Goal: Information Seeking & Learning: Learn about a topic

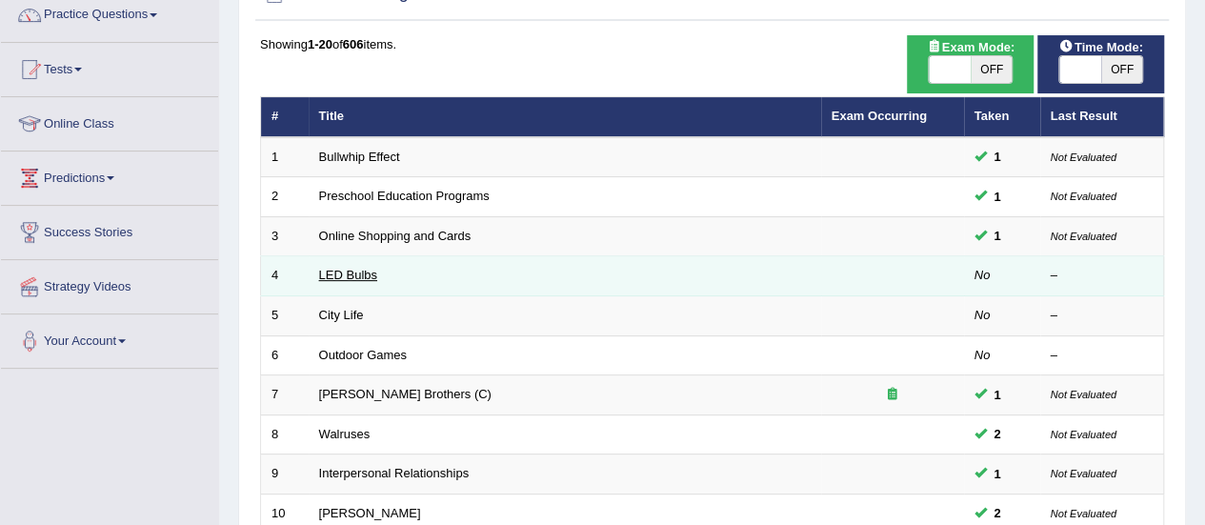
click at [360, 275] on link "LED Bulbs" at bounding box center [348, 275] width 58 height 14
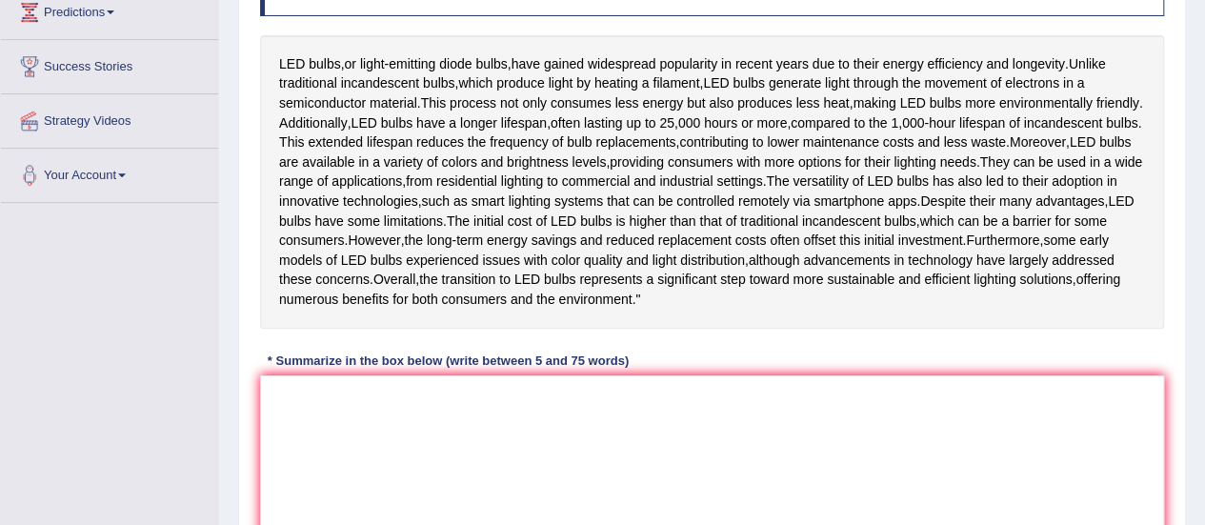
scroll to position [317, 0]
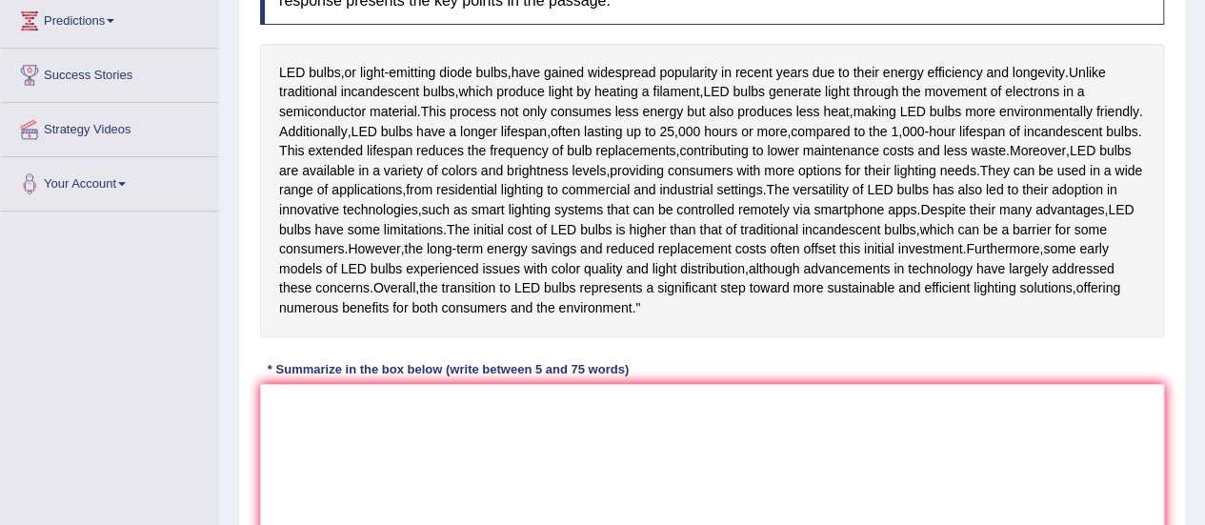
click at [508, 496] on textarea at bounding box center [712, 476] width 904 height 185
click at [492, 28] on div "Instructions: Read the passage below and summarize it using one sentence. Type …" at bounding box center [711, 263] width 913 height 658
click at [341, 497] on textarea at bounding box center [712, 476] width 904 height 185
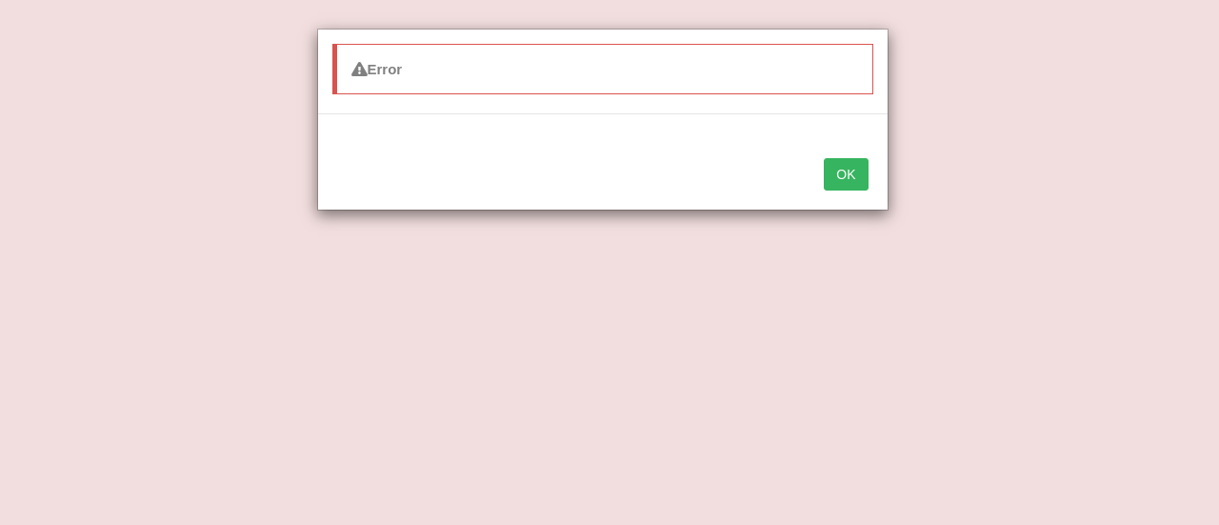
click at [838, 169] on button "OK" at bounding box center [846, 174] width 44 height 32
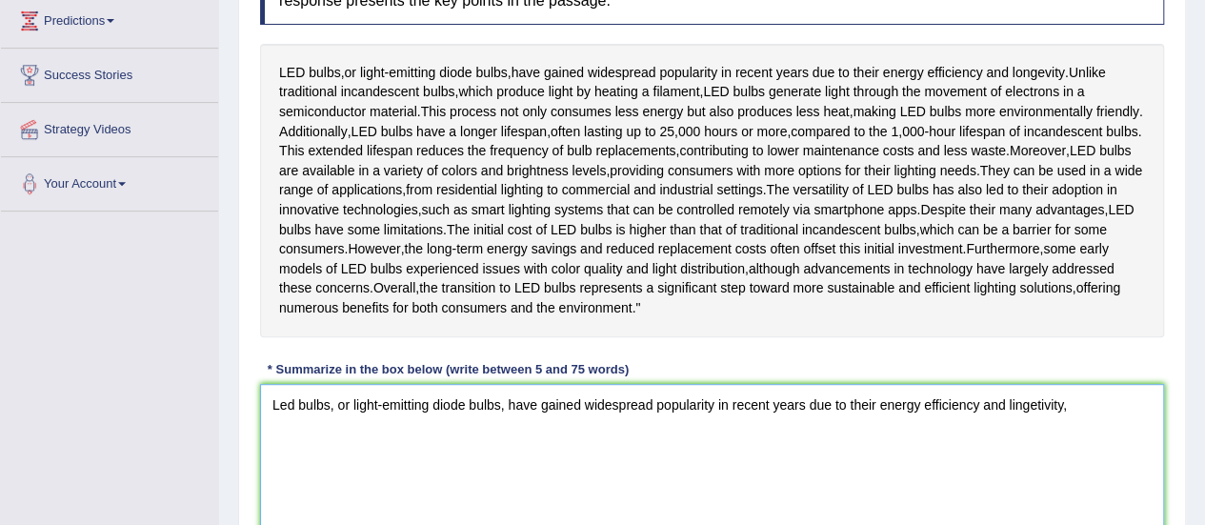
click at [1019, 469] on textarea "Led bulbs, or light-emitting diode bulbs, have gained widespread popularity in …" at bounding box center [712, 476] width 904 height 185
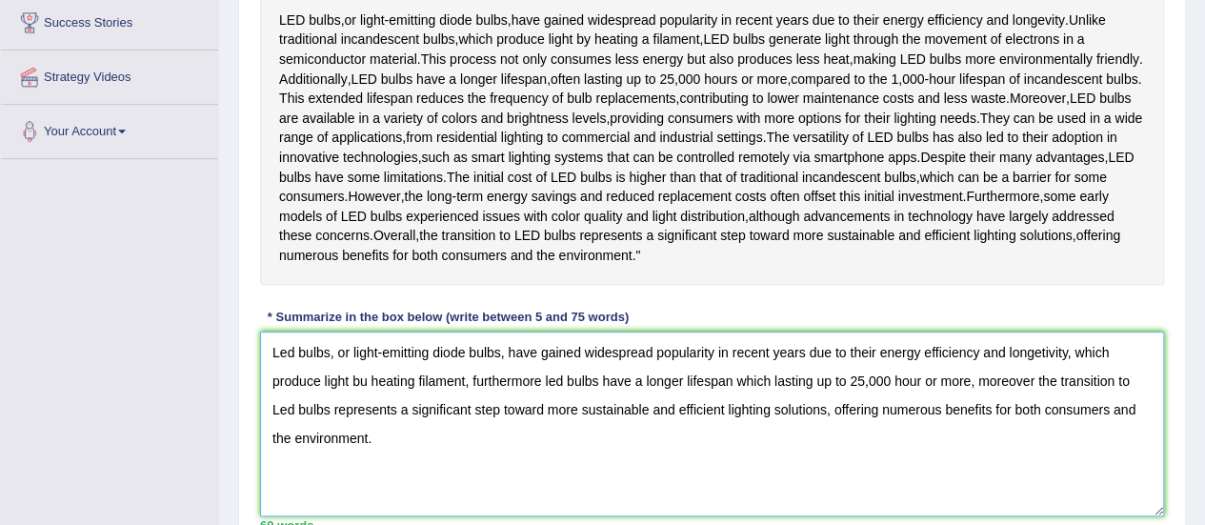
scroll to position [369, 0]
click at [367, 439] on textarea "Led bulbs, or light-emitting diode bulbs, have gained widespread popularity in …" at bounding box center [712, 423] width 904 height 185
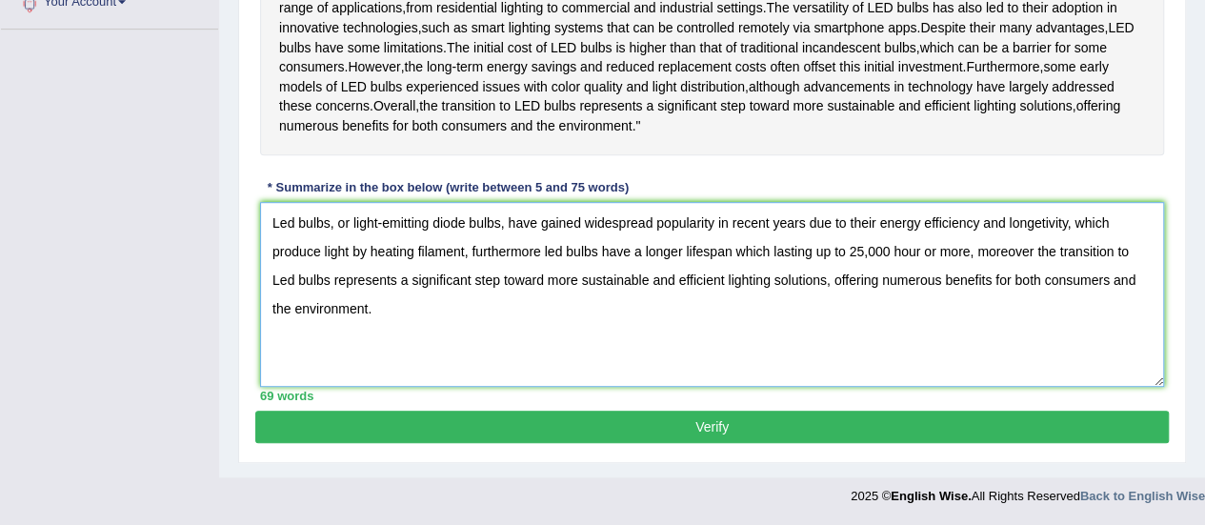
scroll to position [517, 0]
type textarea "Led bulbs, or light-emitting diode bulbs, have gained widespread popularity in …"
click at [731, 443] on button "Verify" at bounding box center [711, 426] width 913 height 32
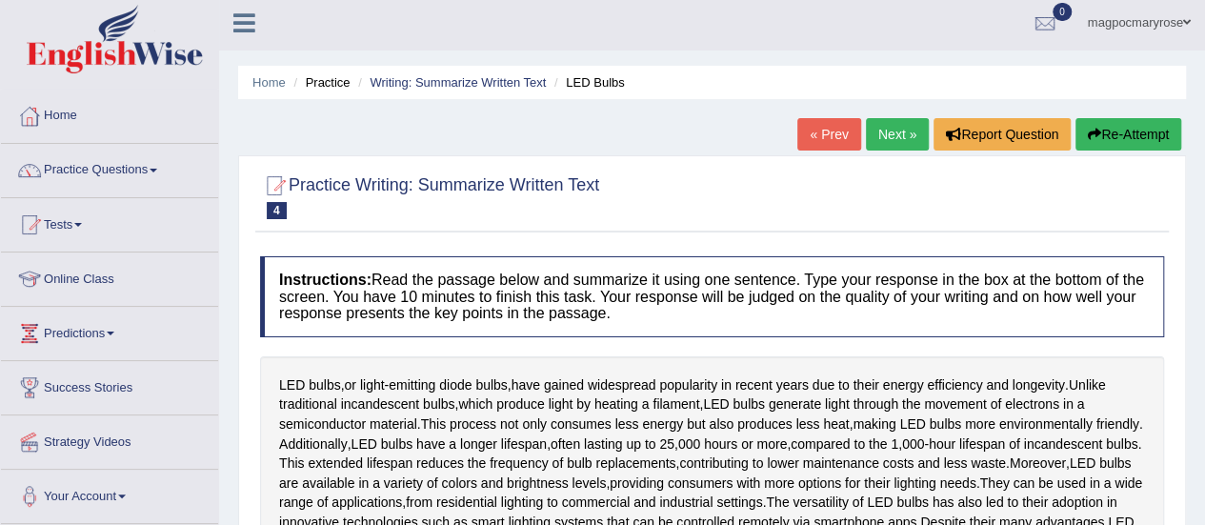
scroll to position [0, 0]
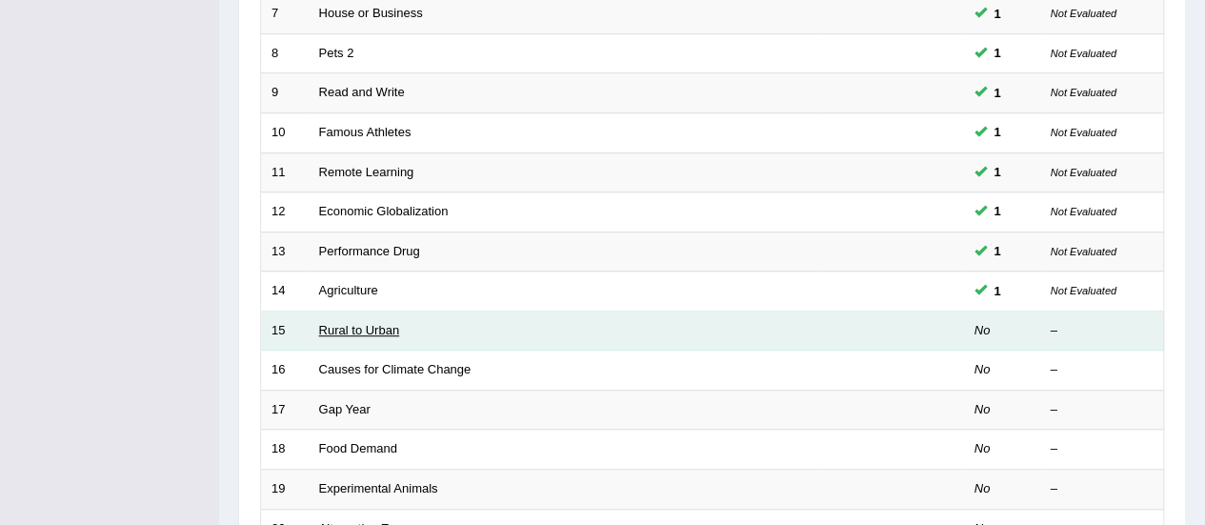
click at [326, 326] on link "Rural to Urban" at bounding box center [359, 330] width 81 height 14
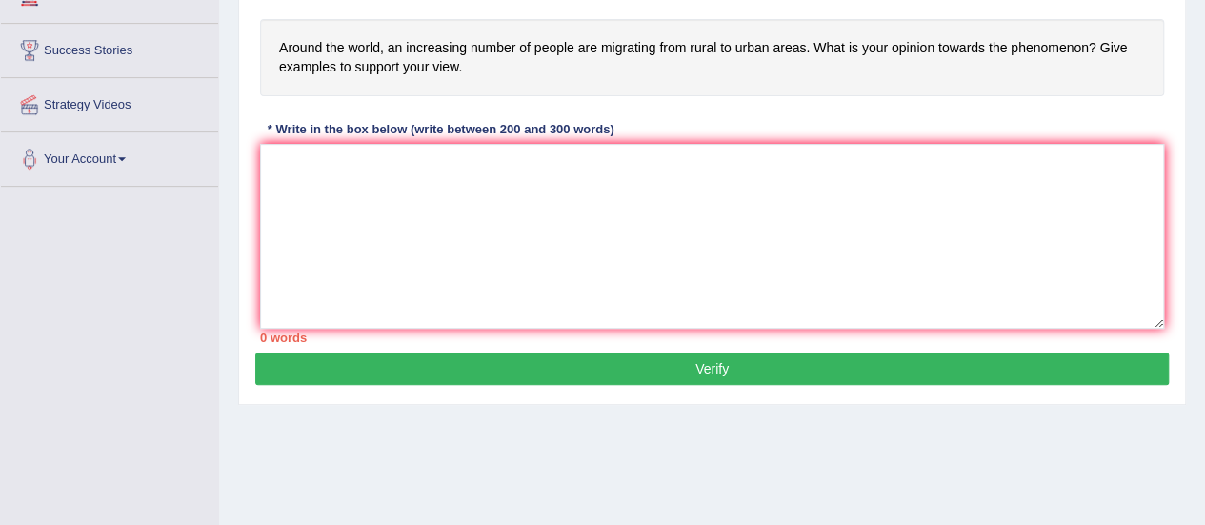
scroll to position [375, 0]
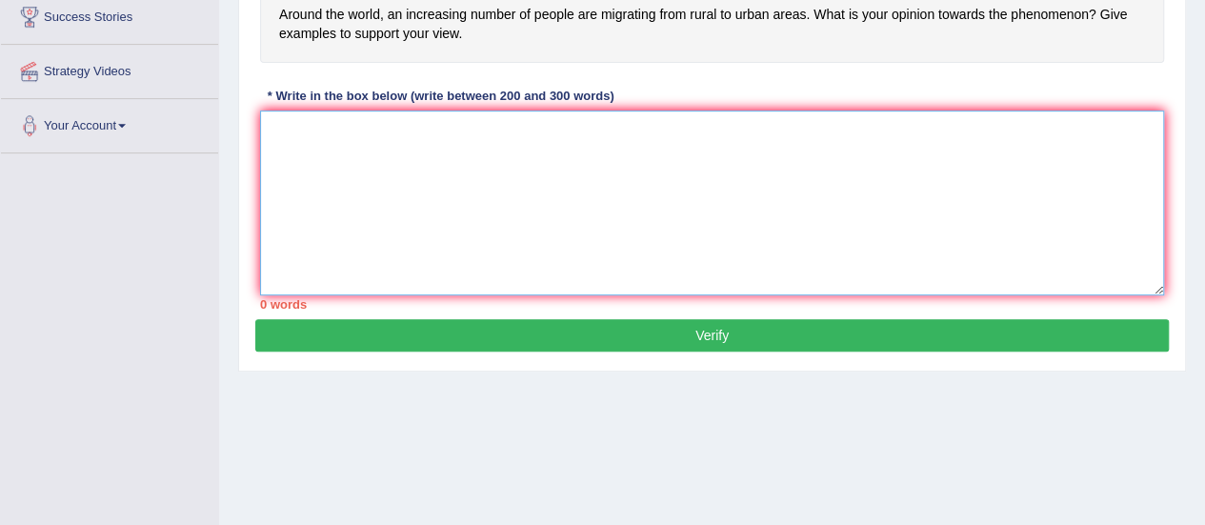
click at [552, 271] on textarea at bounding box center [712, 202] width 904 height 185
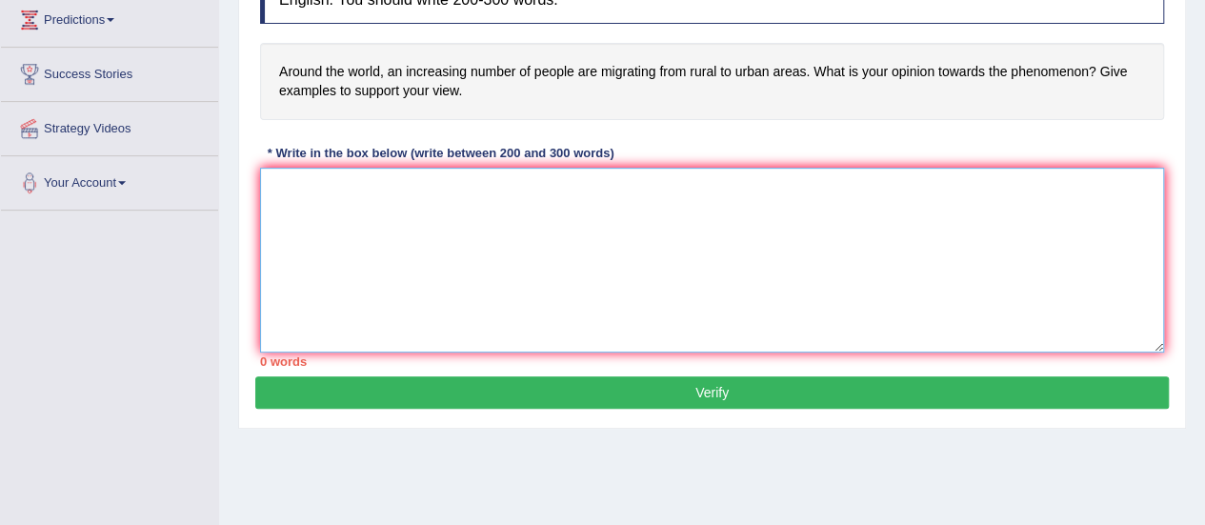
scroll to position [259, 0]
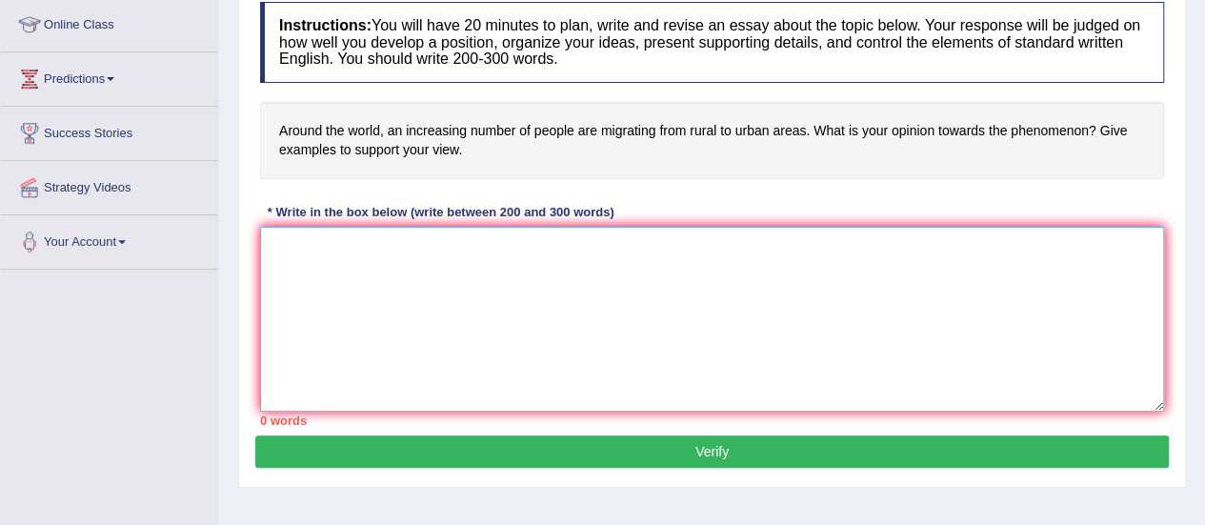
click at [668, 283] on textarea at bounding box center [712, 319] width 904 height 185
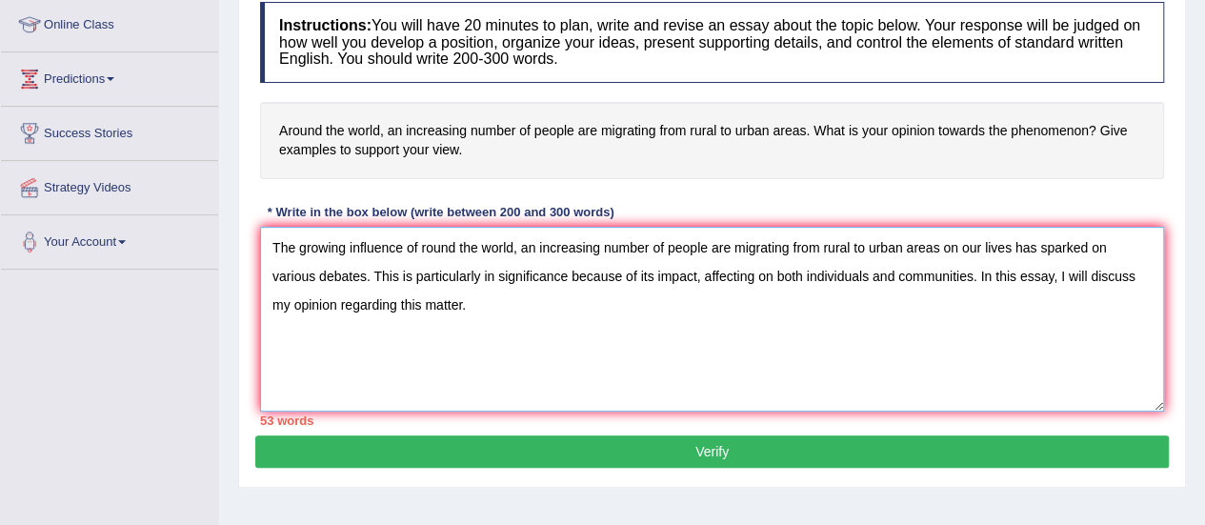
click at [419, 245] on textarea "The growing influence of round the world, an increasing number of people are mi…" at bounding box center [712, 319] width 904 height 185
click at [526, 250] on textarea "The growing influence of around the world, an increasing number of people are m…" at bounding box center [712, 319] width 904 height 185
click at [465, 309] on textarea "The growing influence of around the world, by an increasing number of people ar…" at bounding box center [712, 319] width 904 height 185
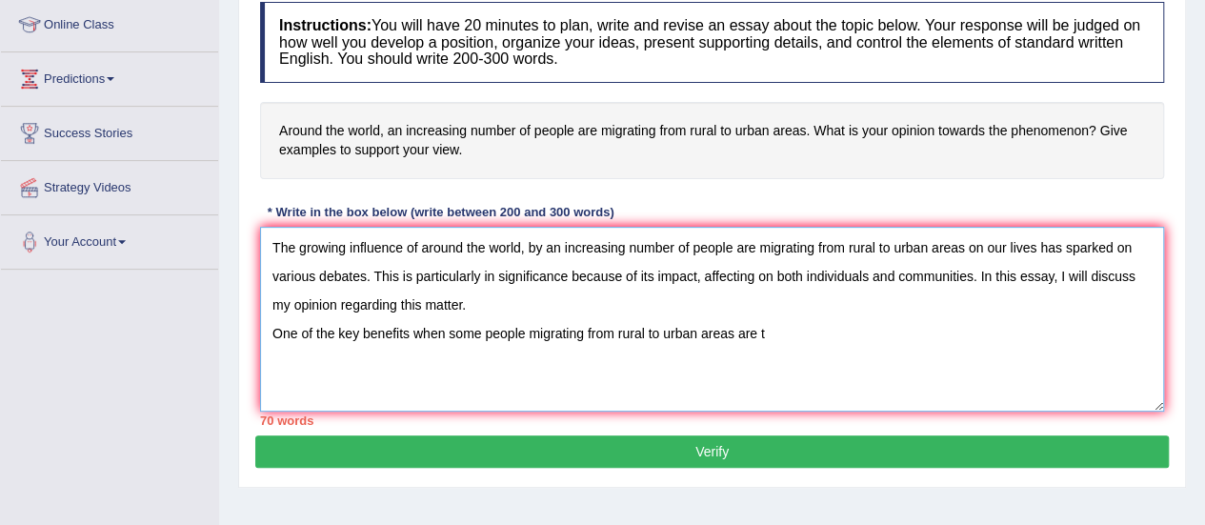
click at [411, 334] on textarea "The growing influence of around the world, by an increasing number of people ar…" at bounding box center [712, 319] width 904 height 185
click at [768, 329] on textarea "The growing influence of around the world, by an increasing number of people ar…" at bounding box center [712, 319] width 904 height 185
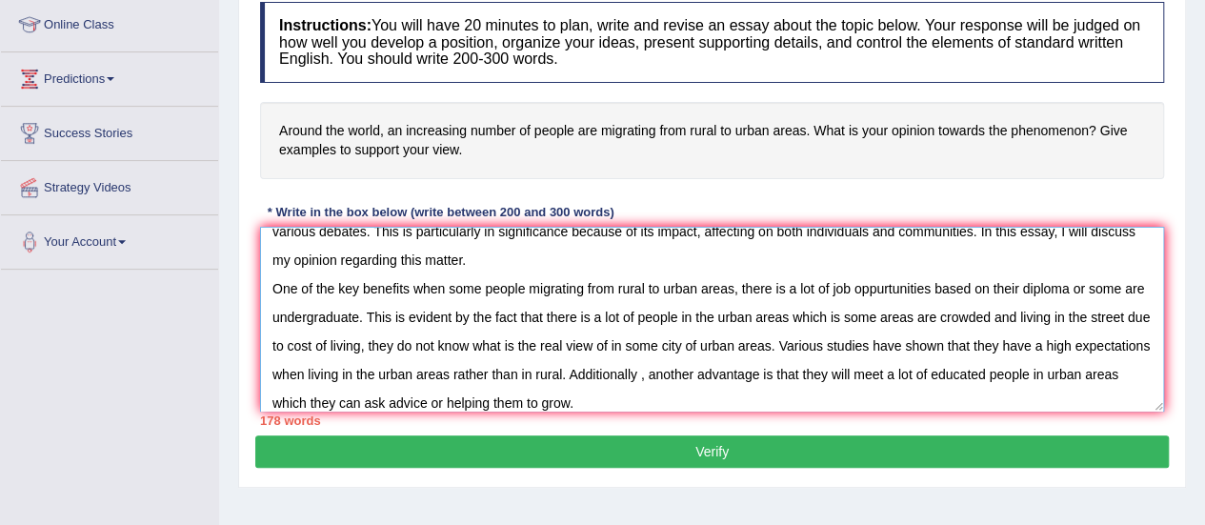
scroll to position [73, 0]
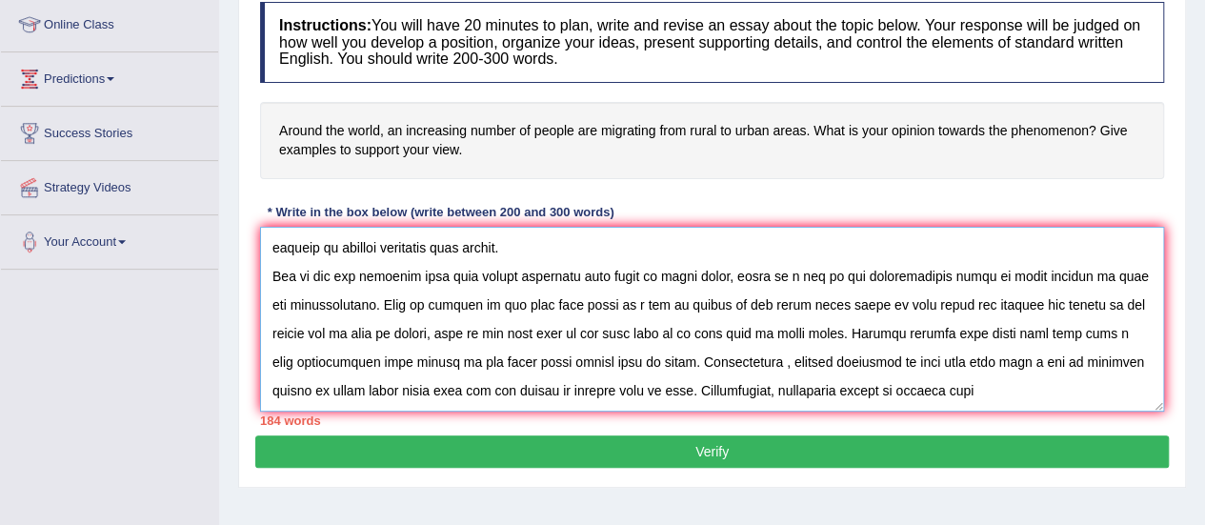
click at [869, 372] on textarea at bounding box center [712, 319] width 904 height 185
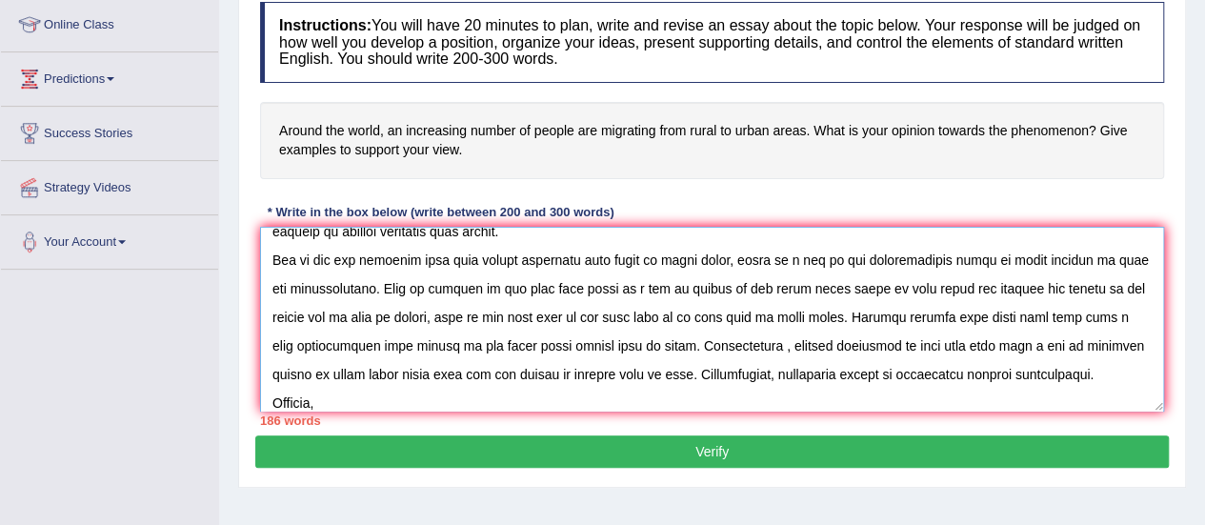
click at [695, 372] on textarea at bounding box center [712, 319] width 904 height 185
click at [326, 396] on textarea at bounding box center [712, 319] width 904 height 185
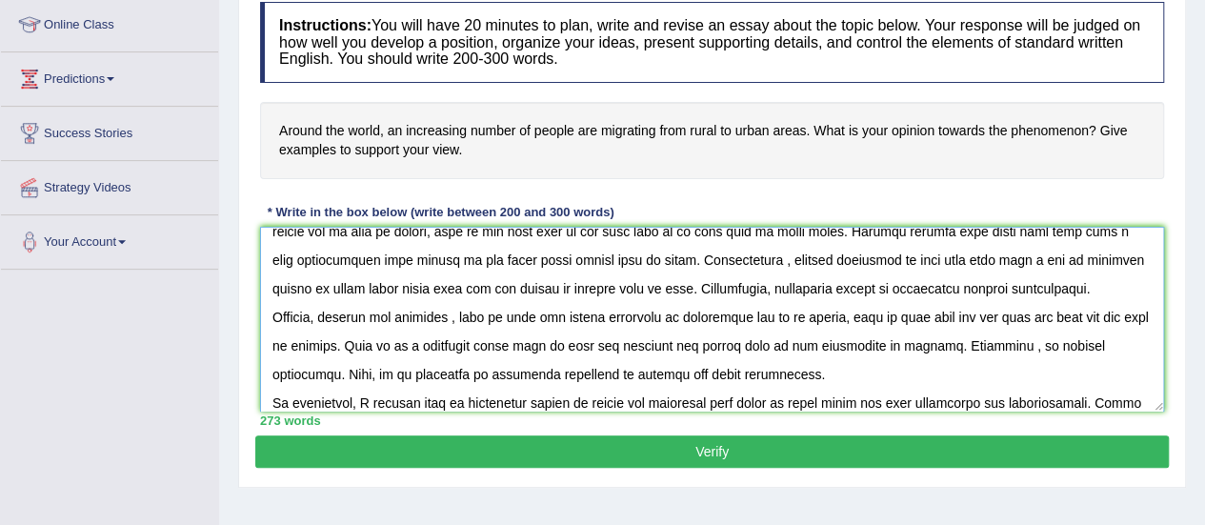
scroll to position [188, 0]
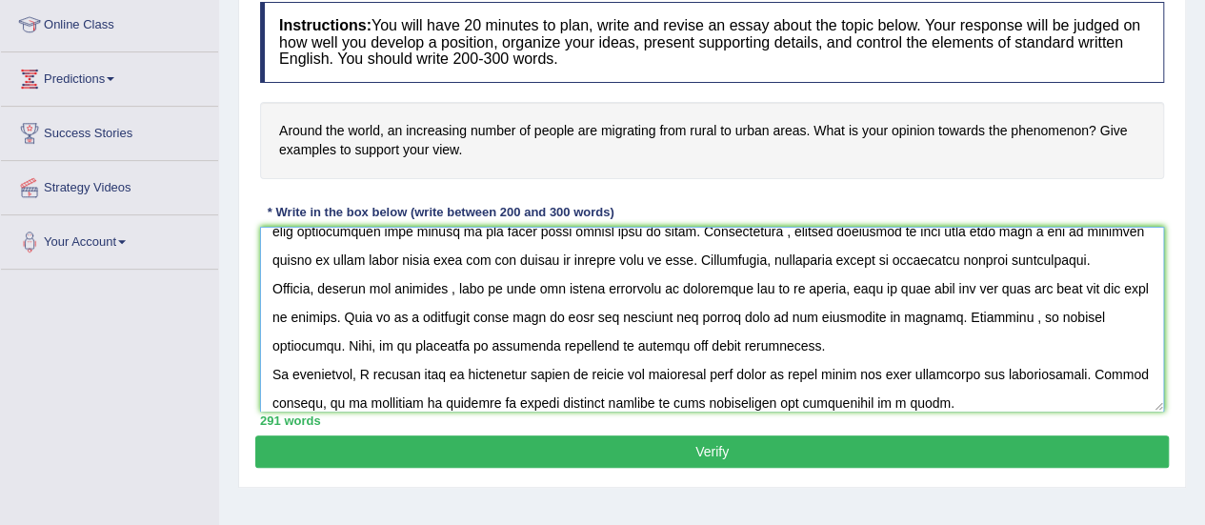
click at [821, 384] on textarea at bounding box center [712, 319] width 904 height 185
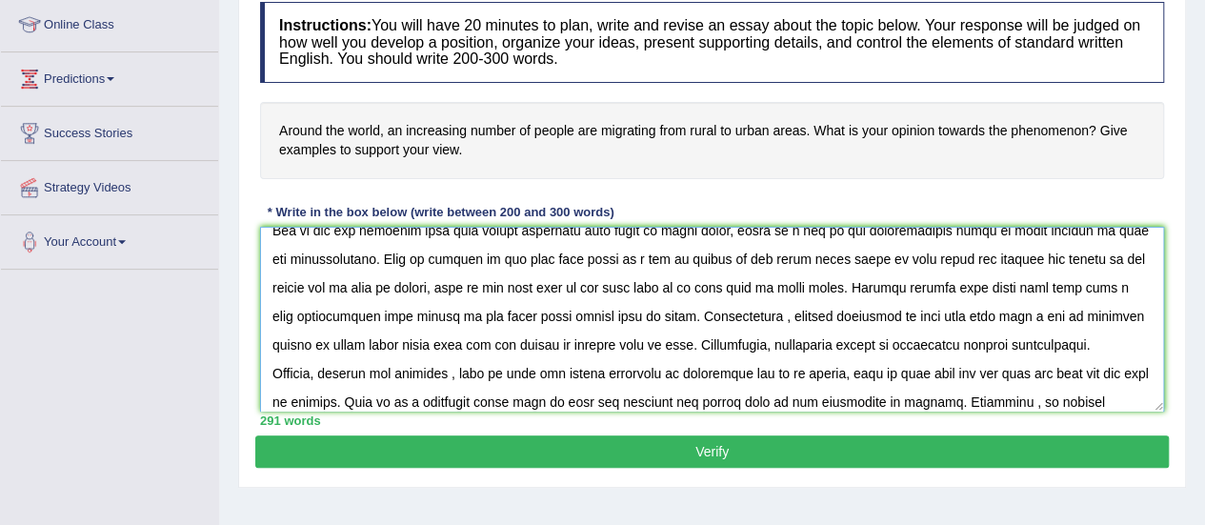
scroll to position [99, 0]
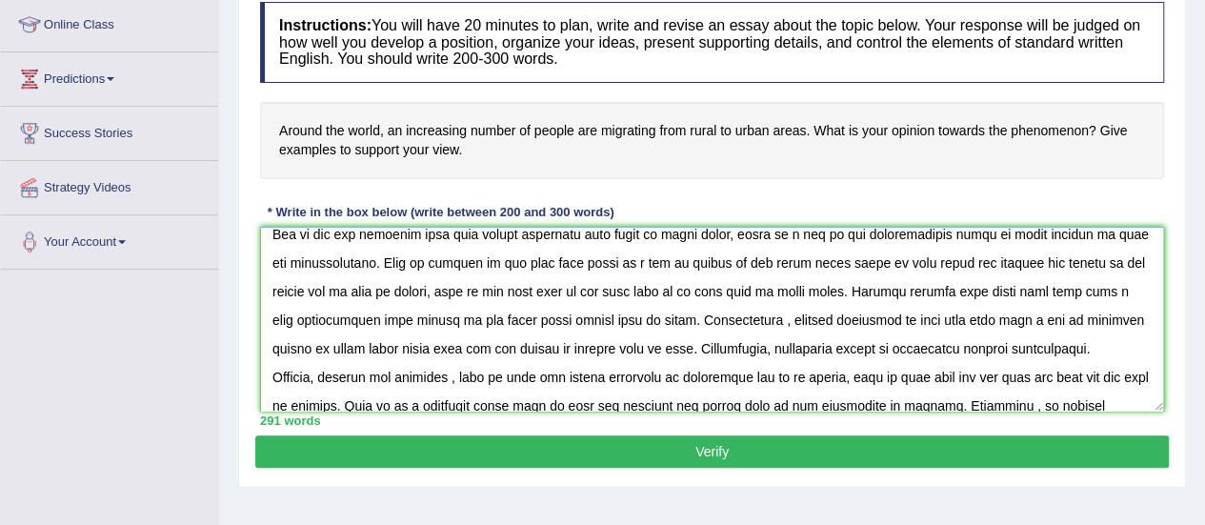
click at [350, 291] on textarea at bounding box center [712, 319] width 904 height 185
click at [863, 313] on textarea at bounding box center [712, 319] width 904 height 185
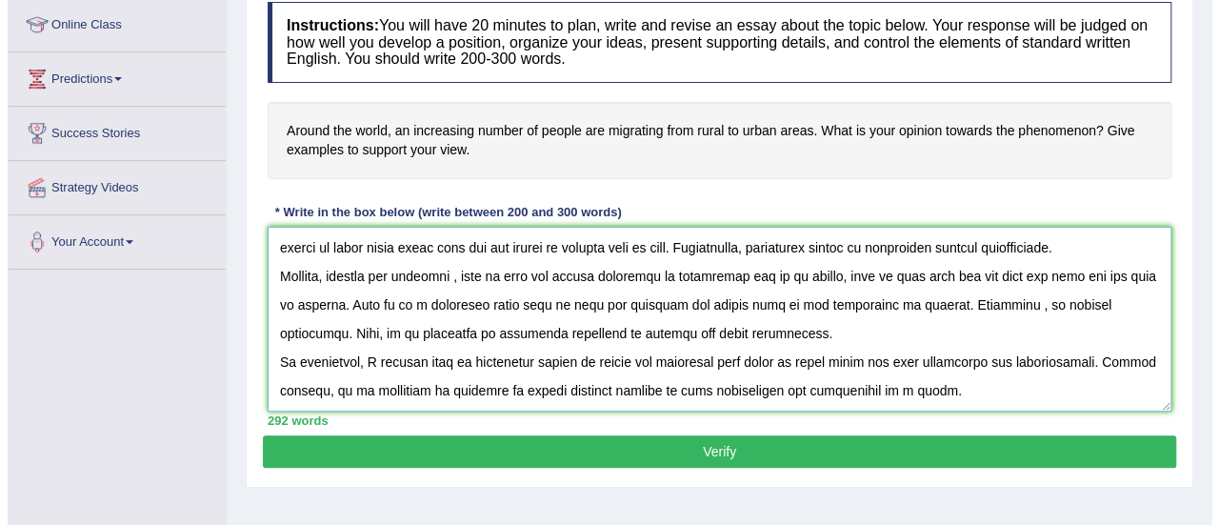
scroll to position [229, 0]
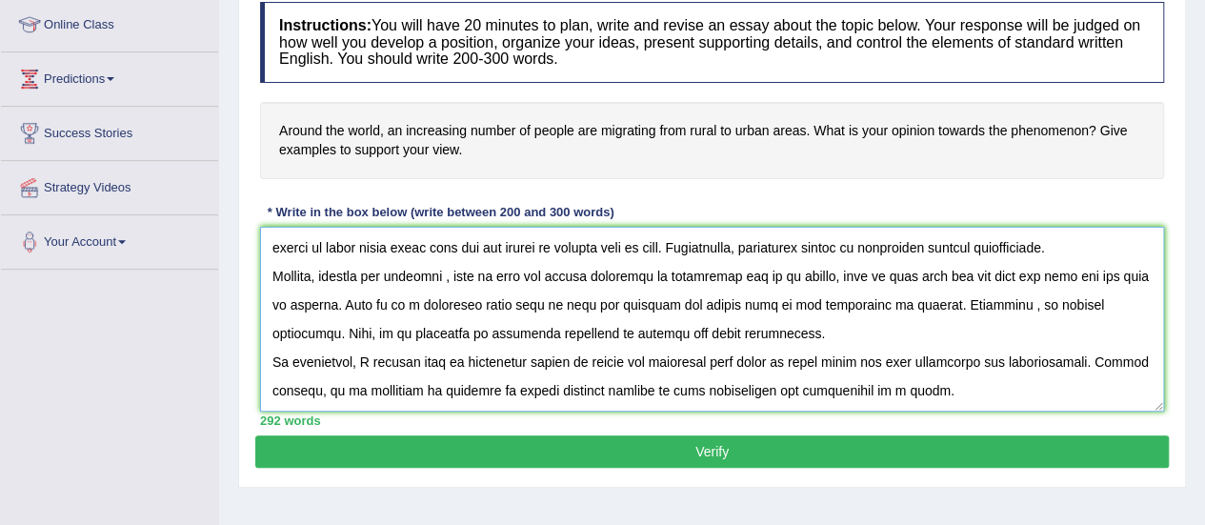
type textarea "The growing influence of around the world, by an increasing number of people ar…"
click at [725, 443] on button "Verify" at bounding box center [711, 451] width 913 height 32
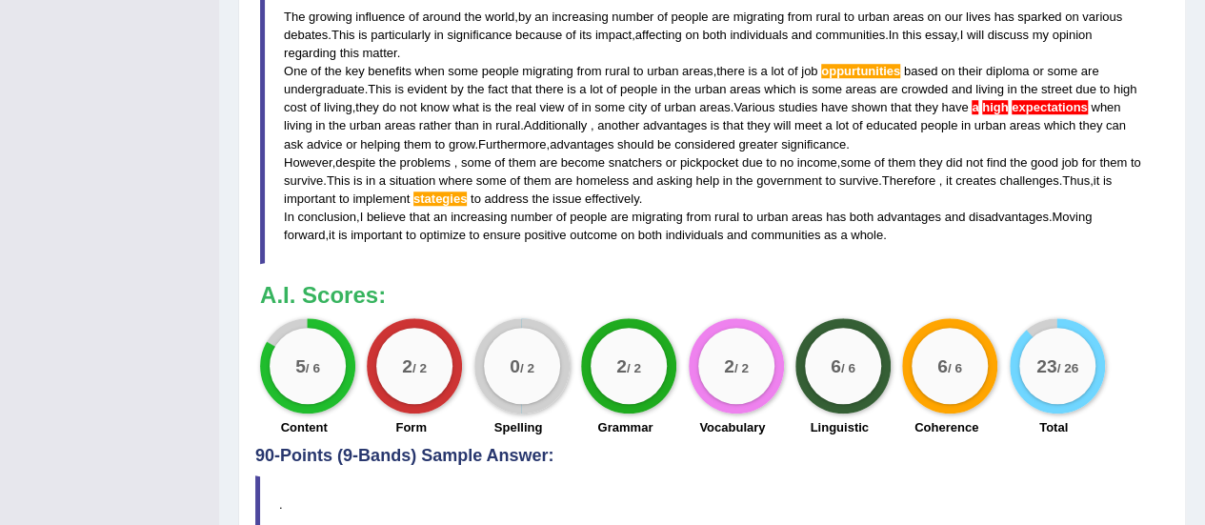
scroll to position [722, 0]
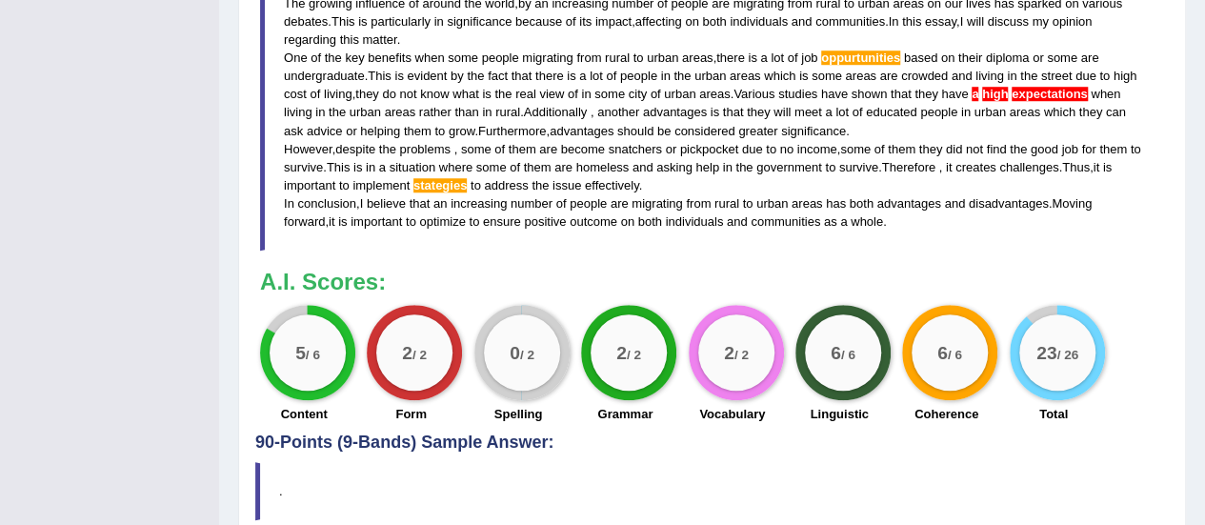
drag, startPoint x: 1211, startPoint y: 157, endPoint x: 1218, endPoint y: 355, distance: 198.2
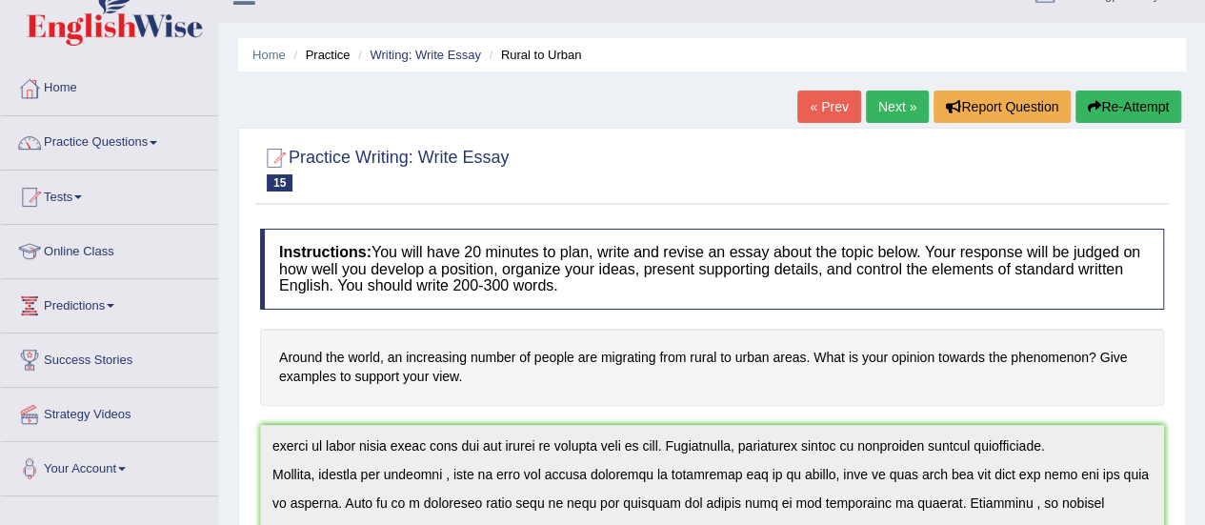
scroll to position [0, 0]
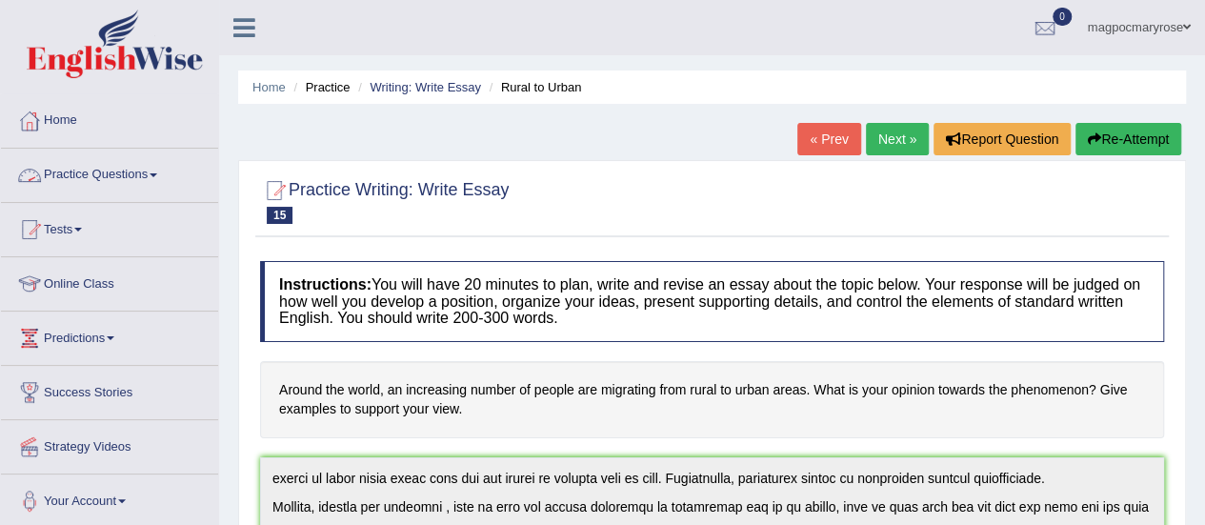
click at [127, 168] on link "Practice Questions" at bounding box center [109, 173] width 217 height 48
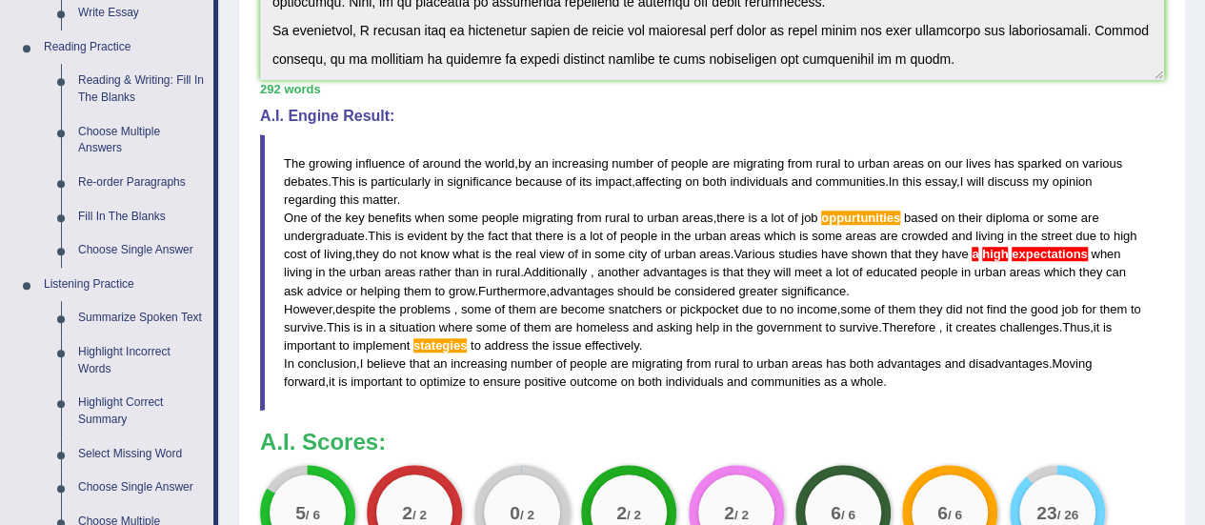
scroll to position [573, 0]
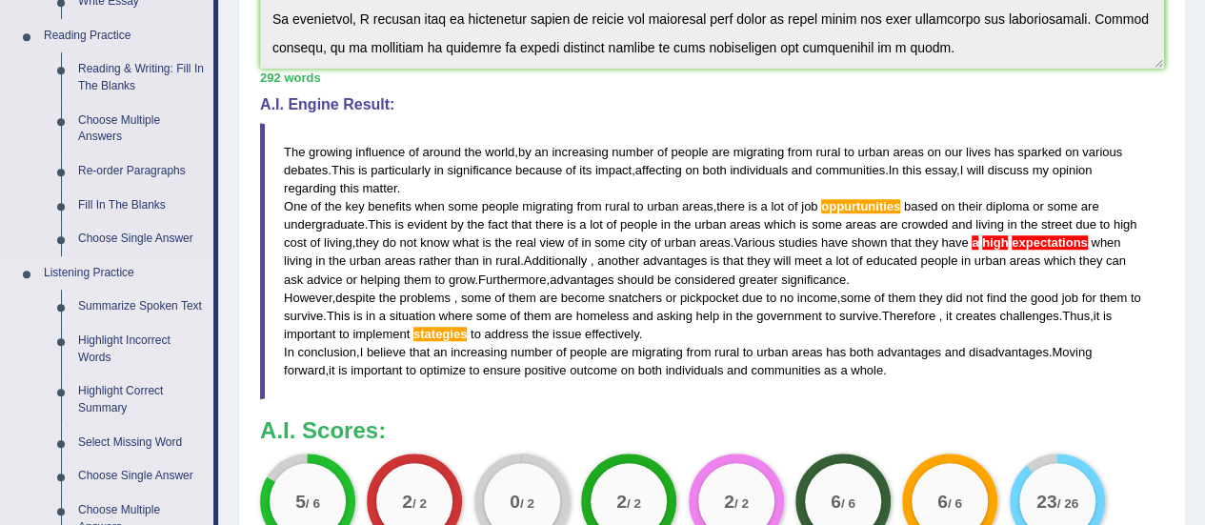
click at [124, 304] on link "Summarize Spoken Text" at bounding box center [142, 306] width 144 height 34
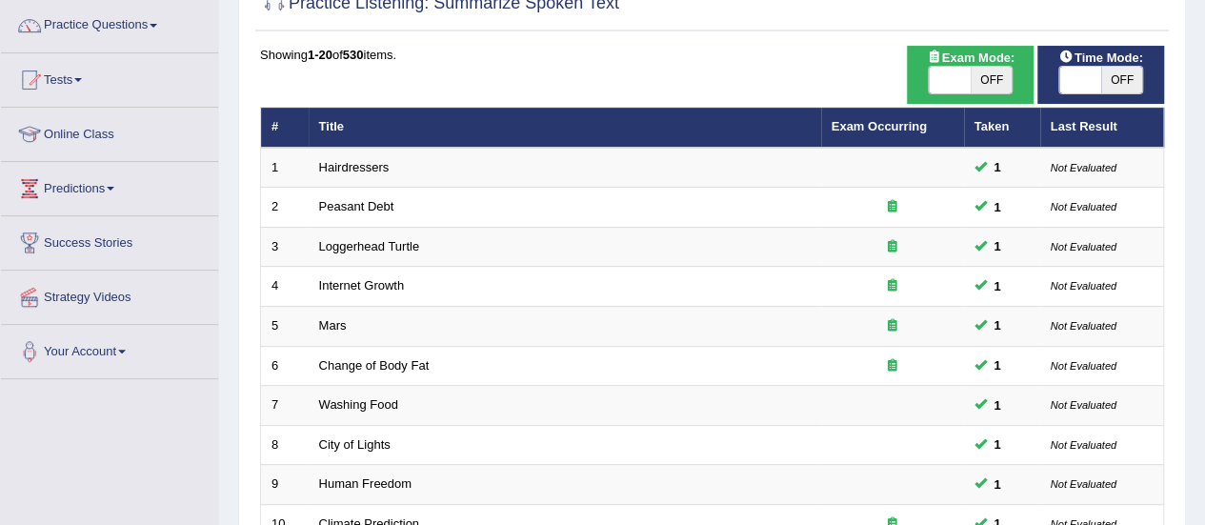
scroll to position [727, 0]
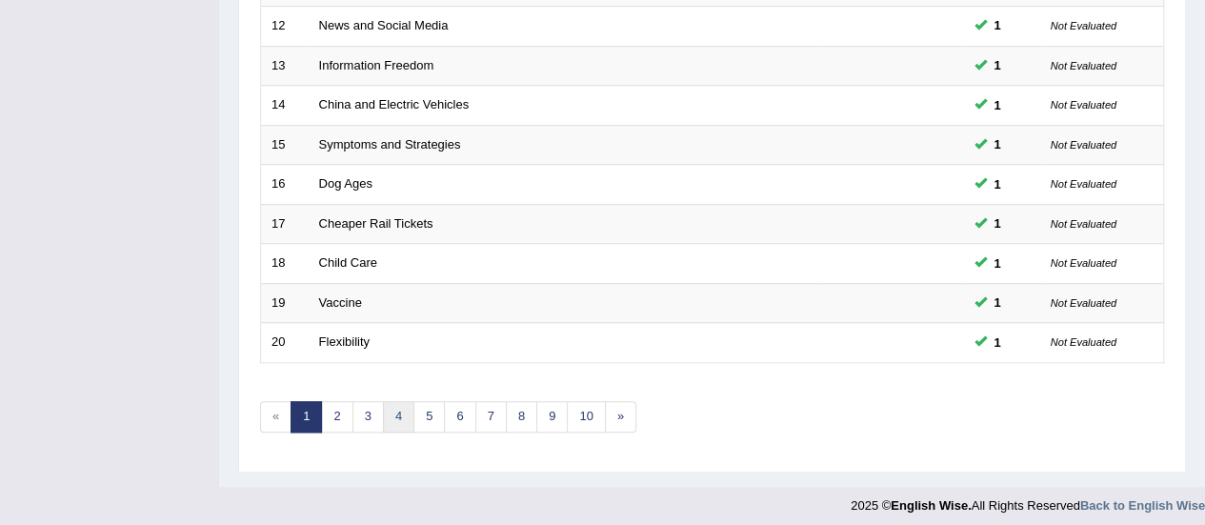
click at [392, 402] on link "4" at bounding box center [398, 416] width 31 height 31
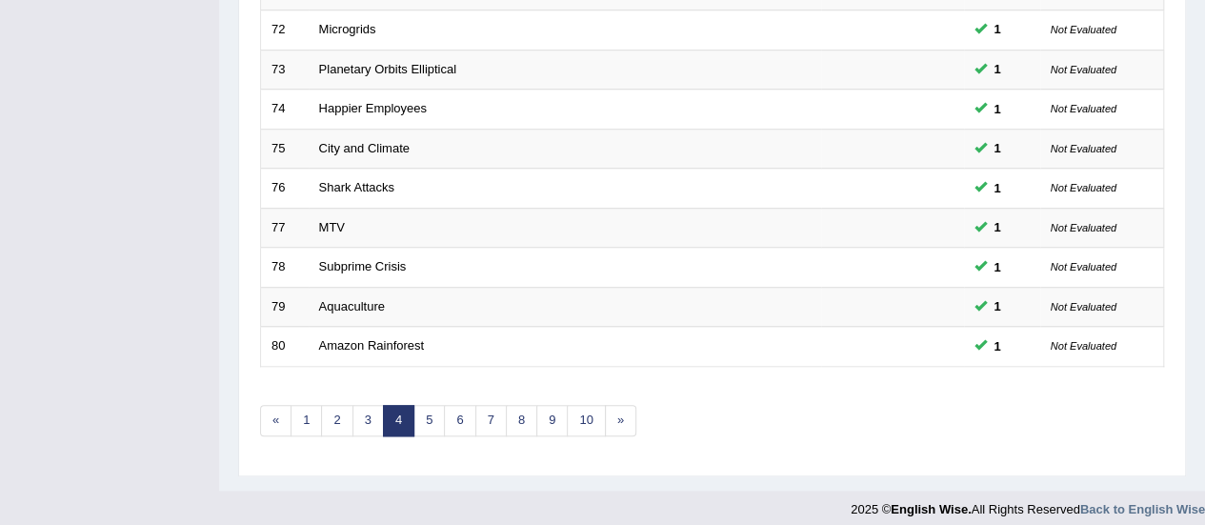
scroll to position [727, 0]
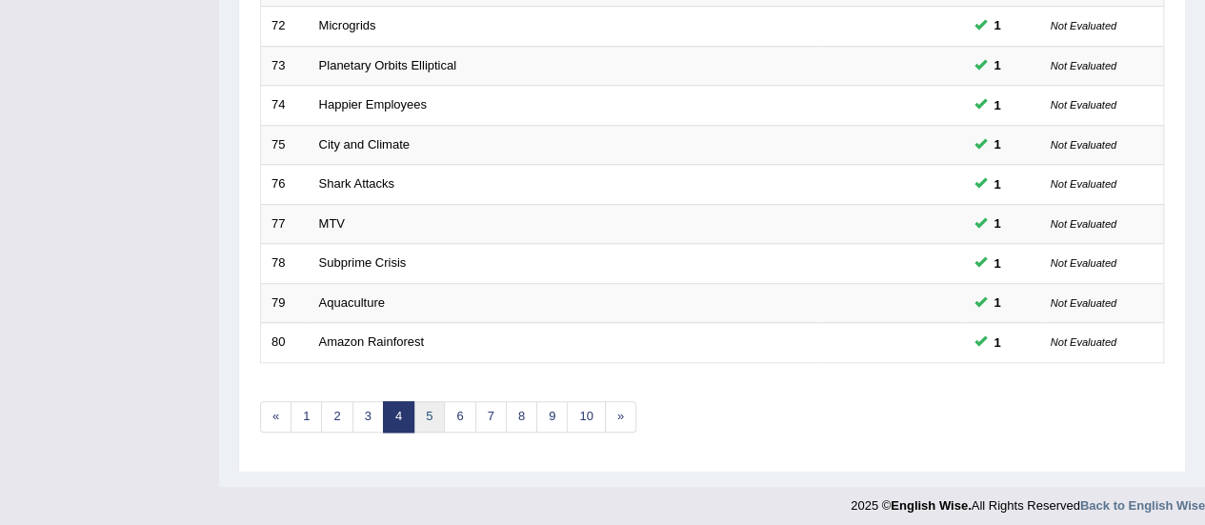
click at [433, 407] on link "5" at bounding box center [428, 416] width 31 height 31
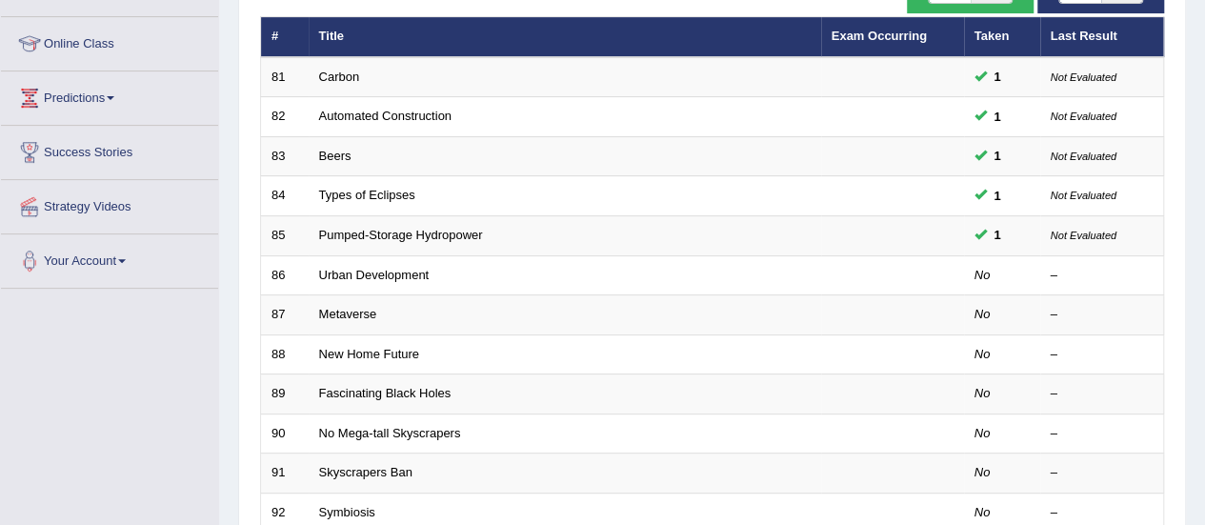
scroll to position [251, 0]
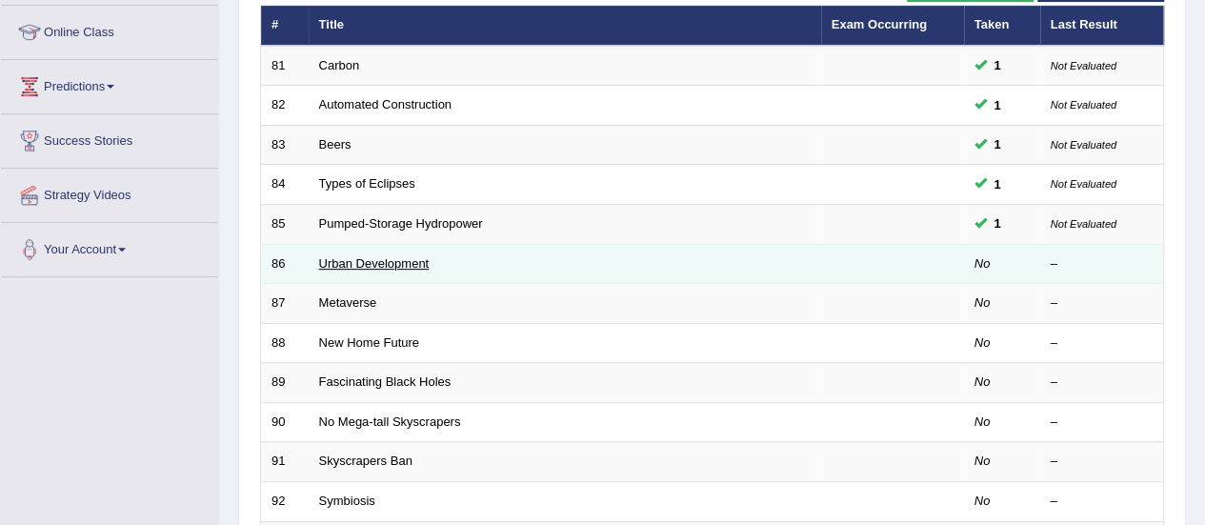
click at [394, 256] on link "Urban Development" at bounding box center [374, 263] width 110 height 14
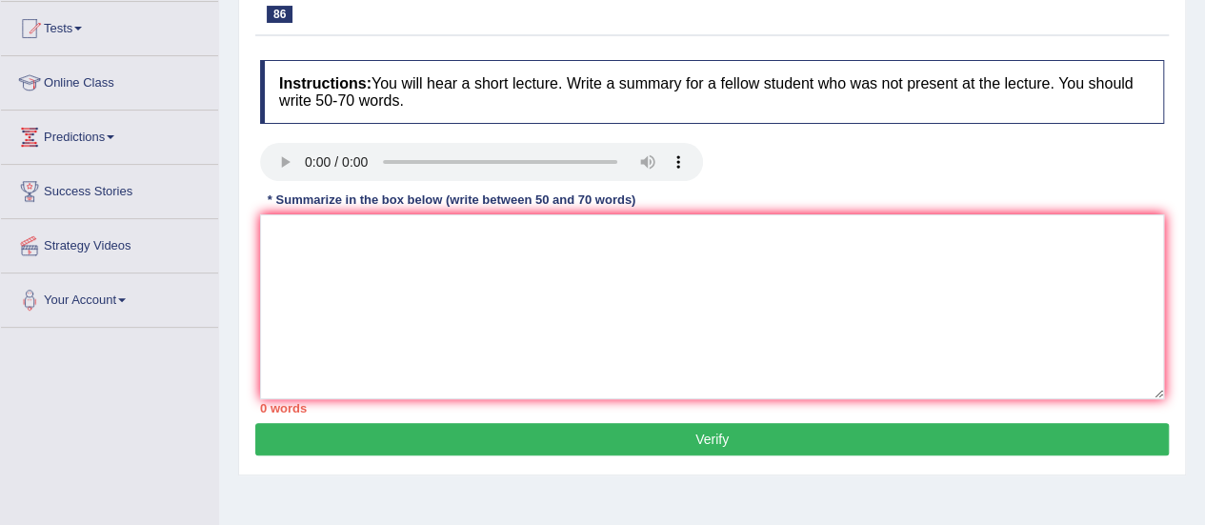
scroll to position [227, 0]
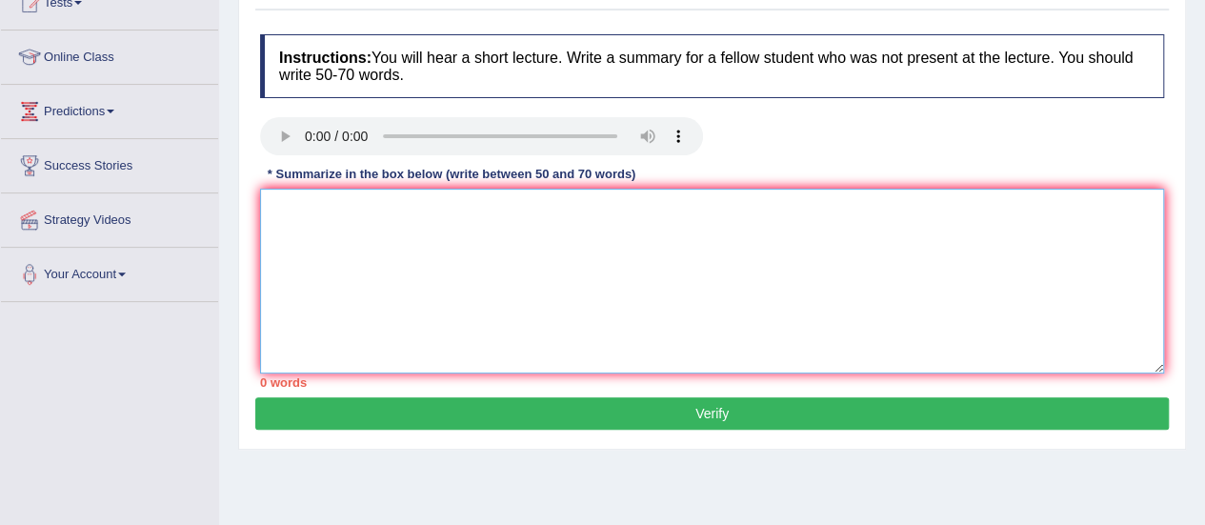
click at [770, 197] on textarea at bounding box center [712, 281] width 904 height 185
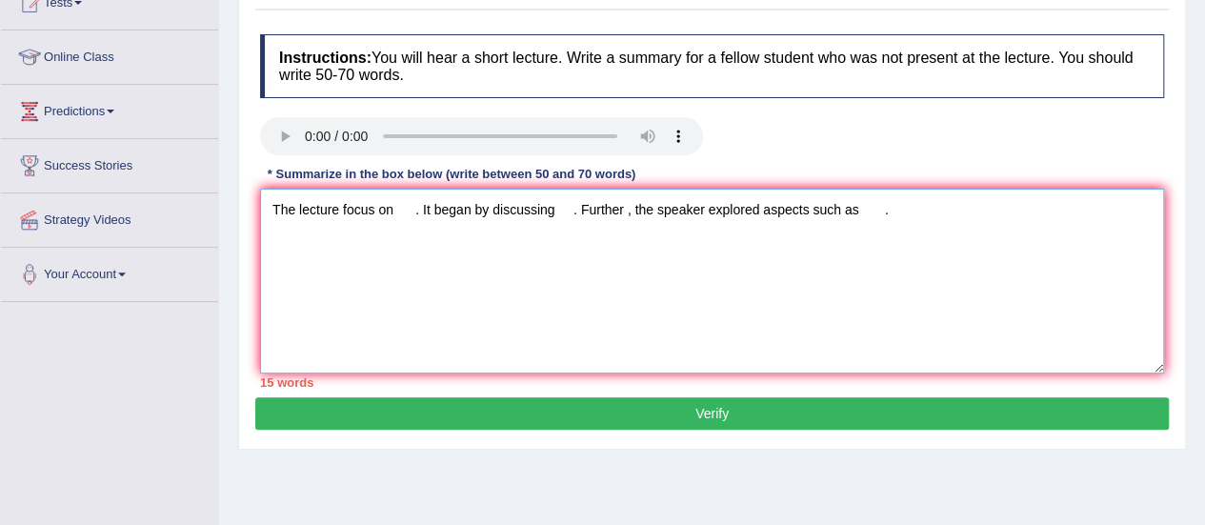
click at [910, 210] on textarea "The lecture focus on . It began by discussing . Further , the speaker explored …" at bounding box center [712, 281] width 904 height 185
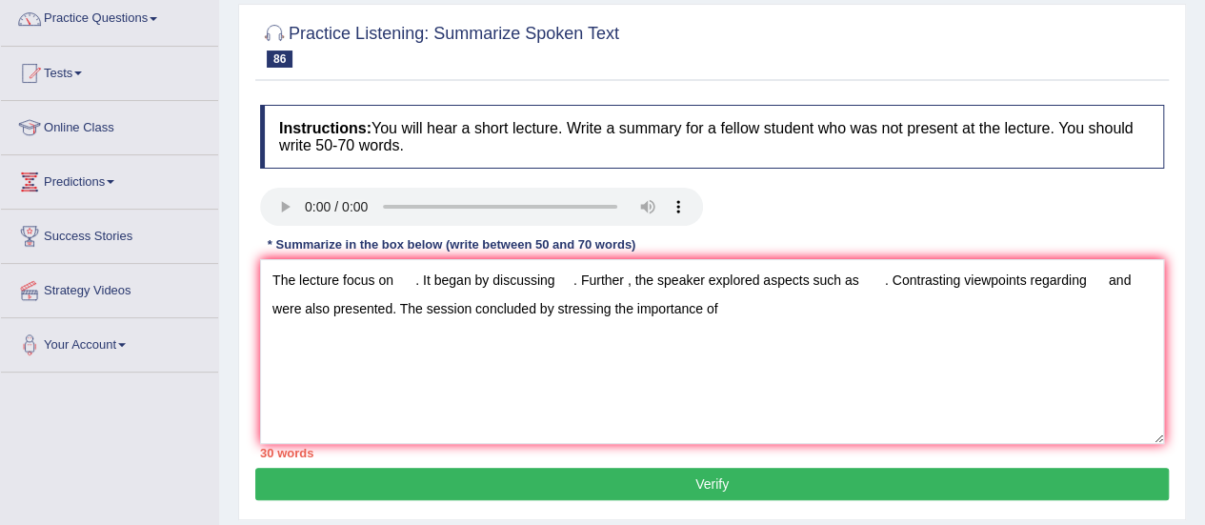
scroll to position [153, 0]
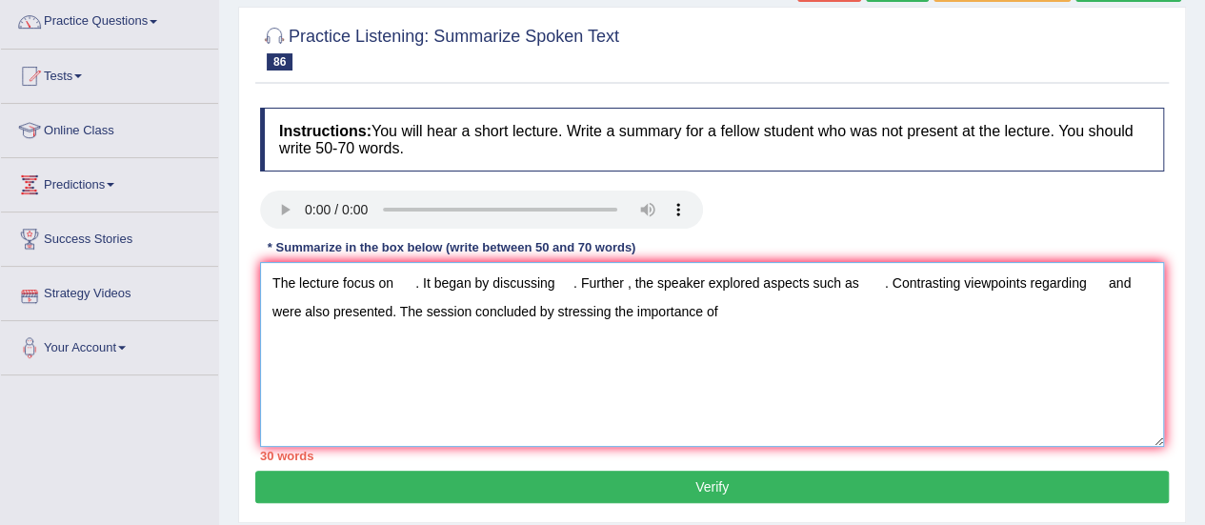
click at [390, 283] on textarea "The lecture focus on . It began by discussing . Further , the speaker explored …" at bounding box center [712, 354] width 904 height 185
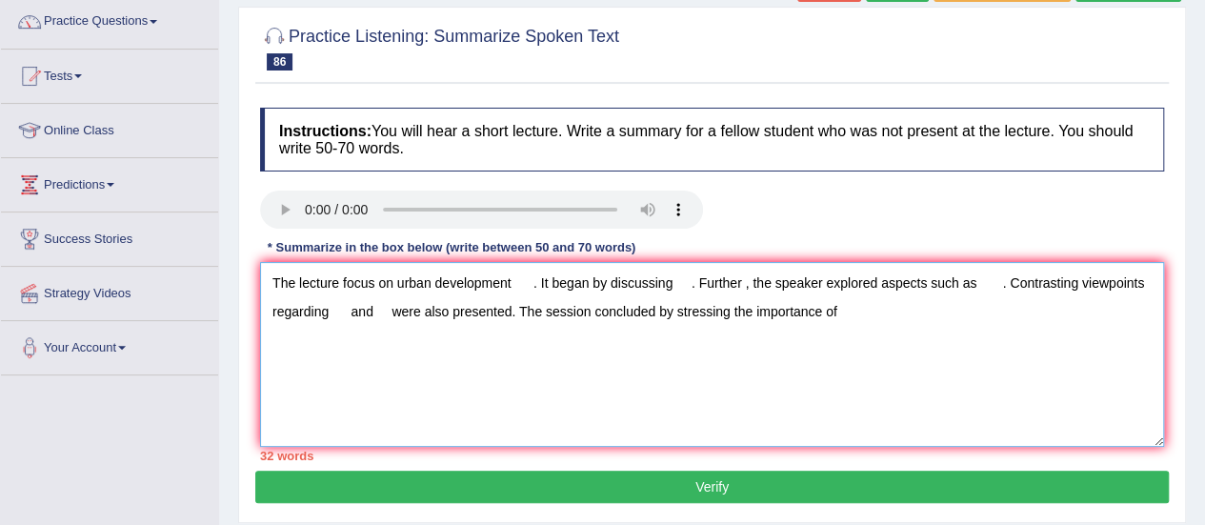
click at [676, 285] on textarea "The lecture focus on urban development . It began by discussing . Further , the…" at bounding box center [712, 354] width 904 height 185
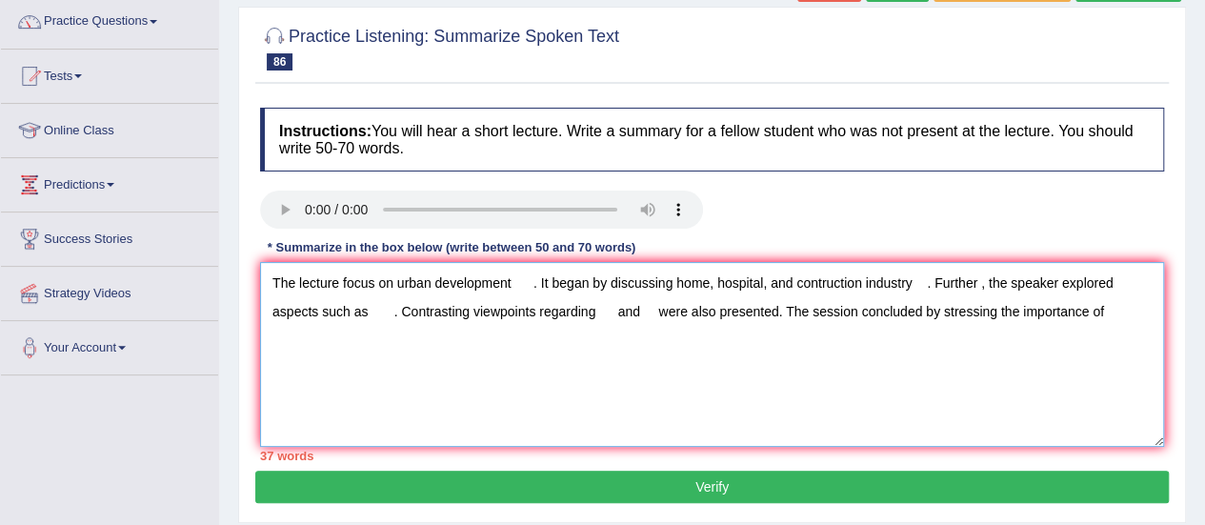
click at [369, 307] on textarea "The lecture focus on urban development . It began by discussing home, hospital,…" at bounding box center [712, 354] width 904 height 185
click at [429, 326] on textarea "The lecture focus on urban development . It began by discussing home, hospital,…" at bounding box center [712, 354] width 904 height 185
click at [373, 313] on textarea "The lecture focus on urban development . It began by discussing home, hospital,…" at bounding box center [712, 354] width 904 height 185
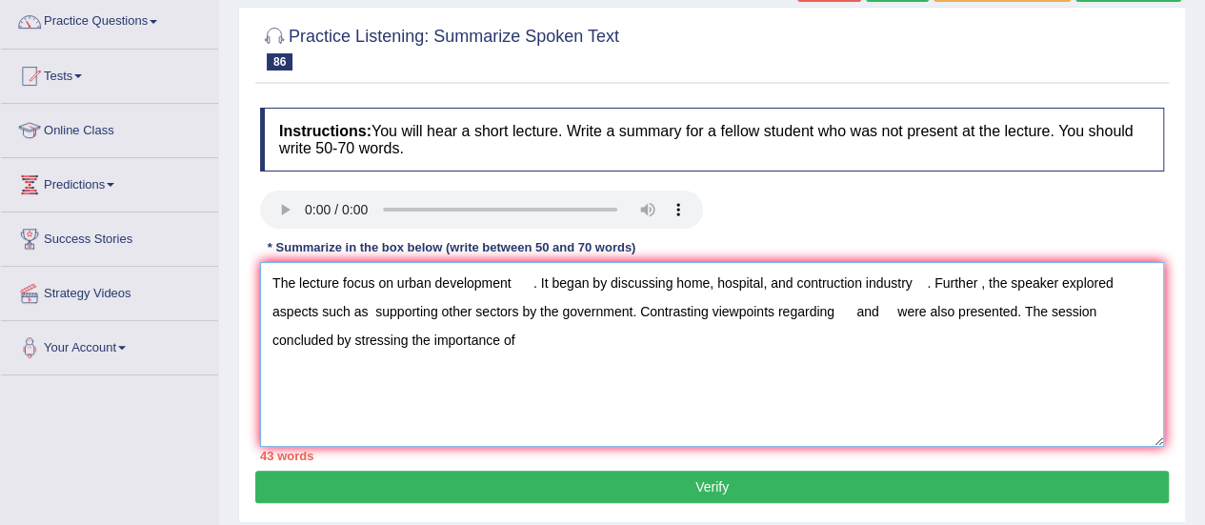
click at [532, 282] on textarea "The lecture focus on urban development . It began by discussing home, hospital,…" at bounding box center [712, 354] width 904 height 185
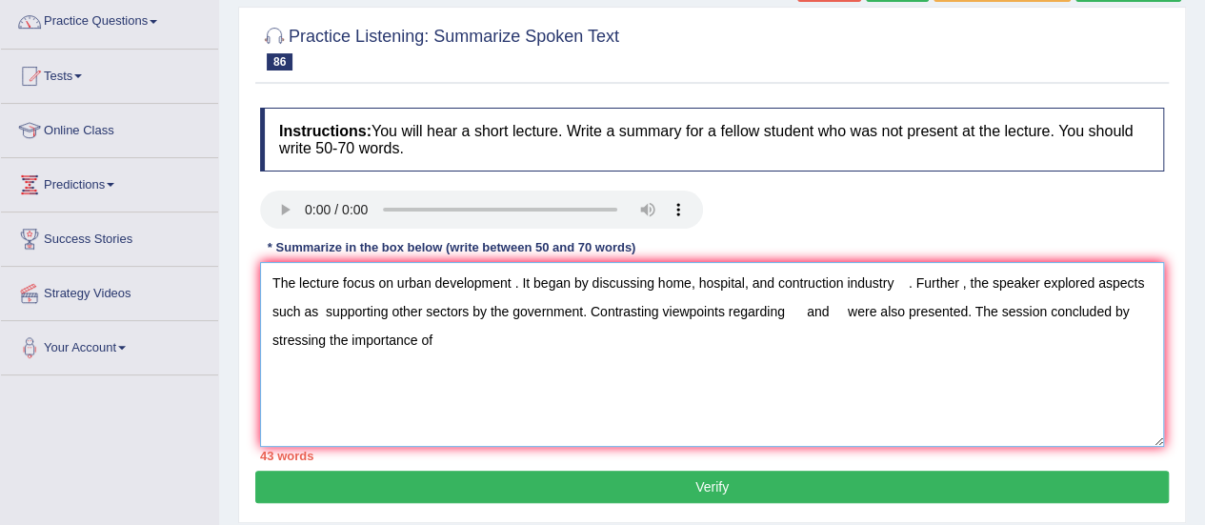
click at [796, 316] on textarea "The lecture focus on urban development . It began by discussing home, hospital,…" at bounding box center [712, 354] width 904 height 185
click at [752, 341] on textarea "The lecture focus on urban development . It began by discussing home, hospital,…" at bounding box center [712, 354] width 904 height 185
click at [882, 309] on textarea "The lecture focus on urban development . It began by discussing home, hospital,…" at bounding box center [712, 354] width 904 height 185
click at [999, 312] on textarea "The lecture focus on urban development . It began by discussing home, hospital,…" at bounding box center [712, 354] width 904 height 185
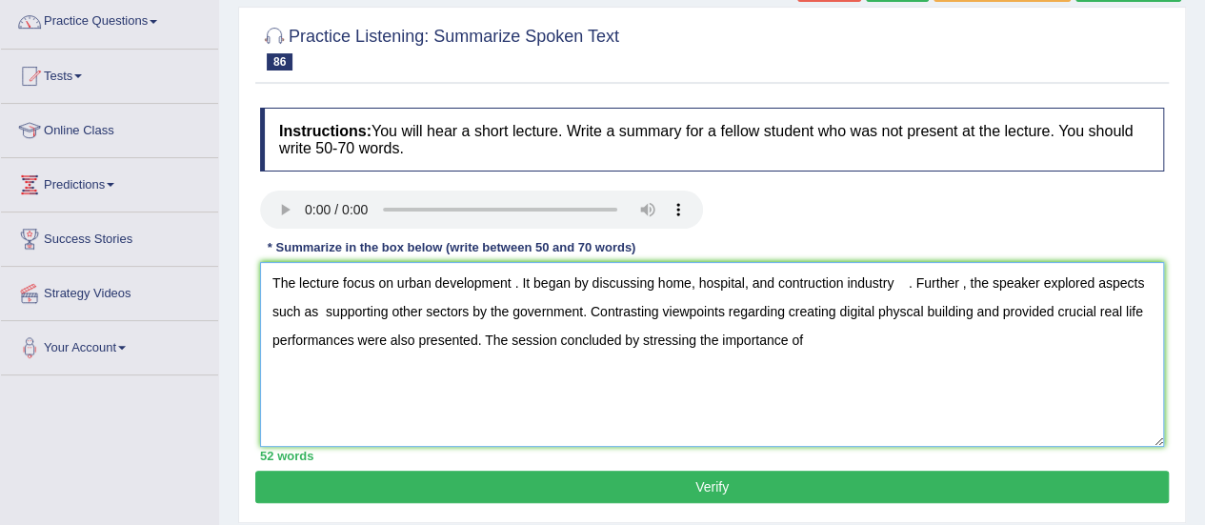
click at [808, 332] on textarea "The lecture focus on urban development . It began by discussing home, hospital,…" at bounding box center [712, 354] width 904 height 185
click at [836, 340] on textarea "The lecture focus on urban development . It began by discussing home, hospital,…" at bounding box center [712, 354] width 904 height 185
click at [1023, 340] on textarea "The lecture focus on urban development . It began by discussing home, hospital,…" at bounding box center [712, 354] width 904 height 185
click at [1055, 337] on textarea "The lecture focus on urban development . It began by discussing home, hospital,…" at bounding box center [712, 354] width 904 height 185
click at [1129, 335] on textarea "The lecture focus on urban development . It began by discussing home, hospital,…" at bounding box center [712, 354] width 904 height 185
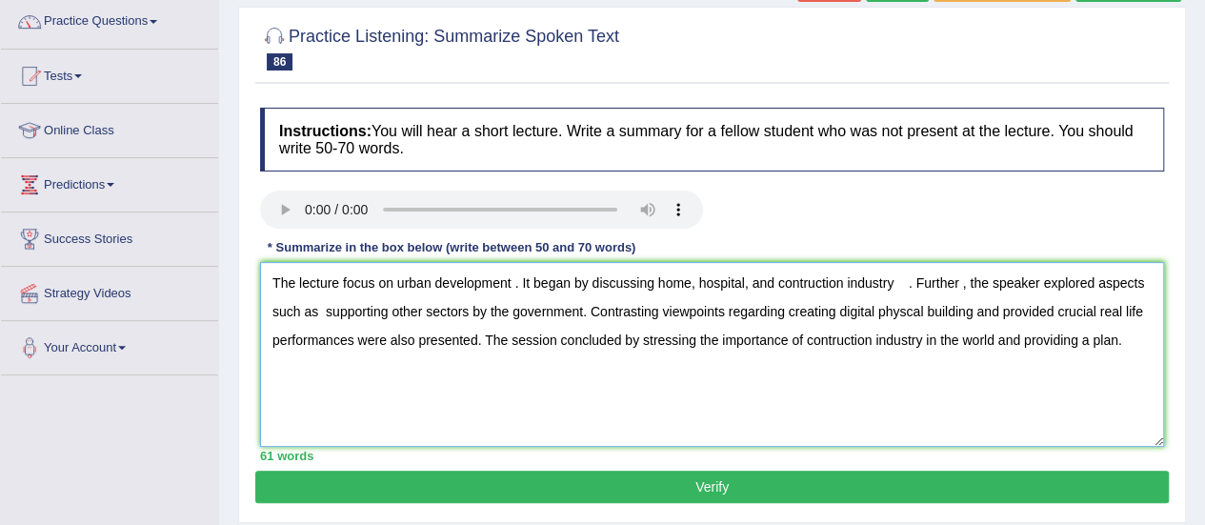
click at [908, 281] on textarea "The lecture focus on urban development . It began by discussing home, hospital,…" at bounding box center [712, 354] width 904 height 185
type textarea "The lecture focus on urban development . It began by discussing home, hospital,…"
click at [717, 484] on button "Verify" at bounding box center [711, 486] width 913 height 32
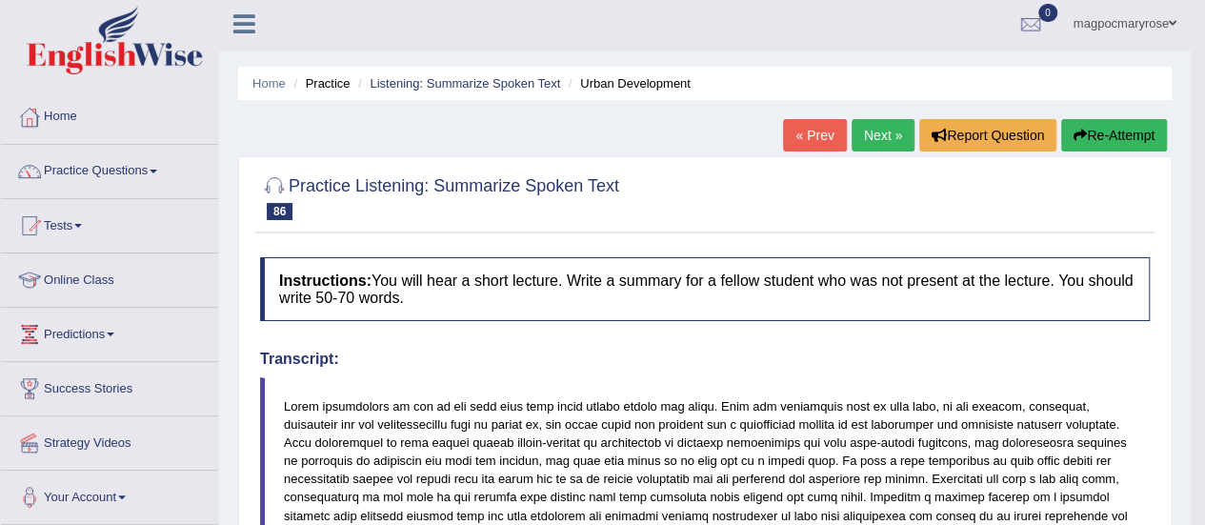
scroll to position [0, 0]
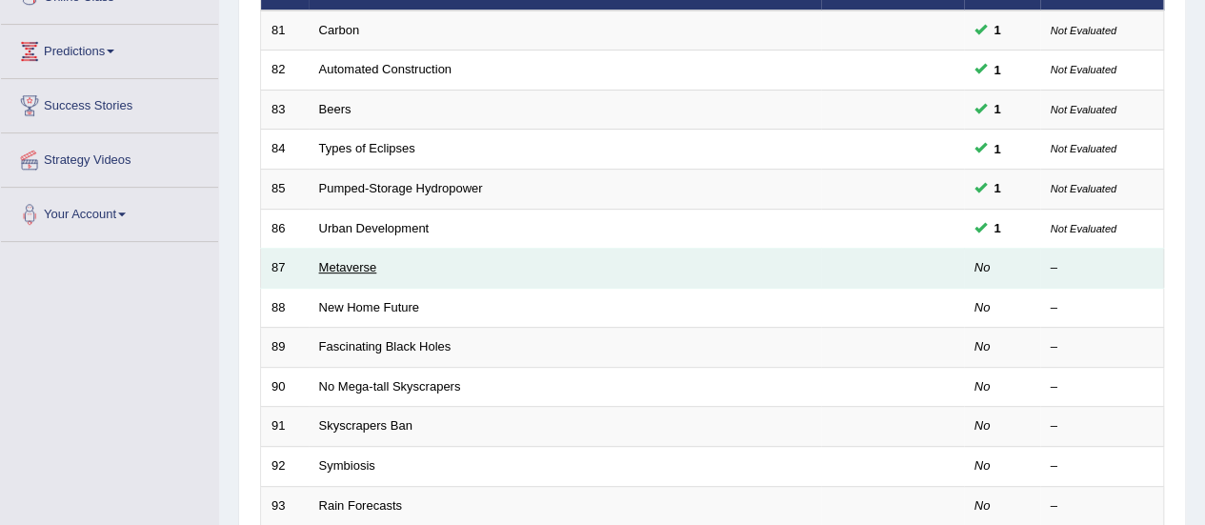
click at [356, 260] on link "Metaverse" at bounding box center [348, 267] width 58 height 14
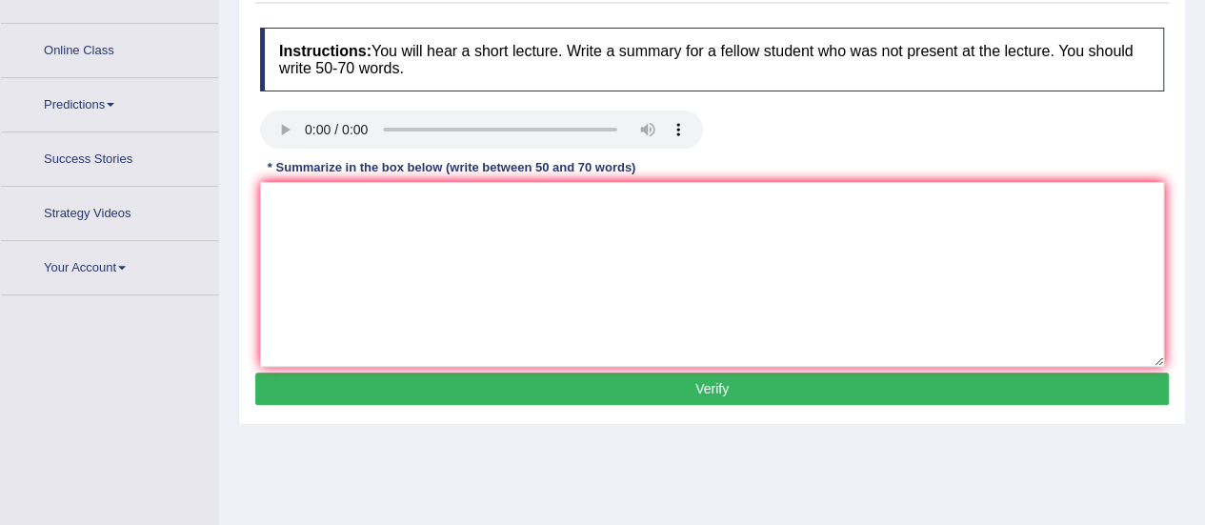
scroll to position [269, 0]
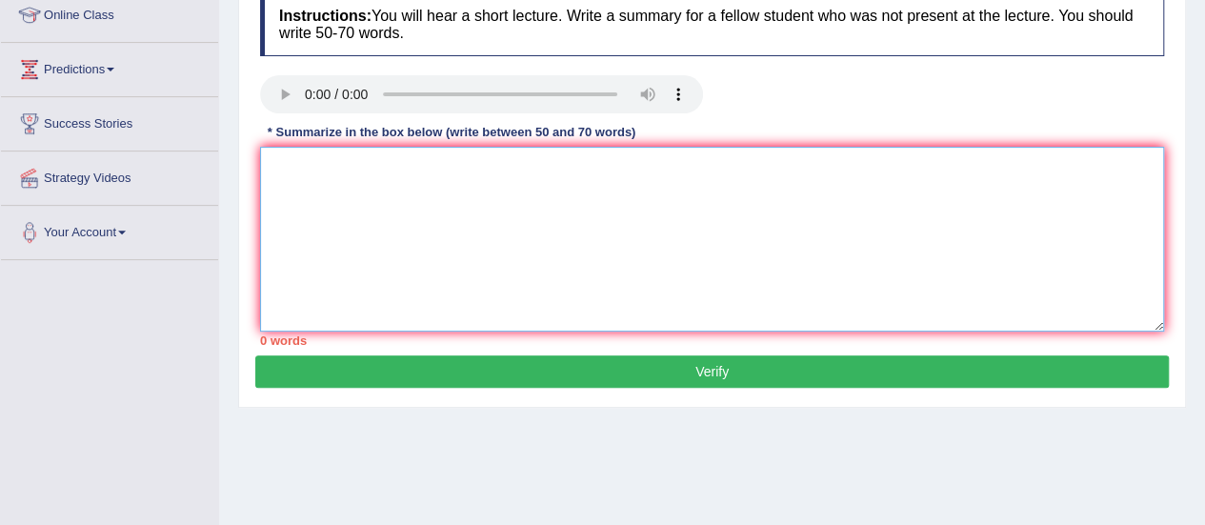
click at [666, 281] on textarea at bounding box center [712, 239] width 904 height 185
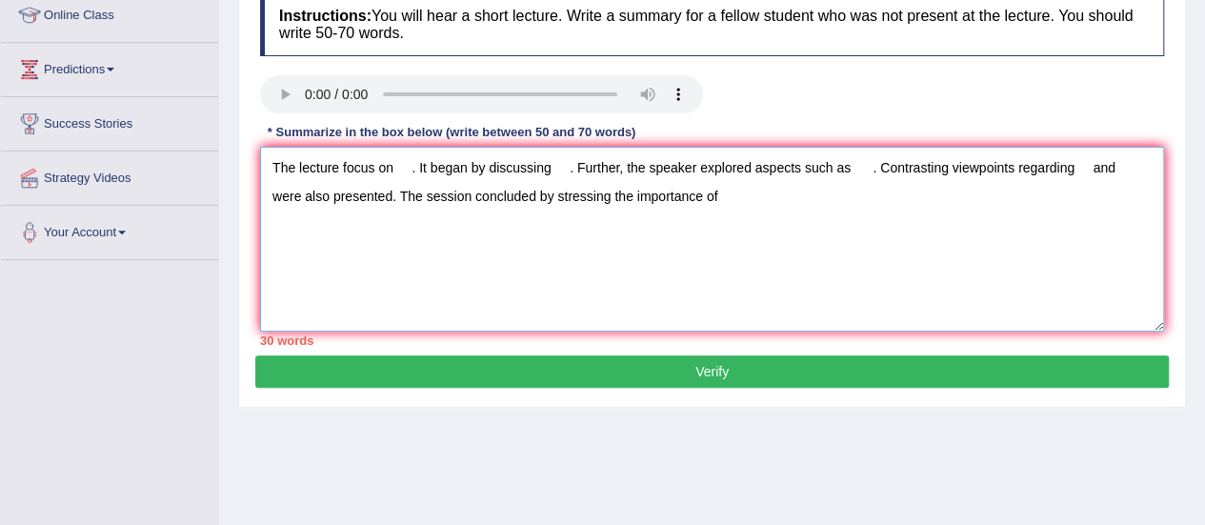
click at [399, 173] on textarea "The lecture focus on . It began by discussing . Further, the speaker explored a…" at bounding box center [712, 239] width 904 height 185
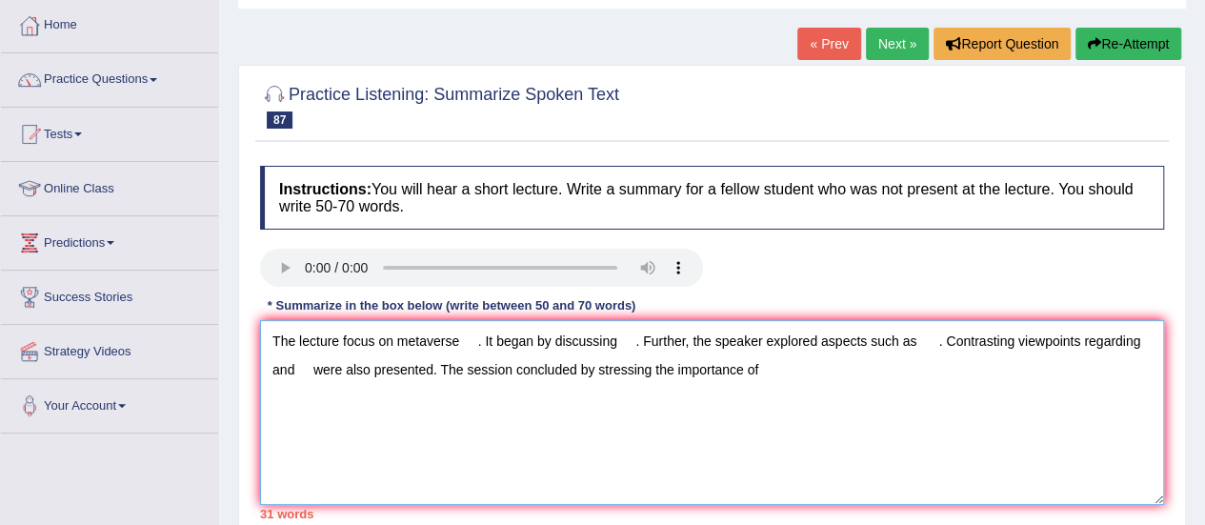
scroll to position [175, 0]
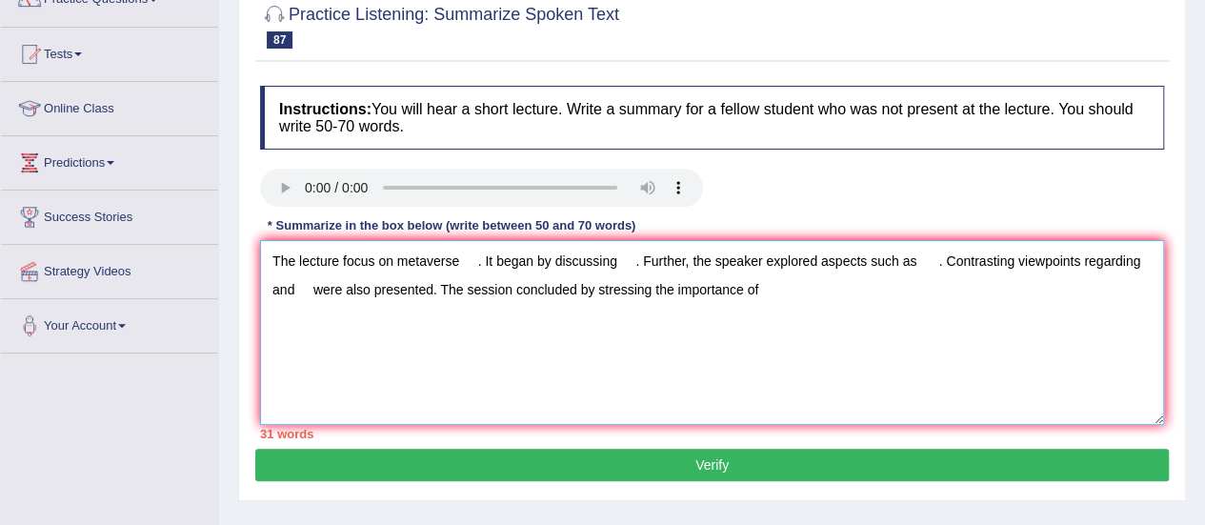
click at [476, 258] on textarea "The lecture focus on metaverse . It began by discussing . Further, the speaker …" at bounding box center [712, 332] width 904 height 185
click at [592, 260] on textarea "The lecture focus on metaverse. It began by discussing . Further, the speaker e…" at bounding box center [712, 332] width 904 height 185
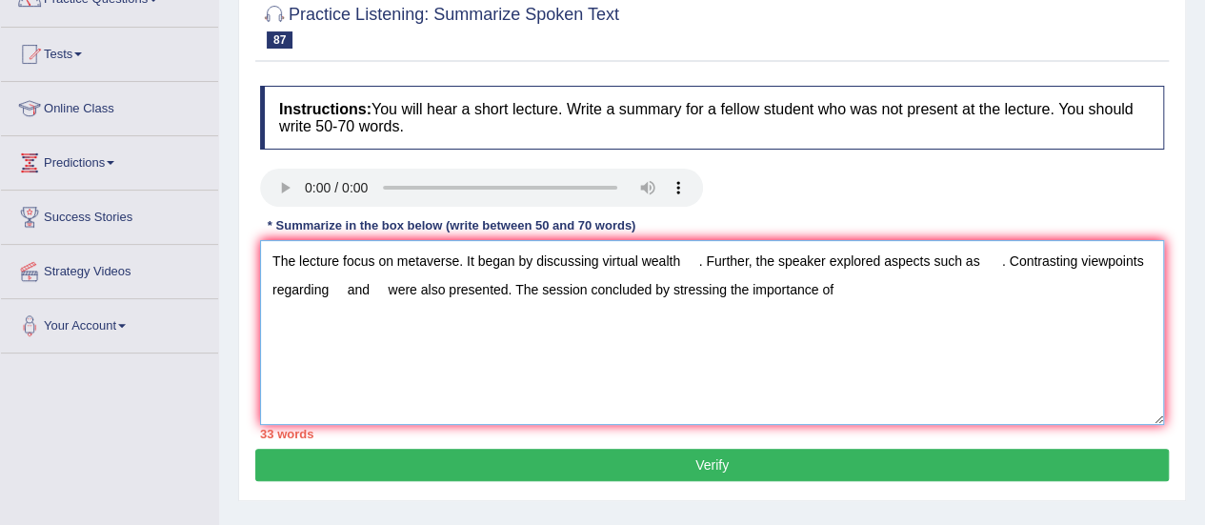
click at [600, 260] on textarea "The lecture focus on metaverse. It began by discussing virtual wealth . Further…" at bounding box center [712, 332] width 904 height 185
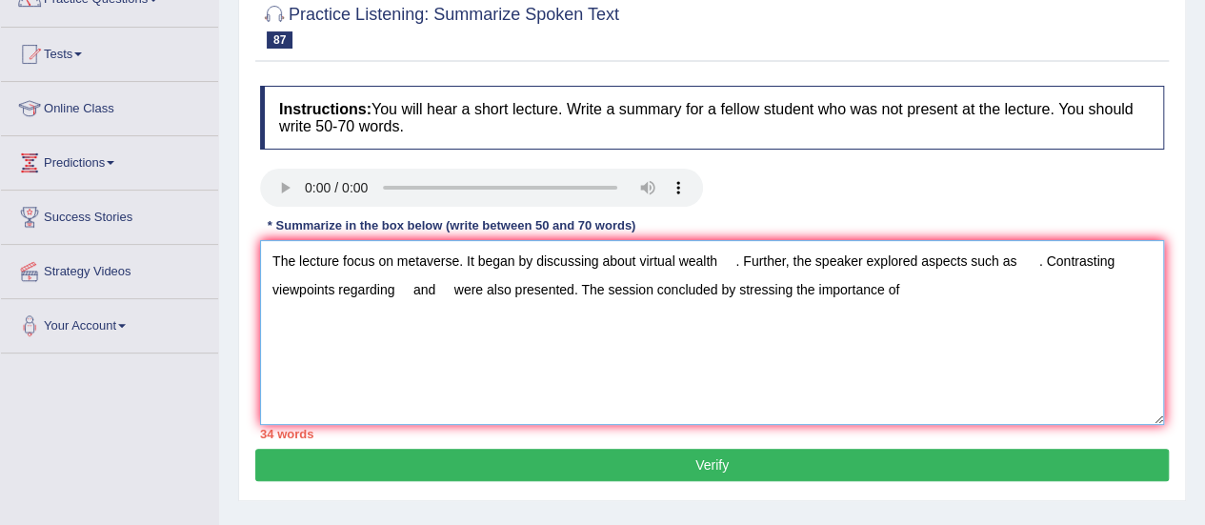
click at [1015, 256] on textarea "The lecture focus on metaverse. It began by discussing about virtual wealth . F…" at bounding box center [712, 332] width 904 height 185
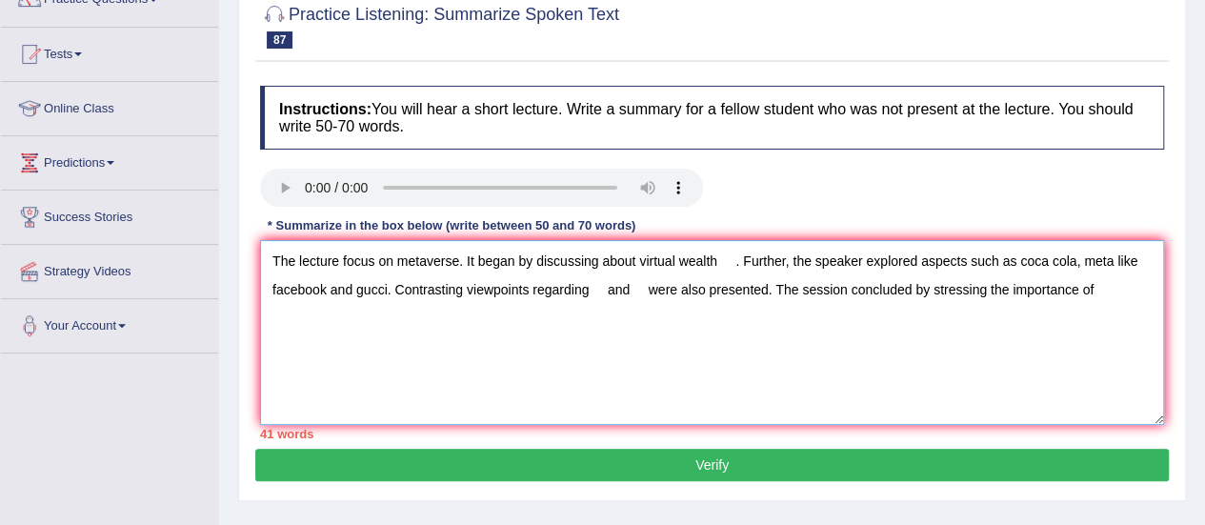
click at [733, 258] on textarea "The lecture focus on metaverse. It began by discussing about virtual wealth . F…" at bounding box center [712, 332] width 904 height 185
click at [594, 282] on textarea "The lecture focus on metaverse. It began by discussing about virtual wealth. Fu…" at bounding box center [712, 332] width 904 height 185
click at [389, 290] on textarea "The lecture focus on metaverse. It began by discussing about virtual wealth. Fu…" at bounding box center [712, 332] width 904 height 185
click at [354, 290] on textarea "The lecture focus on metaverse. It began by discussing about virtual wealth. Fu…" at bounding box center [712, 332] width 904 height 185
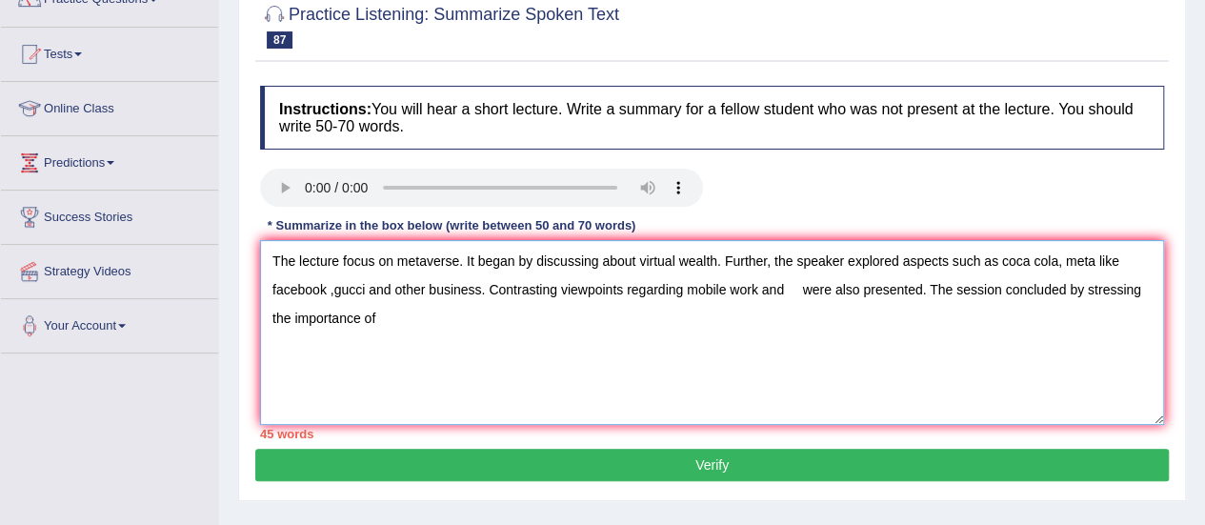
click at [798, 290] on textarea "The lecture focus on metaverse. It began by discussing about virtual wealth. Fu…" at bounding box center [712, 332] width 904 height 185
click at [440, 319] on textarea "The lecture focus on metaverse. It began by discussing about virtual wealth. Fu…" at bounding box center [712, 332] width 904 height 185
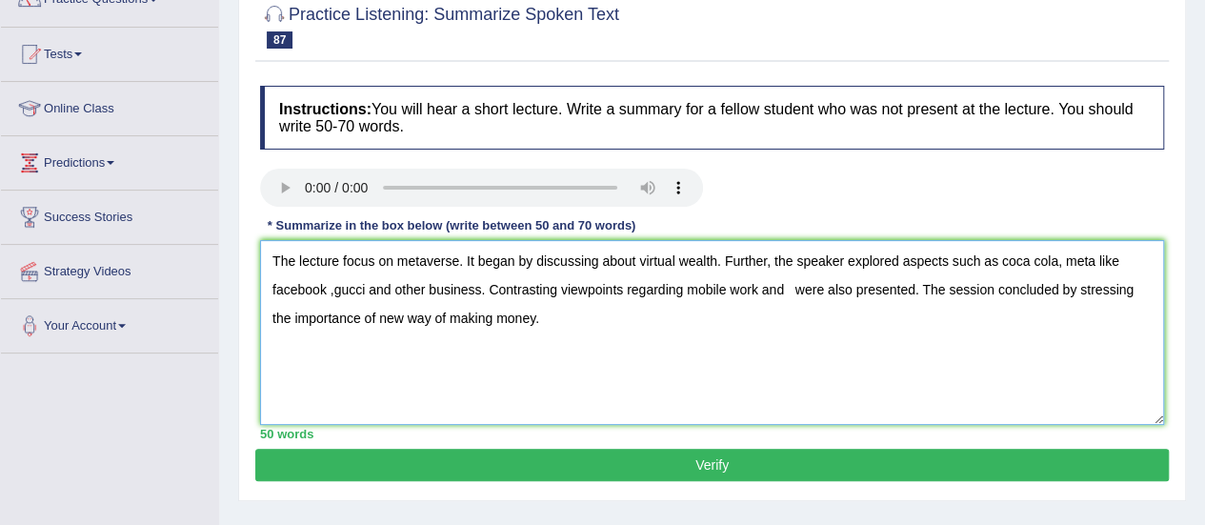
click at [788, 290] on textarea "The lecture focus on metaverse. It began by discussing about virtual wealth. Fu…" at bounding box center [712, 332] width 904 height 185
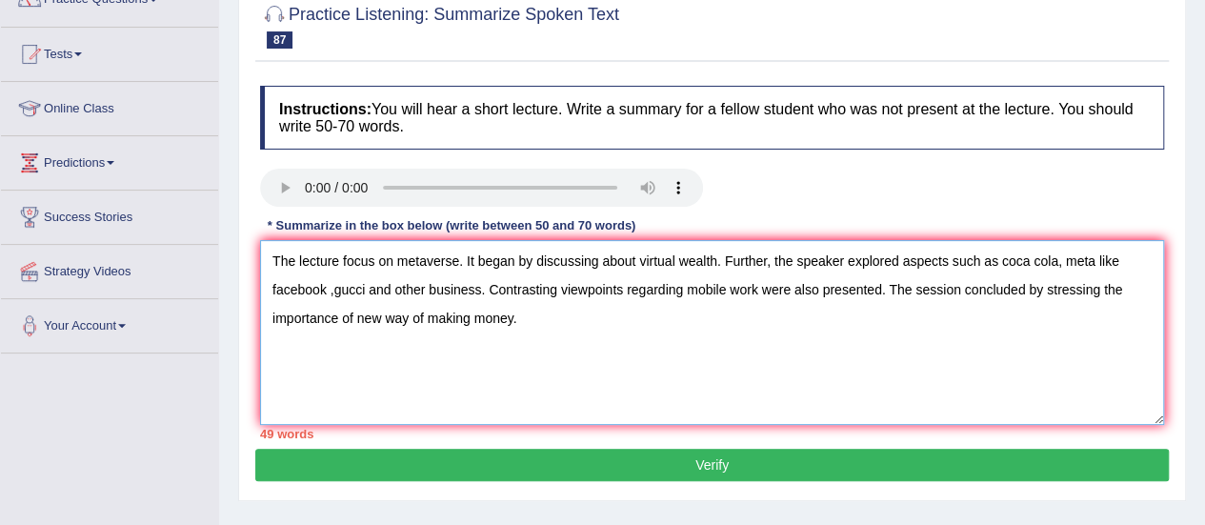
click at [517, 317] on textarea "The lecture focus on metaverse. It began by discussing about virtual wealth. Fu…" at bounding box center [712, 332] width 904 height 185
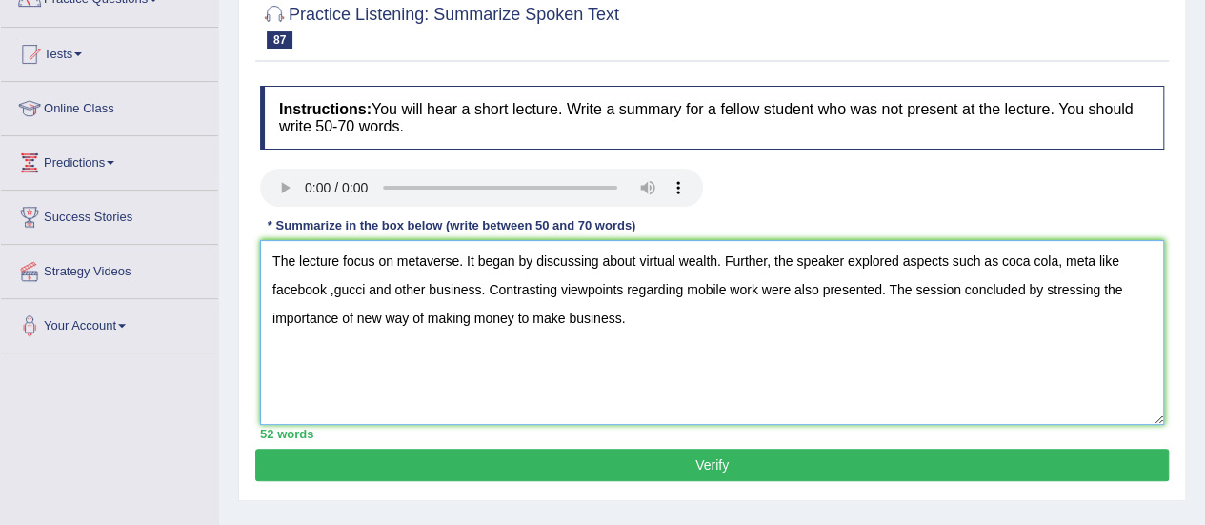
type textarea "The lecture focus on metaverse. It began by discussing about virtual wealth. Fu…"
click at [697, 456] on button "Verify" at bounding box center [711, 465] width 913 height 32
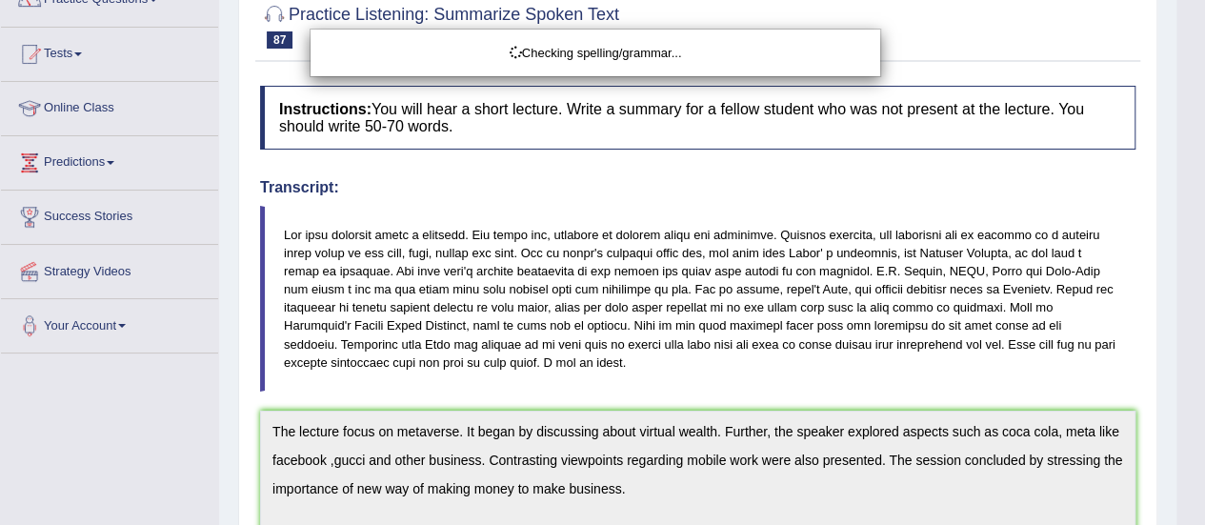
drag, startPoint x: 1217, startPoint y: 243, endPoint x: 1211, endPoint y: 304, distance: 61.2
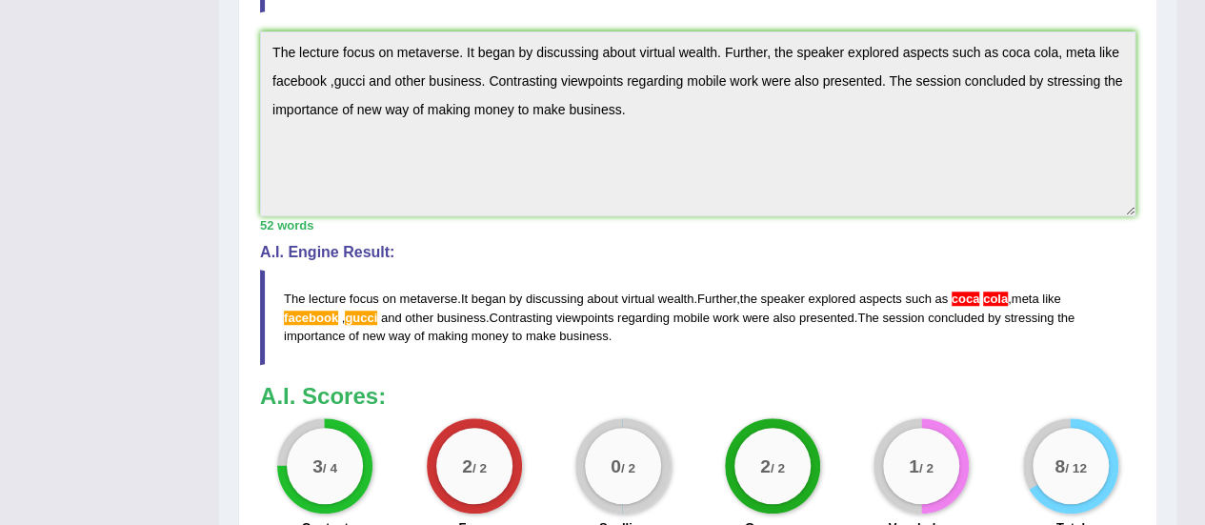
scroll to position [575, 0]
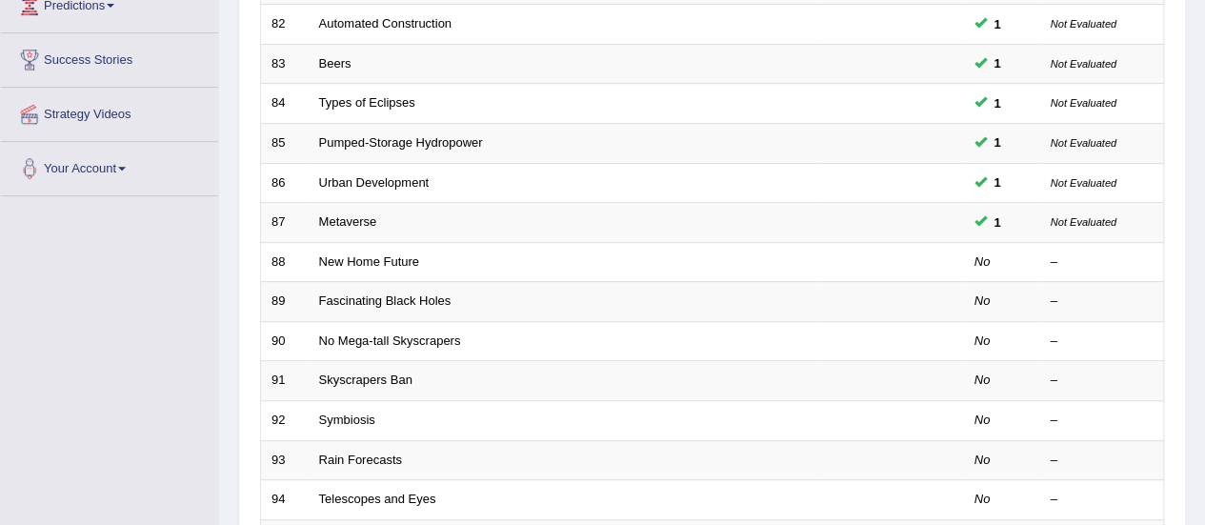
scroll to position [287, 0]
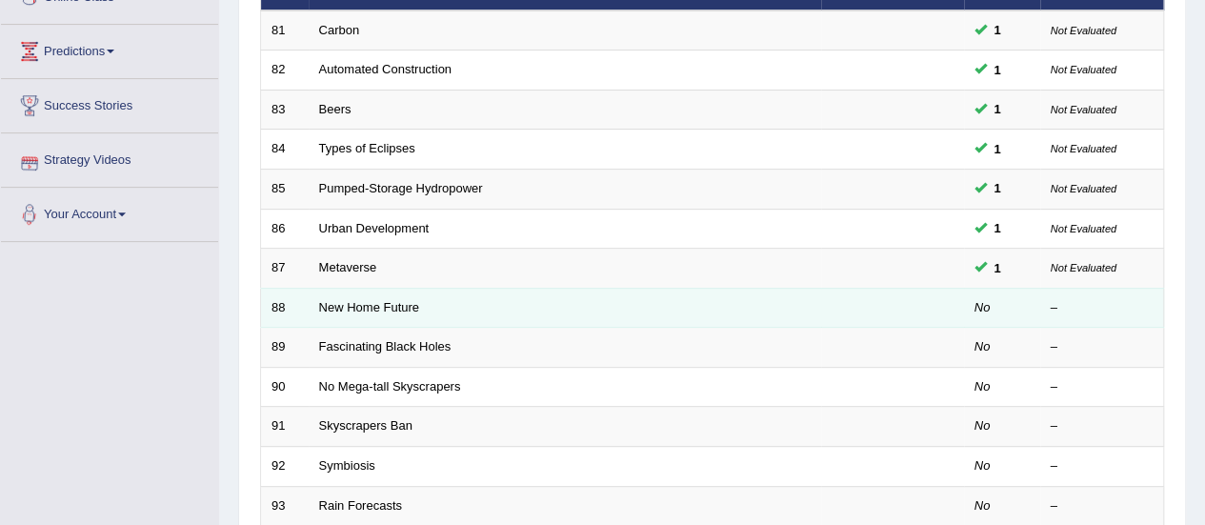
click at [360, 293] on td "New Home Future" at bounding box center [565, 308] width 512 height 40
click at [361, 304] on link "New Home Future" at bounding box center [369, 307] width 100 height 14
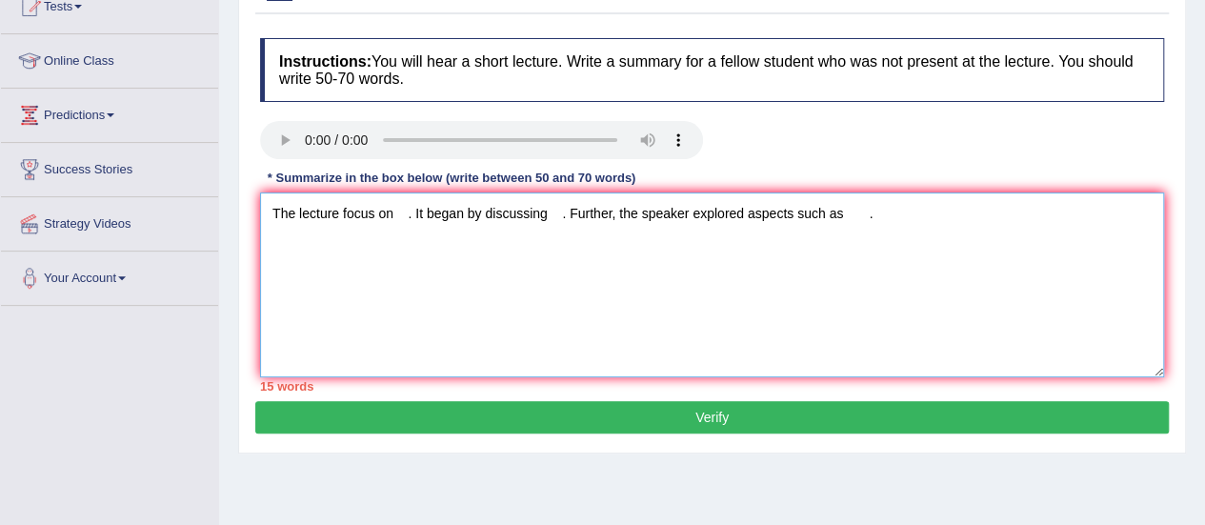
click at [852, 221] on textarea "The lecture focus on . It began by discussing . Further, the speaker explored a…" at bounding box center [712, 284] width 904 height 185
click at [892, 218] on textarea "The lecture focus on . It began by discussing . Further, the speaker explored a…" at bounding box center [712, 284] width 904 height 185
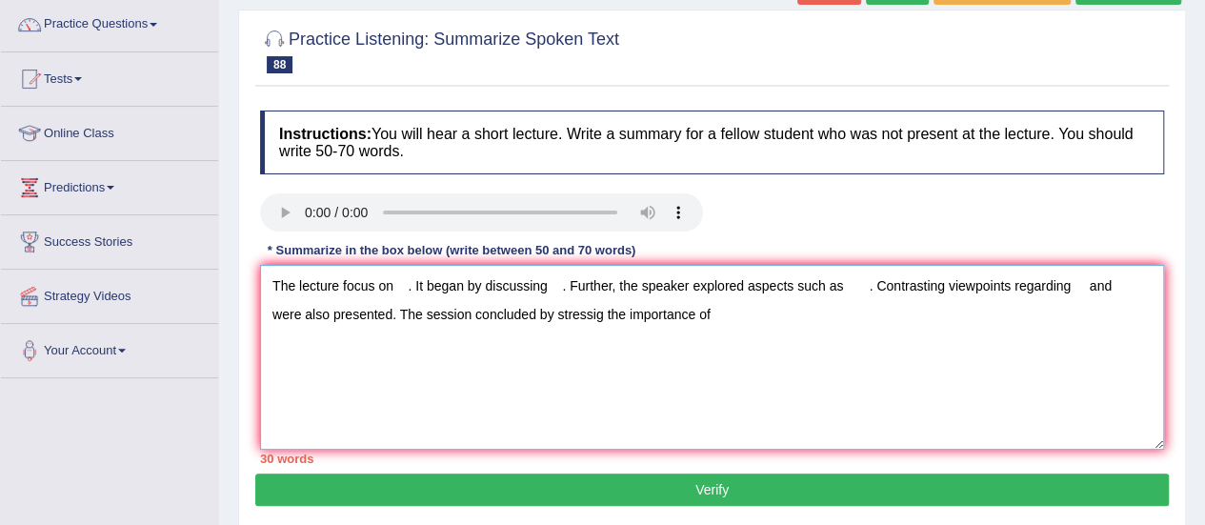
scroll to position [161, 0]
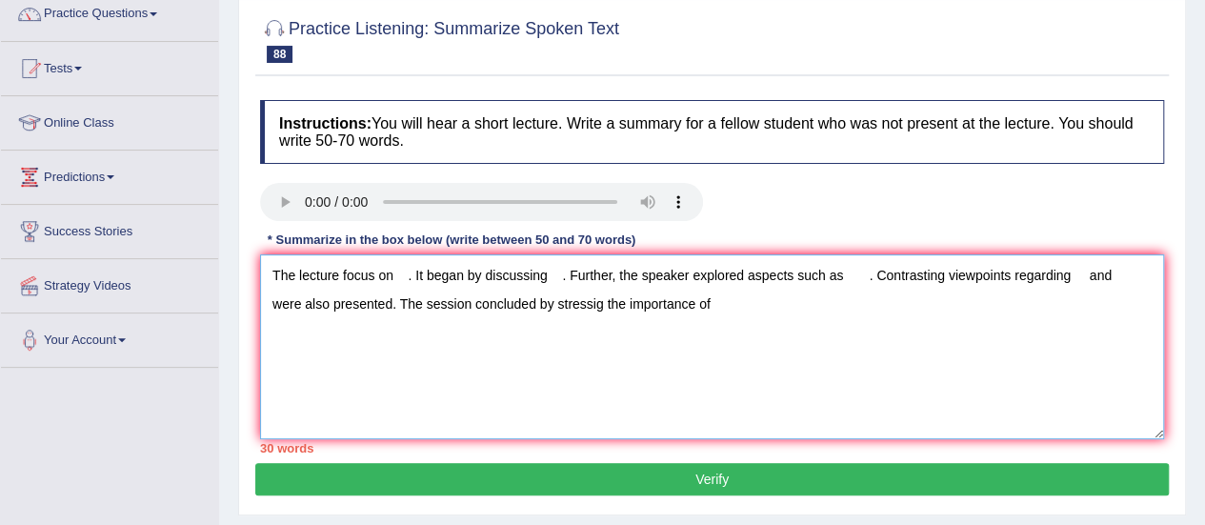
click at [402, 276] on textarea "The lecture focus on . It began by discussing . Further, the speaker explored a…" at bounding box center [712, 346] width 904 height 185
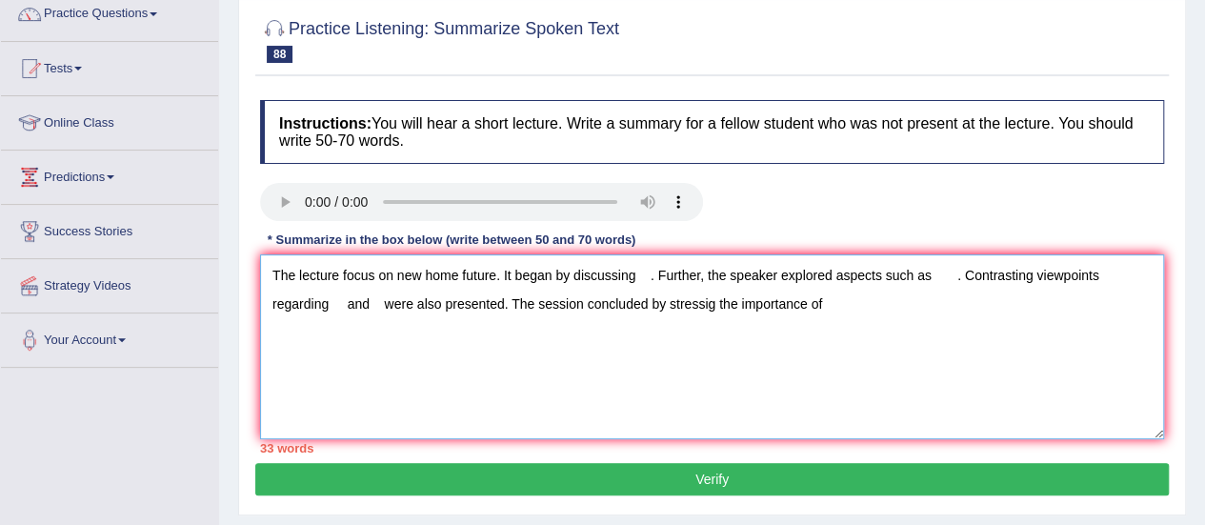
type textarea "The lecture focus on new home future. It began by discussing . Further, the spe…"
click at [638, 274] on textarea "The lecture focus on new home future. It began by discussing . Further, the spe…" at bounding box center [712, 346] width 904 height 185
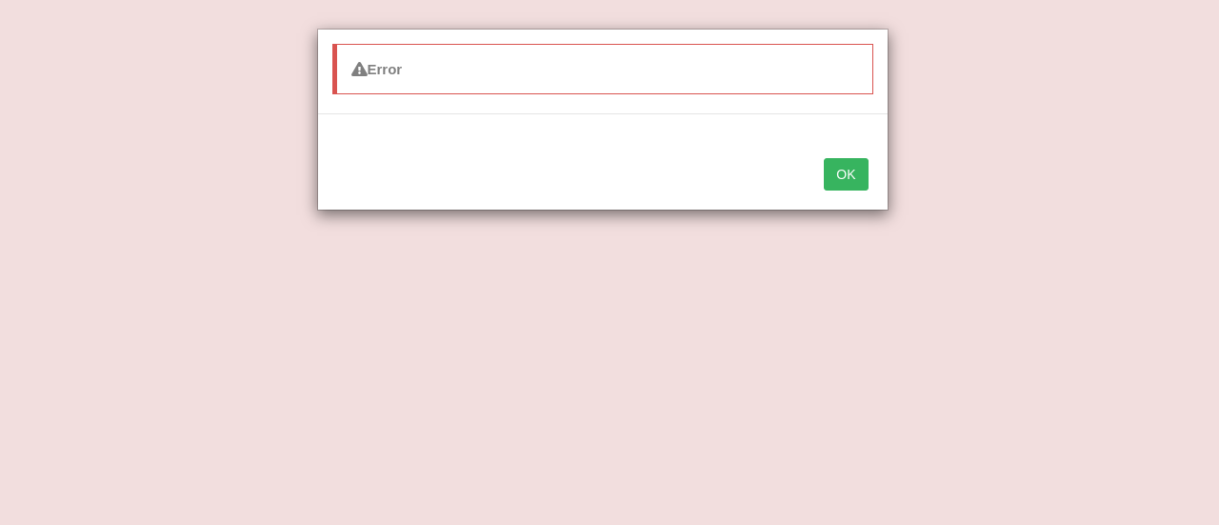
click at [839, 184] on button "OK" at bounding box center [846, 174] width 44 height 32
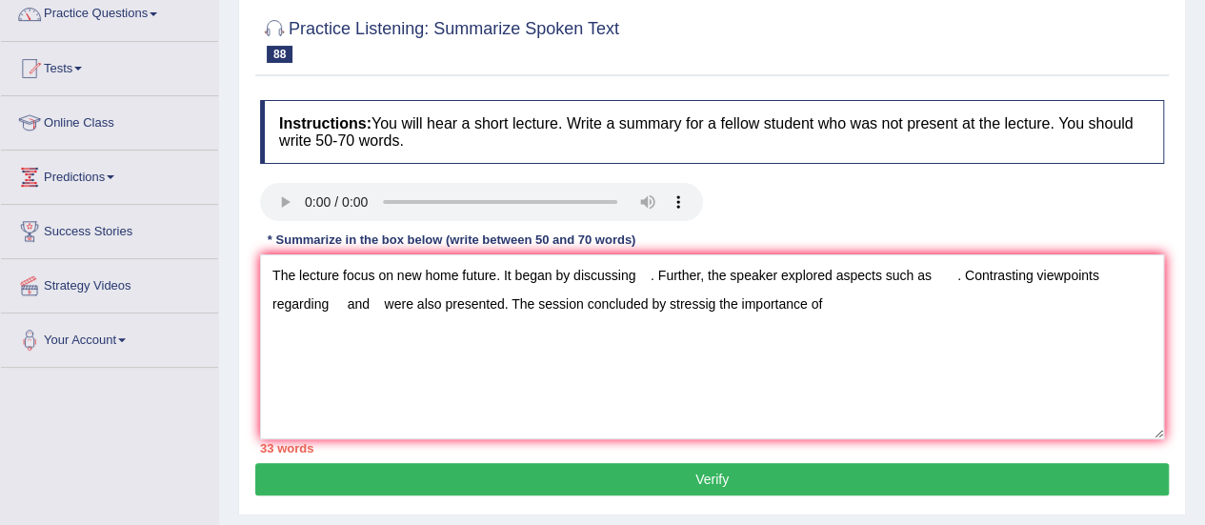
click at [1035, 150] on h4 "Instructions: You will hear a short lecture. Write a summary for a fellow stude…" at bounding box center [712, 132] width 904 height 64
click at [638, 271] on textarea "The lecture focus on new home future. It began by discussing . Further, the spe…" at bounding box center [712, 346] width 904 height 185
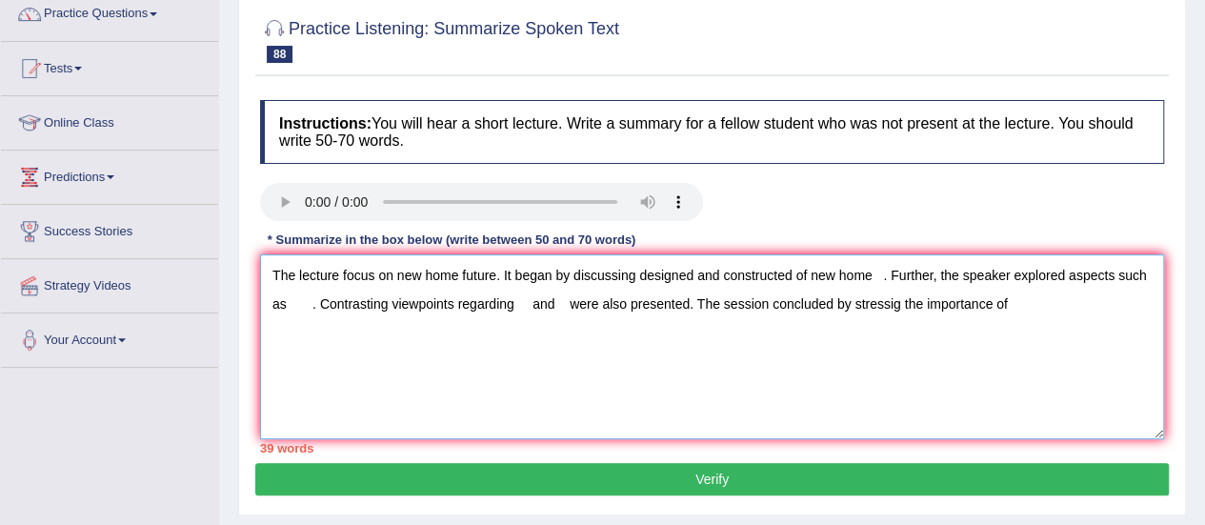
click at [291, 302] on textarea "The lecture focus on new home future. It began by discussing designed and const…" at bounding box center [712, 346] width 904 height 185
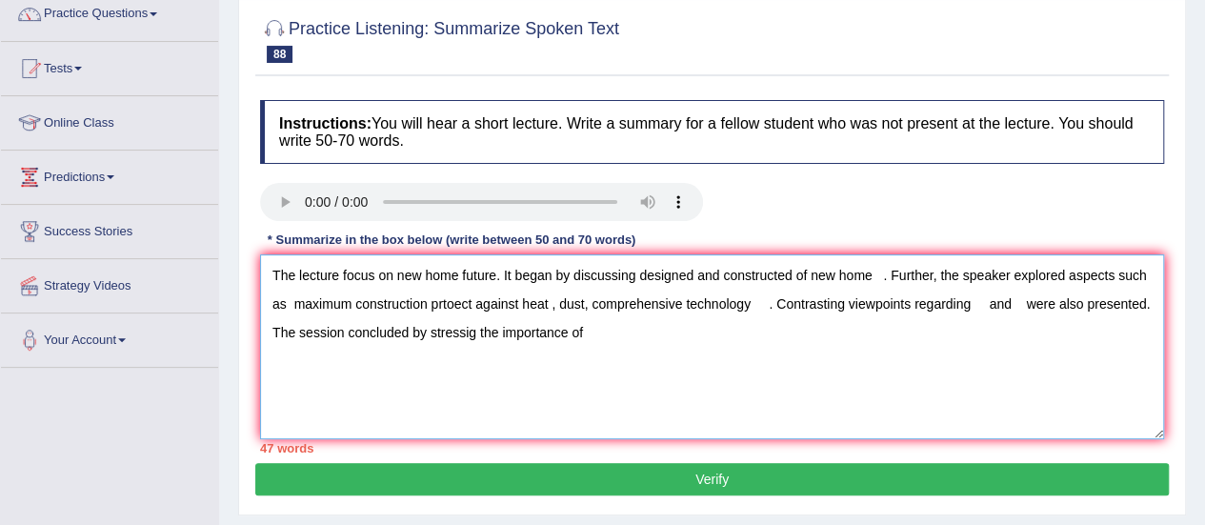
click at [558, 306] on textarea "The lecture focus on new home future. It began by discussing designed and const…" at bounding box center [712, 346] width 904 height 185
click at [766, 302] on textarea "The lecture focus on new home future. It began by discussing designed and const…" at bounding box center [712, 346] width 904 height 185
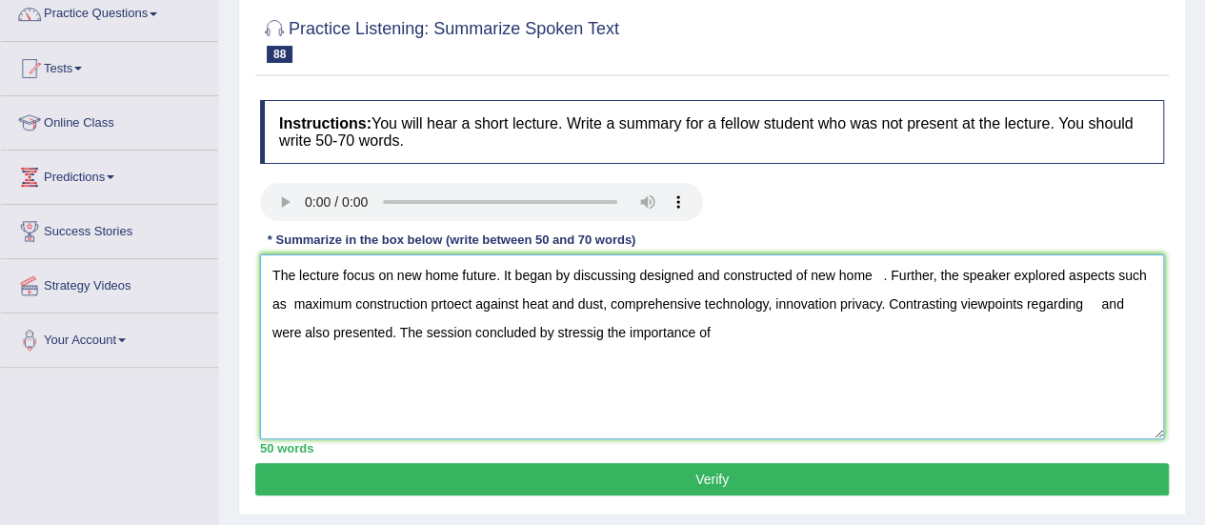
click at [1090, 296] on textarea "The lecture focus on new home future. It began by discussing designed and const…" at bounding box center [712, 346] width 904 height 185
click at [848, 334] on textarea "The lecture focus on new home future. It began by discussing designed and const…" at bounding box center [712, 346] width 904 height 185
click at [882, 275] on textarea "The lecture focus on new home future. It began by discussing designed and const…" at bounding box center [712, 346] width 904 height 185
click at [841, 324] on textarea "The lecture focus on new home future. It began by discussing designed and const…" at bounding box center [712, 346] width 904 height 185
click at [721, 334] on textarea "The lecture focus on new home future. It began by discussing designed and const…" at bounding box center [712, 346] width 904 height 185
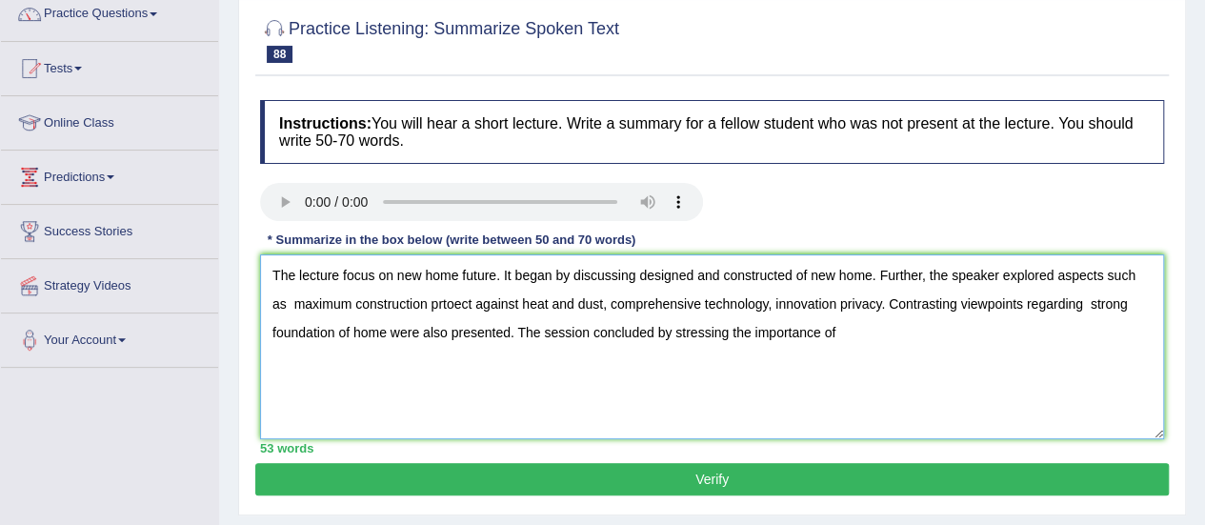
click at [846, 333] on textarea "The lecture focus on new home future. It began by discussing designed and const…" at bounding box center [712, 346] width 904 height 185
click at [469, 302] on textarea "The lecture focus on new home future. It began by discussing designed and const…" at bounding box center [712, 346] width 904 height 185
click at [609, 307] on textarea "The lecture focus on new home future. It began by discussing designed and const…" at bounding box center [712, 346] width 904 height 185
click at [602, 304] on textarea "The lecture focus on new home future. It began by discussing designed and const…" at bounding box center [712, 346] width 904 height 185
click at [773, 303] on textarea "The lecture focus on new home future. It began by discussing designed and const…" at bounding box center [712, 346] width 904 height 185
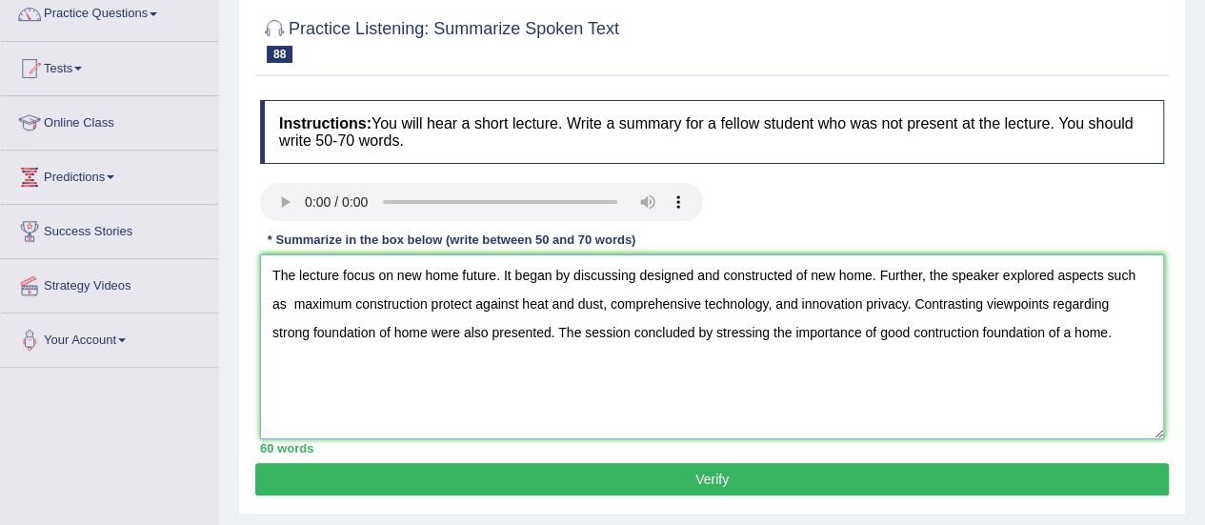
click at [269, 337] on textarea "The lecture focus on new home future. It began by discussing designed and const…" at bounding box center [712, 346] width 904 height 185
click at [393, 334] on textarea "The lecture focus on new home future. It began by discussing designed and const…" at bounding box center [712, 346] width 904 height 185
click at [960, 335] on textarea "The lecture focus on new home future. It began by discussing designed and const…" at bounding box center [712, 346] width 904 height 185
drag, startPoint x: 1084, startPoint y: 339, endPoint x: 1145, endPoint y: 346, distance: 61.3
click at [1145, 346] on textarea "The lecture focus on new home future. It began by discussing designed and const…" at bounding box center [712, 346] width 904 height 185
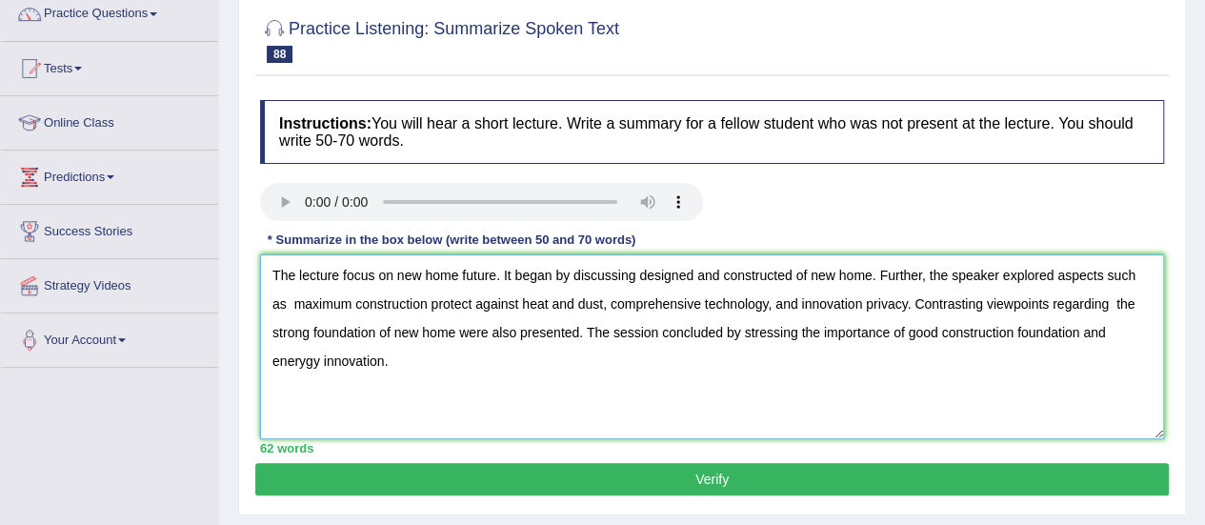
type textarea "The lecture focus on new home future. It began by discussing designed and const…"
click at [707, 481] on button "Verify" at bounding box center [711, 479] width 913 height 32
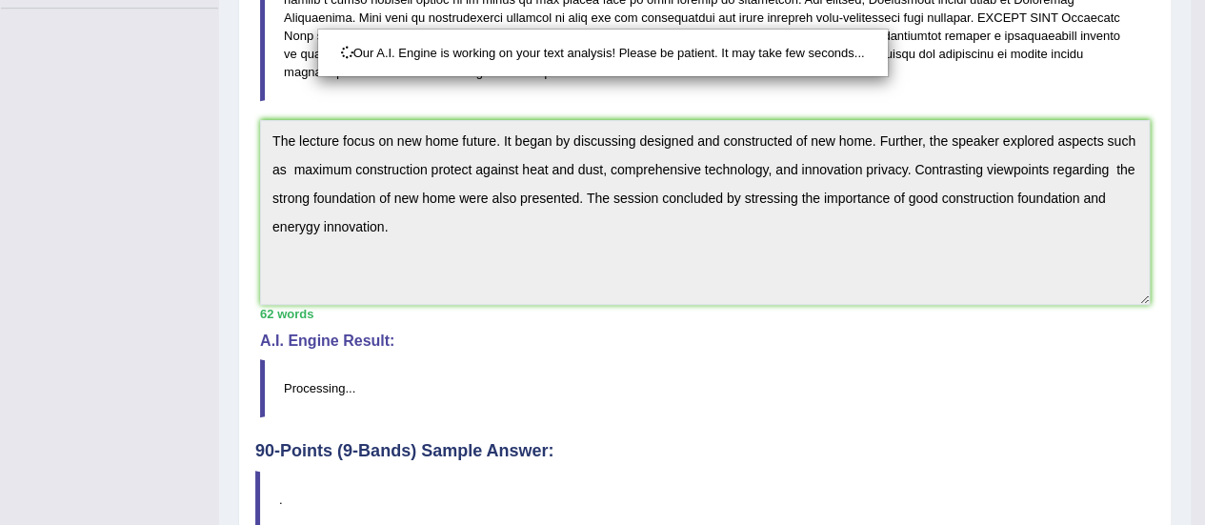
scroll to position [526, 0]
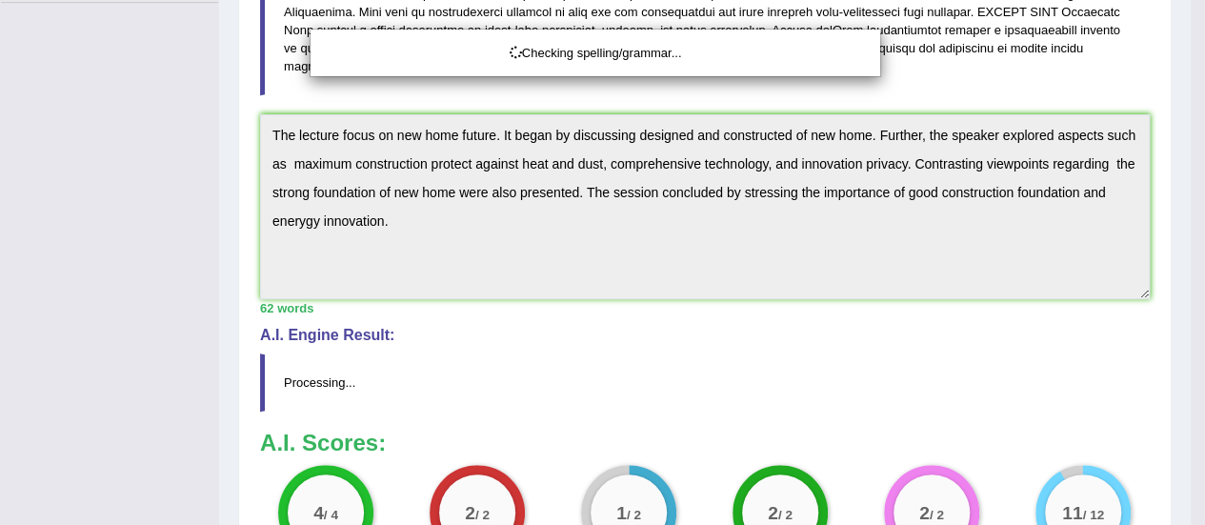
drag, startPoint x: 1215, startPoint y: 139, endPoint x: 1218, endPoint y: 338, distance: 199.0
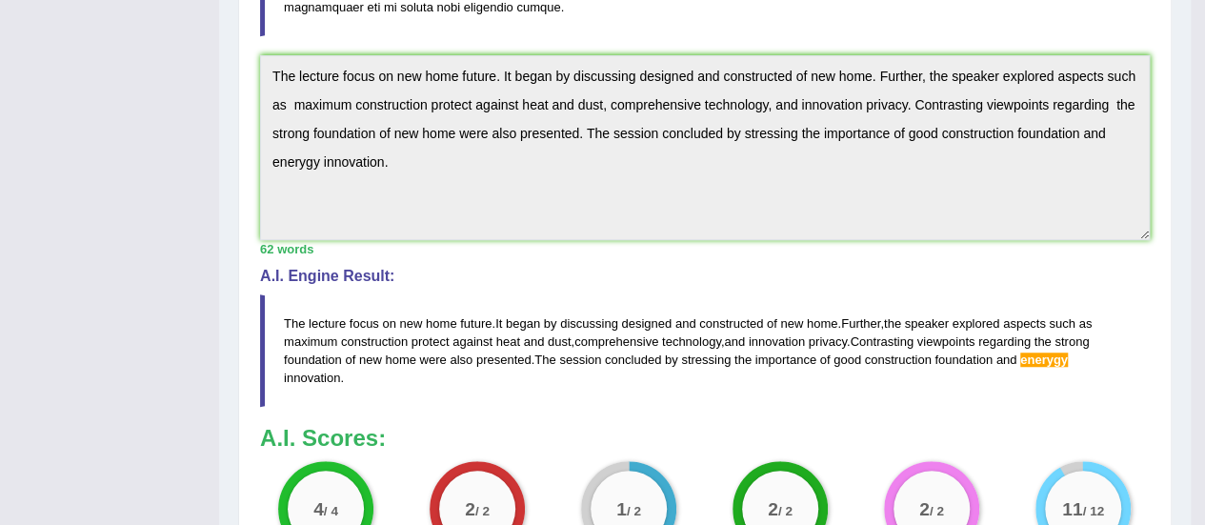
scroll to position [823, 0]
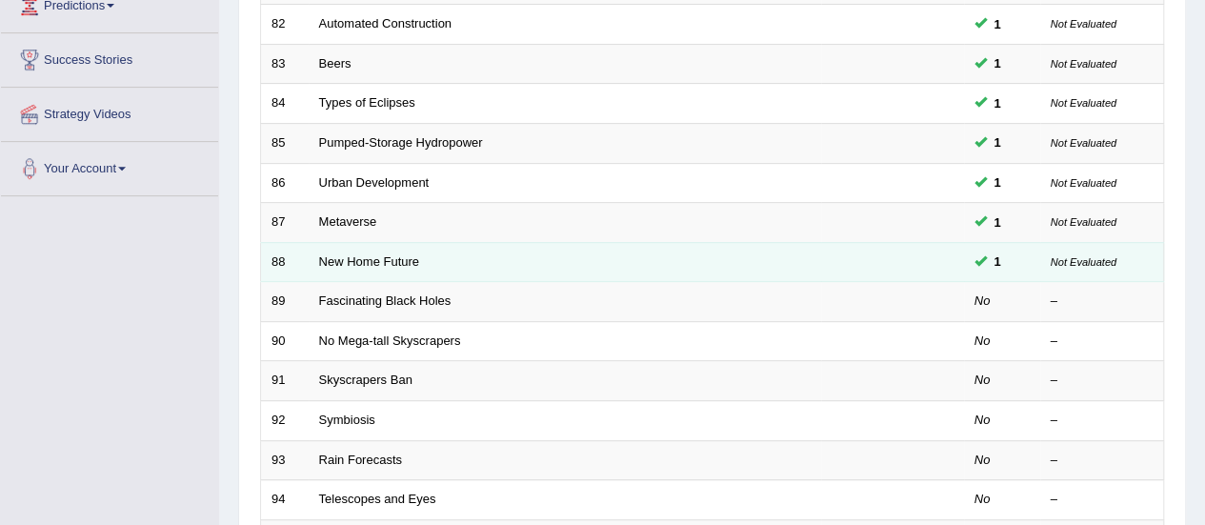
scroll to position [287, 0]
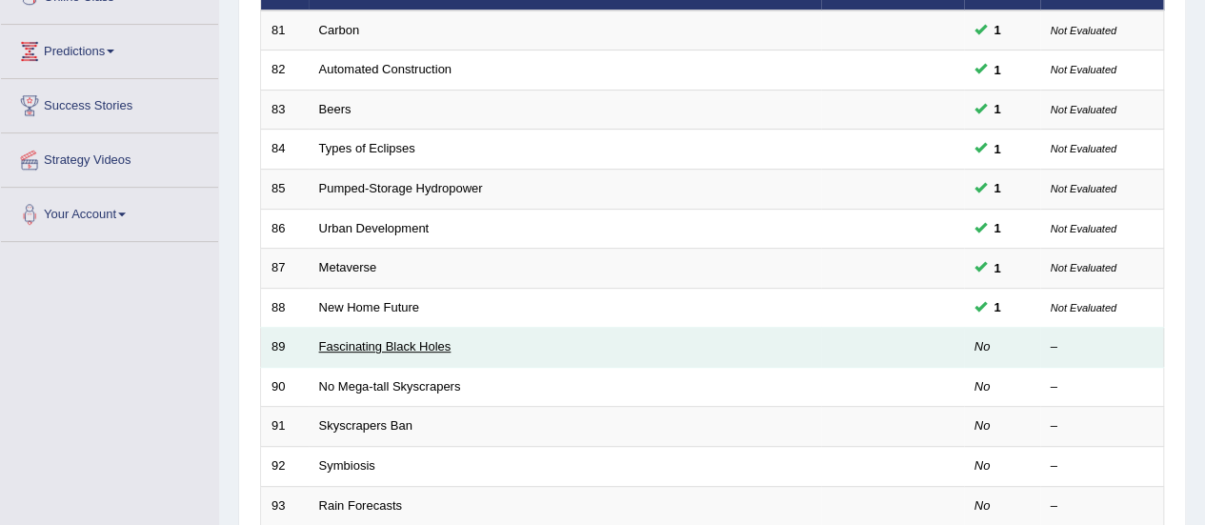
click at [344, 339] on link "Fascinating Black Holes" at bounding box center [385, 346] width 132 height 14
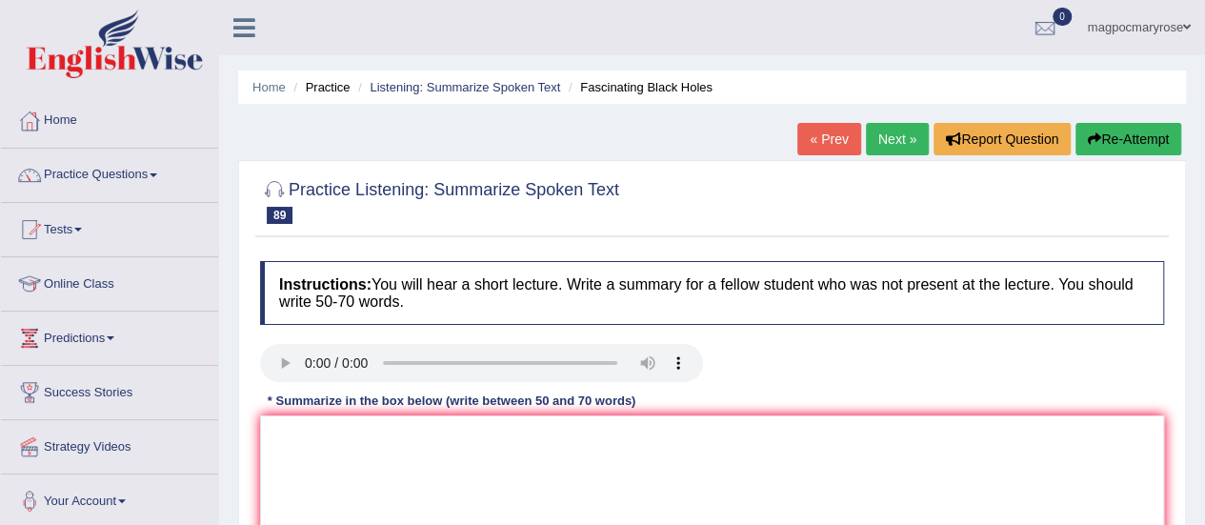
scroll to position [200, 0]
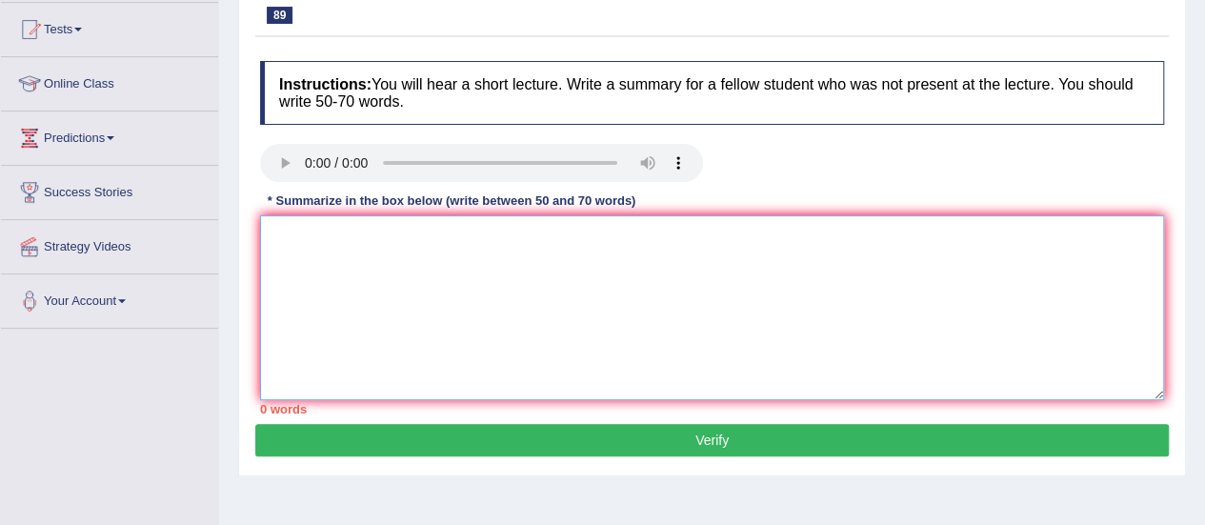
click at [674, 258] on textarea at bounding box center [712, 307] width 904 height 185
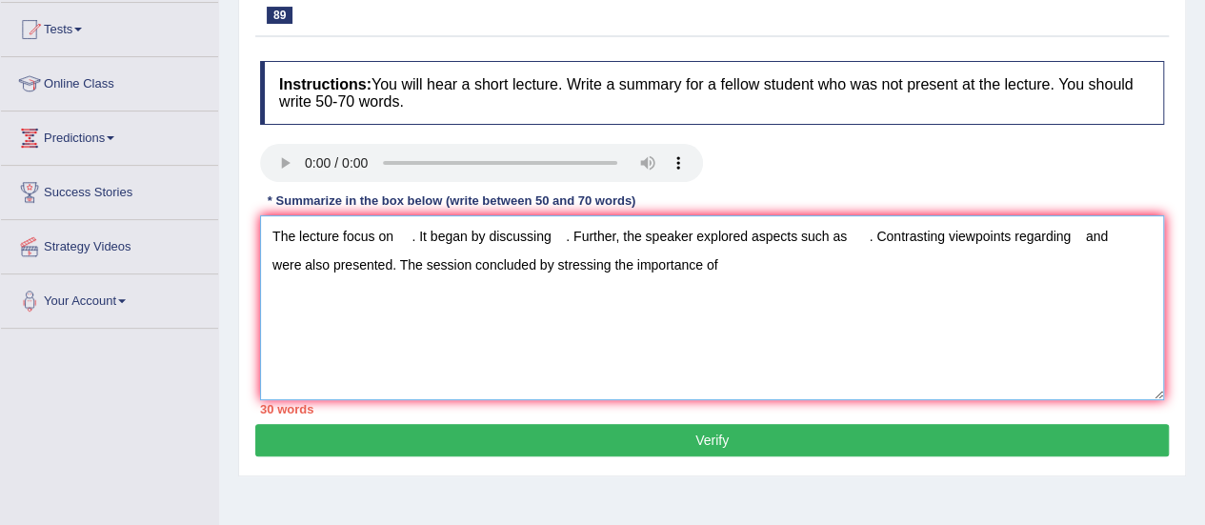
click at [396, 235] on textarea "The lecture focus on . It began by discussing . Further, the speaker explored a…" at bounding box center [712, 307] width 904 height 185
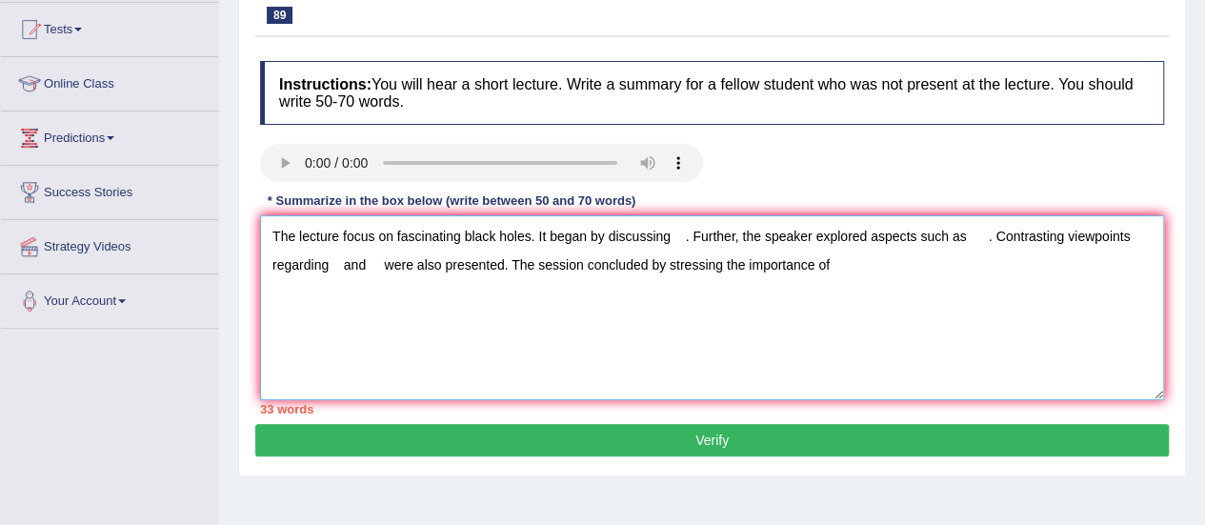
click at [668, 235] on textarea "The lecture focus on fascinating black holes. It began by discussing . Further,…" at bounding box center [712, 307] width 904 height 185
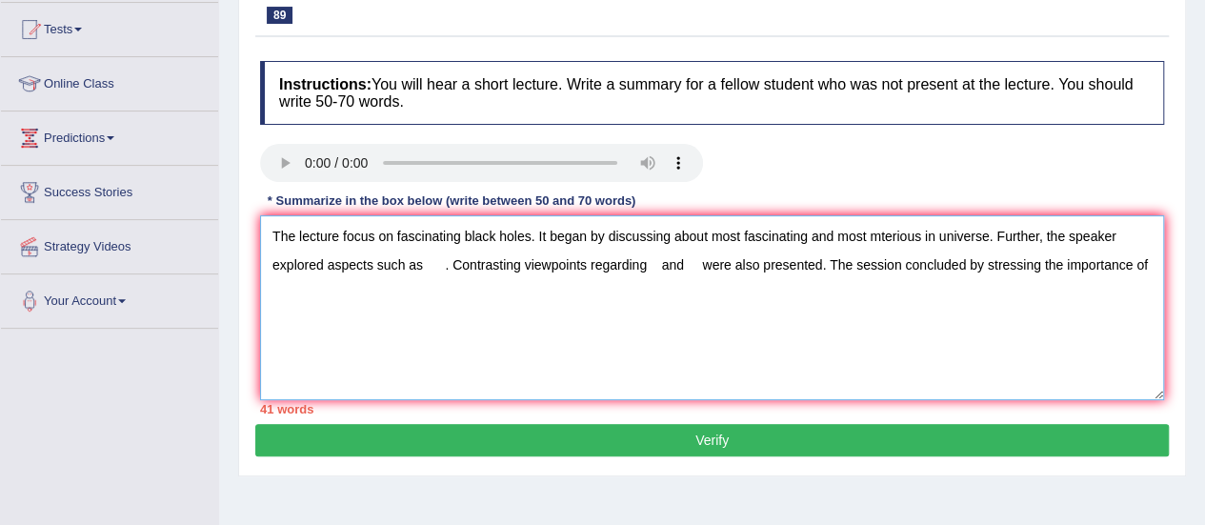
click at [883, 239] on textarea "The lecture focus on fascinating black holes. It began by discussing about most…" at bounding box center [712, 307] width 904 height 185
click at [424, 268] on textarea "The lecture focus on fascinating black holes. It began by discussing about most…" at bounding box center [712, 307] width 904 height 185
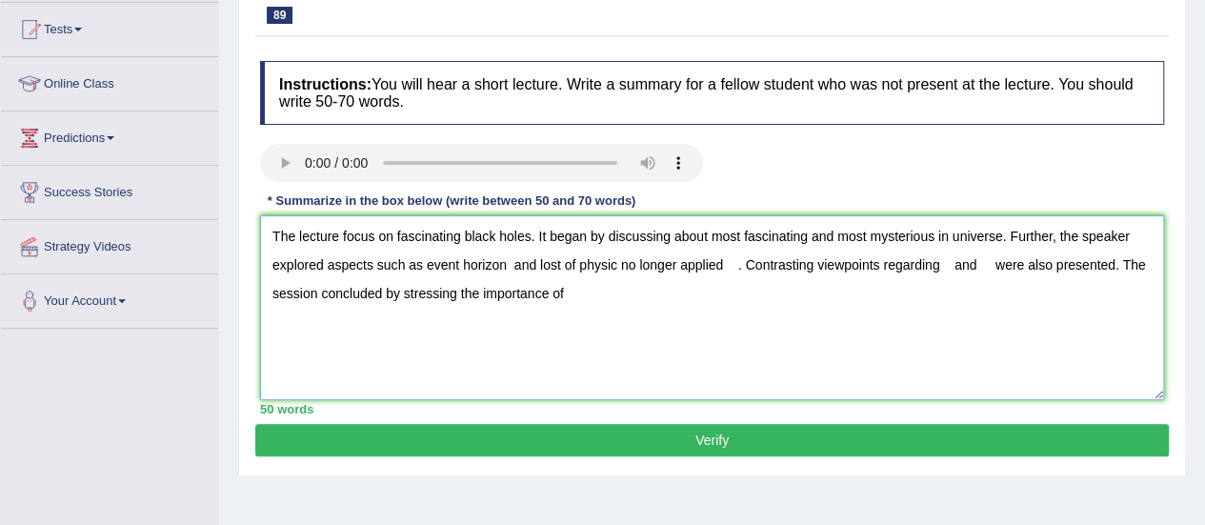
click at [935, 266] on textarea "The lecture focus on fascinating black holes. It began by discussing about most…" at bounding box center [712, 307] width 904 height 185
click at [1099, 266] on textarea "The lecture focus on fascinating black holes. It began by discussing about most…" at bounding box center [712, 307] width 904 height 185
click at [733, 268] on textarea "The lecture focus on fascinating black holes. It began by discussing about most…" at bounding box center [712, 307] width 904 height 185
click at [1051, 264] on textarea "The lecture focus on fascinating black holes. It began by discussing about most…" at bounding box center [712, 307] width 904 height 185
click at [802, 291] on textarea "The lecture focus on fascinating black holes. It began by discussing about most…" at bounding box center [712, 307] width 904 height 185
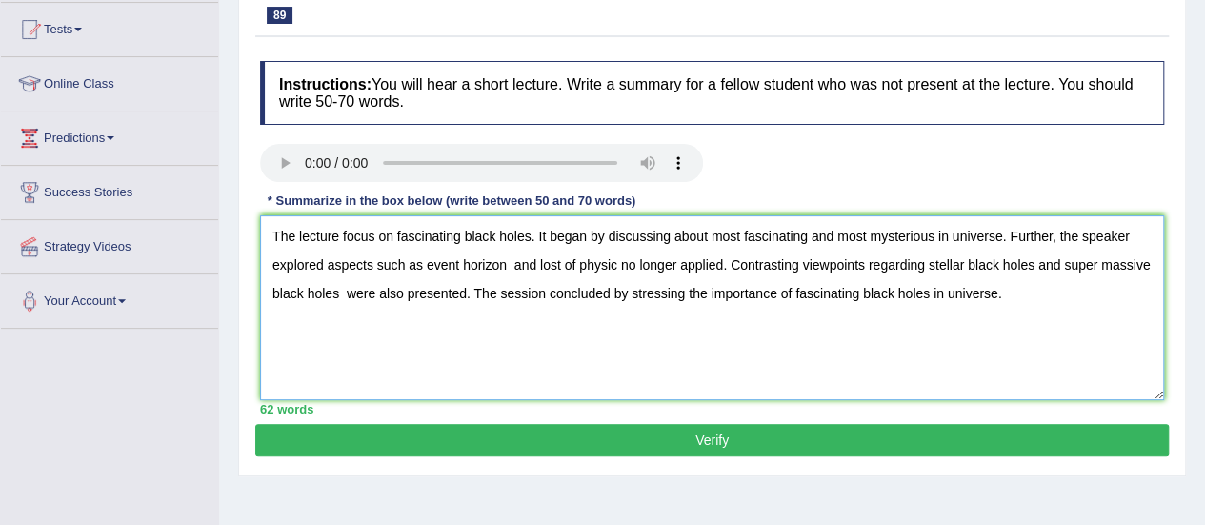
click at [516, 273] on textarea "The lecture focus on fascinating black holes. It began by discussing about most…" at bounding box center [712, 307] width 904 height 185
click at [615, 266] on textarea "The lecture focus on fascinating black holes. It began by discussing about most…" at bounding box center [712, 307] width 904 height 185
click at [400, 293] on textarea "The lecture focus on fascinating black holes. It began by discussing about most…" at bounding box center [712, 307] width 904 height 185
type textarea "The lecture focus on fascinating black holes. It began by discussing about most…"
click at [721, 447] on button "Verify" at bounding box center [711, 440] width 913 height 32
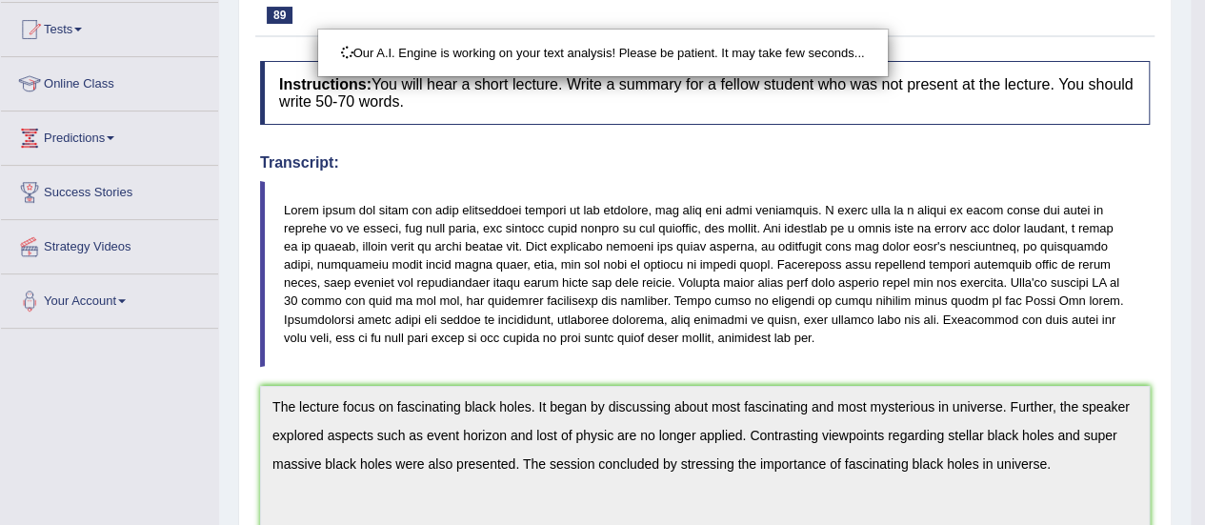
click at [1204, 279] on html "Toggle navigation Home Practice Questions Speaking Practice Read Aloud Repeat S…" at bounding box center [602, 62] width 1205 height 525
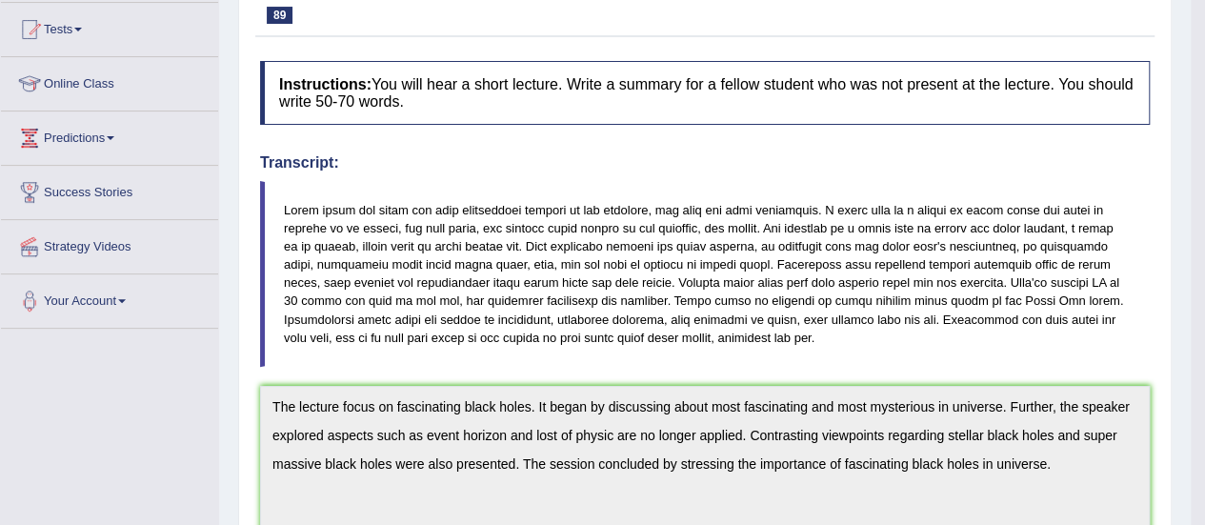
drag, startPoint x: 1218, startPoint y: 279, endPoint x: 1196, endPoint y: 383, distance: 106.1
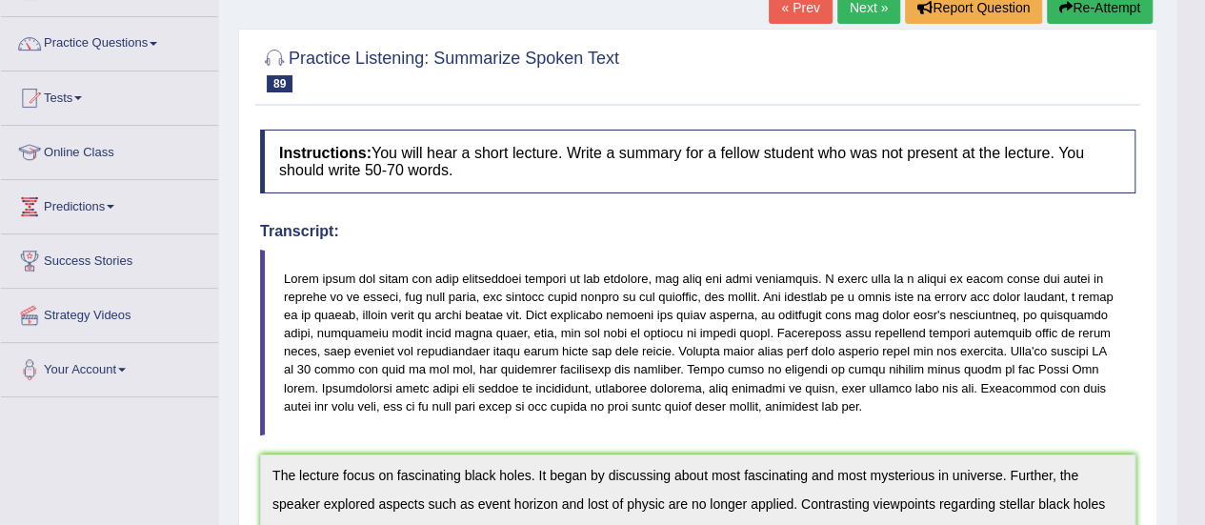
scroll to position [0, 0]
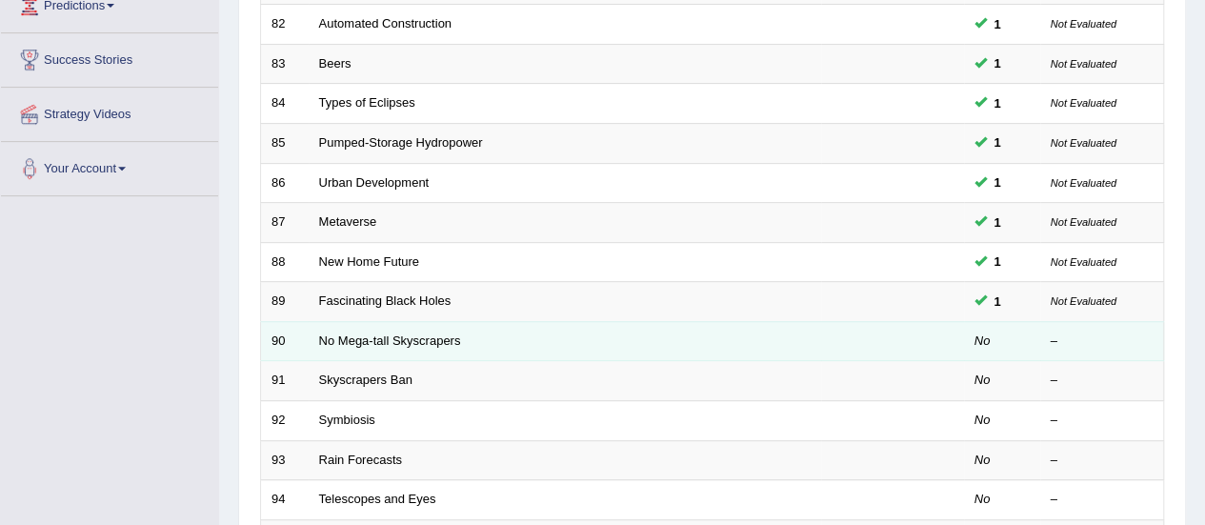
scroll to position [287, 0]
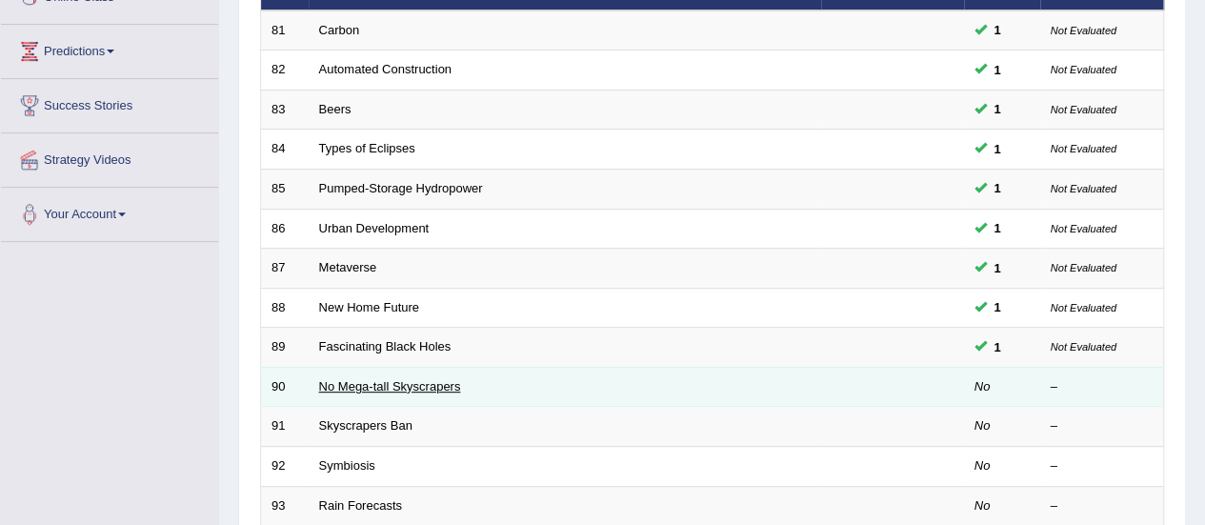
click at [387, 379] on link "No Mega-tall Skyscrapers" at bounding box center [390, 386] width 142 height 14
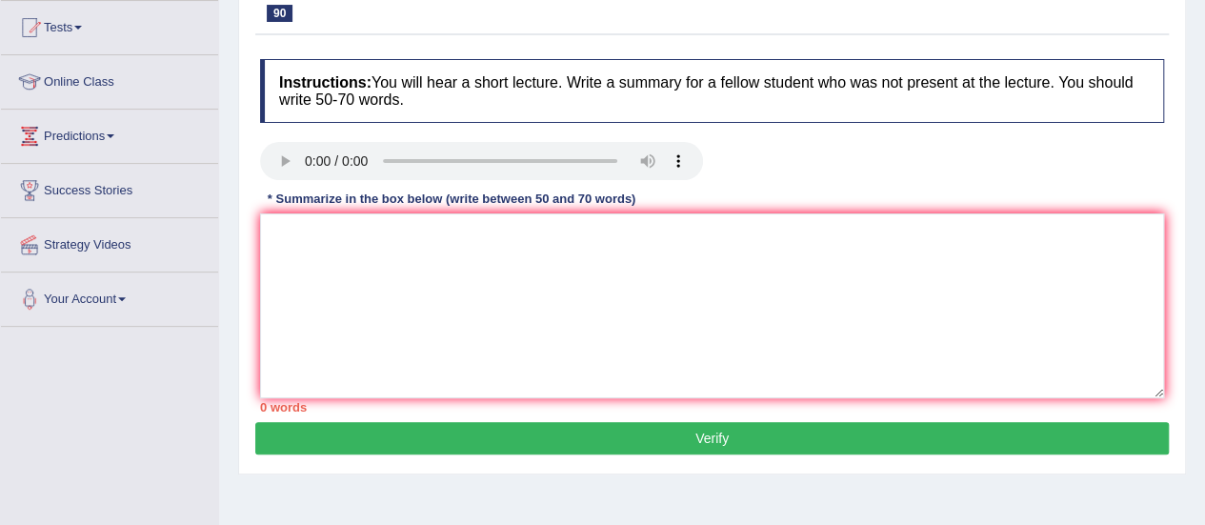
scroll to position [230, 0]
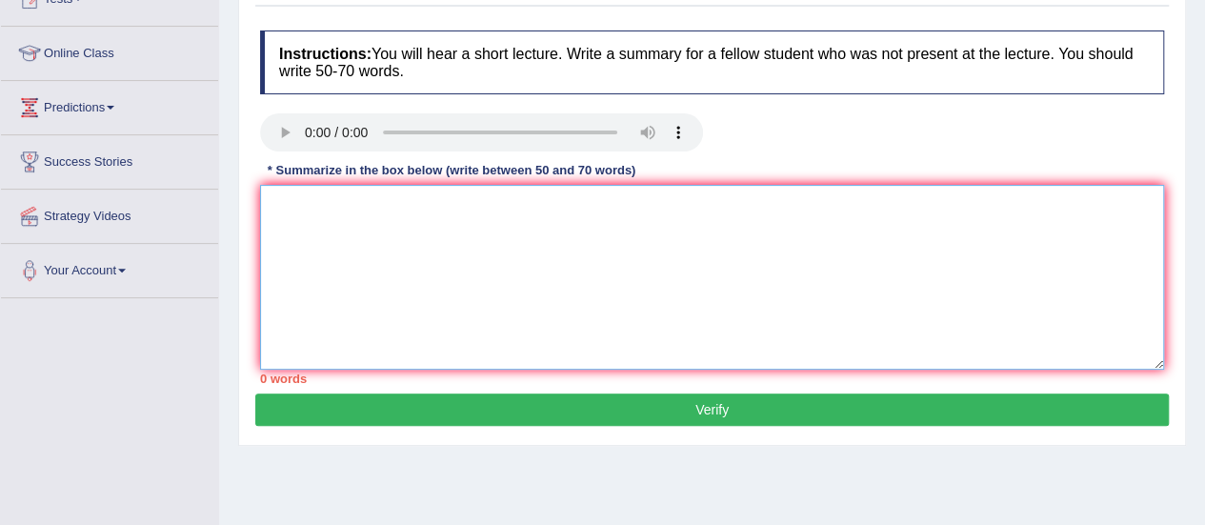
click at [508, 301] on textarea at bounding box center [712, 277] width 904 height 185
click at [443, 214] on textarea "The lecture focus on ." at bounding box center [712, 277] width 904 height 185
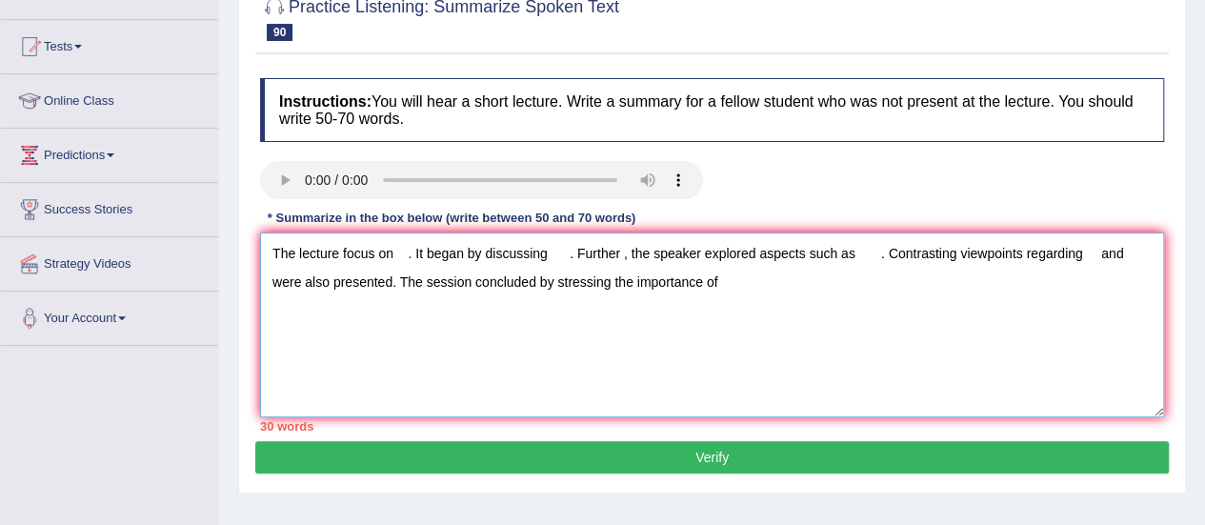
scroll to position [183, 0]
click at [394, 244] on textarea "The lecture focus on . It began by discussing . Further , the speaker explored …" at bounding box center [712, 324] width 904 height 185
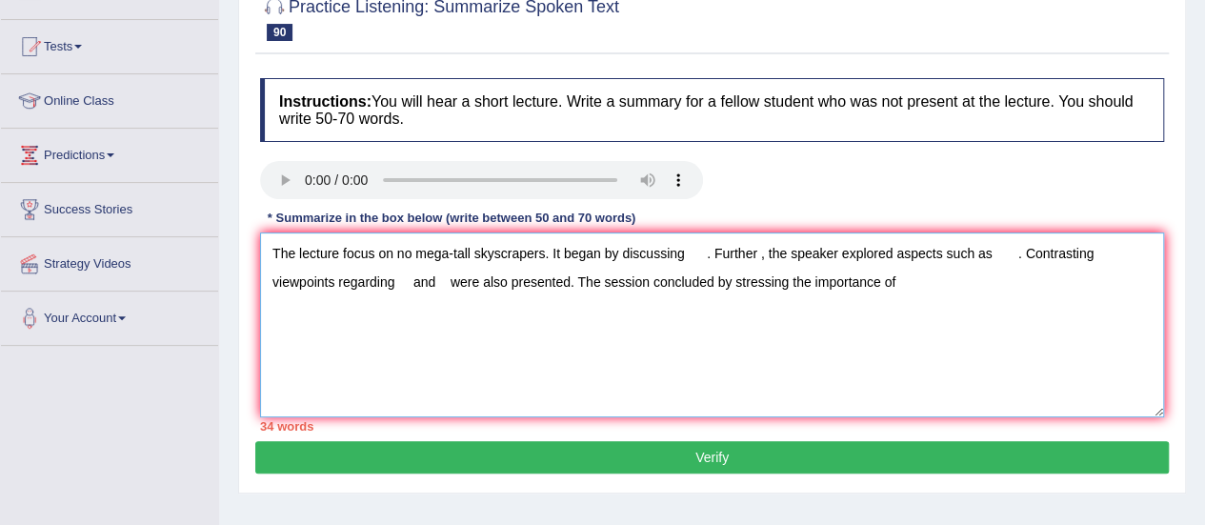
click at [688, 250] on textarea "The lecture focus on no mega-tall skyscrapers. It began by discussing . Further…" at bounding box center [712, 324] width 904 height 185
click at [1086, 256] on textarea "The lecture focus on no mega-tall skyscrapers. It began by discussing high in t…" at bounding box center [712, 324] width 904 height 185
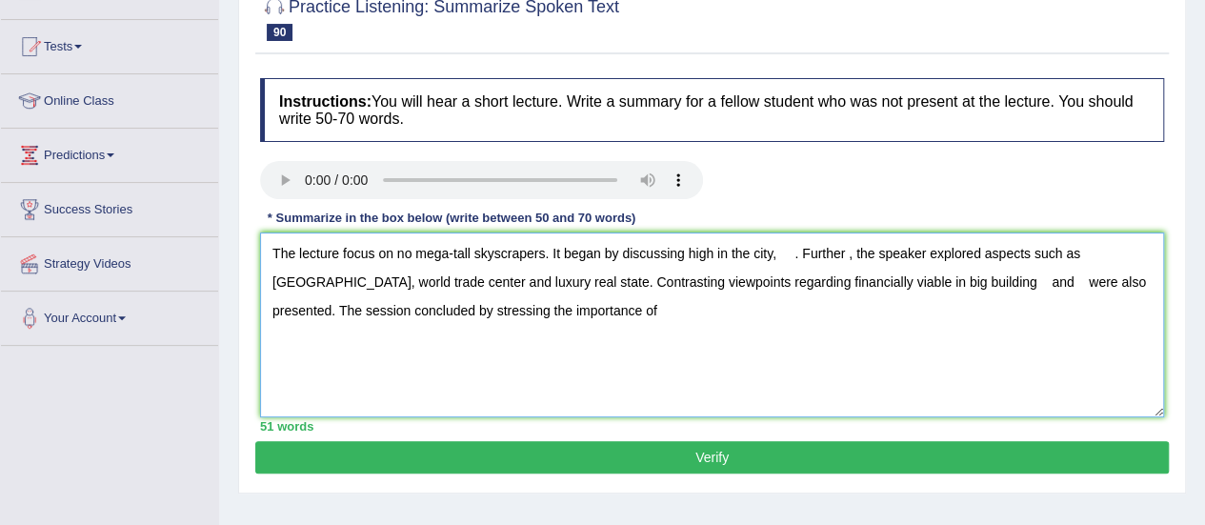
click at [999, 279] on textarea "The lecture focus on no mega-tall skyscrapers. It began by discussing high in t…" at bounding box center [712, 324] width 904 height 185
click at [617, 307] on textarea "The lecture focus on no mega-tall skyscrapers. It began by discussing high in t…" at bounding box center [712, 324] width 904 height 185
click at [1008, 281] on textarea "The lecture focus on no mega-tall skyscrapers. It began by discussing high in t…" at bounding box center [712, 324] width 904 height 185
click at [722, 308] on textarea "The lecture focus on no mega-tall skyscrapers. It began by discussing high in t…" at bounding box center [712, 324] width 904 height 185
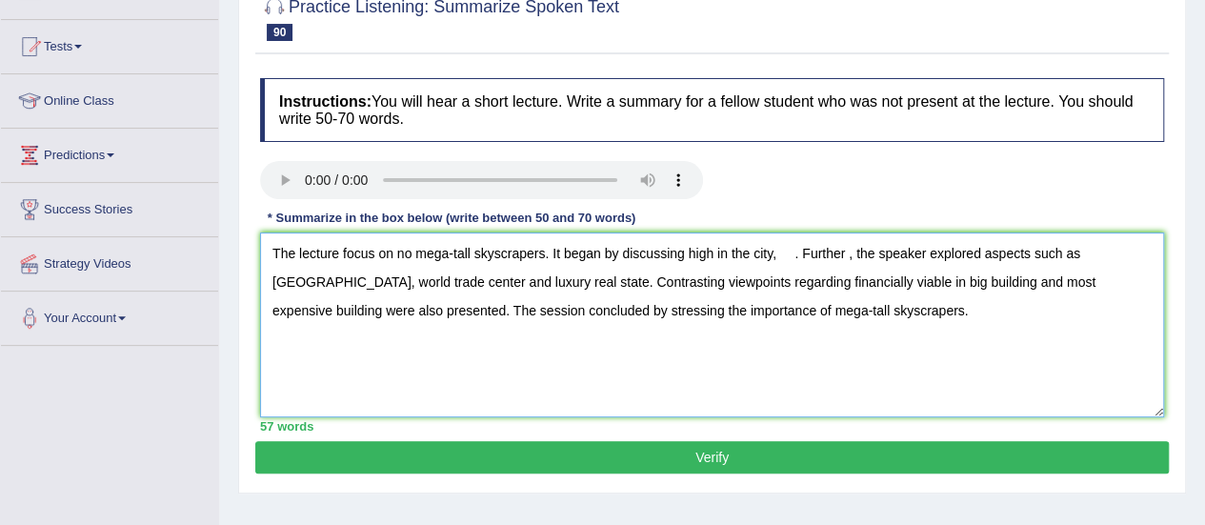
click at [794, 254] on textarea "The lecture focus on no mega-tall skyscrapers. It began by discussing high in t…" at bounding box center [712, 324] width 904 height 185
click at [719, 253] on textarea "The lecture focus on no mega-tall skyscrapers. It began by discussing high in t…" at bounding box center [712, 324] width 904 height 185
click at [348, 284] on textarea "The lecture focus on no mega-tall skyscrapers. It began by discussing high buil…" at bounding box center [712, 324] width 904 height 185
drag, startPoint x: 1095, startPoint y: 285, endPoint x: 1143, endPoint y: 287, distance: 47.7
click at [1143, 287] on textarea "The lecture focus on no mega-tall skyscrapers. It began by discussing high buil…" at bounding box center [712, 324] width 904 height 185
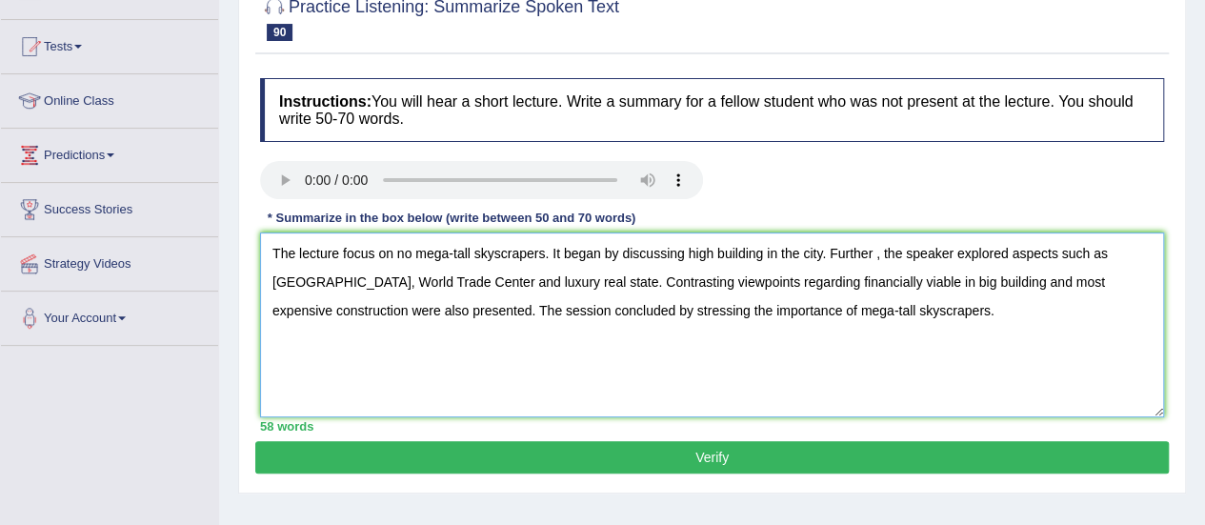
type textarea "The lecture focus on no mega-tall skyscrapers. It began by discussing high buil…"
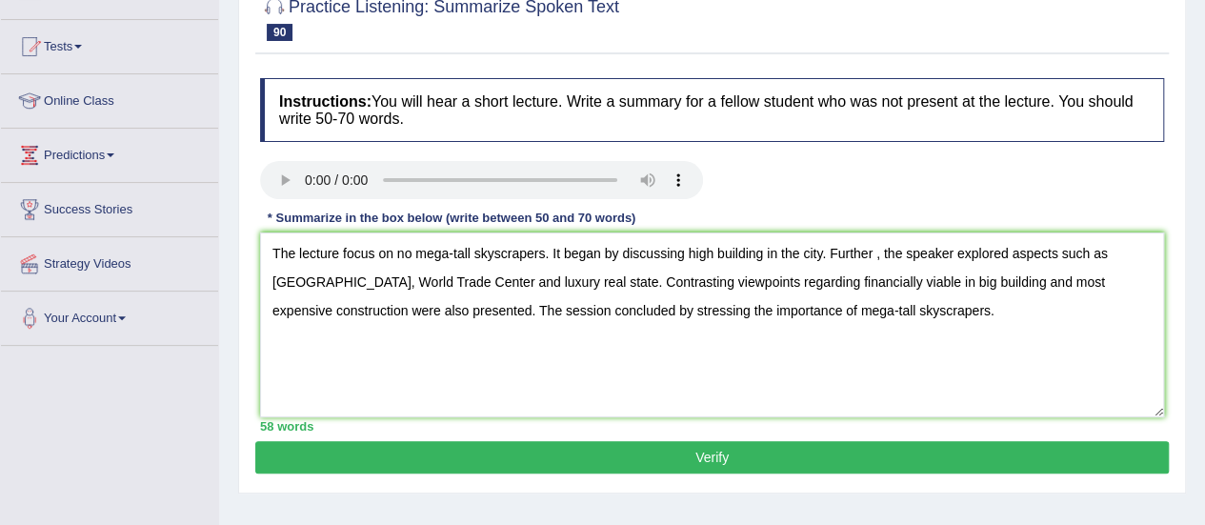
click at [723, 454] on button "Verify" at bounding box center [711, 457] width 913 height 32
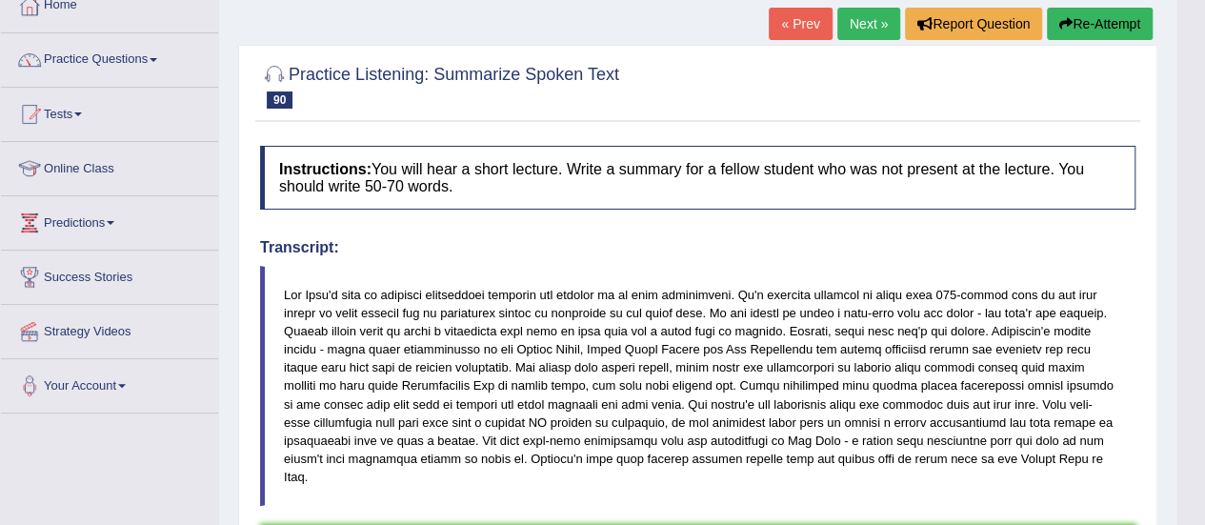
scroll to position [40, 0]
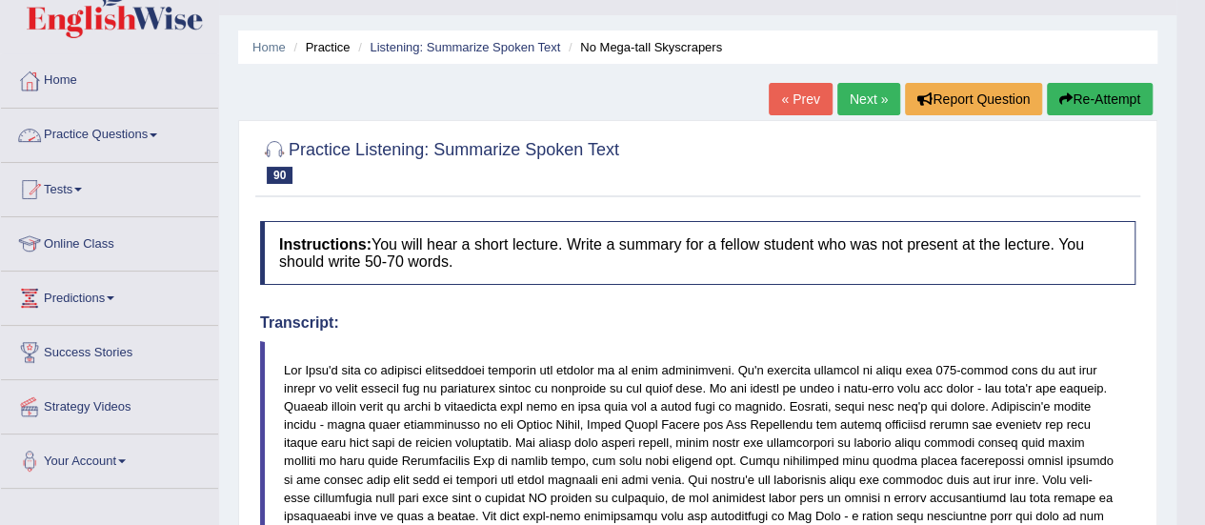
click at [112, 131] on link "Practice Questions" at bounding box center [109, 133] width 217 height 48
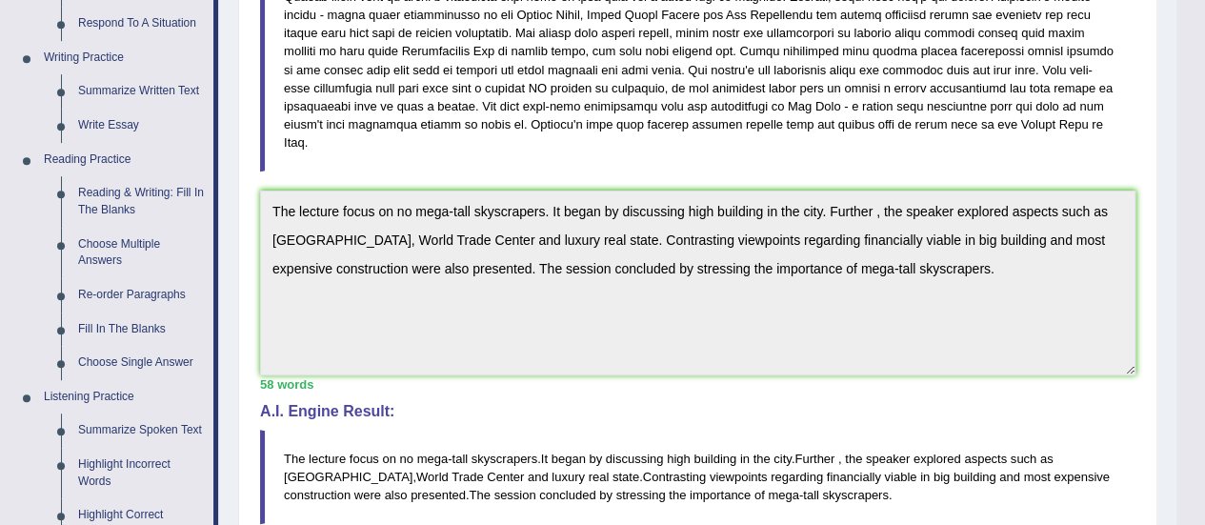
scroll to position [503, 0]
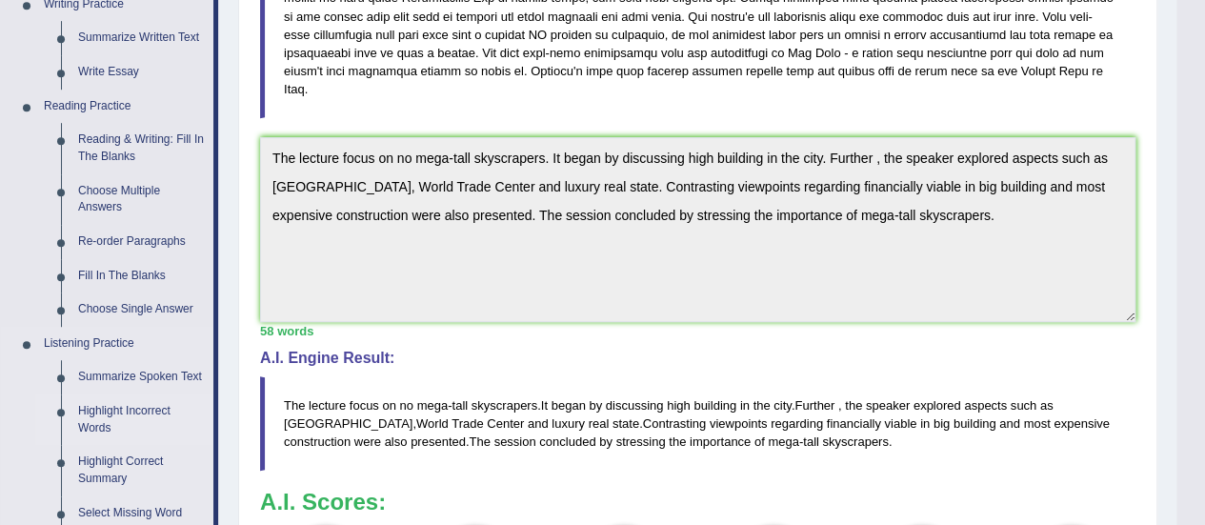
click at [112, 409] on link "Highlight Incorrect Words" at bounding box center [142, 419] width 144 height 50
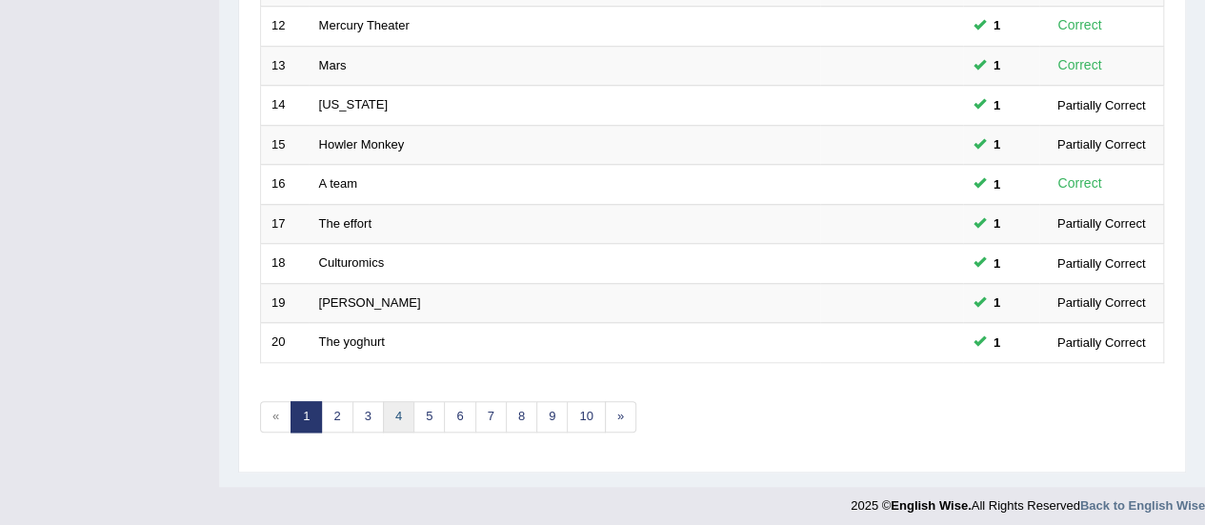
click at [396, 409] on link "4" at bounding box center [398, 416] width 31 height 31
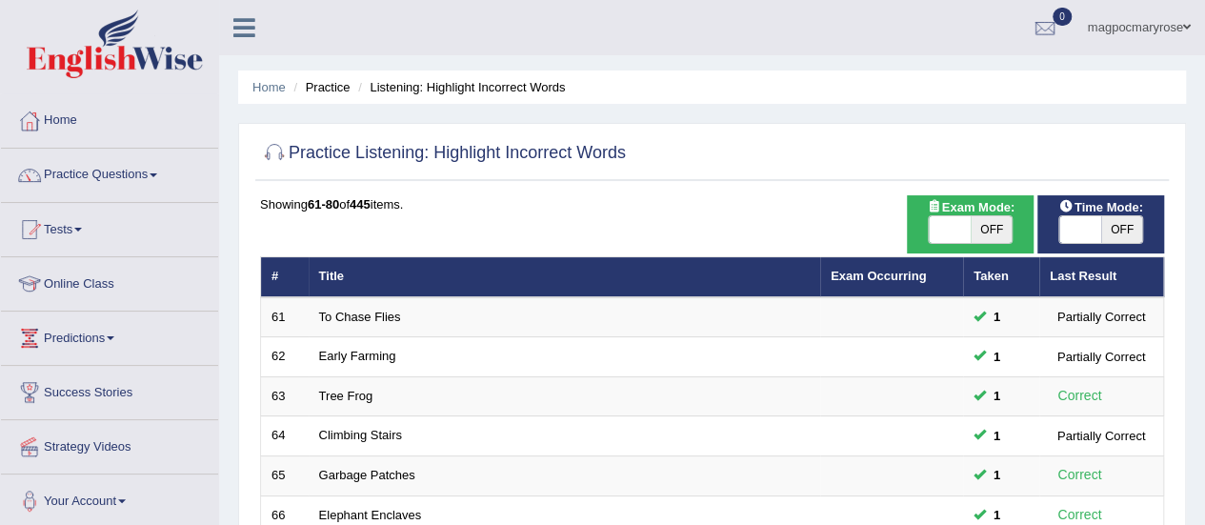
scroll to position [727, 0]
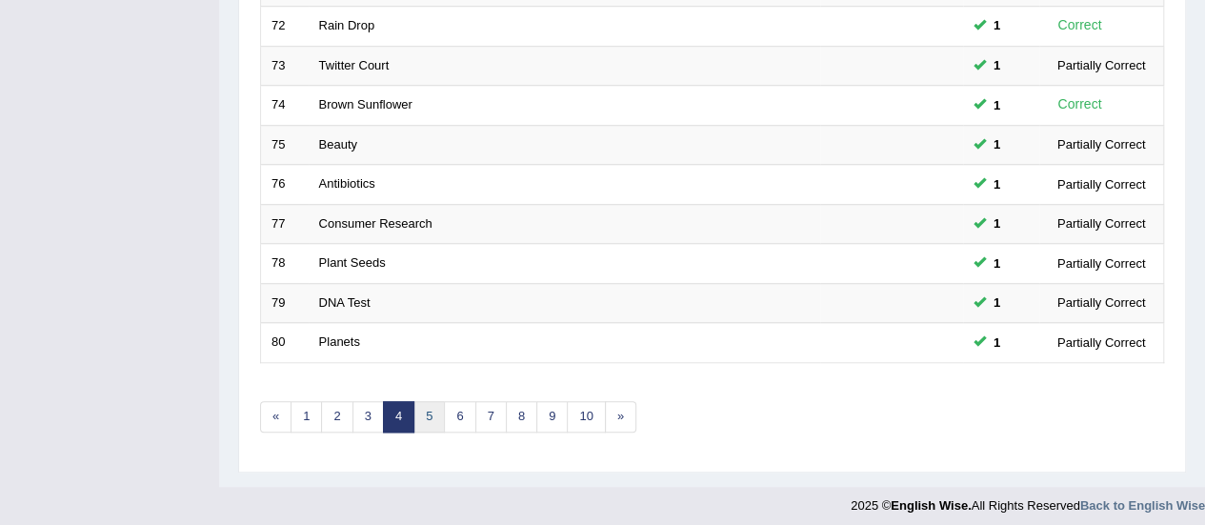
click at [432, 423] on link "5" at bounding box center [428, 416] width 31 height 31
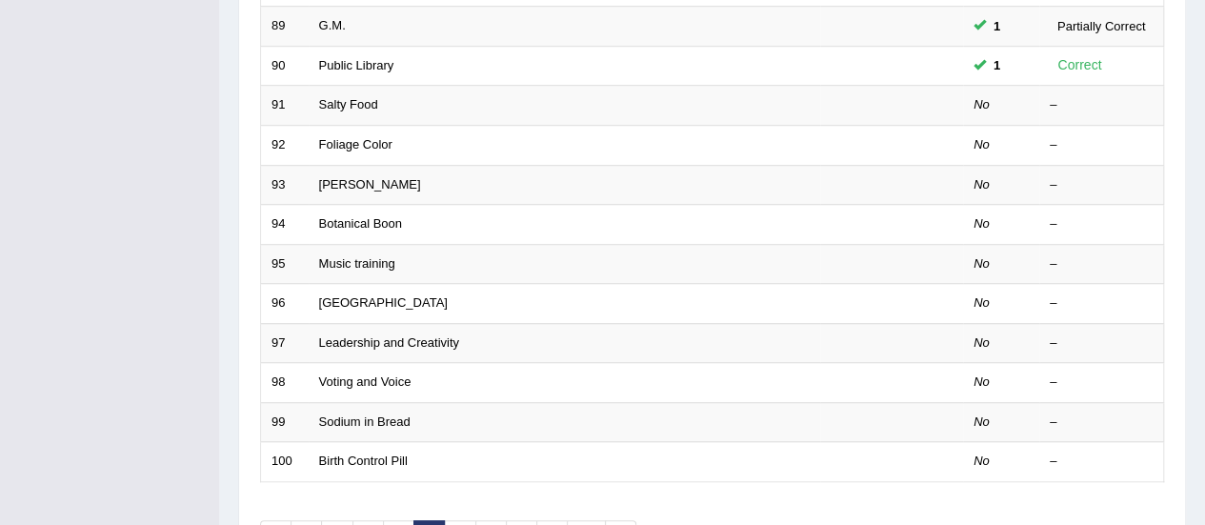
scroll to position [627, 0]
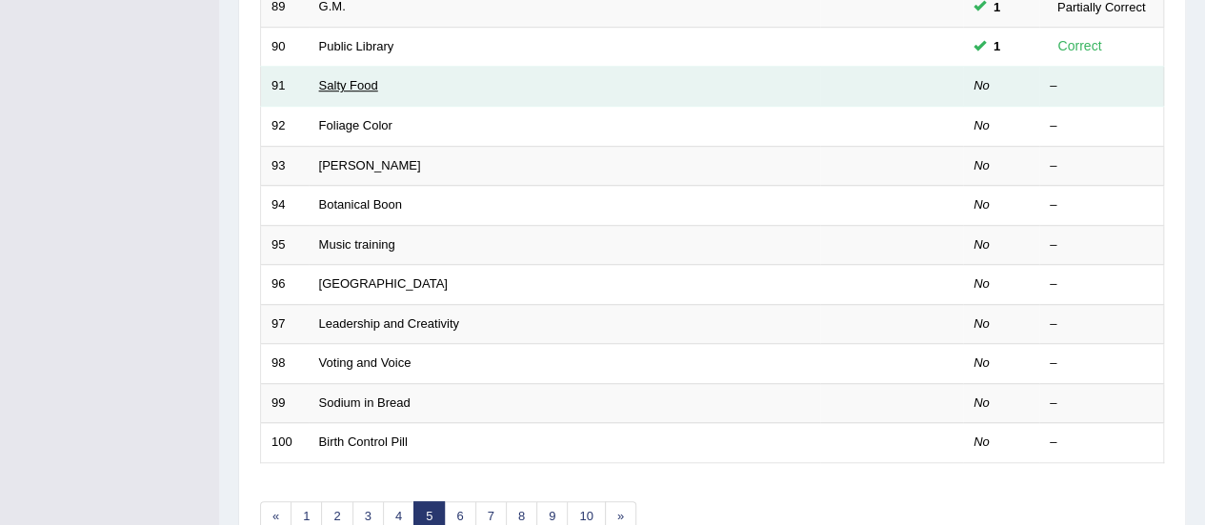
click at [337, 79] on link "Salty Food" at bounding box center [348, 85] width 59 height 14
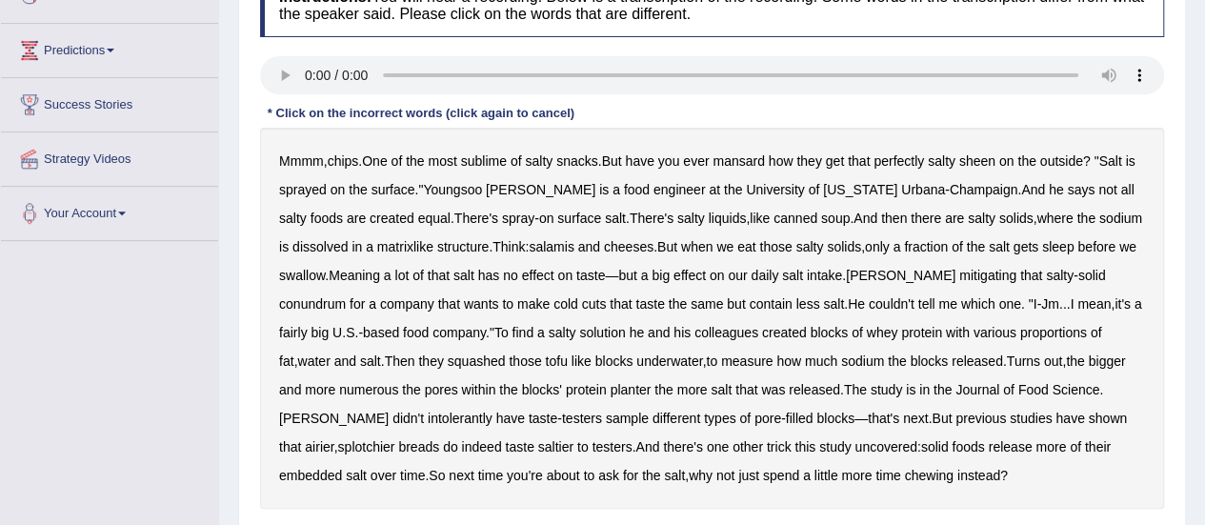
scroll to position [297, 0]
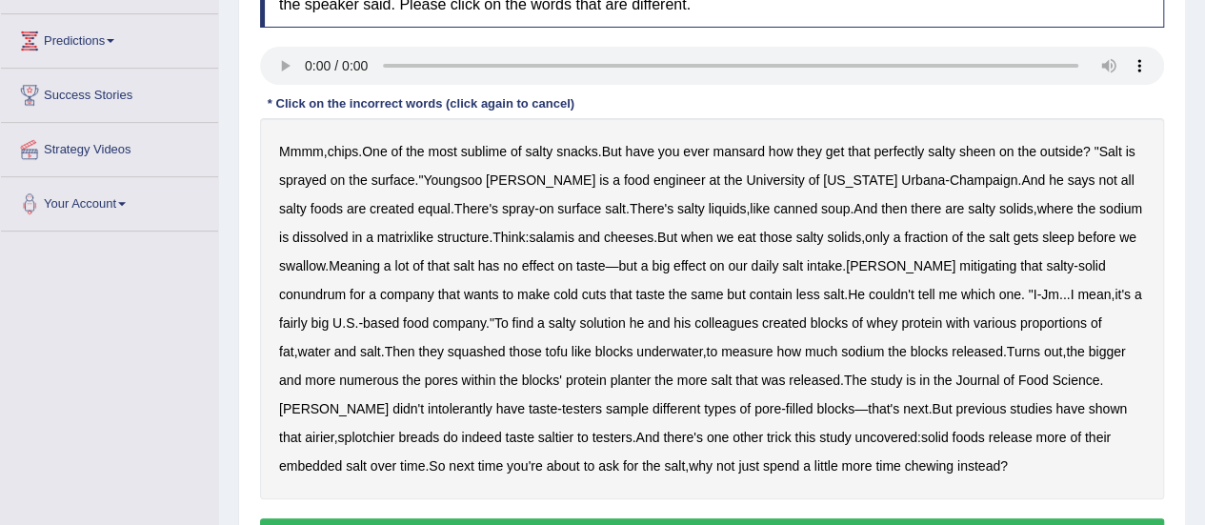
drag, startPoint x: 0, startPoint y: 0, endPoint x: 1216, endPoint y: 170, distance: 1227.9
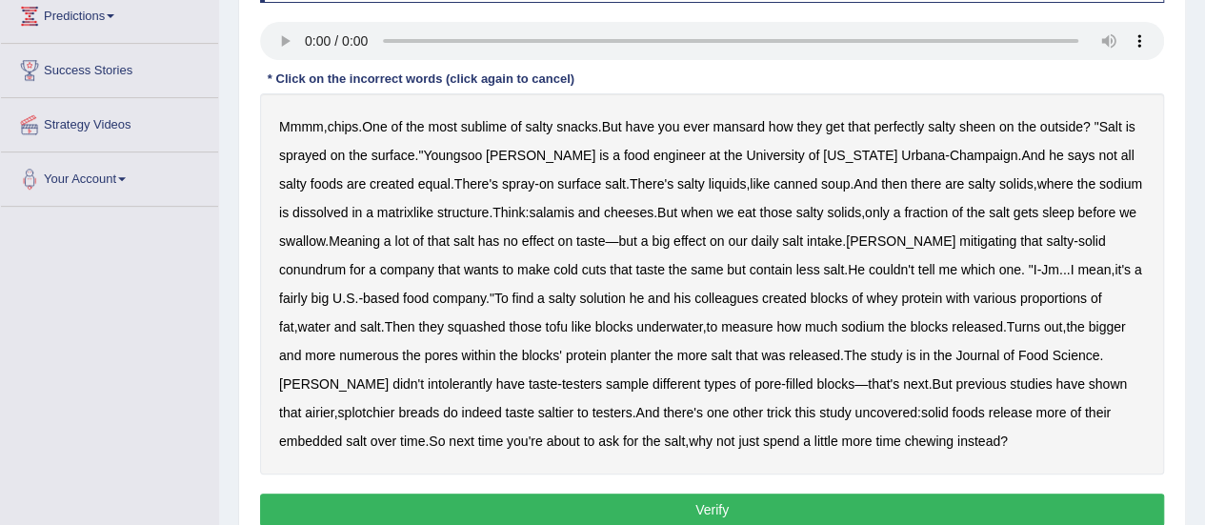
scroll to position [337, 0]
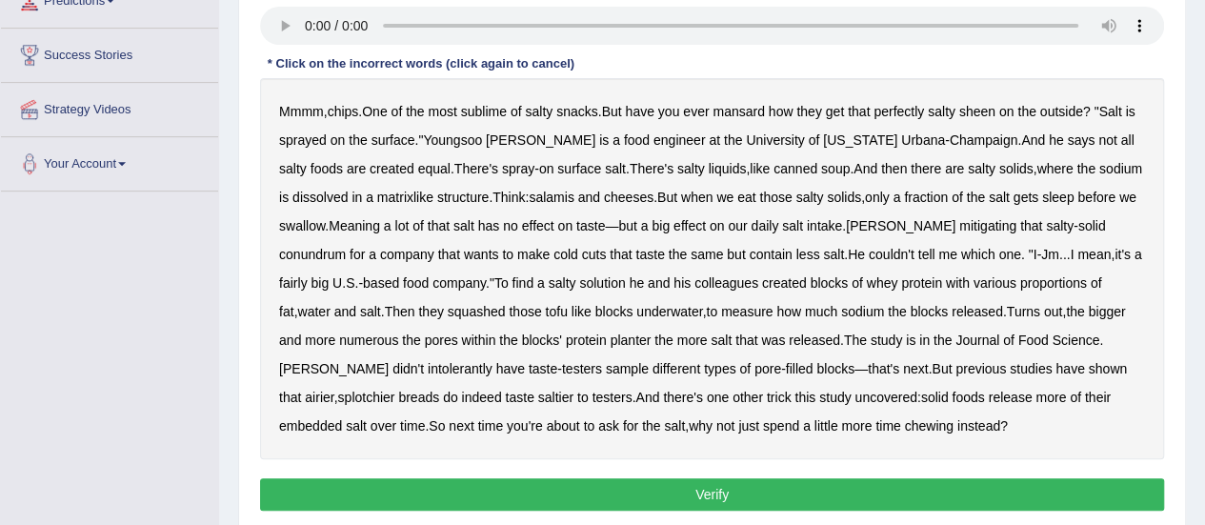
click at [739, 110] on b "mansard" at bounding box center [737, 111] width 51 height 15
click at [1042, 201] on b "sleep" at bounding box center [1057, 197] width 31 height 15
click at [609, 340] on b "planter" at bounding box center [629, 339] width 41 height 15
click at [492, 361] on b "intolerantly" at bounding box center [460, 368] width 65 height 15
click at [395, 389] on b "splotchier" at bounding box center [366, 396] width 57 height 15
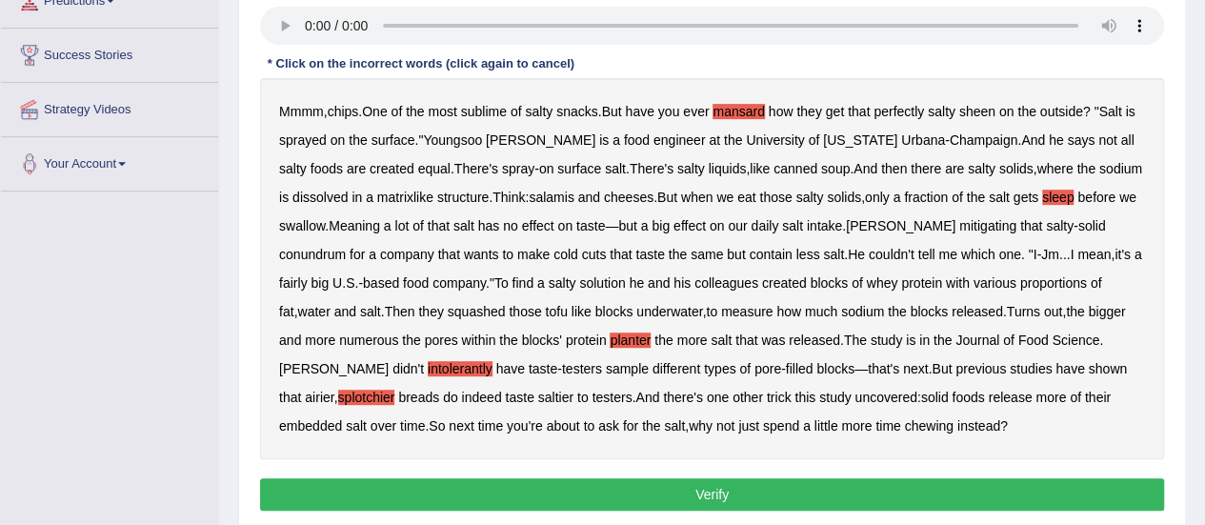
click at [395, 389] on b "splotchier" at bounding box center [366, 396] width 57 height 15
click at [722, 489] on button "Verify" at bounding box center [712, 494] width 904 height 32
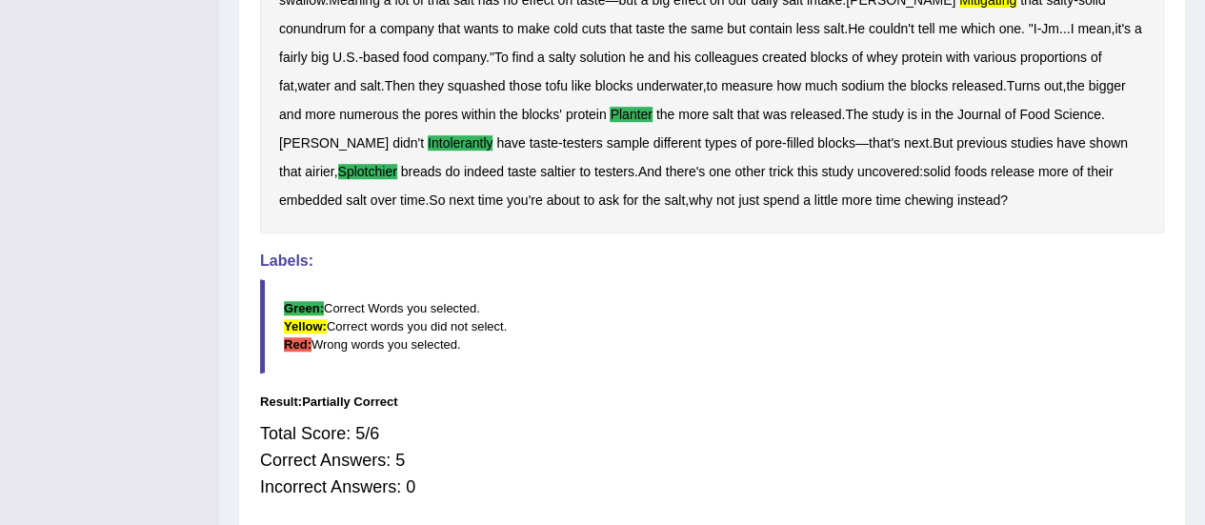
scroll to position [250, 0]
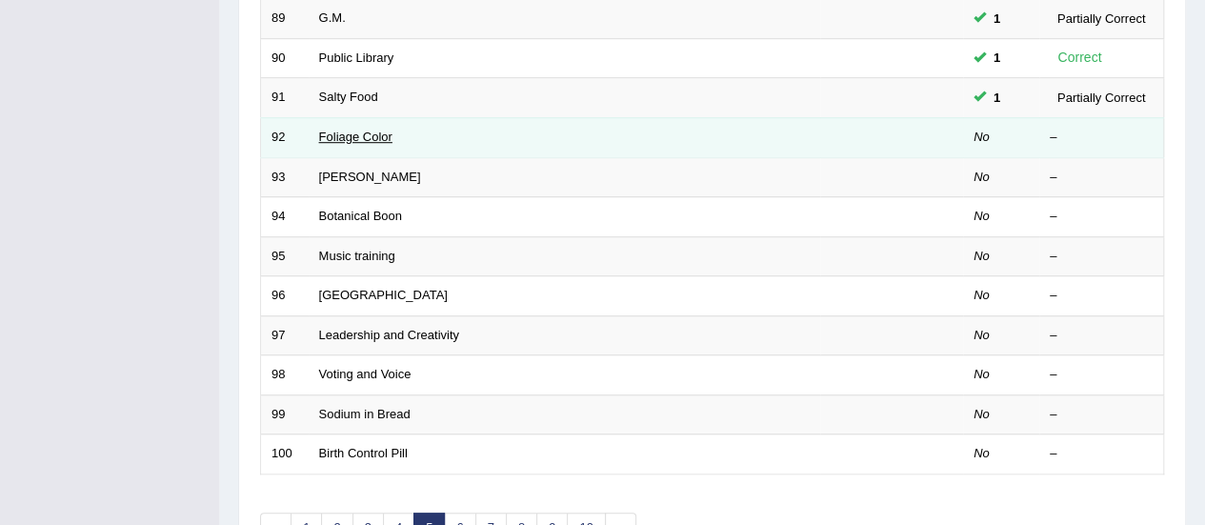
click at [339, 132] on link "Foliage Color" at bounding box center [355, 137] width 73 height 14
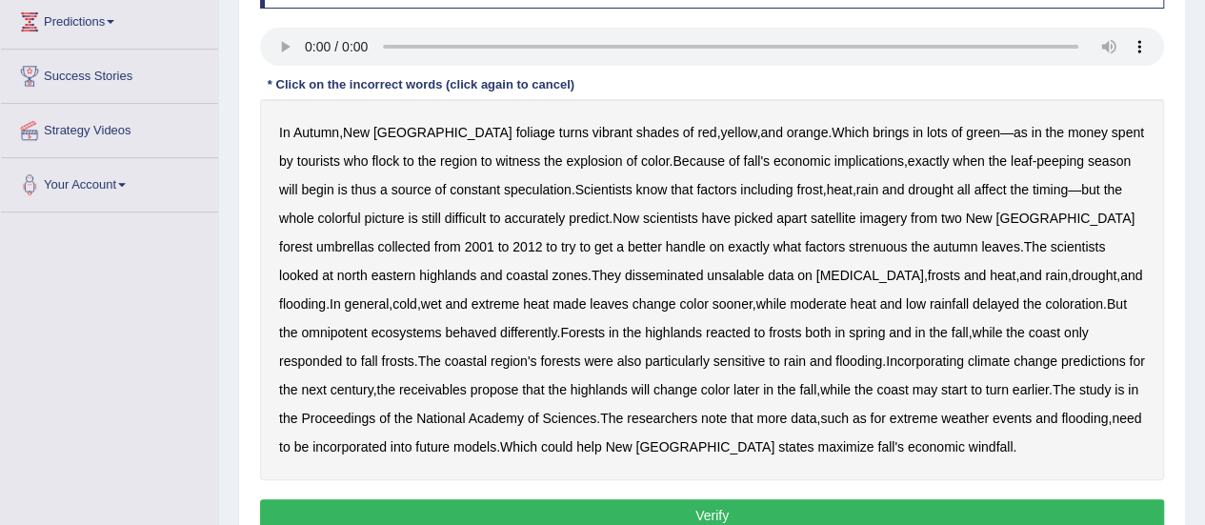
scroll to position [323, 0]
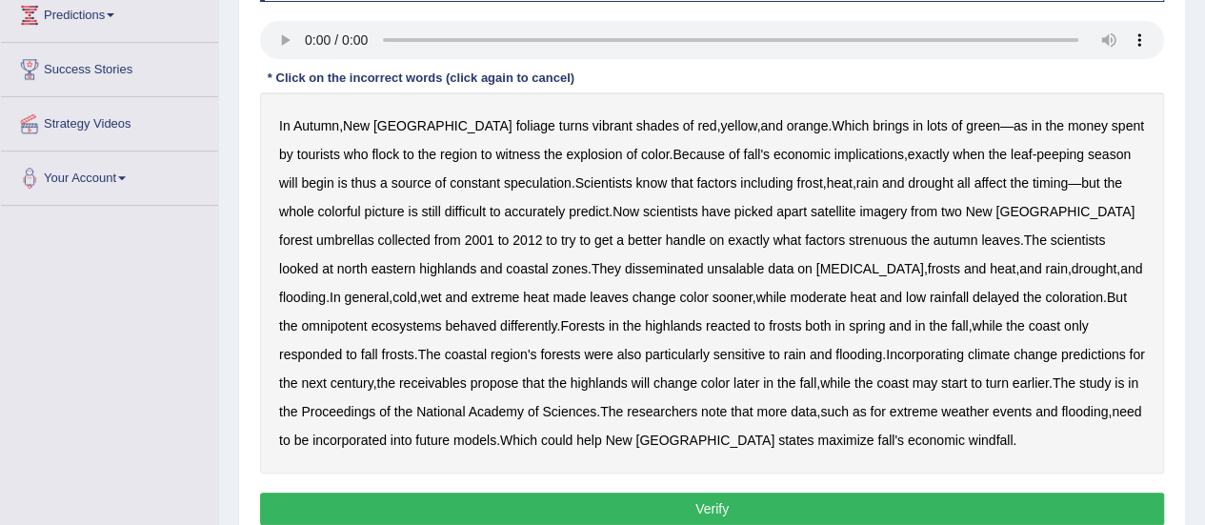
drag, startPoint x: 1205, startPoint y: 109, endPoint x: 1218, endPoint y: 268, distance: 159.6
click at [374, 232] on b "umbrellas" at bounding box center [345, 239] width 58 height 15
click at [848, 239] on b "strenuous" at bounding box center [877, 239] width 58 height 15
click at [625, 264] on b "disseminated" at bounding box center [664, 268] width 79 height 15
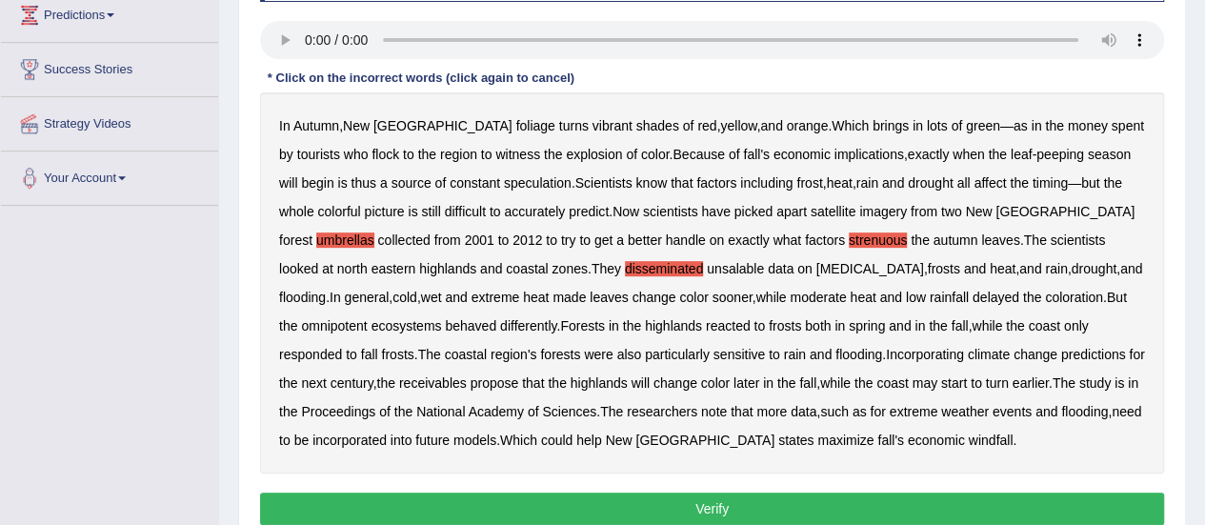
click at [707, 266] on b "unsalable" at bounding box center [735, 268] width 57 height 15
click at [367, 318] on b "omnipotent" at bounding box center [334, 325] width 66 height 15
click at [408, 385] on b "receivables" at bounding box center [433, 382] width 68 height 15
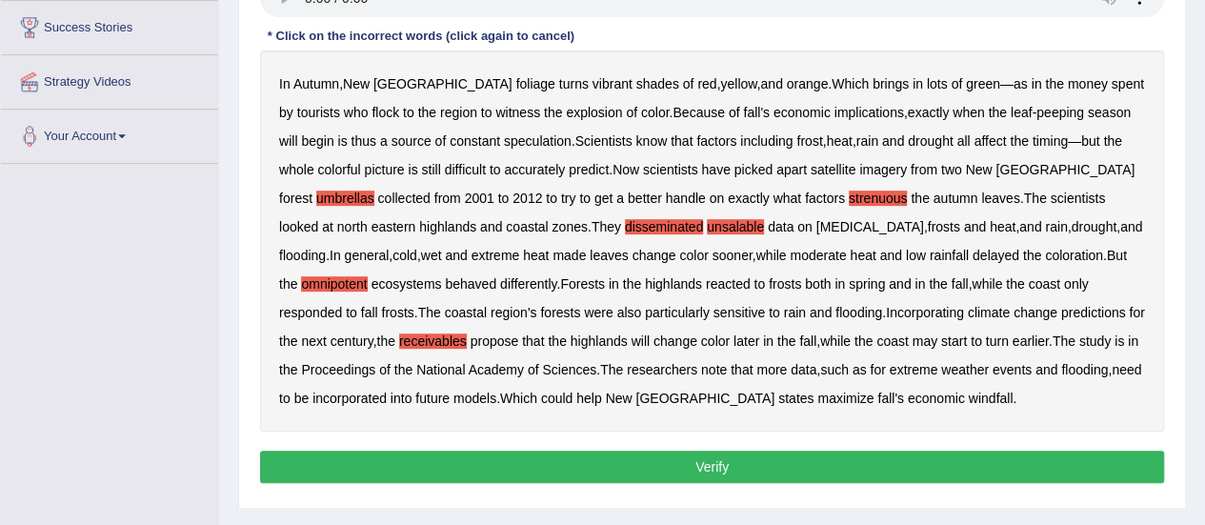
scroll to position [366, 0]
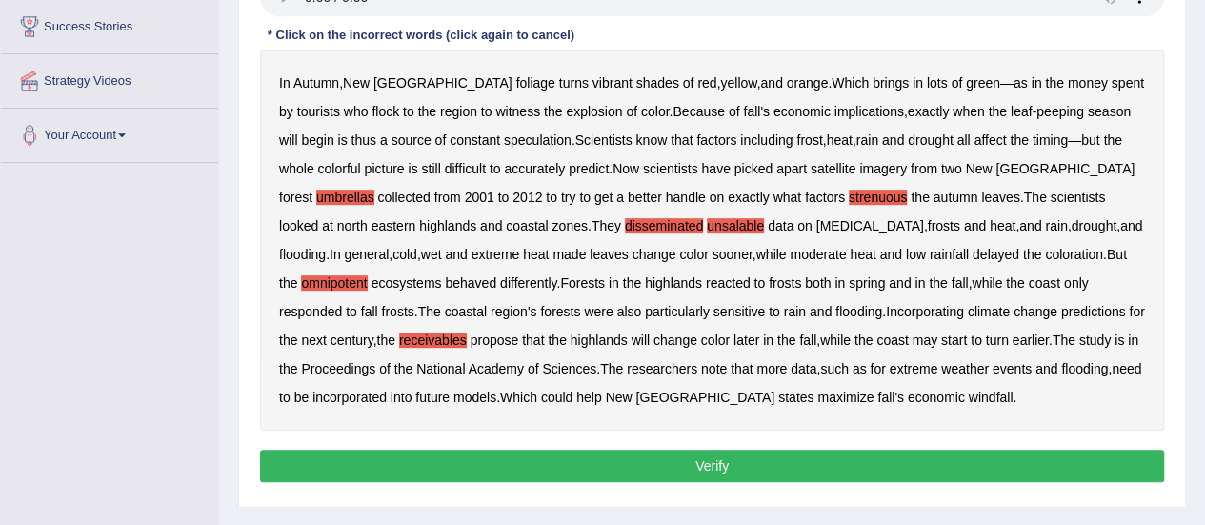
click at [718, 465] on button "Verify" at bounding box center [712, 465] width 904 height 32
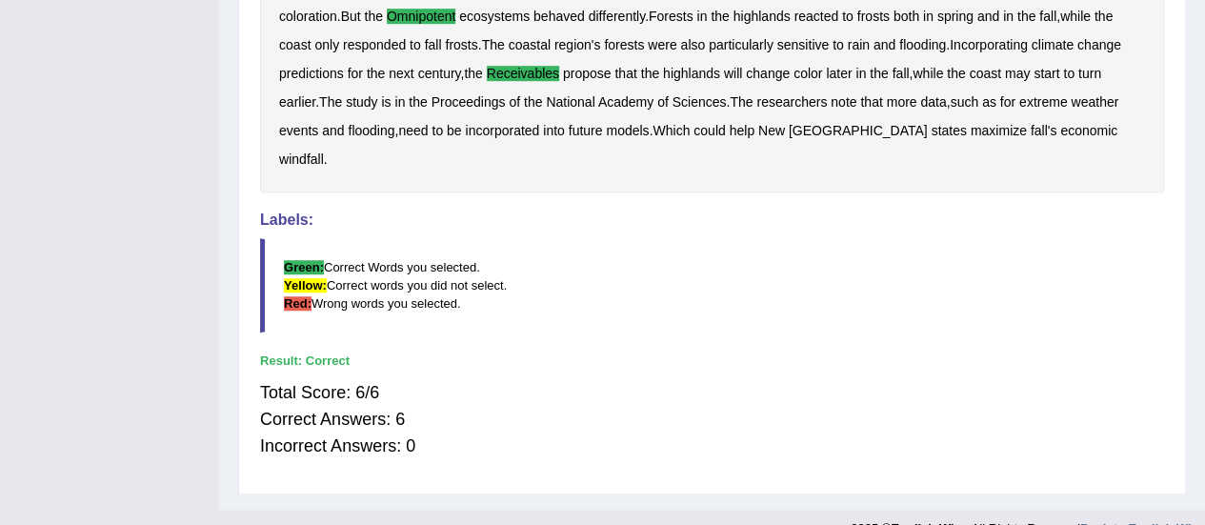
scroll to position [0, 0]
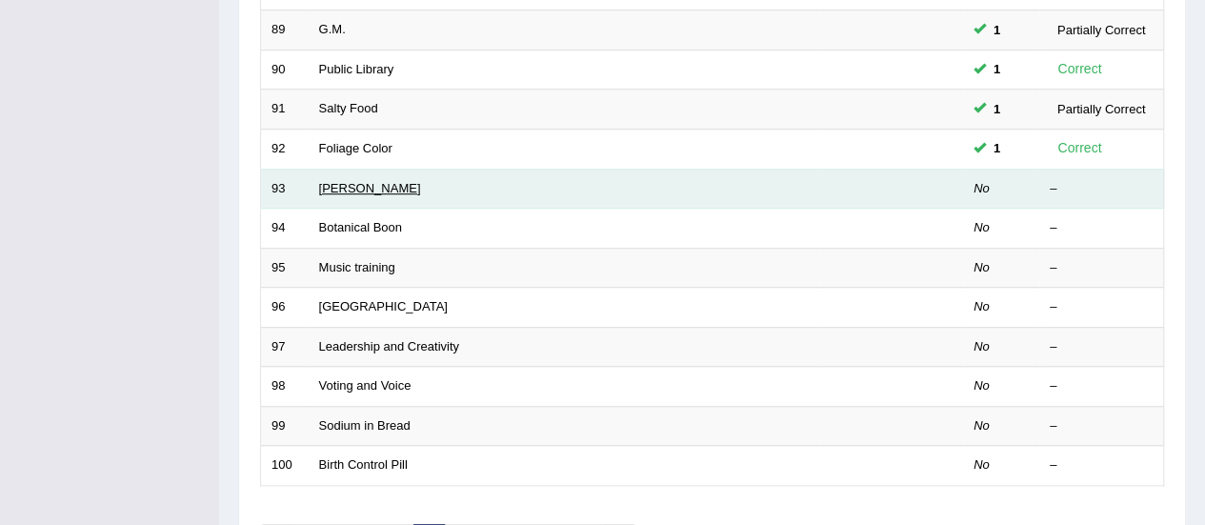
click at [333, 186] on link "[PERSON_NAME]" at bounding box center [370, 188] width 102 height 14
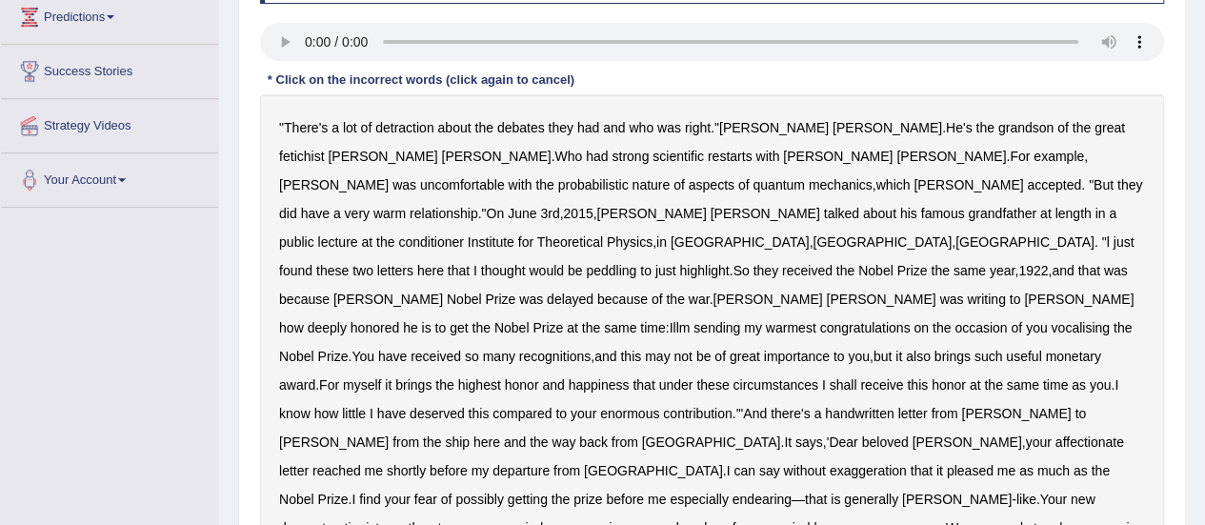
scroll to position [320, 0]
click at [408, 131] on b "detraction" at bounding box center [404, 128] width 58 height 15
click at [324, 150] on b "fetichist" at bounding box center [301, 157] width 45 height 15
click at [708, 157] on b "restarts" at bounding box center [730, 157] width 45 height 15
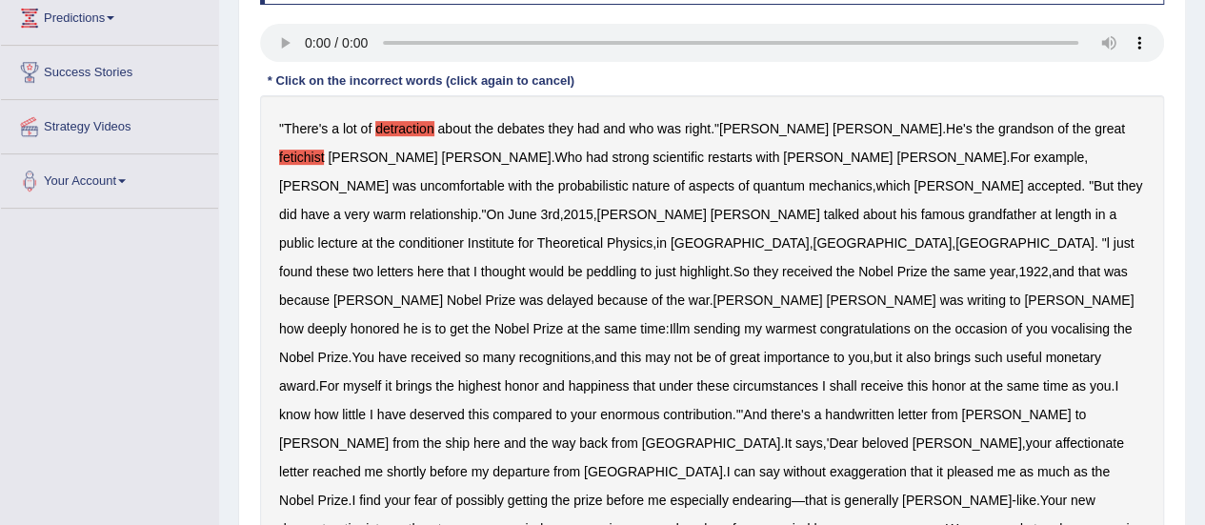
click at [708, 157] on b "restarts" at bounding box center [730, 157] width 45 height 15
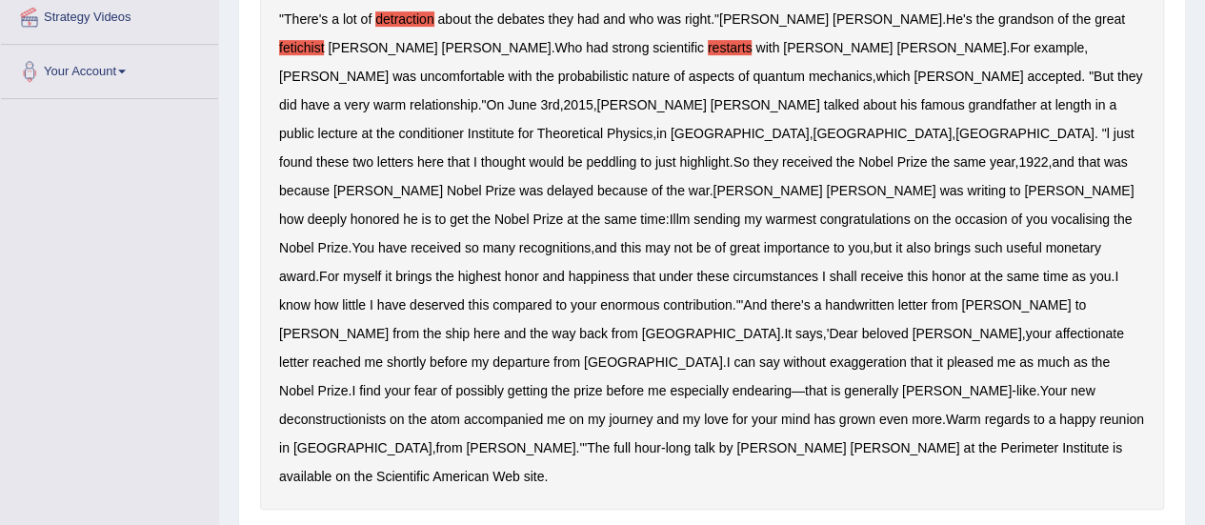
scroll to position [432, 0]
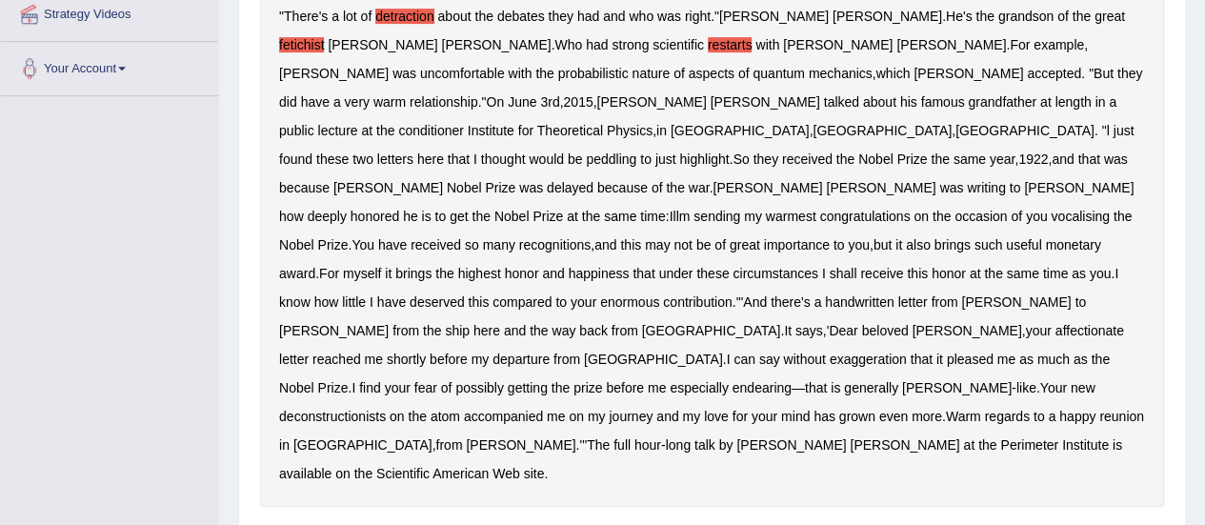
click at [464, 123] on b "conditioner" at bounding box center [431, 130] width 66 height 15
click at [586, 151] on b "peddling" at bounding box center [611, 158] width 50 height 15
click at [668, 209] on b "Illm" at bounding box center [678, 216] width 21 height 15
click at [377, 409] on b "deconstructionists" at bounding box center [332, 416] width 107 height 15
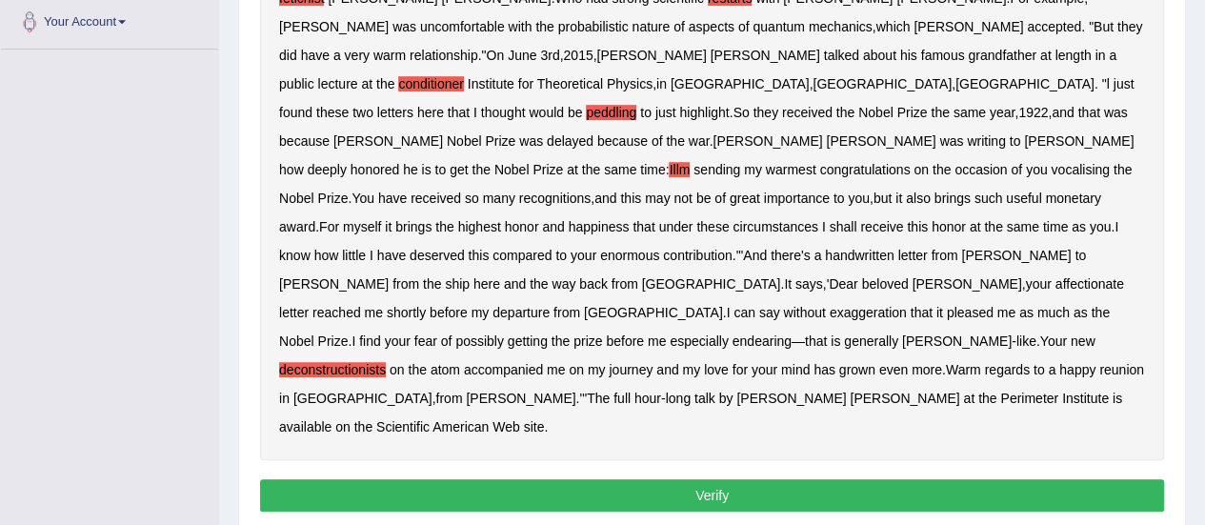
scroll to position [493, 0]
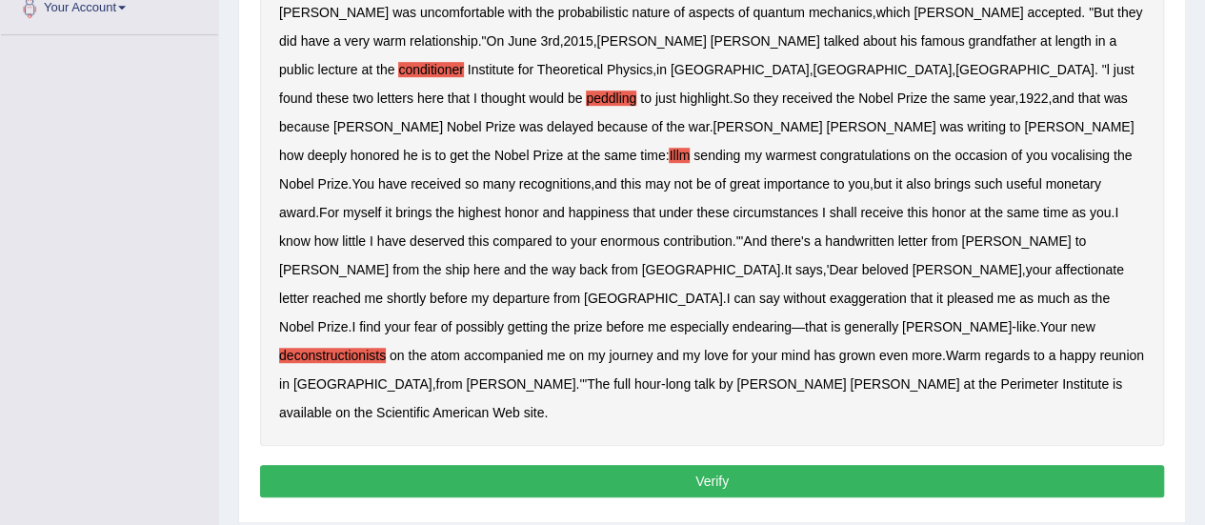
click at [711, 465] on button "Verify" at bounding box center [712, 481] width 904 height 32
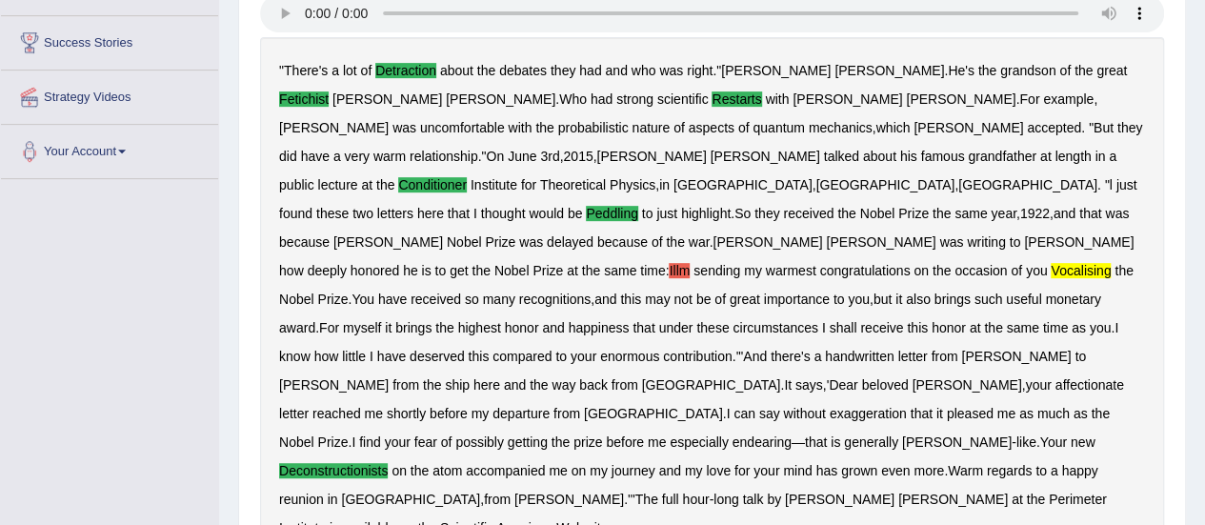
scroll to position [331, 0]
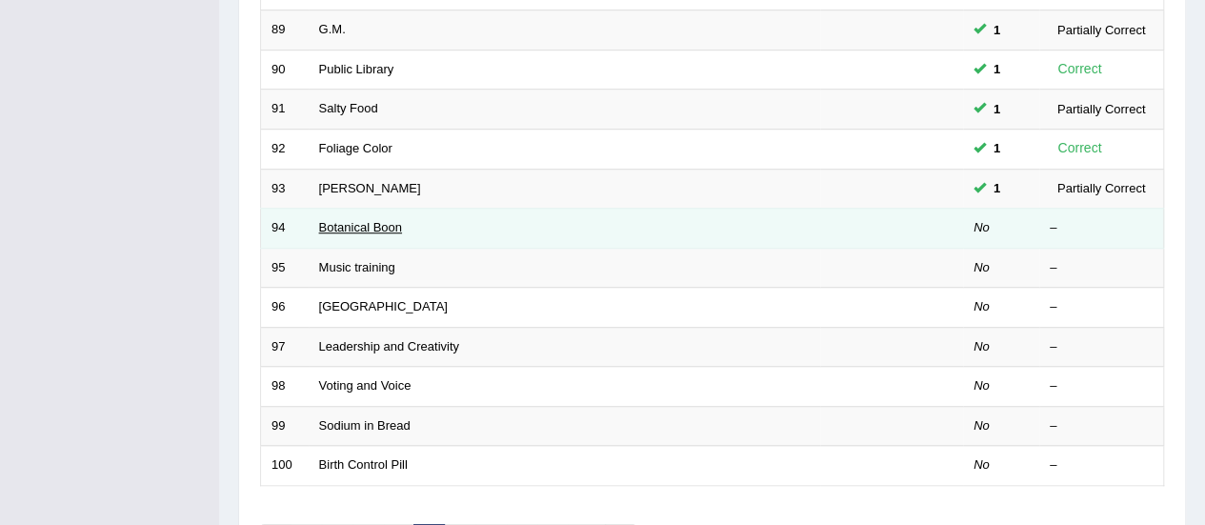
click at [343, 220] on link "Botanical Boon" at bounding box center [360, 227] width 83 height 14
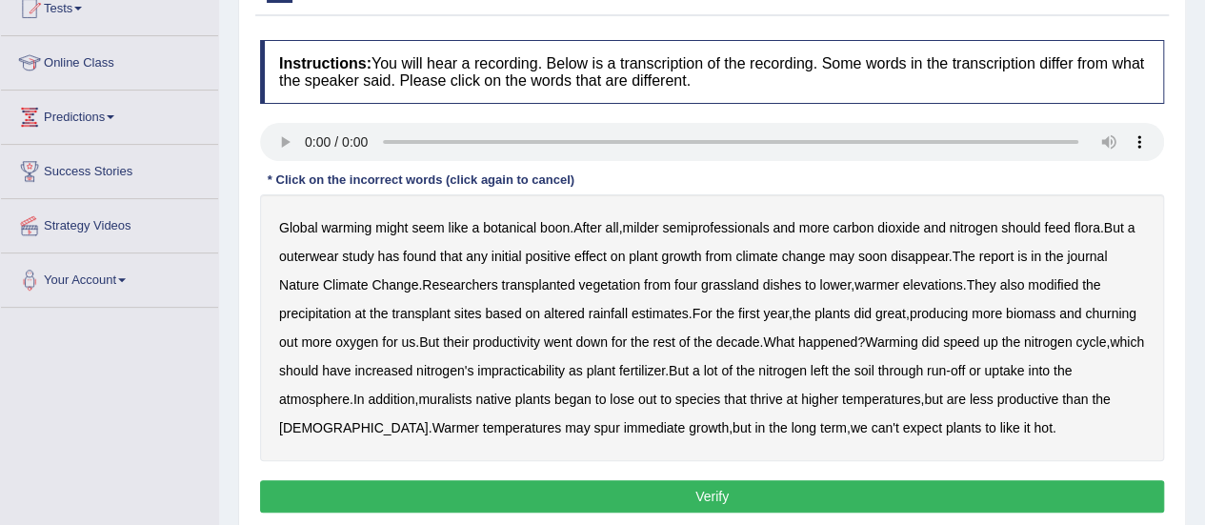
scroll to position [276, 0]
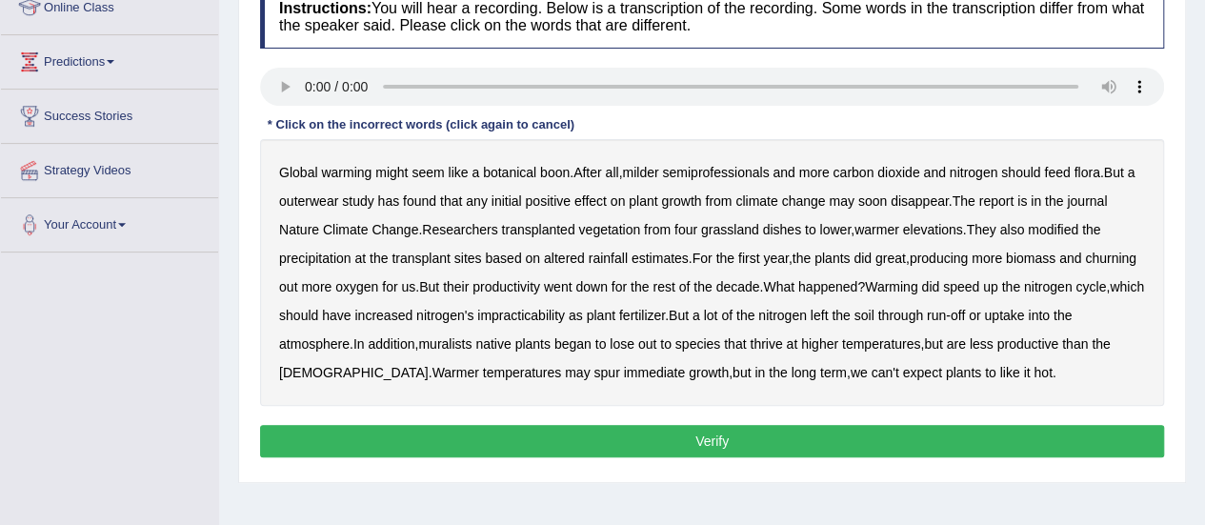
click at [689, 174] on b "semiprofessionals" at bounding box center [715, 172] width 107 height 15
click at [328, 205] on b "outerwear" at bounding box center [308, 200] width 59 height 15
click at [780, 230] on b "dishes" at bounding box center [781, 229] width 38 height 15
click at [560, 320] on b "impracticability" at bounding box center [521, 315] width 88 height 15
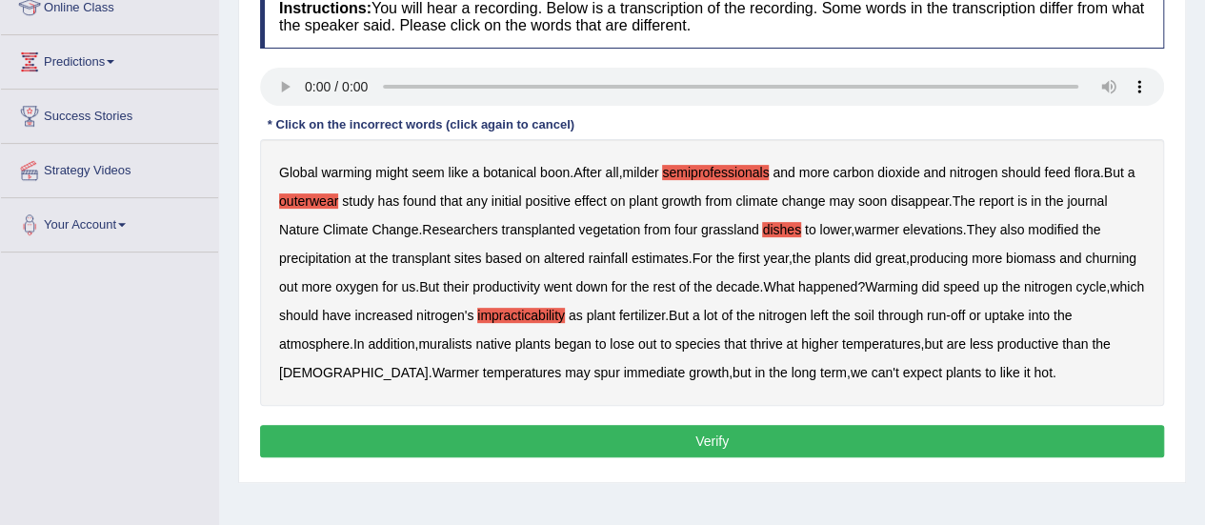
click at [471, 340] on b "muralists" at bounding box center [444, 343] width 53 height 15
click at [491, 428] on button "Verify" at bounding box center [712, 441] width 904 height 32
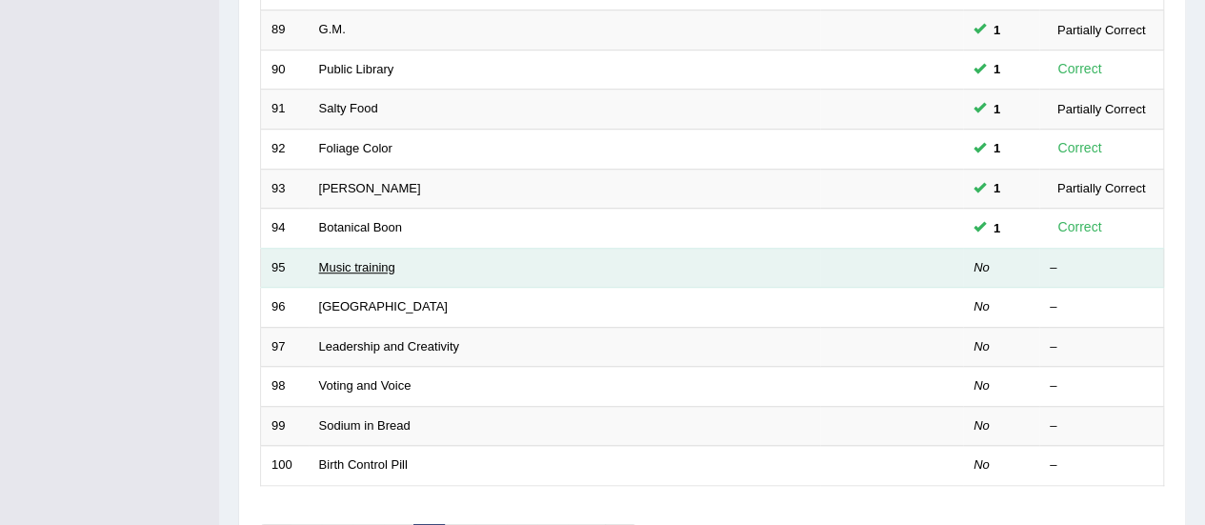
click at [332, 266] on link "Music training" at bounding box center [357, 267] width 76 height 14
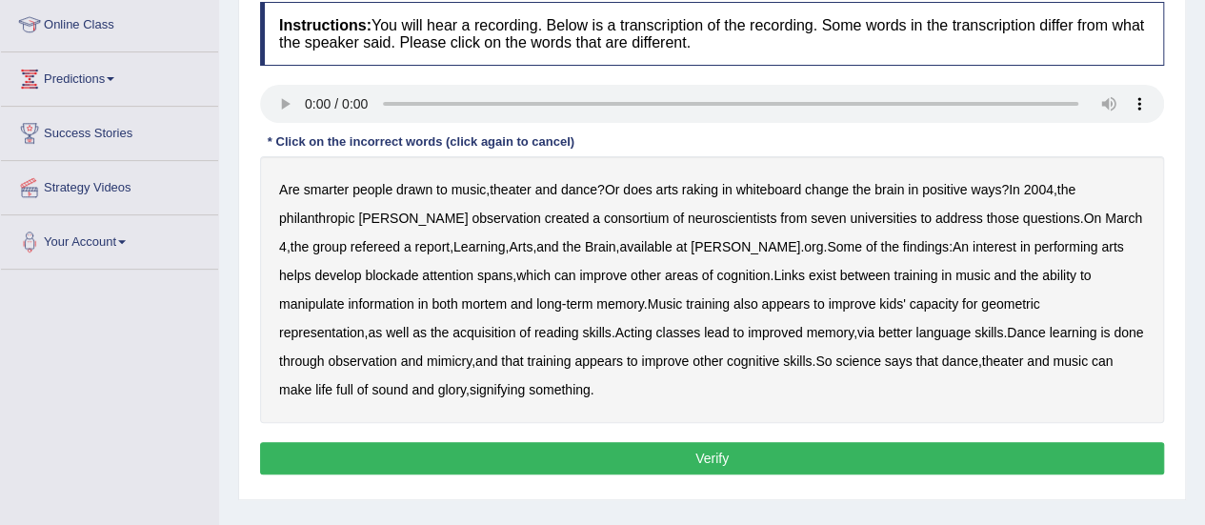
scroll to position [263, 0]
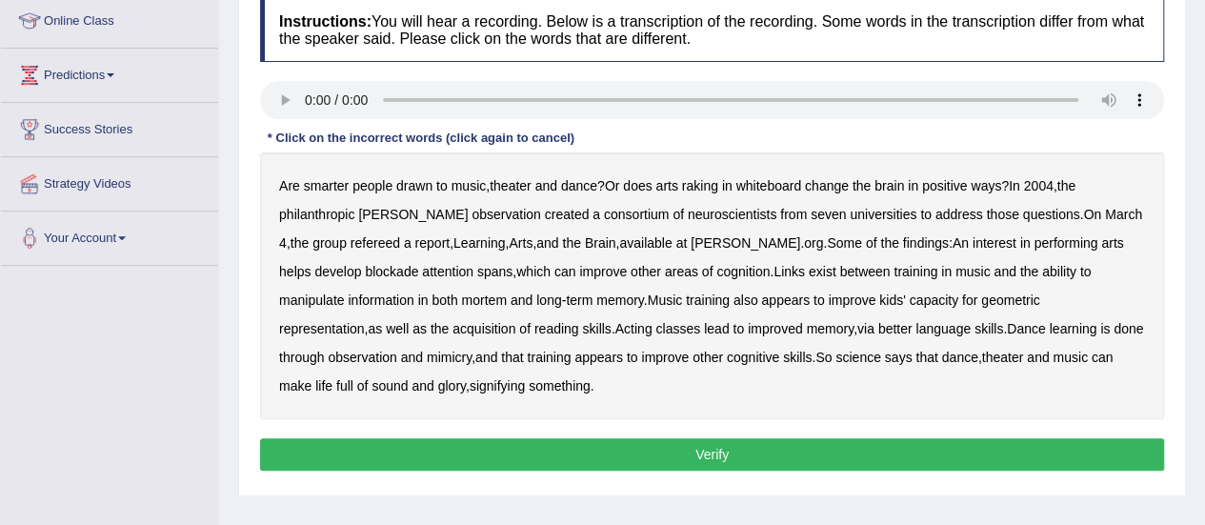
click at [705, 170] on div "Are smarter people drawn to music , theater and dance ? Or does arts raking in …" at bounding box center [712, 285] width 904 height 267
click at [703, 182] on b "raking" at bounding box center [700, 185] width 36 height 15
click at [471, 218] on b "observation" at bounding box center [505, 214] width 69 height 15
click at [305, 249] on div "Are smarter people drawn to music , theater and dance ? Or does arts raking in …" at bounding box center [712, 285] width 904 height 267
click at [350, 245] on b "refereed" at bounding box center [375, 242] width 50 height 15
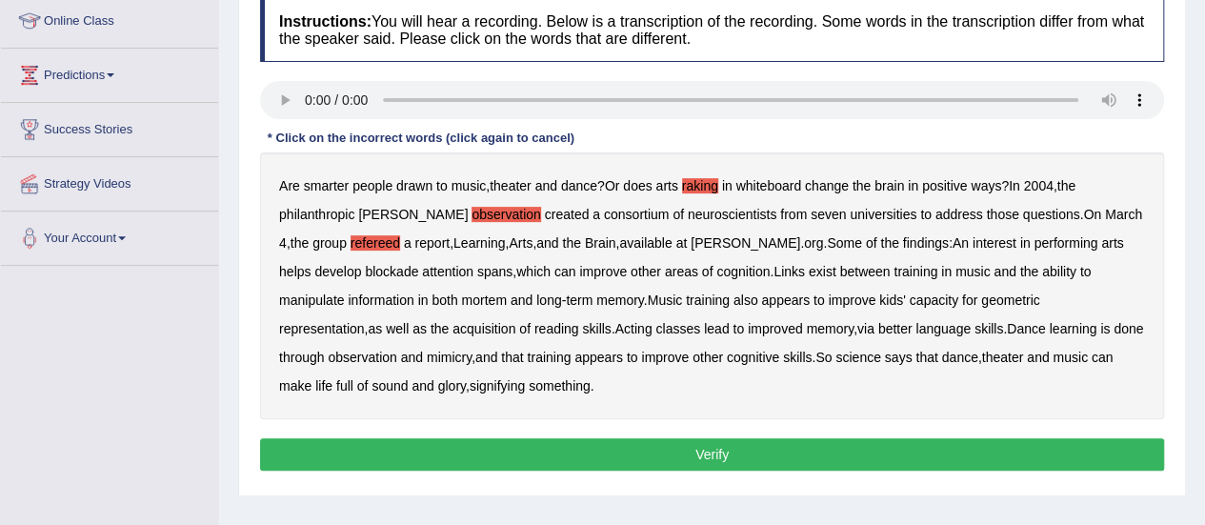
click at [418, 264] on b "blockade" at bounding box center [391, 271] width 53 height 15
click at [461, 297] on b "mortem" at bounding box center [483, 299] width 45 height 15
click at [455, 447] on button "Verify" at bounding box center [712, 454] width 904 height 32
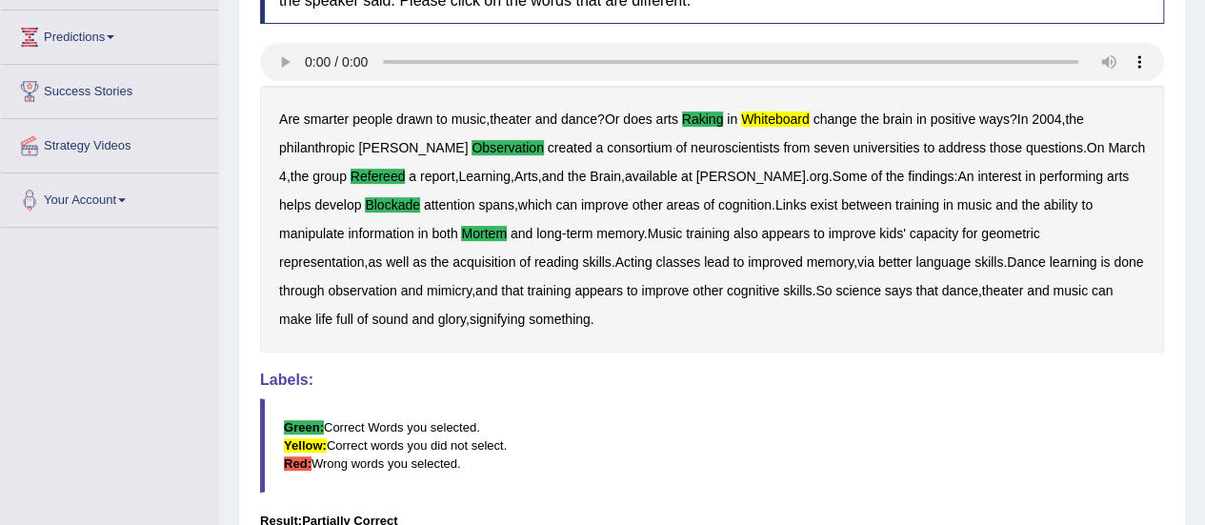
scroll to position [299, 0]
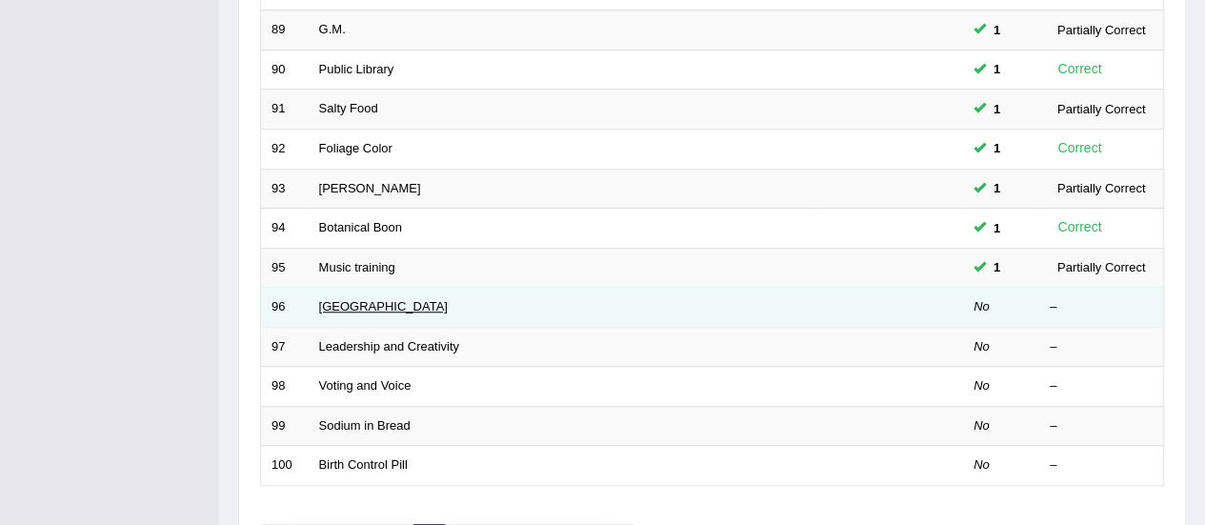
click at [348, 299] on link "[GEOGRAPHIC_DATA]" at bounding box center [383, 306] width 129 height 14
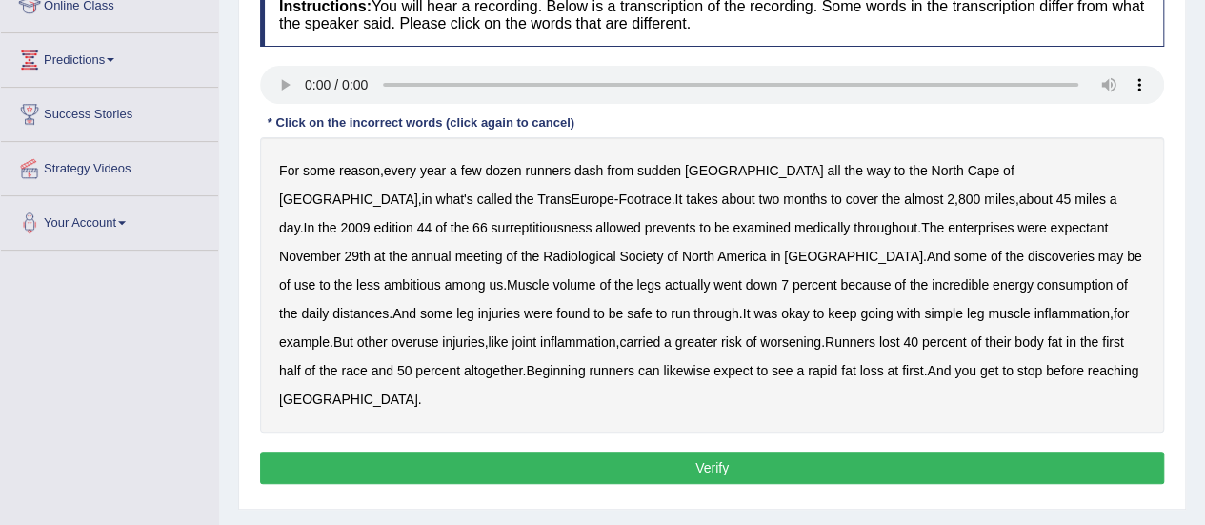
scroll to position [267, 0]
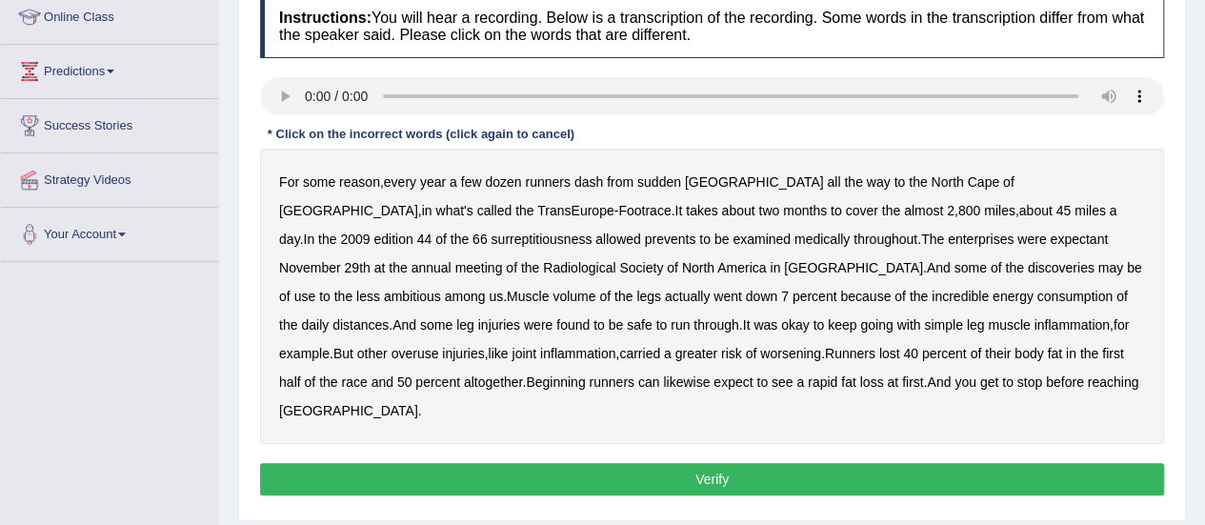
click at [490, 243] on b "surreptitiousness" at bounding box center [540, 238] width 101 height 15
click at [747, 247] on div "For some reason , every year a few dozen runners dash from sudden Italy all the…" at bounding box center [712, 296] width 904 height 295
click at [948, 241] on b "enterprises" at bounding box center [981, 238] width 66 height 15
click at [1049, 237] on b "expectant" at bounding box center [1078, 238] width 58 height 15
click at [663, 463] on button "Verify" at bounding box center [712, 479] width 904 height 32
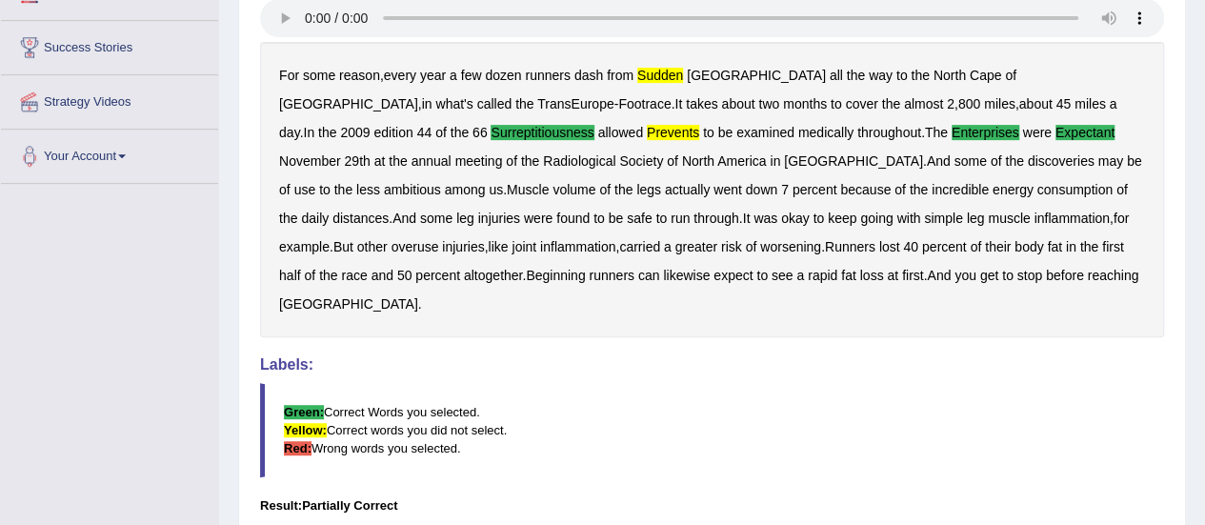
scroll to position [205, 0]
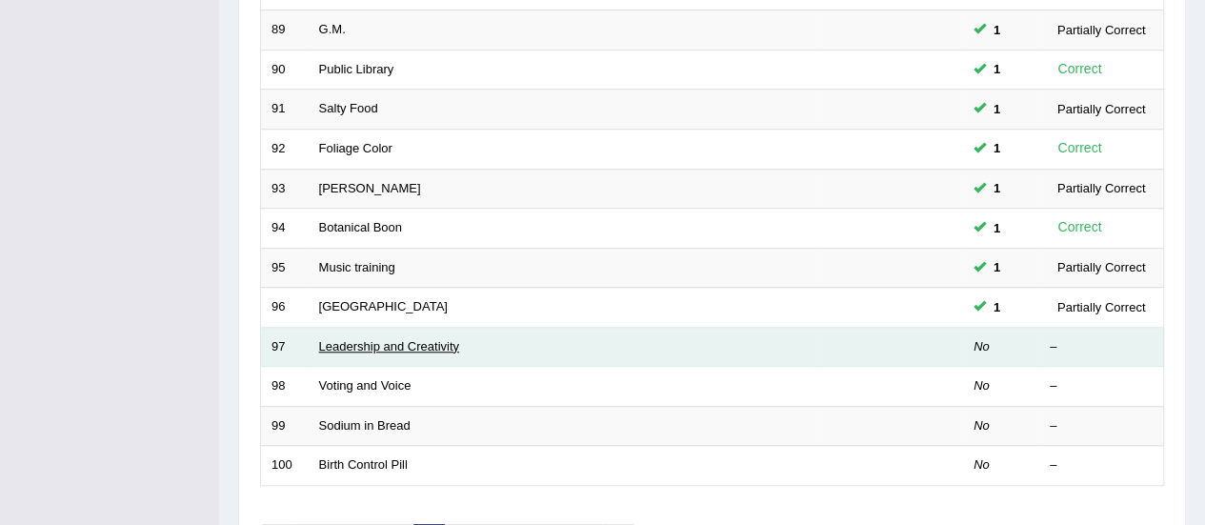
click at [369, 345] on link "Leadership and Creativity" at bounding box center [389, 346] width 140 height 14
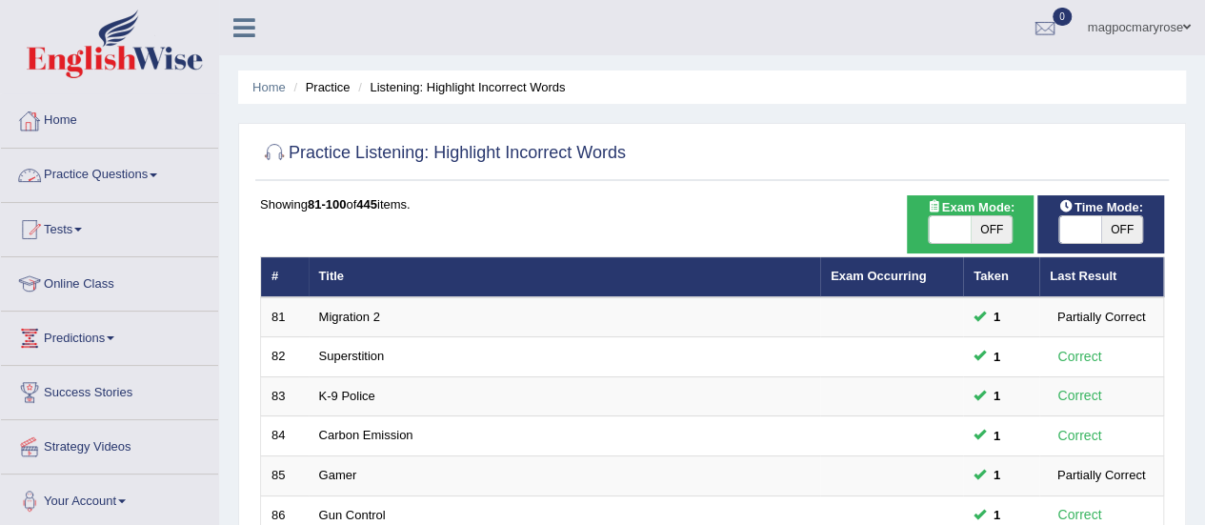
click at [121, 167] on link "Practice Questions" at bounding box center [109, 173] width 217 height 48
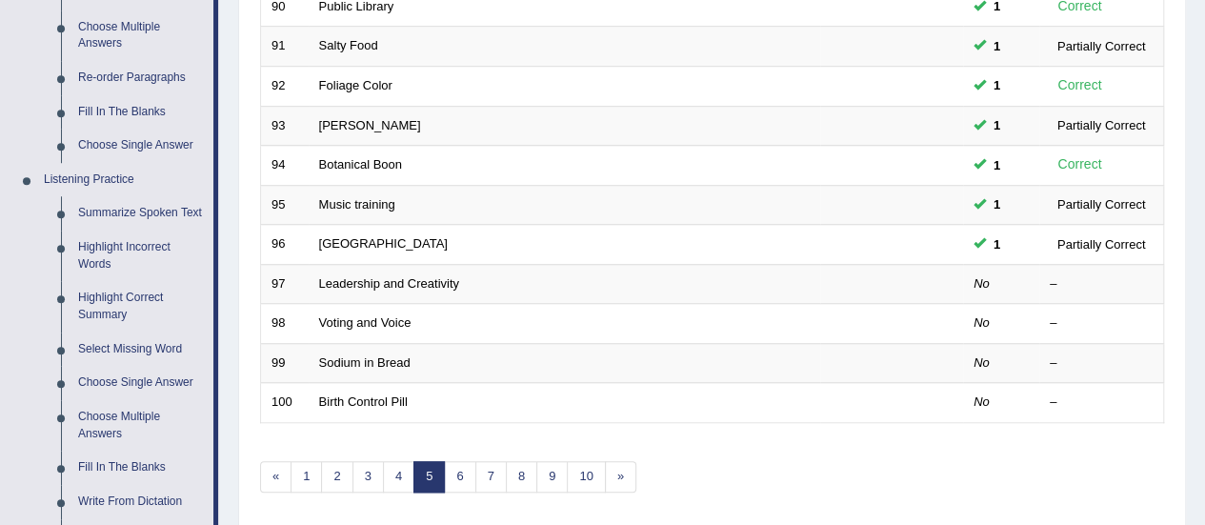
scroll to position [670, 0]
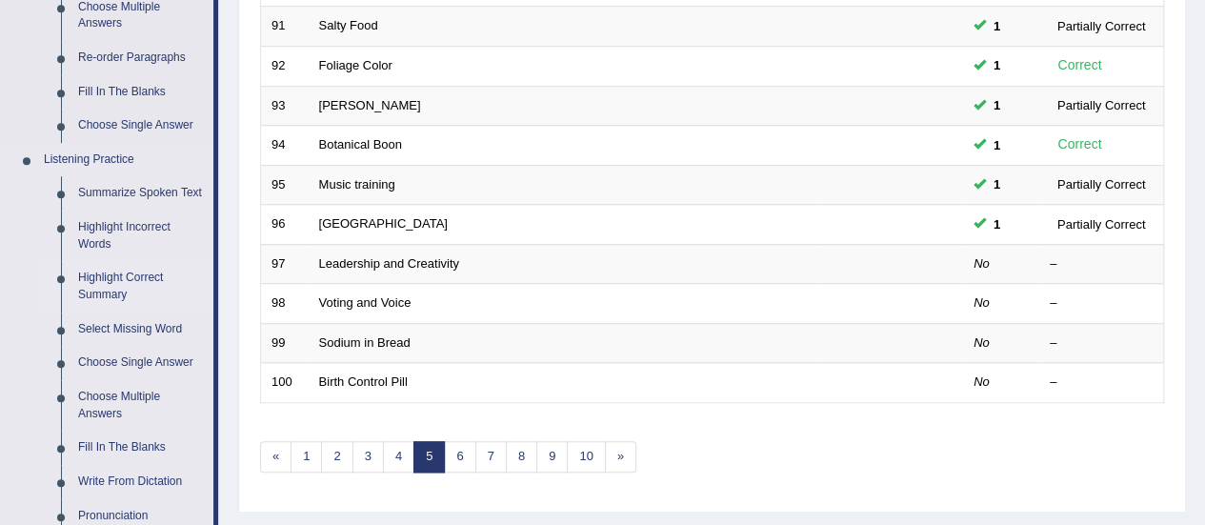
click at [112, 307] on link "Highlight Correct Summary" at bounding box center [142, 286] width 144 height 50
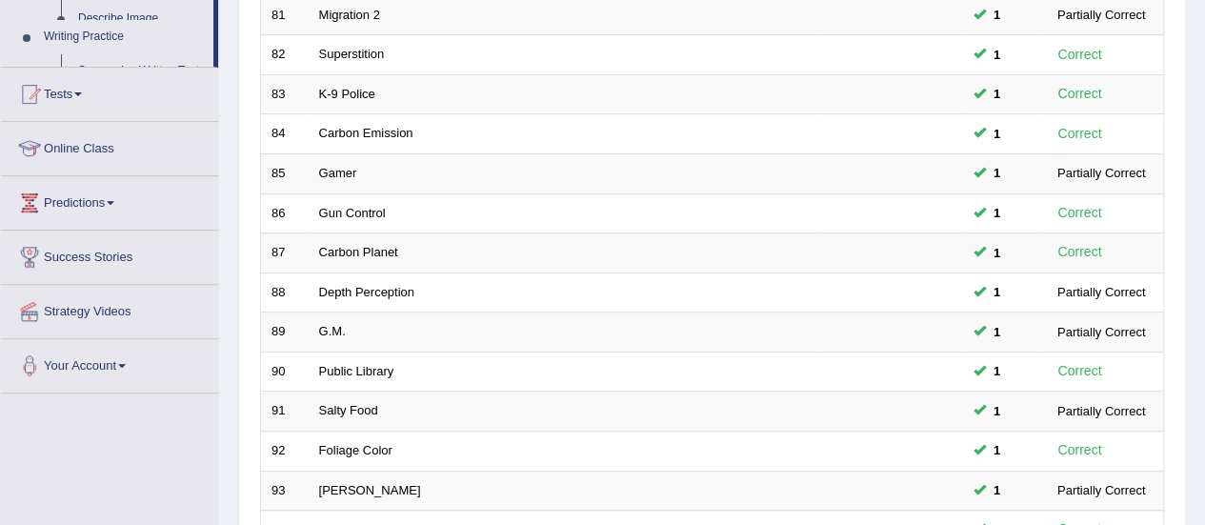
scroll to position [703, 0]
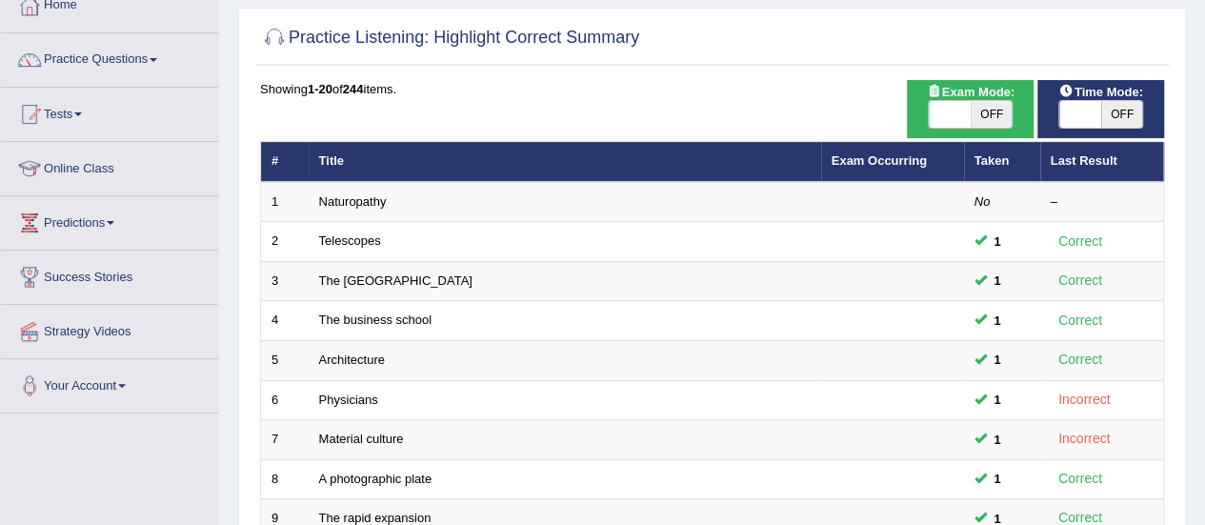
scroll to position [118, 0]
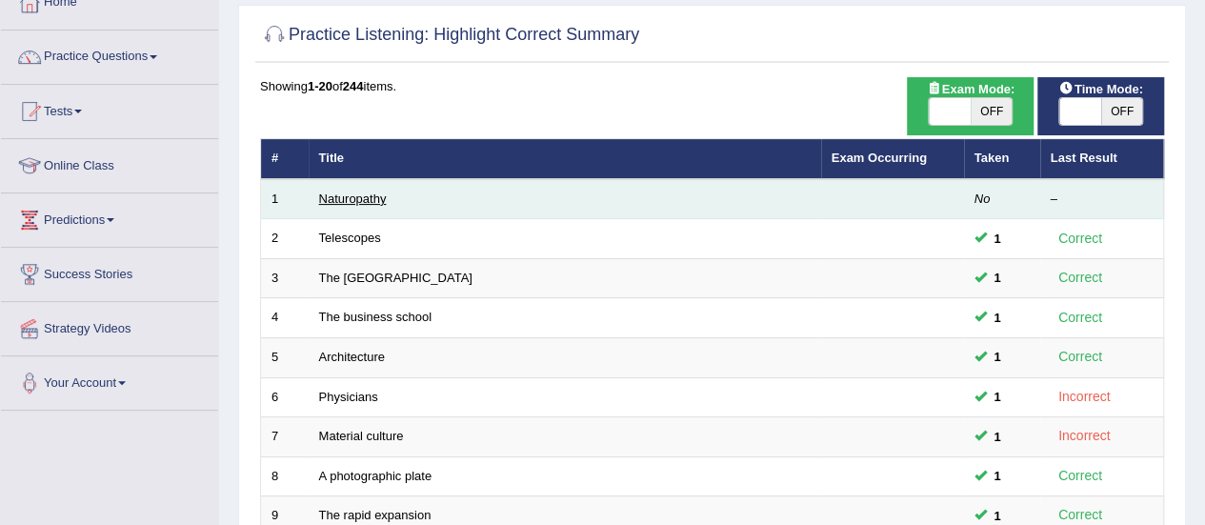
click at [371, 194] on link "Naturopathy" at bounding box center [353, 198] width 68 height 14
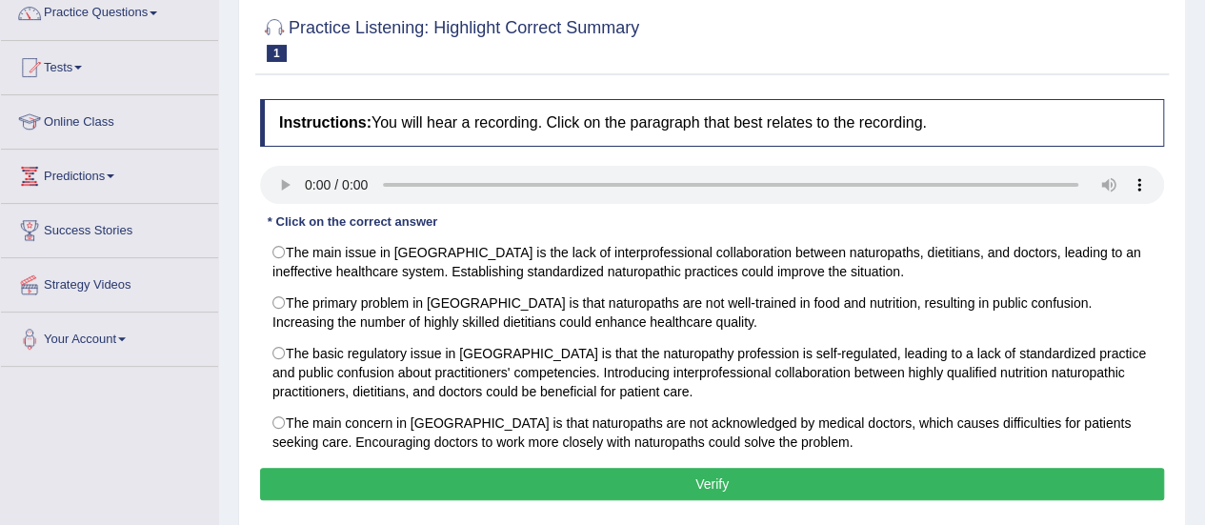
scroll to position [208, 0]
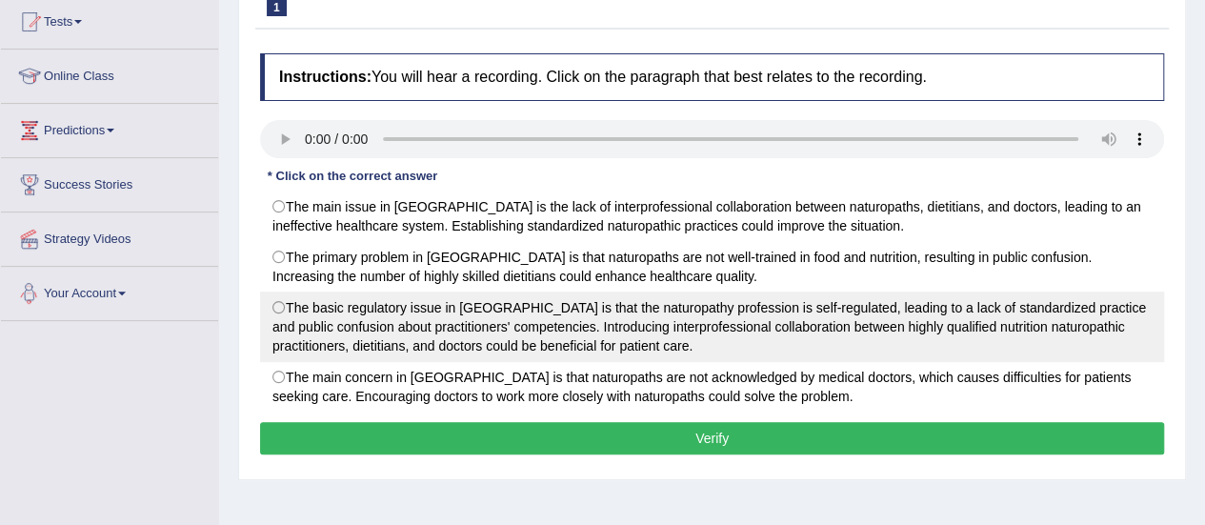
click at [289, 304] on label "The basic regulatory issue in [GEOGRAPHIC_DATA] is that the naturopathy profess…" at bounding box center [712, 326] width 904 height 70
radio input "true"
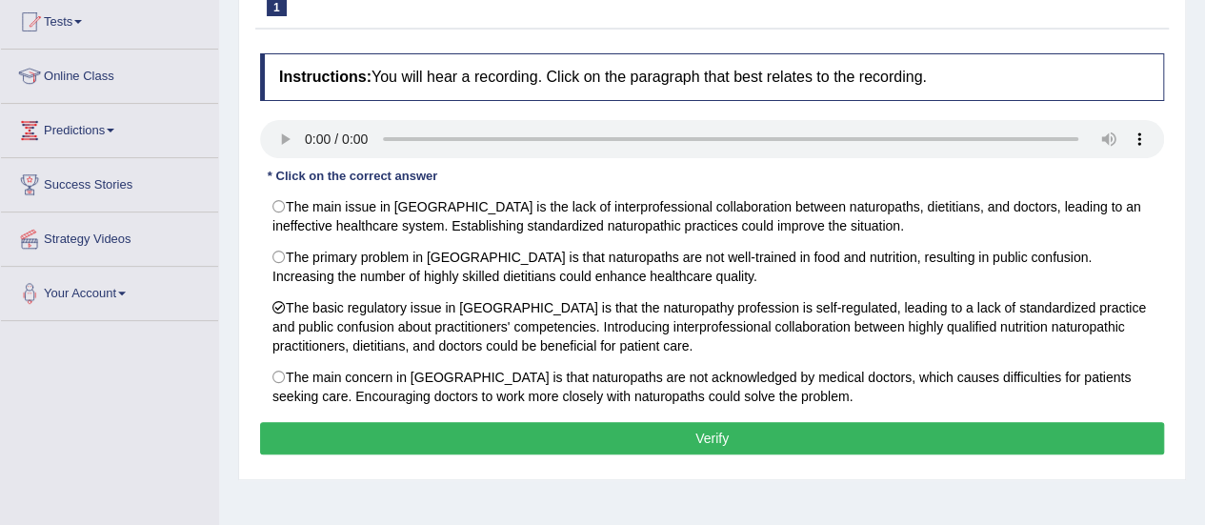
click at [379, 424] on button "Verify" at bounding box center [712, 438] width 904 height 32
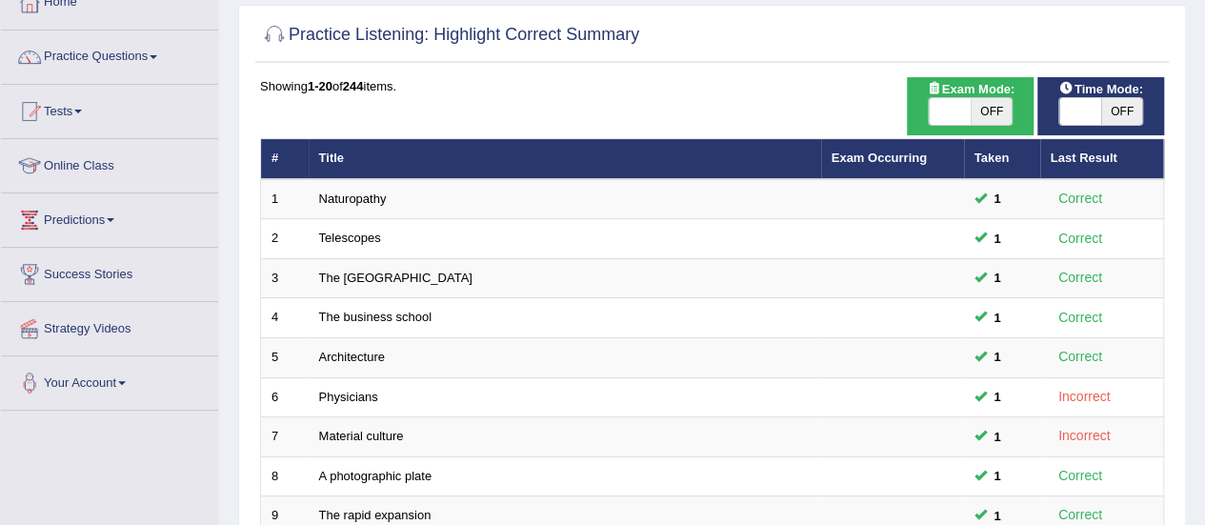
drag, startPoint x: 1204, startPoint y: 239, endPoint x: 1218, endPoint y: 397, distance: 158.7
click at [1204, 397] on html "Toggle navigation Home Practice Questions Speaking Practice Read Aloud Repeat S…" at bounding box center [602, 144] width 1205 height 525
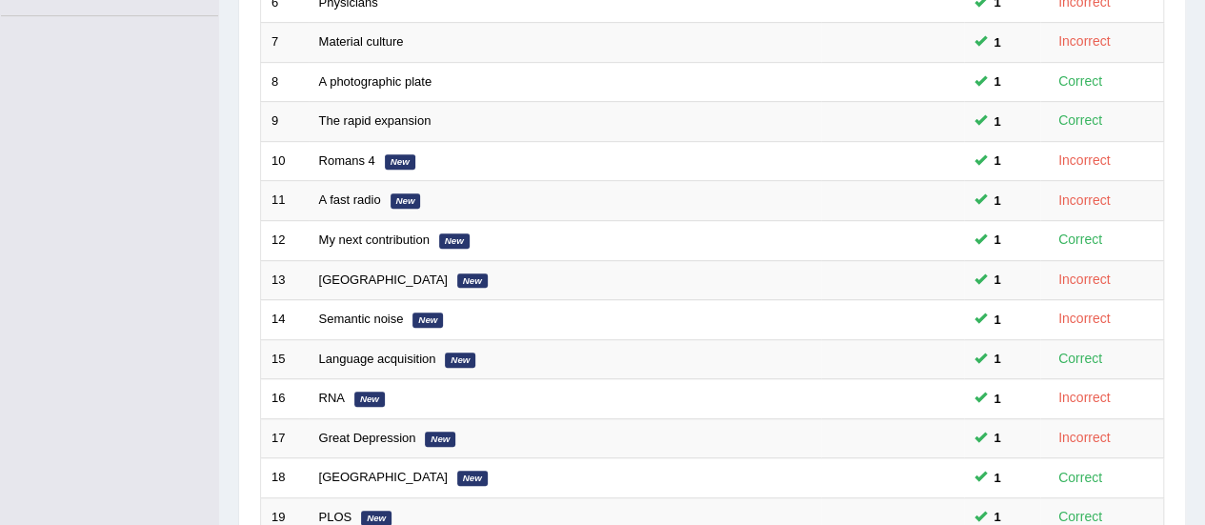
scroll to position [727, 0]
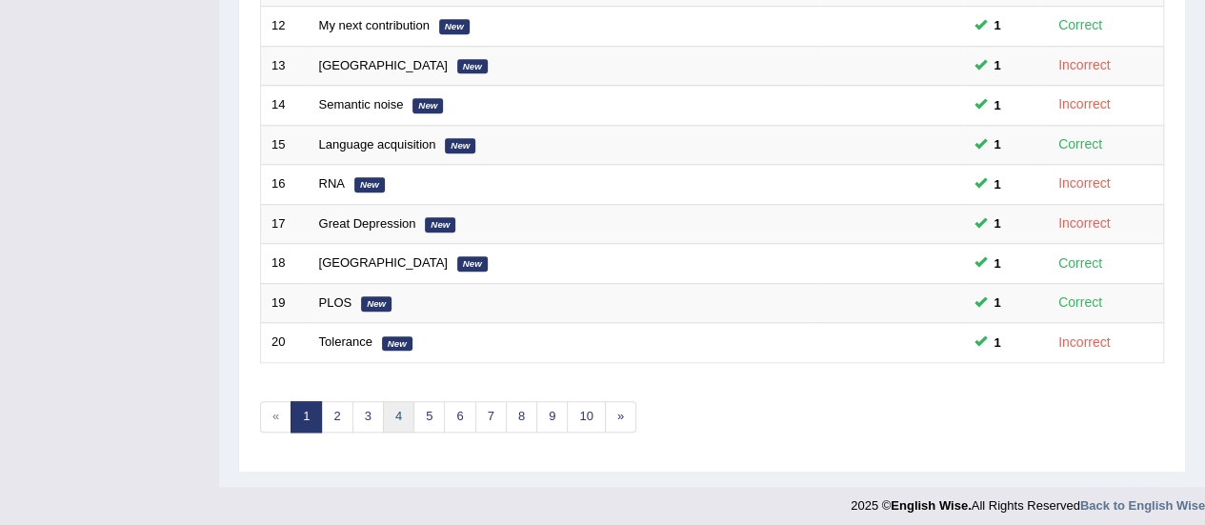
click at [392, 402] on link "4" at bounding box center [398, 416] width 31 height 31
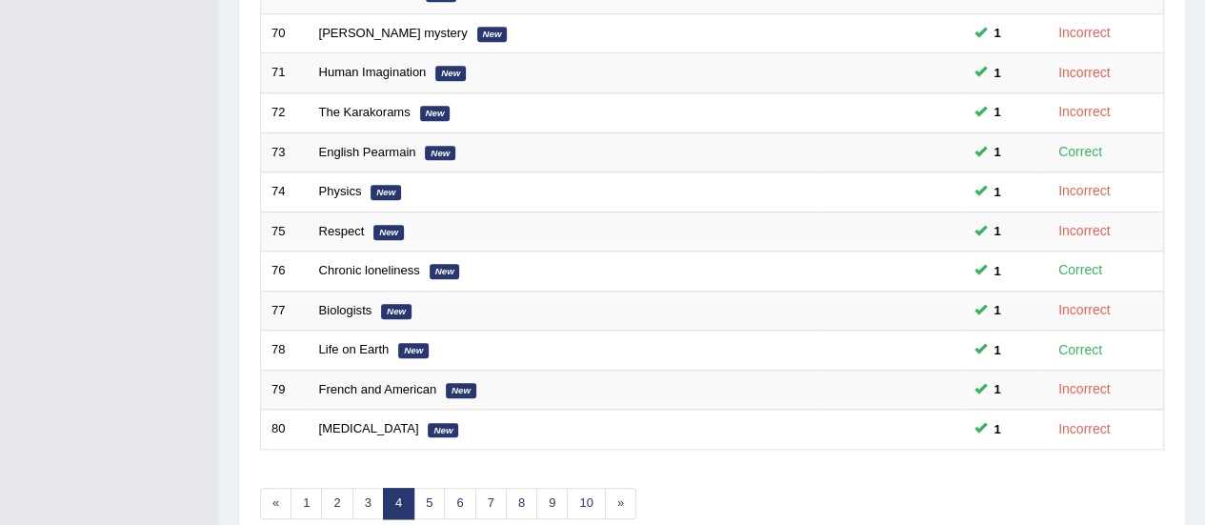
scroll to position [727, 0]
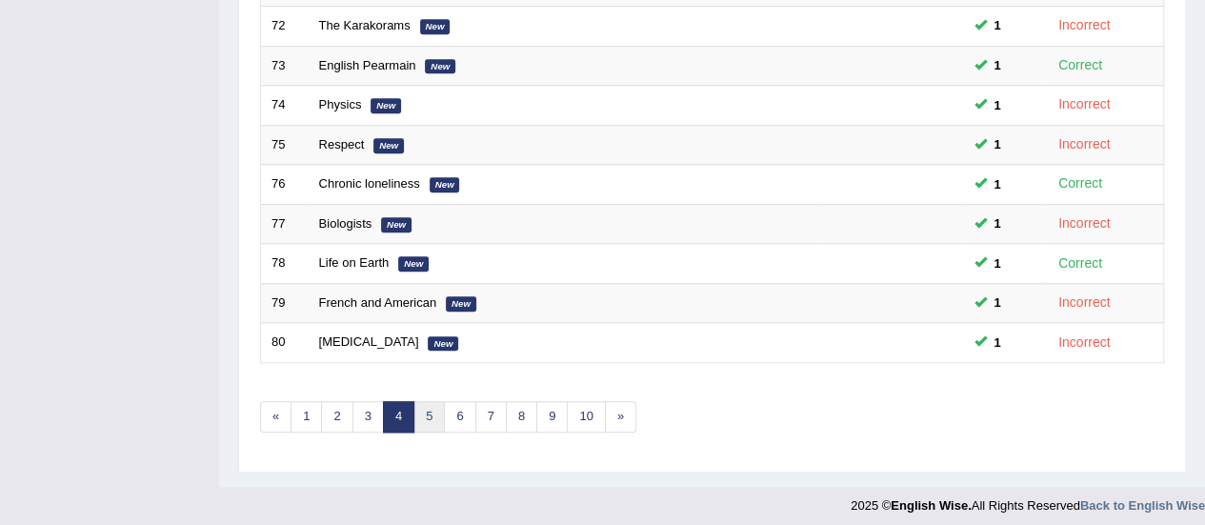
click at [429, 409] on link "5" at bounding box center [428, 416] width 31 height 31
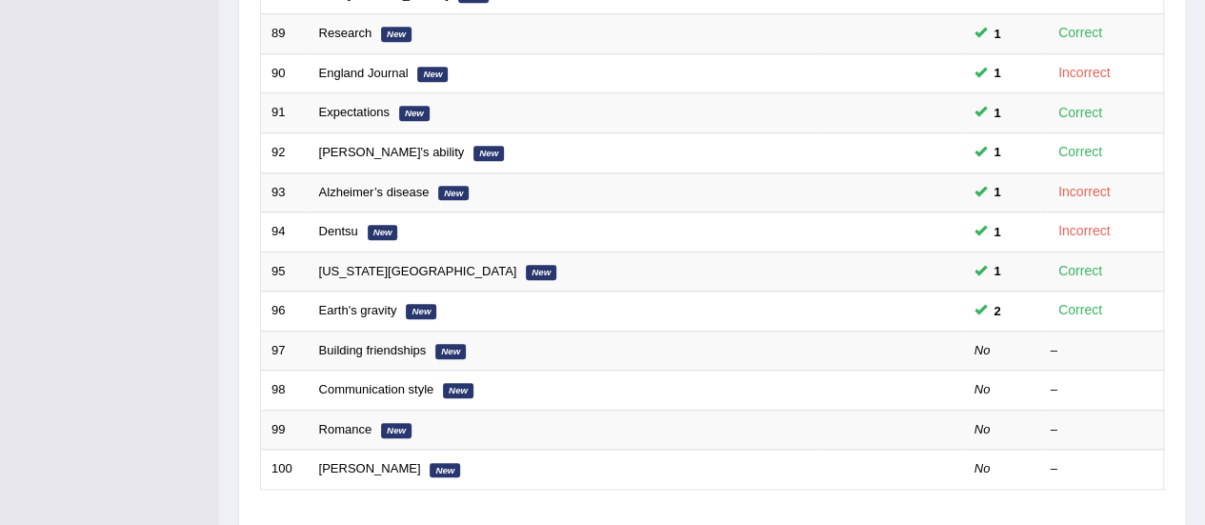
scroll to position [651, 0]
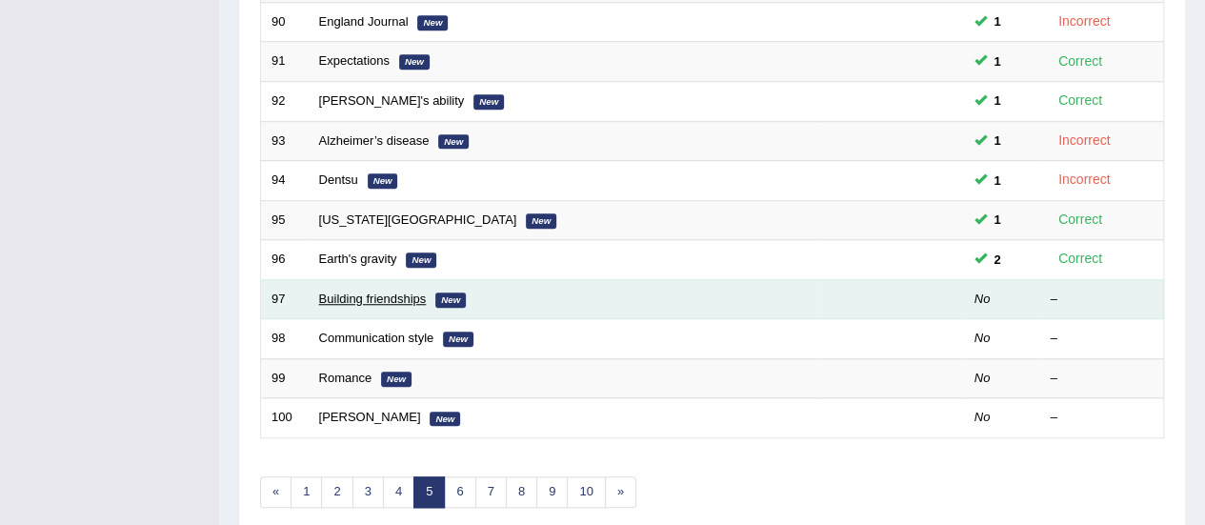
click at [350, 291] on link "Building friendships" at bounding box center [373, 298] width 108 height 14
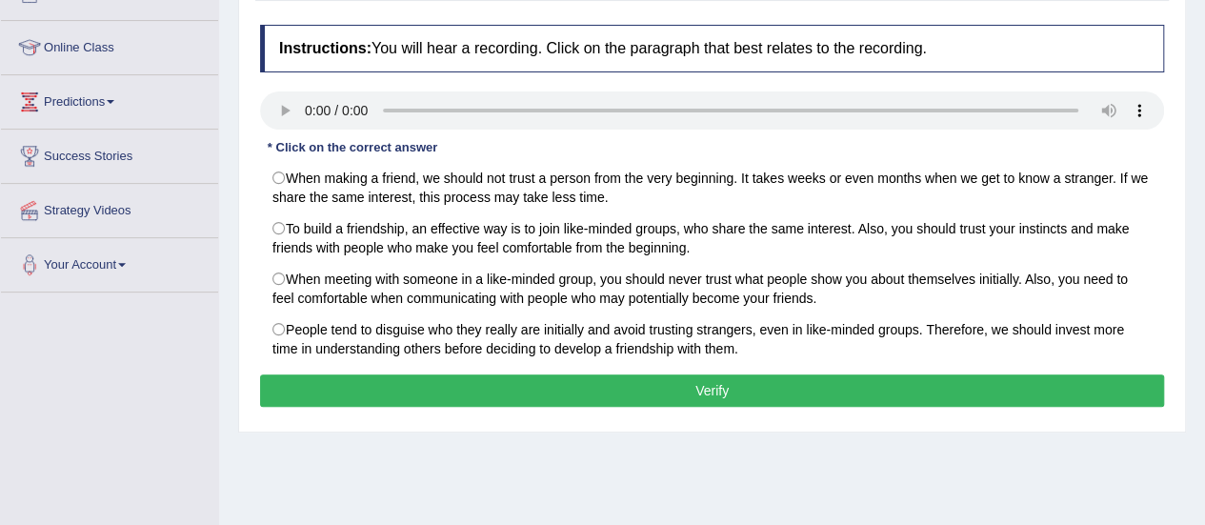
scroll to position [251, 0]
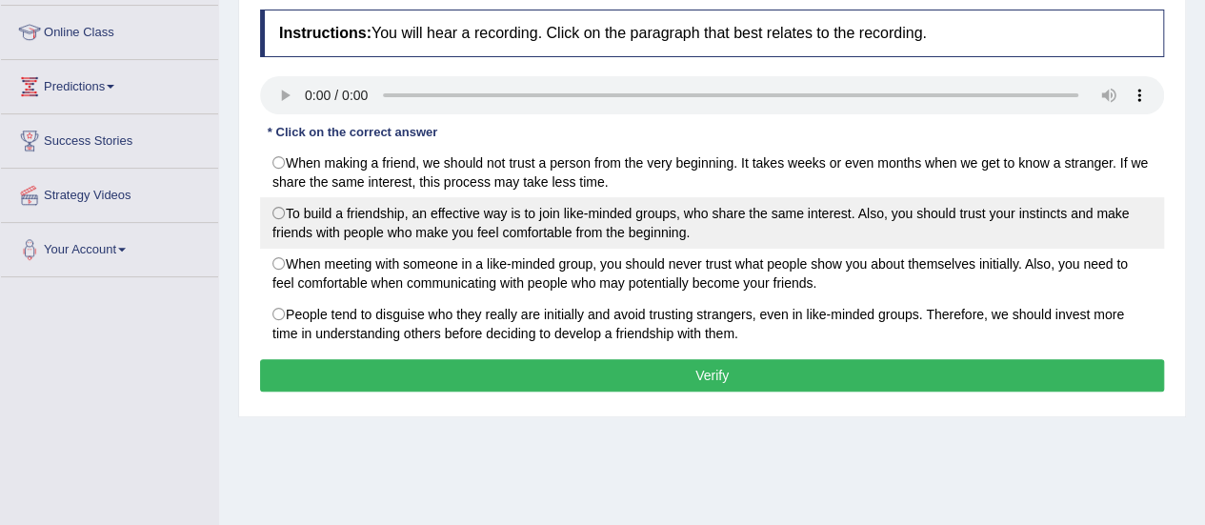
click at [286, 209] on label "To build a friendship, an effective way is to join like-minded groups, who shar…" at bounding box center [712, 222] width 904 height 51
radio input "true"
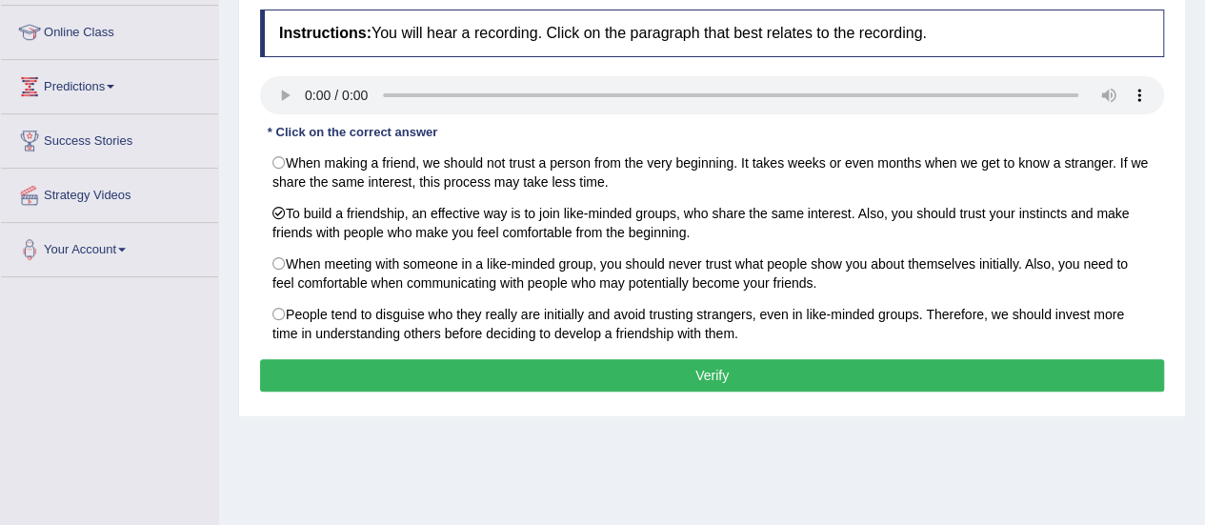
click at [436, 381] on button "Verify" at bounding box center [712, 375] width 904 height 32
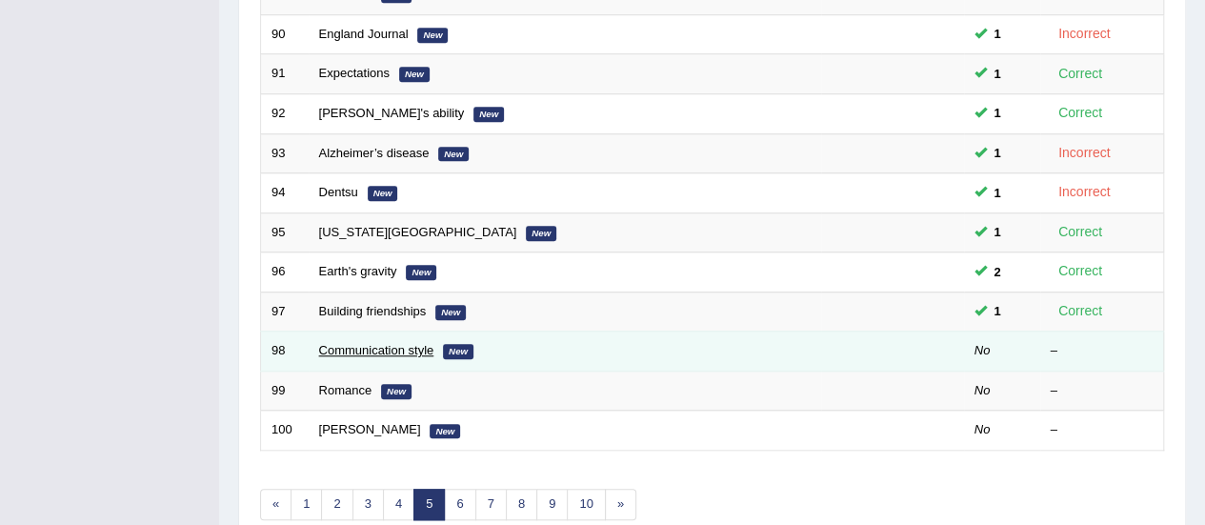
click at [355, 345] on link "Communication style" at bounding box center [376, 350] width 115 height 14
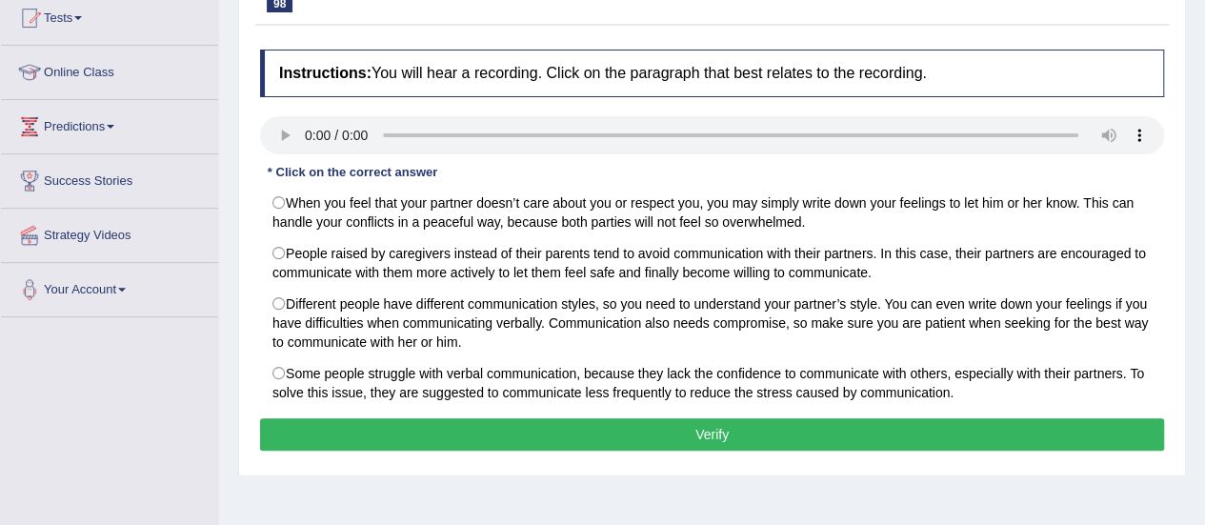
scroll to position [281, 0]
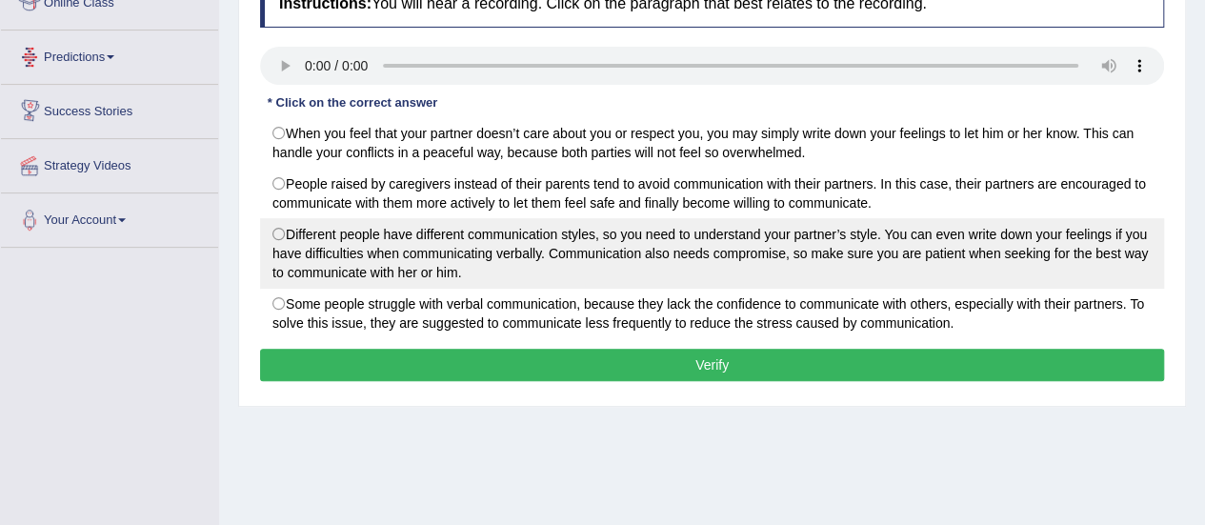
click at [281, 249] on label "Different people have different communication styles, so you need to understand…" at bounding box center [712, 253] width 904 height 70
radio input "true"
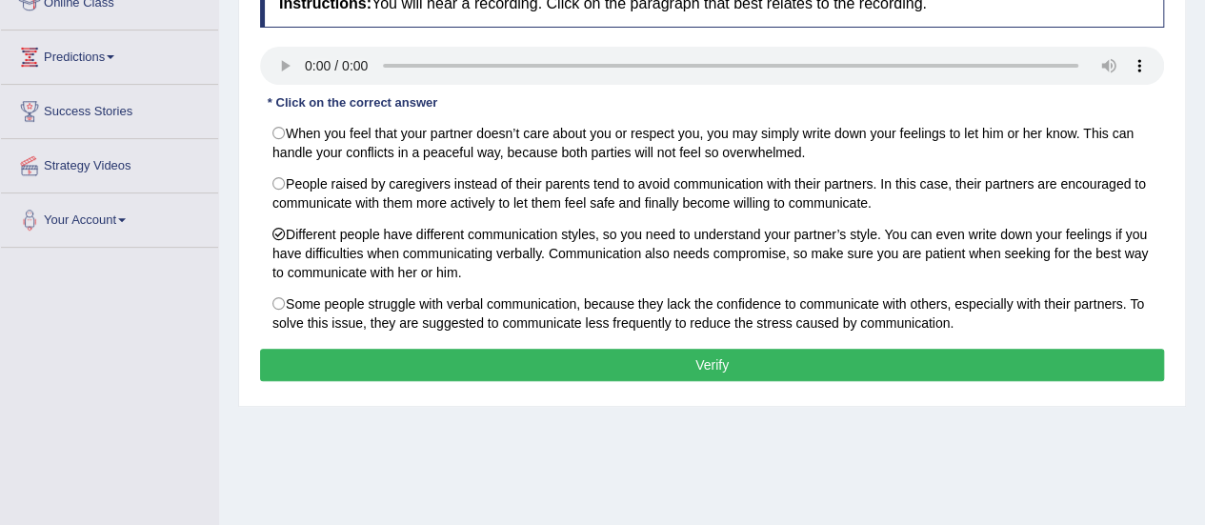
click at [529, 372] on button "Verify" at bounding box center [712, 365] width 904 height 32
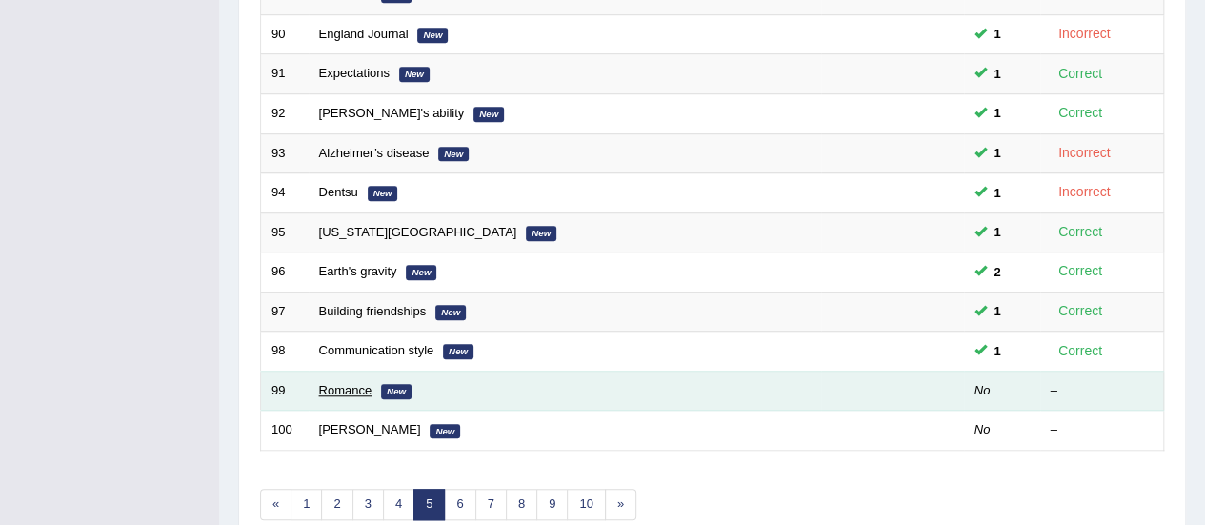
click at [336, 383] on link "Romance" at bounding box center [345, 390] width 53 height 14
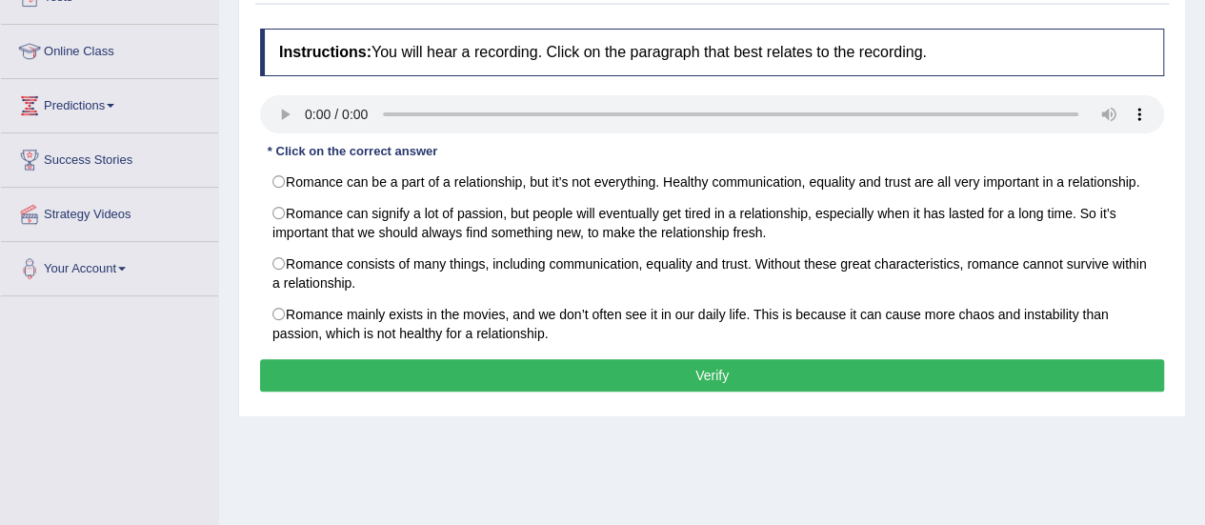
scroll to position [281, 0]
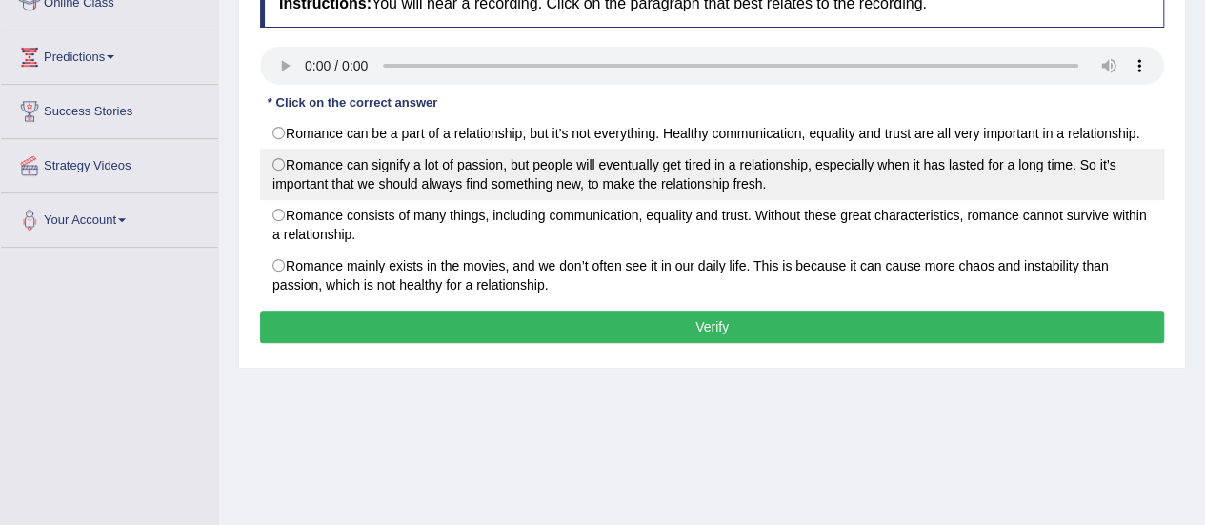
click at [273, 170] on label "Romance can signify a lot of passion, but people will eventually get tired in a…" at bounding box center [712, 174] width 904 height 51
radio input "true"
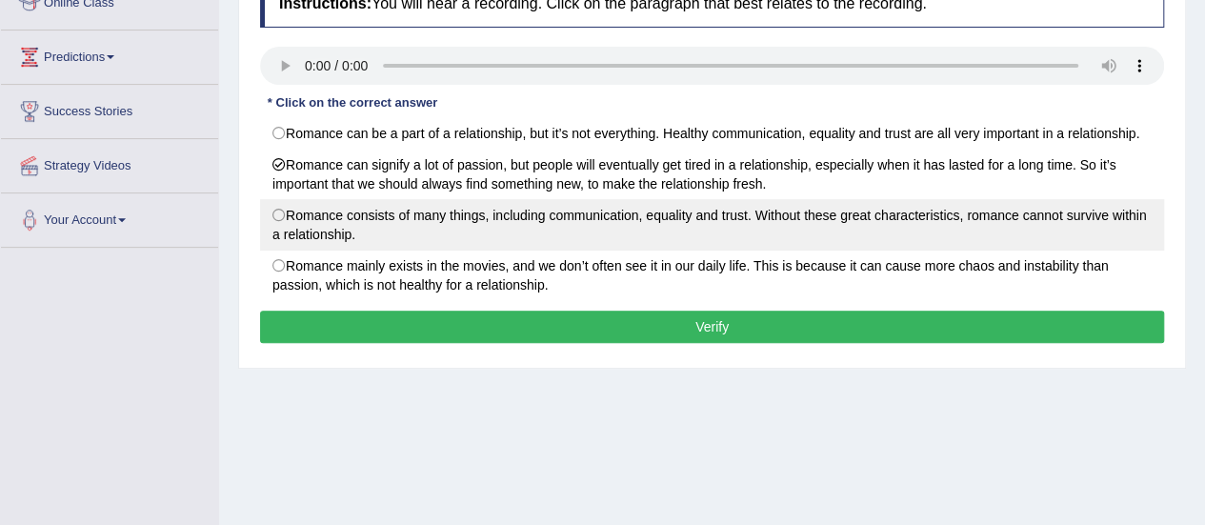
click at [280, 220] on label "Romance consists of many things, including communication, equality and trust. W…" at bounding box center [712, 224] width 904 height 51
radio input "true"
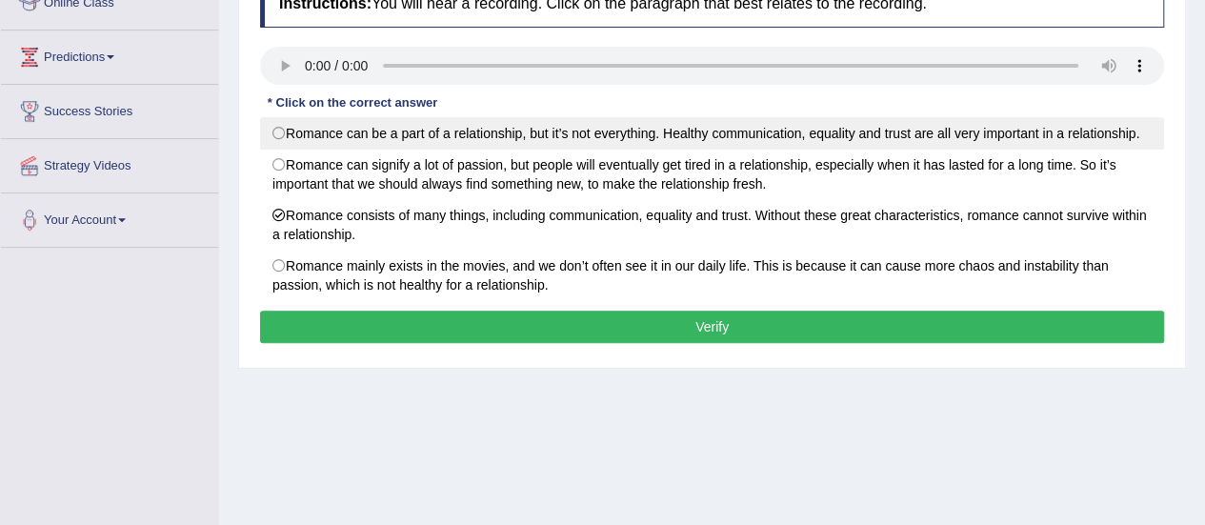
click at [317, 136] on label "Romance can be a part of a relationship, but it’s not everything. Healthy commu…" at bounding box center [712, 133] width 904 height 32
radio input "true"
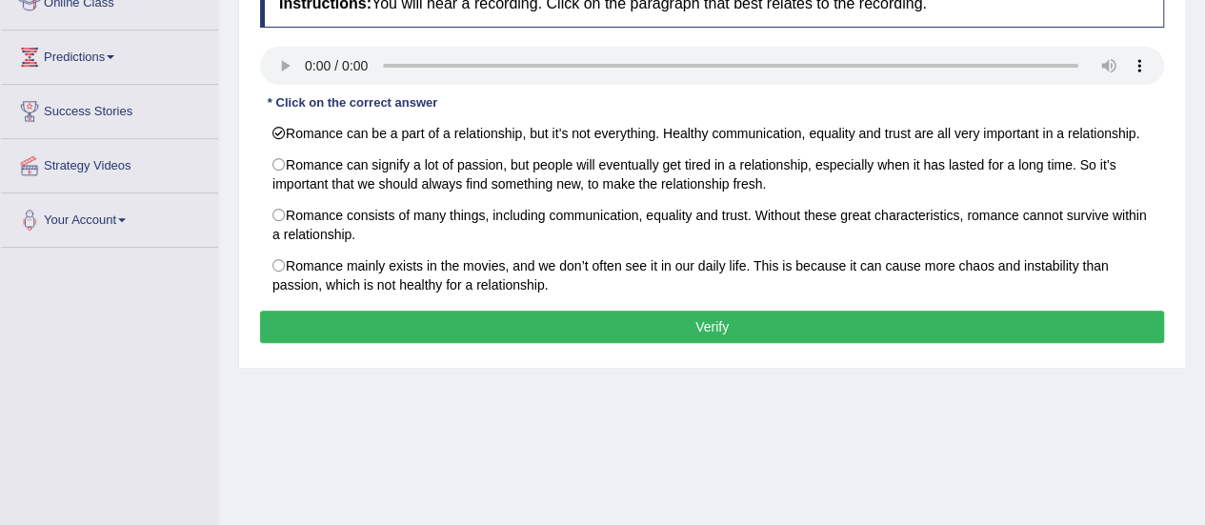
click at [309, 324] on button "Verify" at bounding box center [712, 326] width 904 height 32
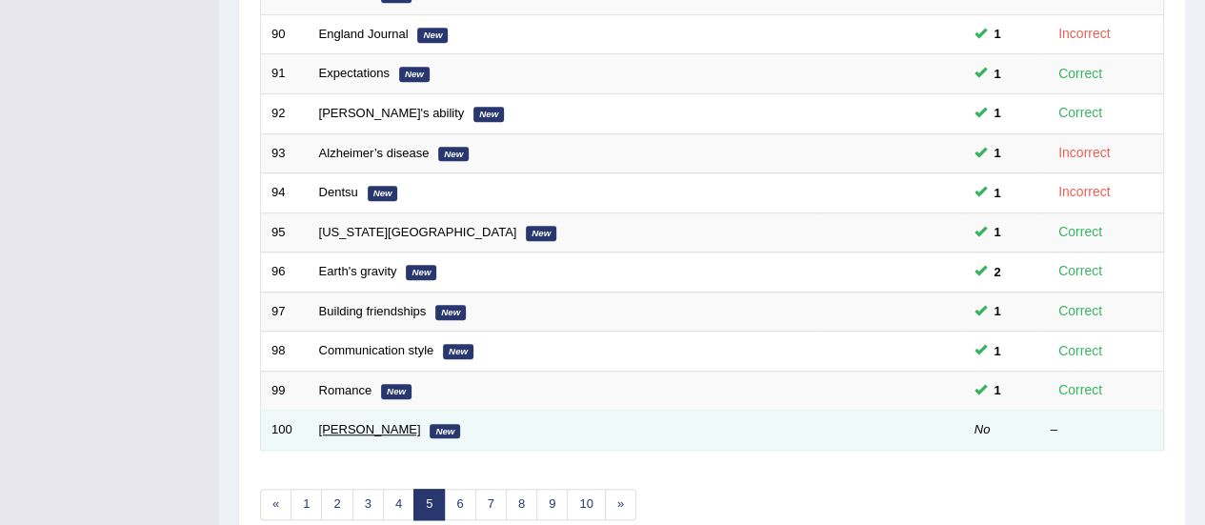
click at [371, 428] on link "[PERSON_NAME]" at bounding box center [370, 429] width 102 height 14
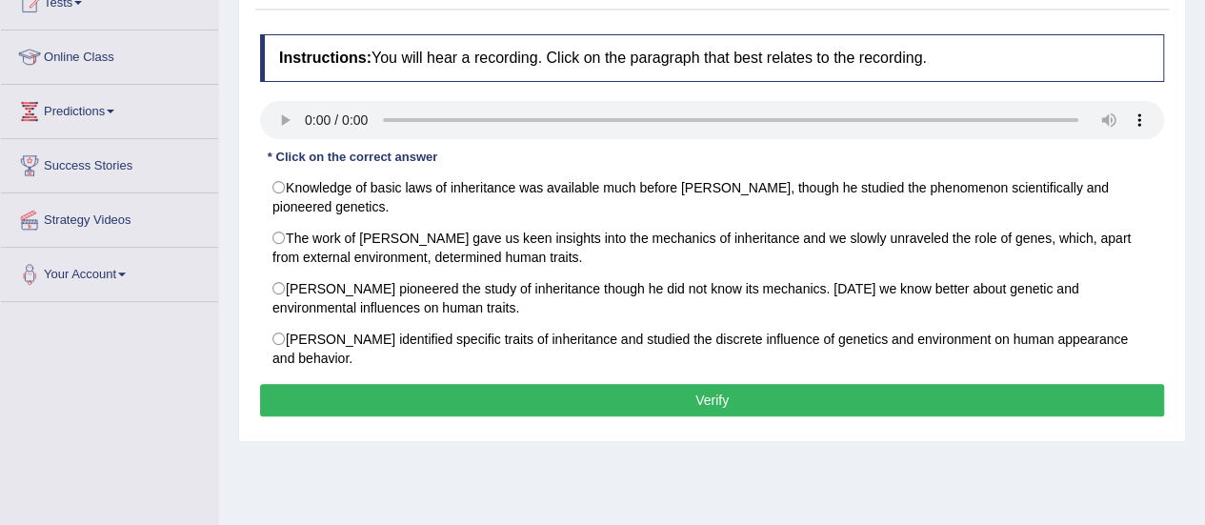
scroll to position [229, 0]
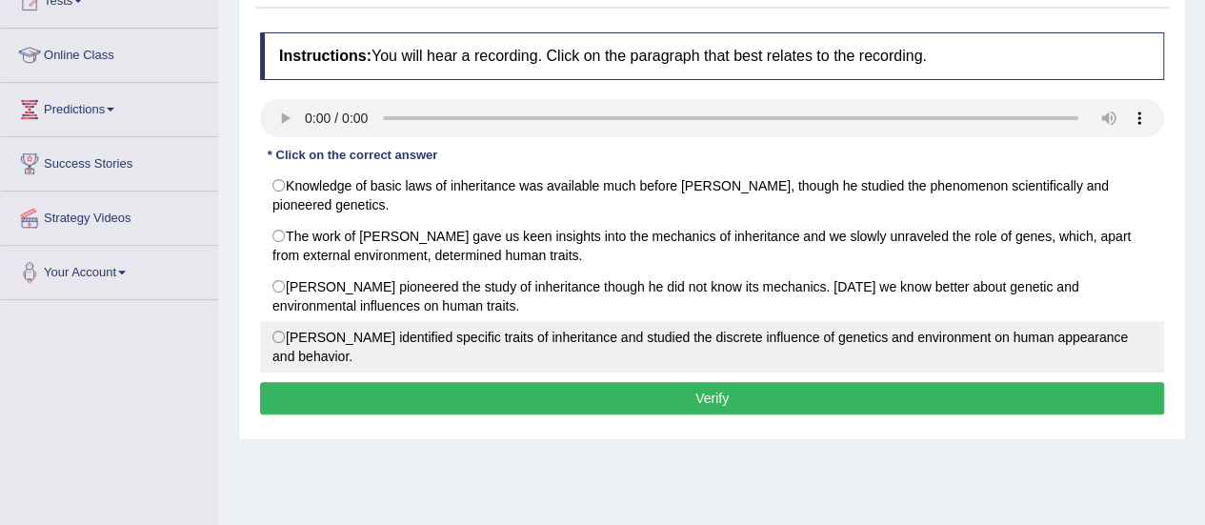
click at [295, 348] on label "[PERSON_NAME] identified specific traits of inheritance and studied the discret…" at bounding box center [712, 346] width 904 height 51
radio input "true"
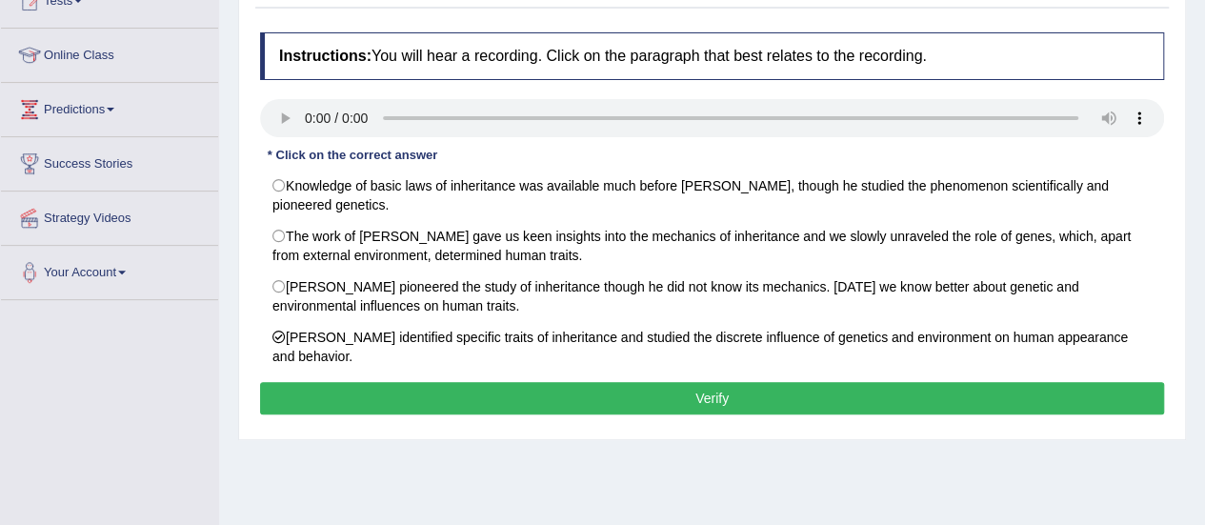
click at [389, 397] on button "Verify" at bounding box center [712, 398] width 904 height 32
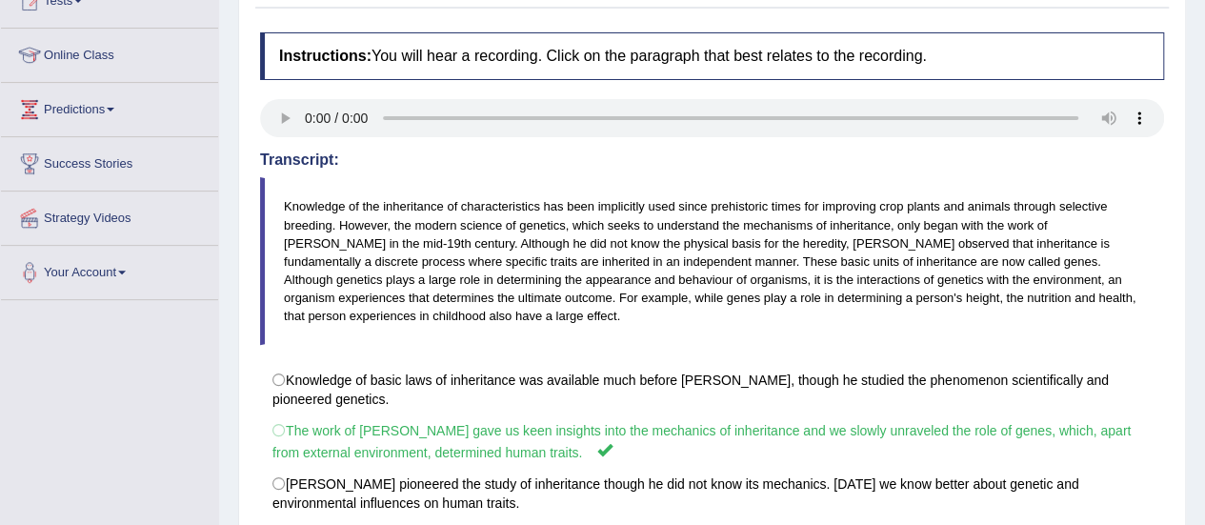
drag, startPoint x: 1055, startPoint y: 216, endPoint x: 1048, endPoint y: 347, distance: 130.6
click at [1048, 347] on div "Instructions: You will hear a recording. Click on the paragraph that best relat…" at bounding box center [711, 344] width 913 height 642
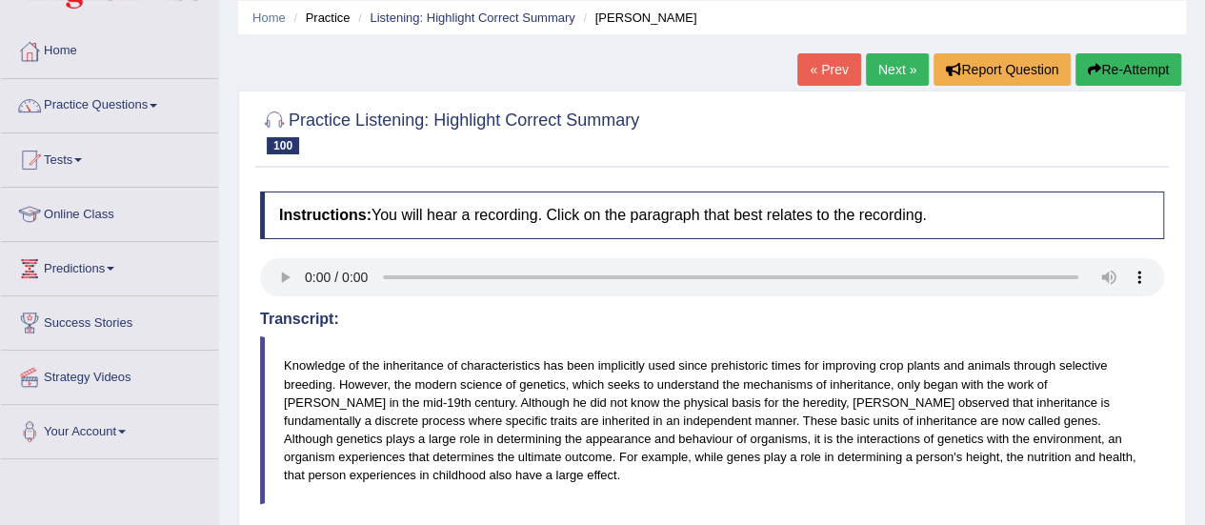
scroll to position [0, 0]
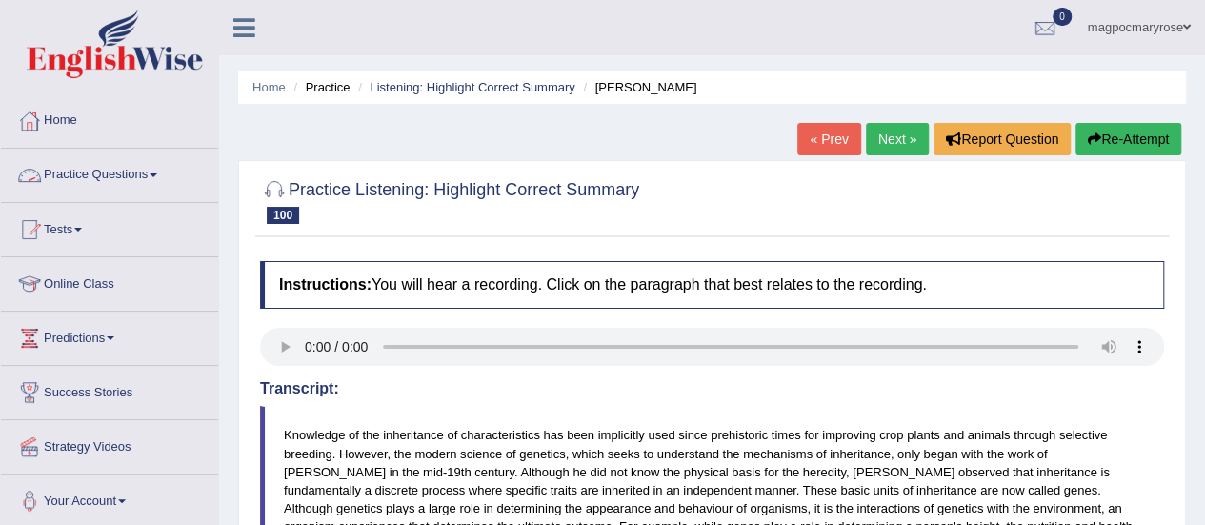
click at [134, 177] on link "Practice Questions" at bounding box center [109, 173] width 217 height 48
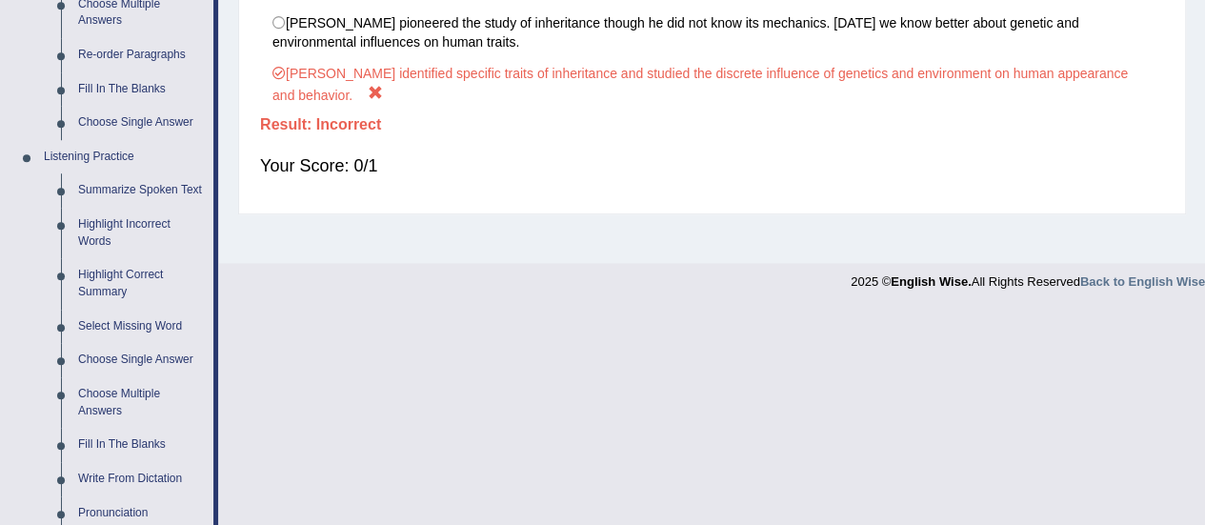
scroll to position [702, 0]
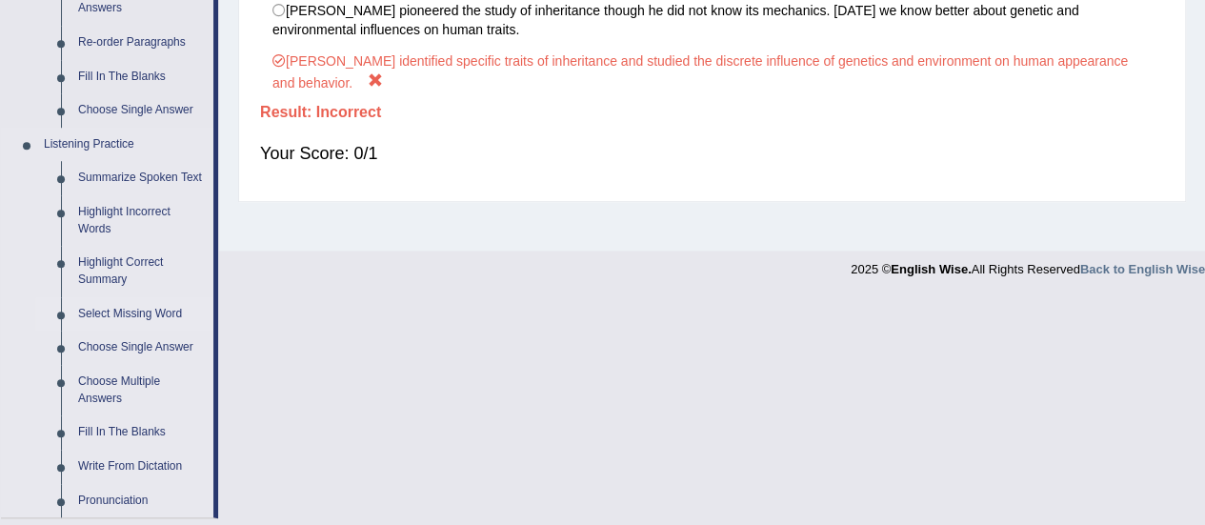
click at [142, 308] on link "Select Missing Word" at bounding box center [142, 314] width 144 height 34
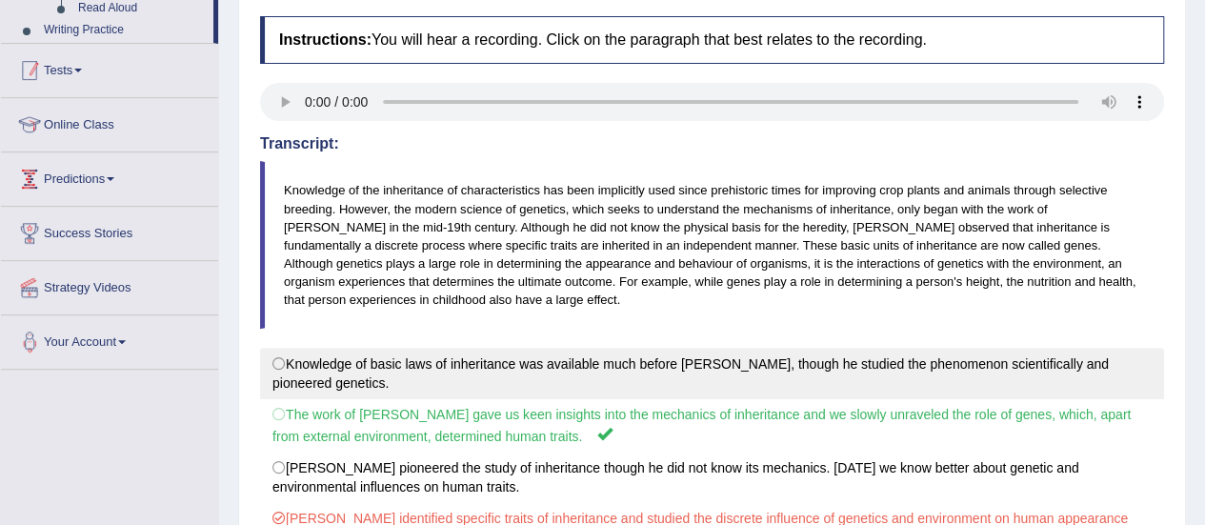
scroll to position [291, 0]
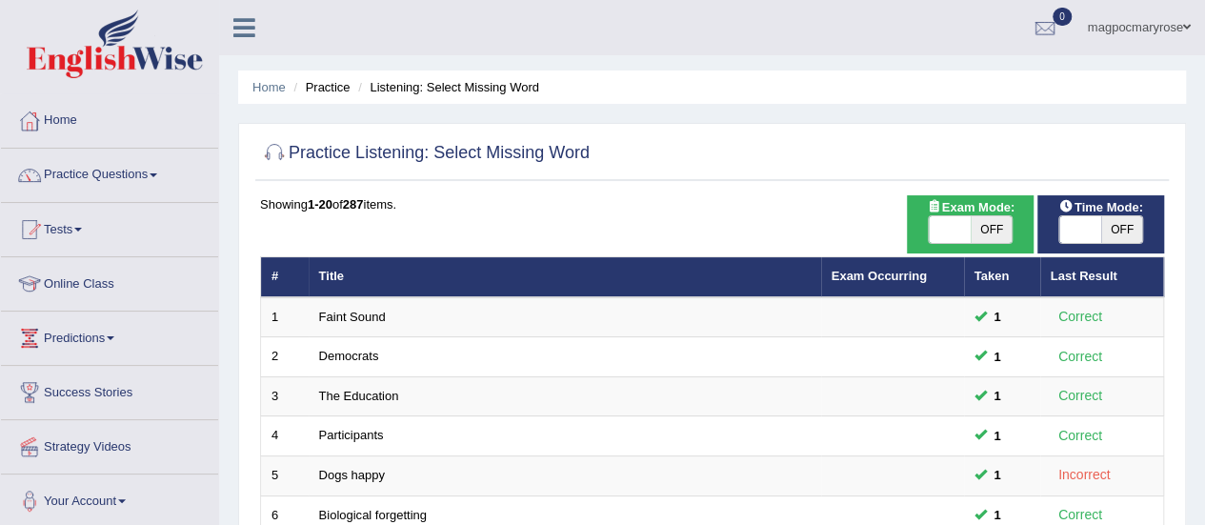
scroll to position [727, 0]
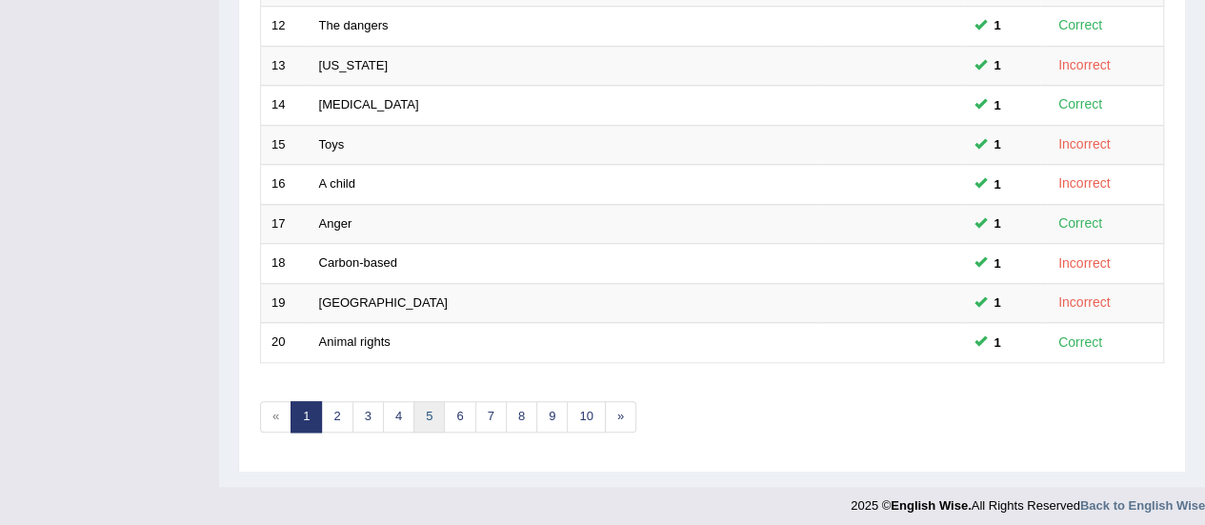
click at [427, 410] on link "5" at bounding box center [428, 416] width 31 height 31
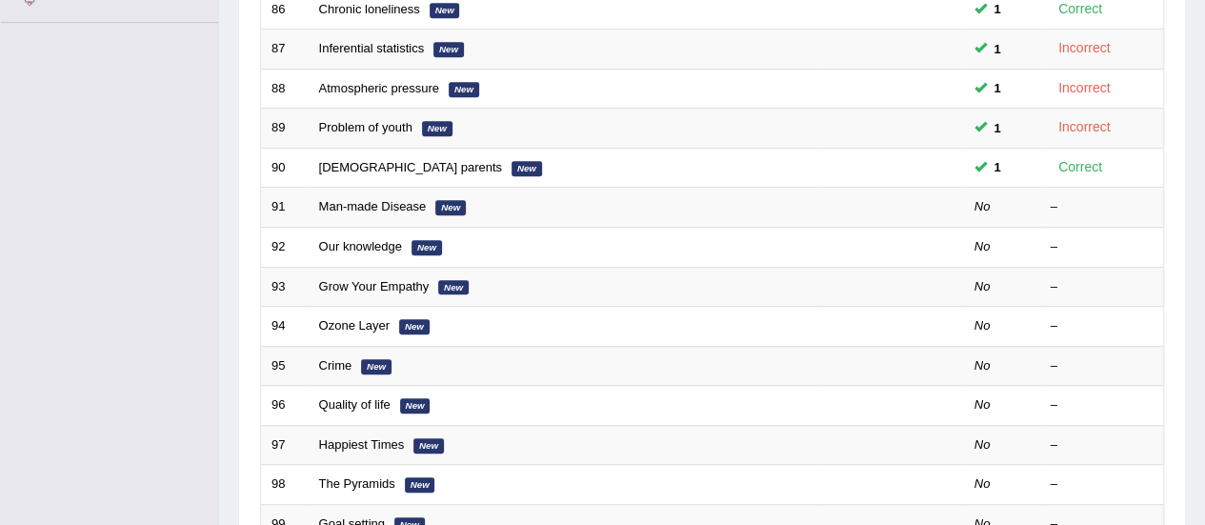
scroll to position [538, 0]
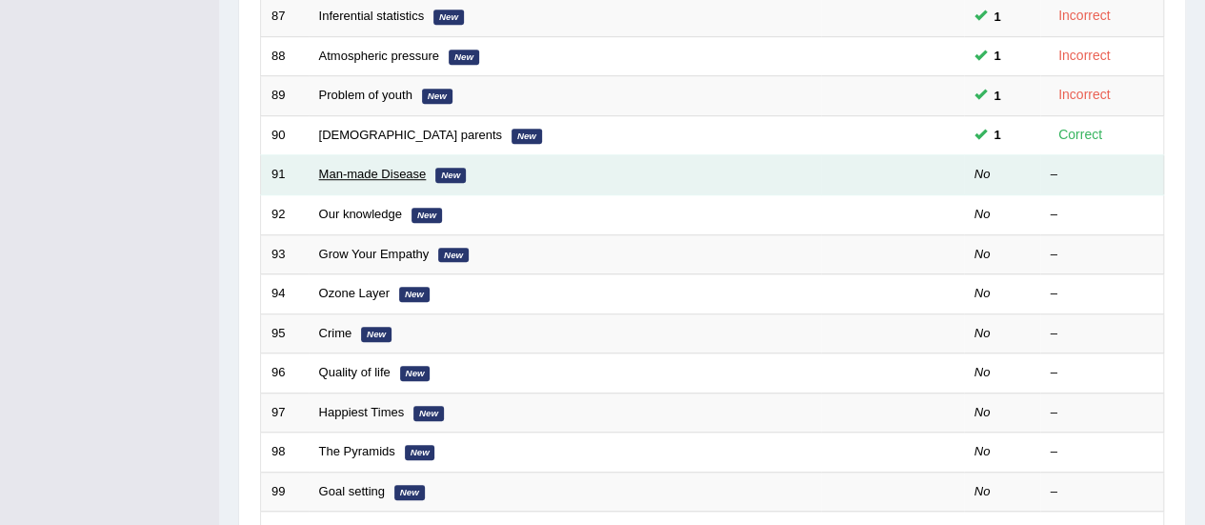
click at [383, 173] on link "Man-made Disease" at bounding box center [373, 174] width 108 height 14
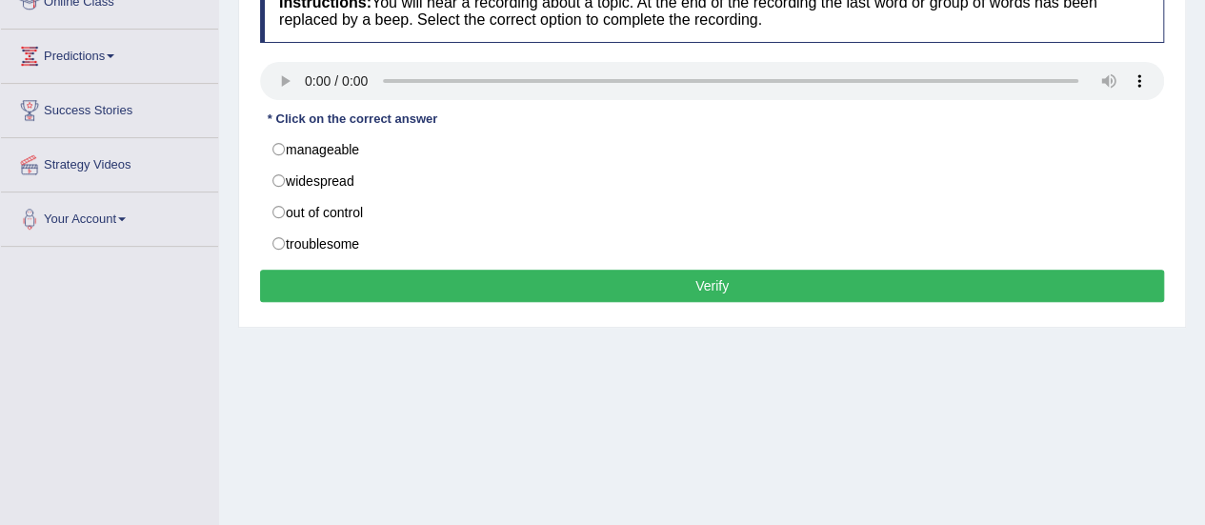
scroll to position [284, 0]
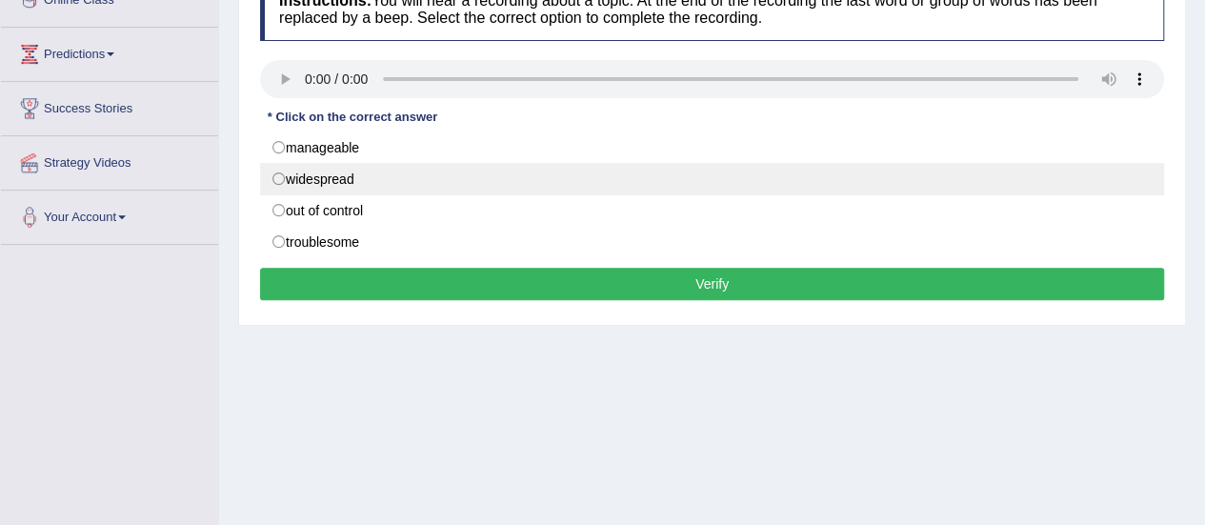
click at [280, 166] on label "widespread" at bounding box center [712, 179] width 904 height 32
radio input "true"
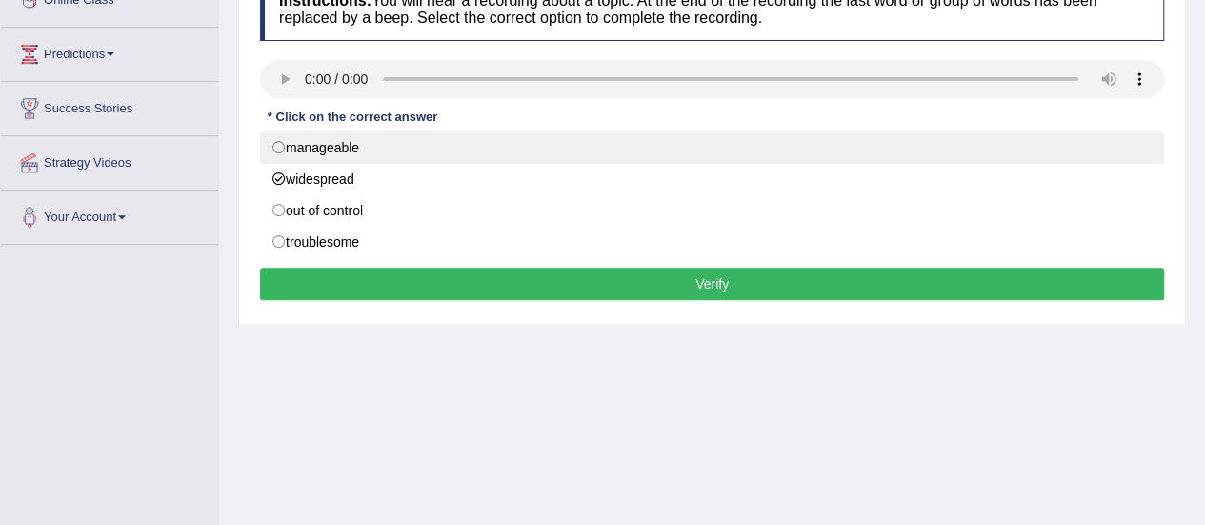
click at [286, 149] on label "manageable" at bounding box center [712, 147] width 904 height 32
radio input "true"
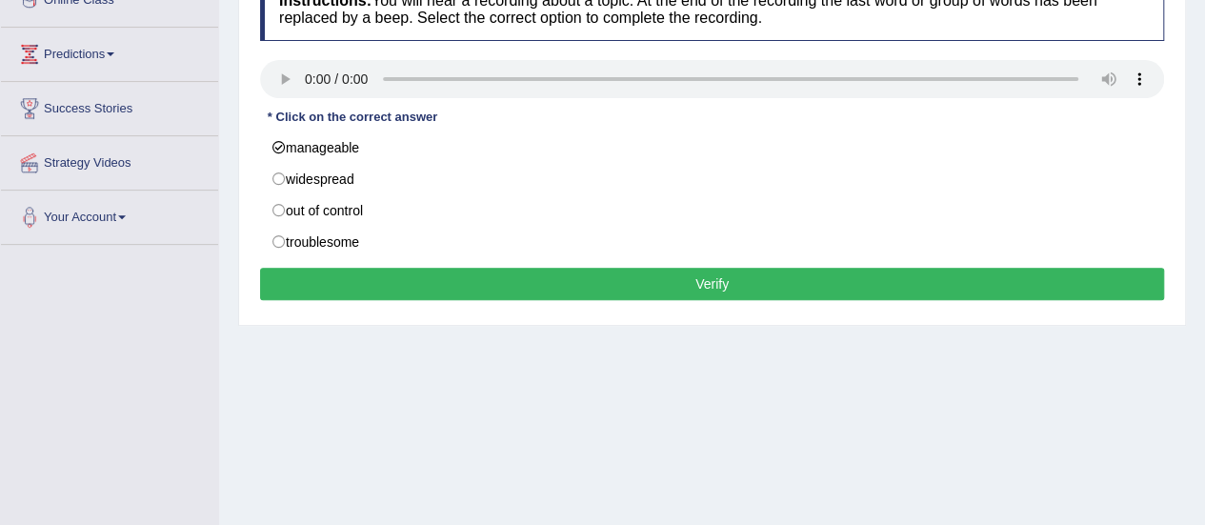
click at [337, 274] on button "Verify" at bounding box center [712, 284] width 904 height 32
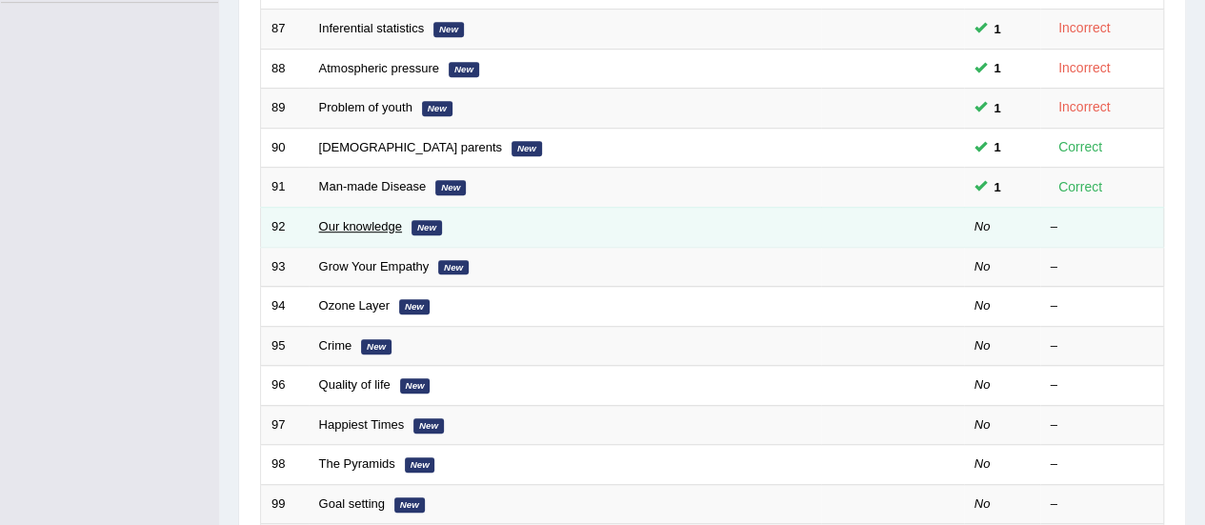
click at [372, 226] on link "Our knowledge" at bounding box center [360, 226] width 83 height 14
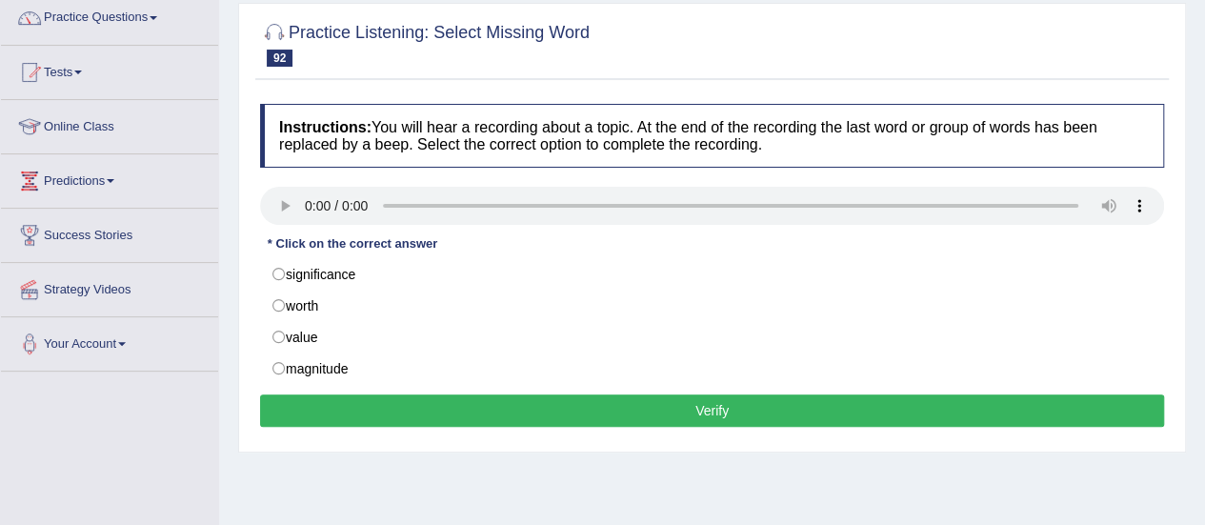
scroll to position [161, 0]
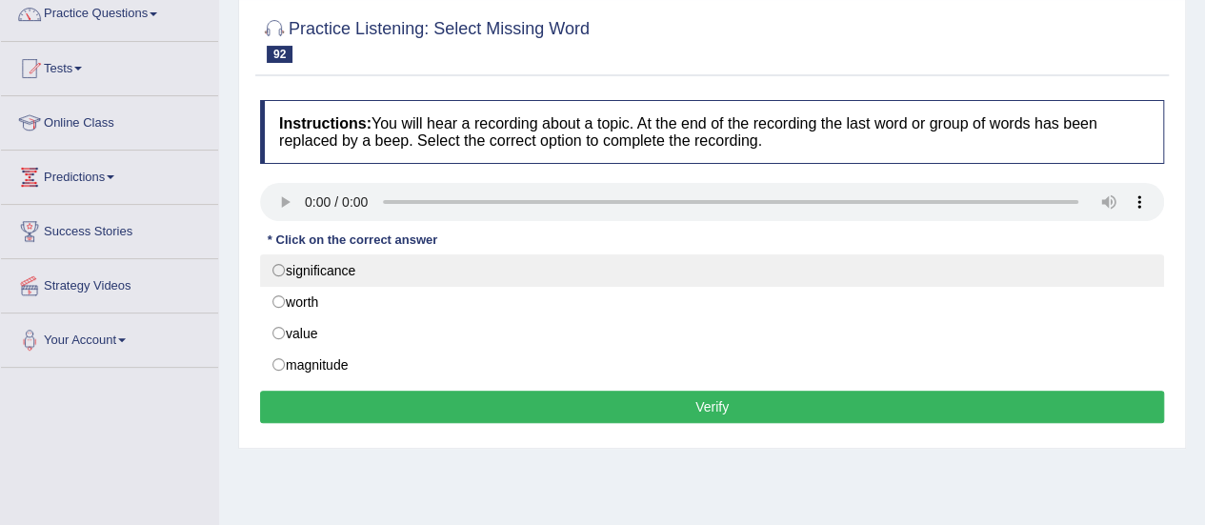
click at [295, 262] on label "significance" at bounding box center [712, 270] width 904 height 32
radio input "true"
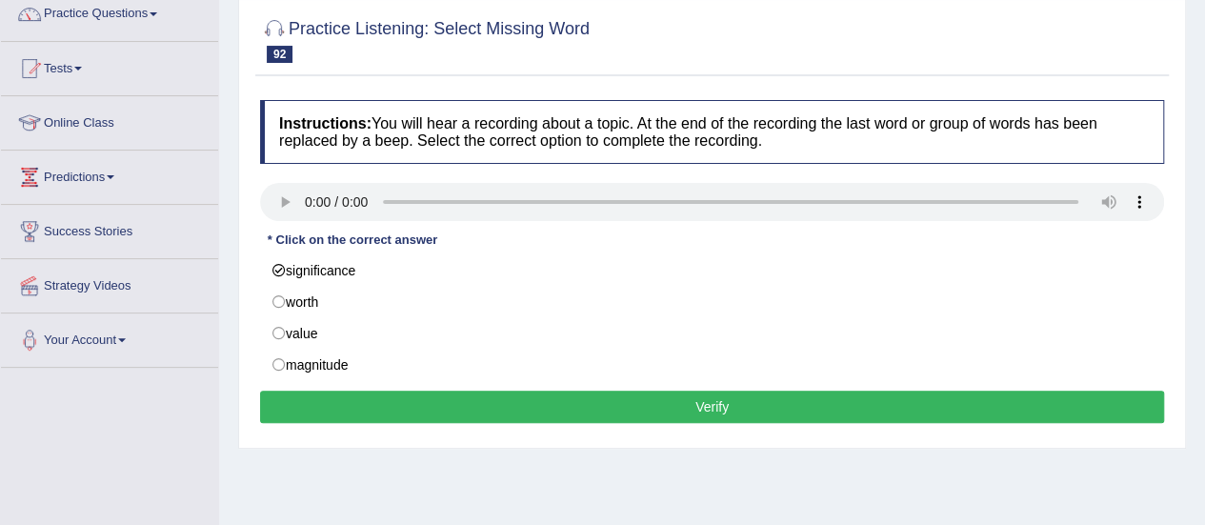
click at [339, 399] on button "Verify" at bounding box center [712, 406] width 904 height 32
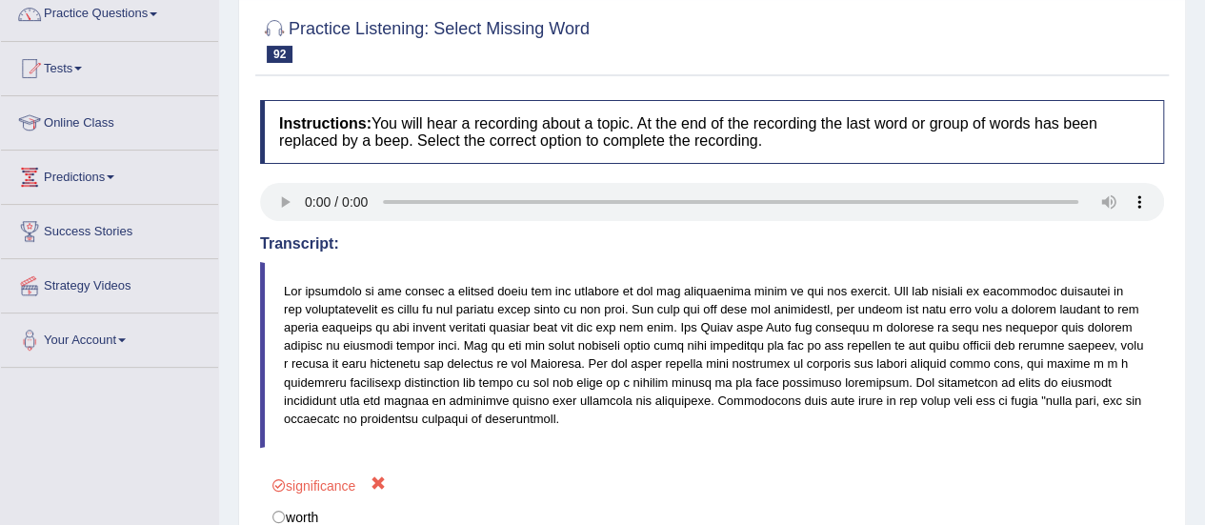
drag, startPoint x: 1197, startPoint y: 268, endPoint x: 1196, endPoint y: 344, distance: 76.2
click at [1196, 344] on div "Home Practice Listening: Select Missing Word Our knowledge « Prev Next » Report…" at bounding box center [712, 315] width 986 height 952
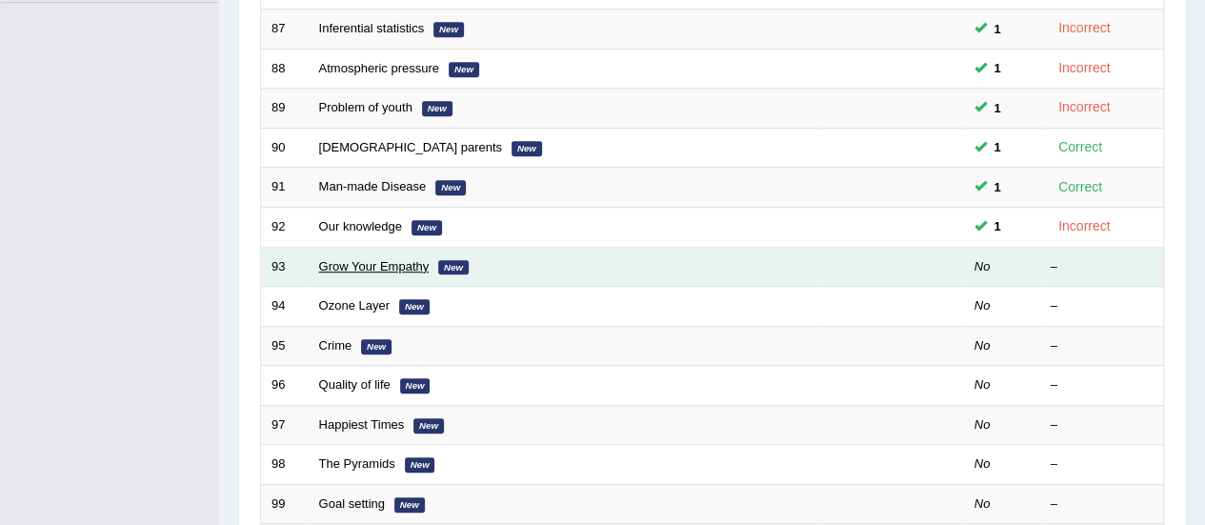
click at [391, 262] on link "Grow Your Empathy" at bounding box center [374, 266] width 110 height 14
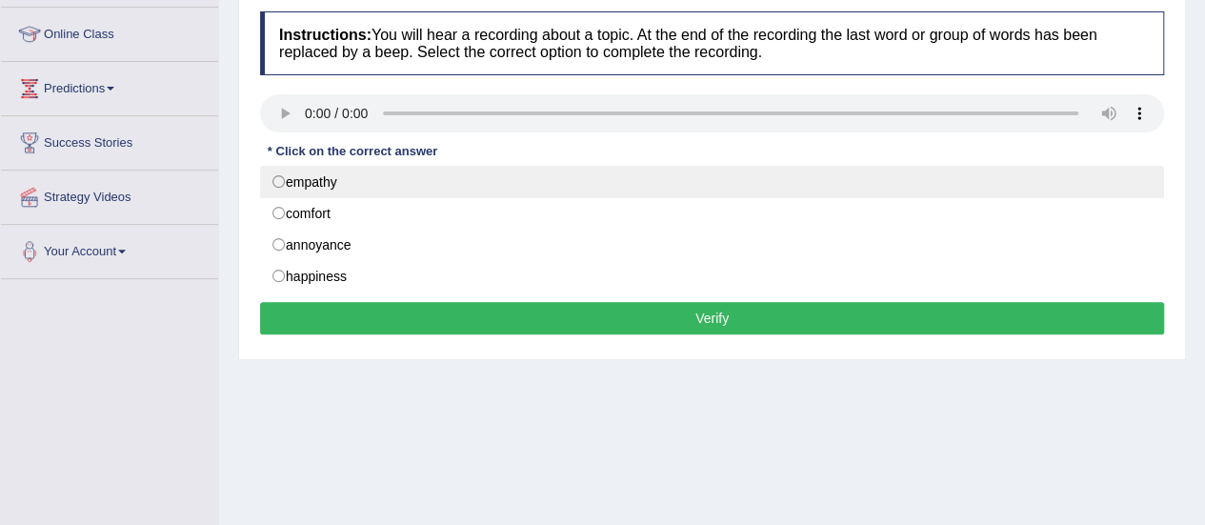
click at [306, 176] on label "empathy" at bounding box center [712, 182] width 904 height 32
radio input "true"
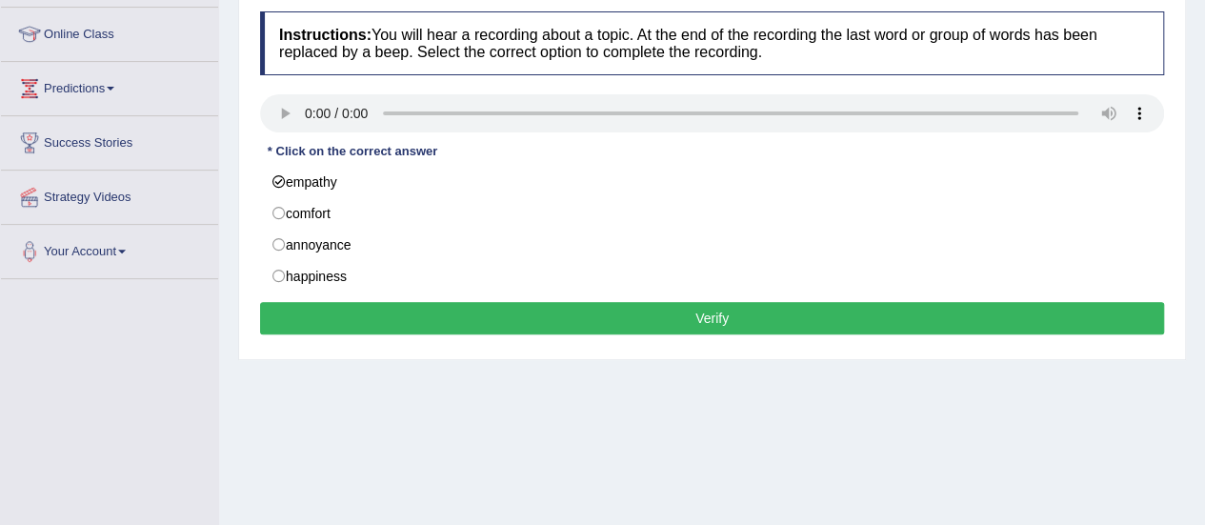
click at [349, 309] on button "Verify" at bounding box center [712, 318] width 904 height 32
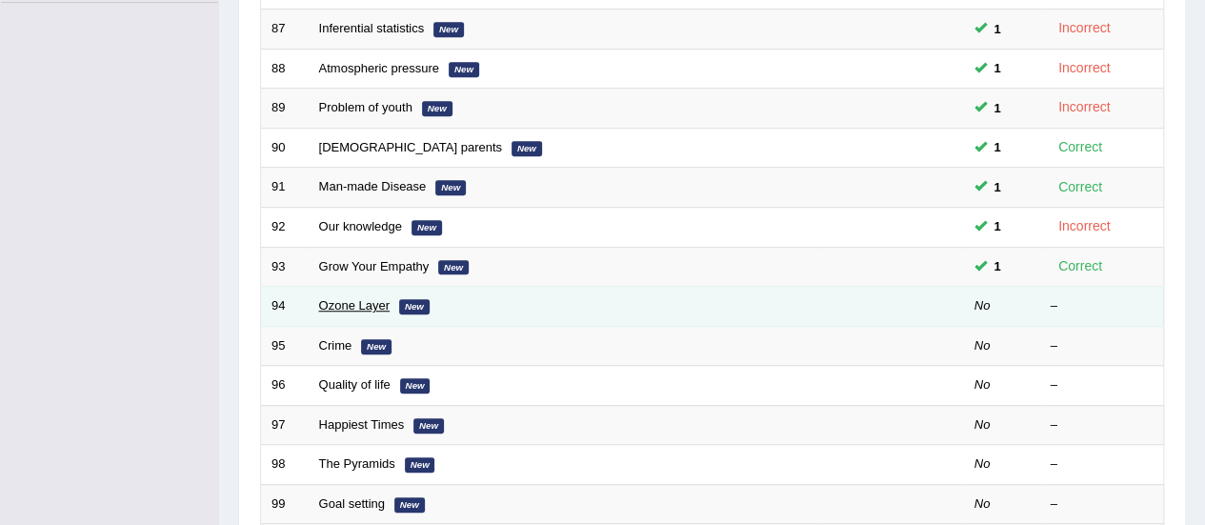
drag, startPoint x: 0, startPoint y: 0, endPoint x: 326, endPoint y: 300, distance: 442.8
click at [326, 300] on link "Ozone Layer" at bounding box center [354, 305] width 70 height 14
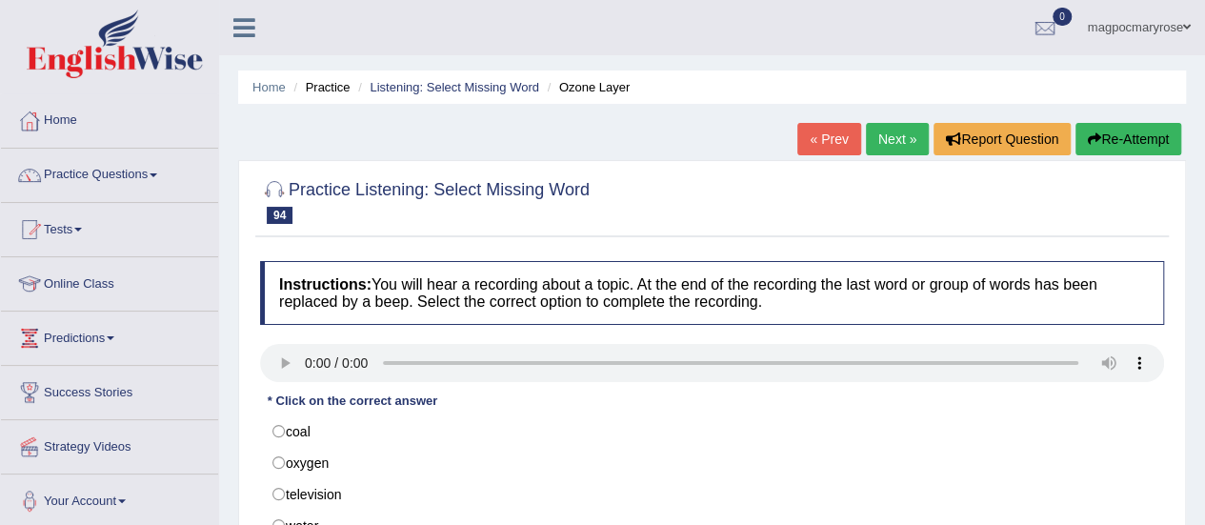
scroll to position [176, 0]
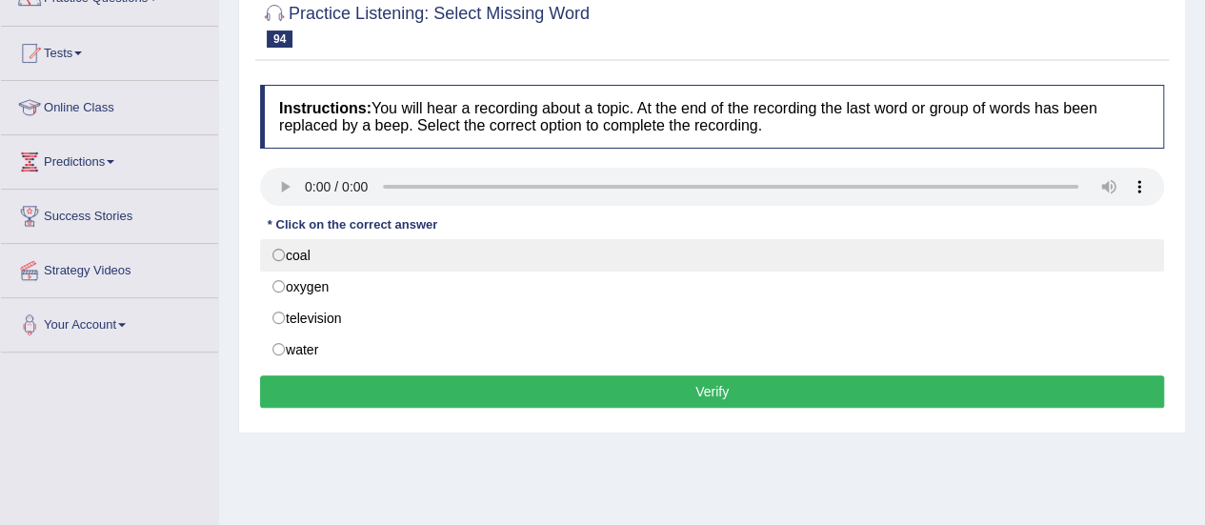
click at [286, 247] on label "coal" at bounding box center [712, 255] width 904 height 32
radio input "true"
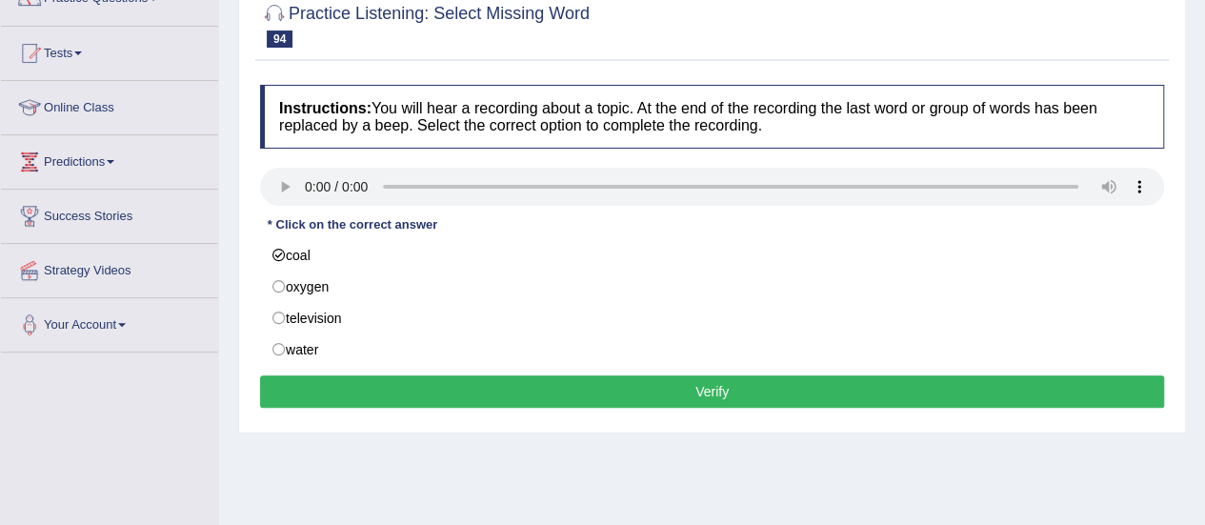
click at [367, 395] on button "Verify" at bounding box center [712, 391] width 904 height 32
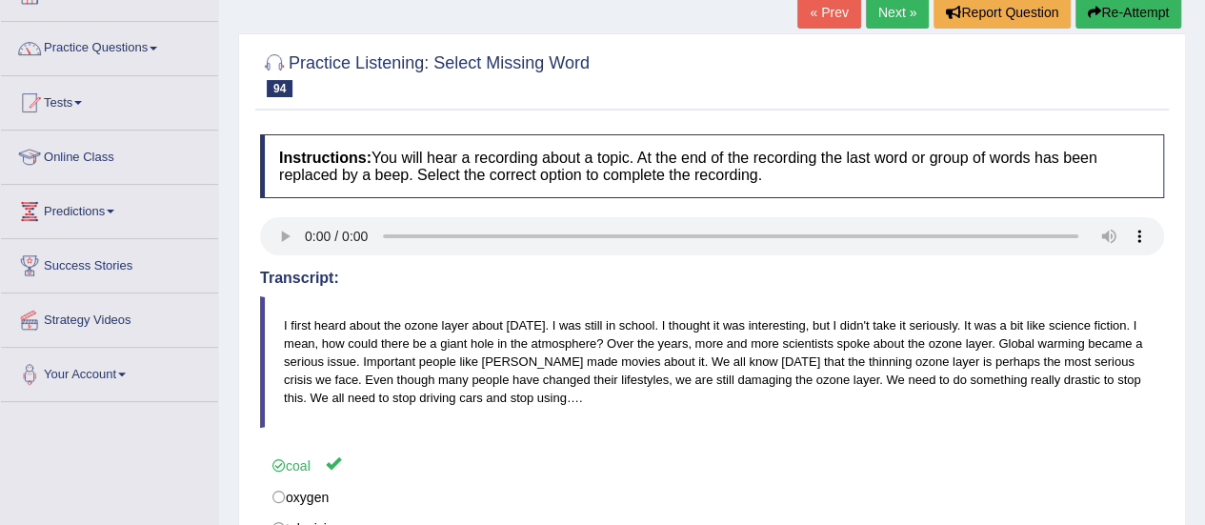
scroll to position [105, 0]
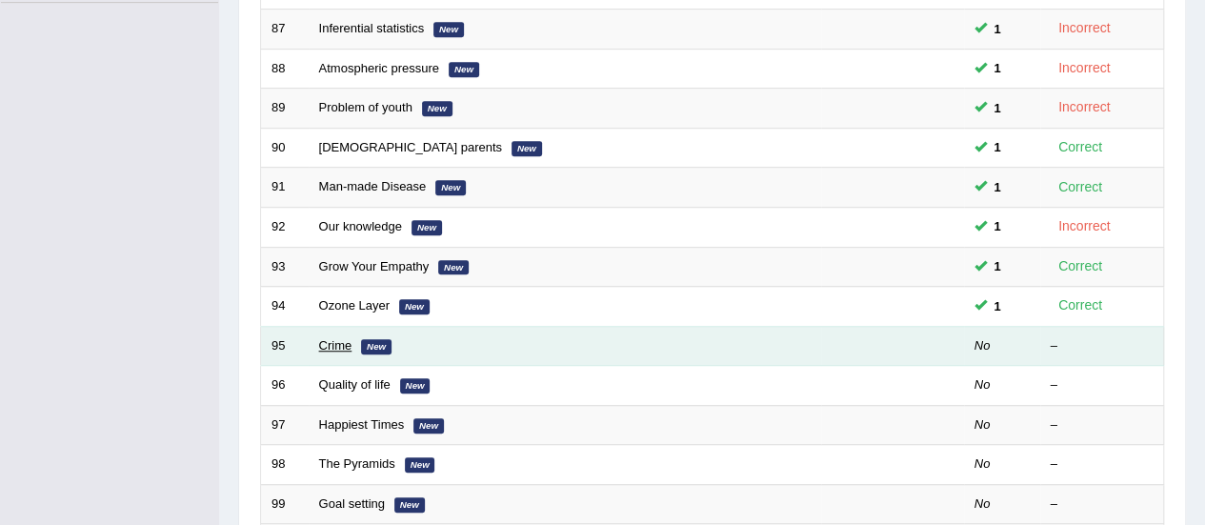
click at [335, 338] on link "Crime" at bounding box center [335, 345] width 33 height 14
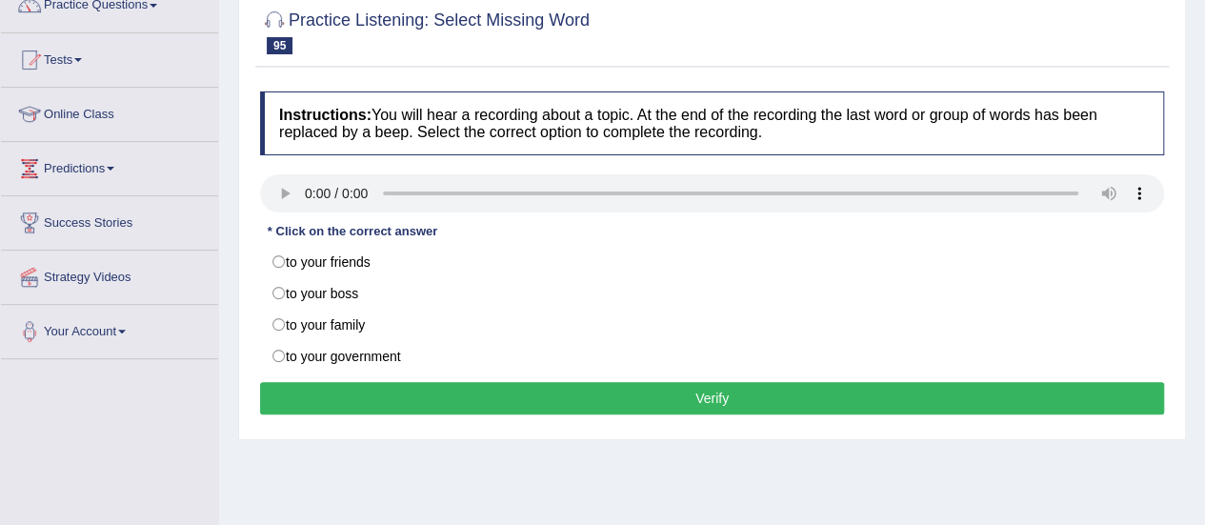
scroll to position [198, 0]
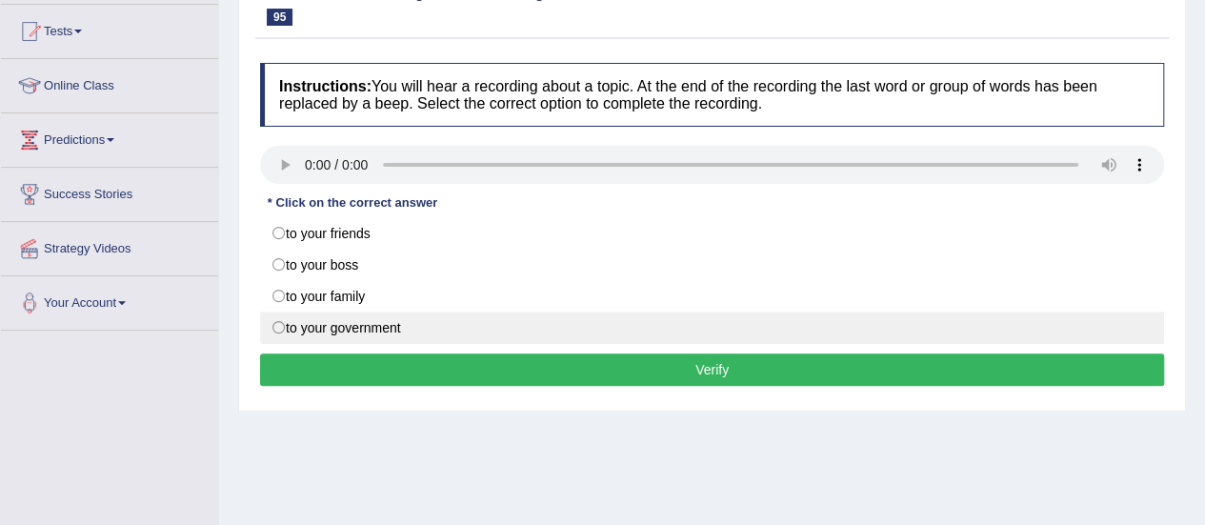
click at [299, 319] on label "to your government" at bounding box center [712, 327] width 904 height 32
radio input "true"
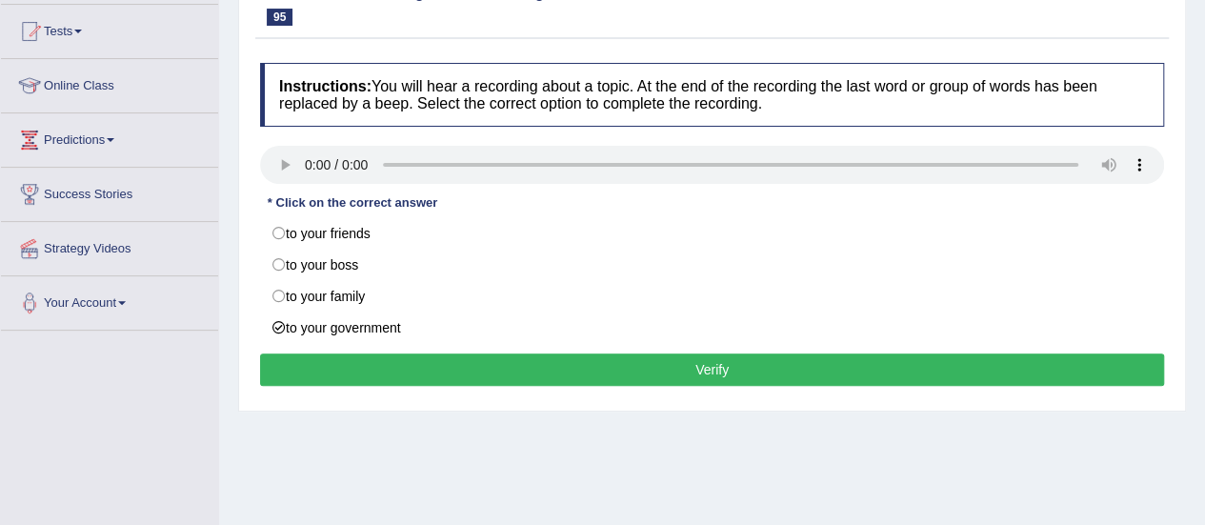
click at [315, 358] on button "Verify" at bounding box center [712, 369] width 904 height 32
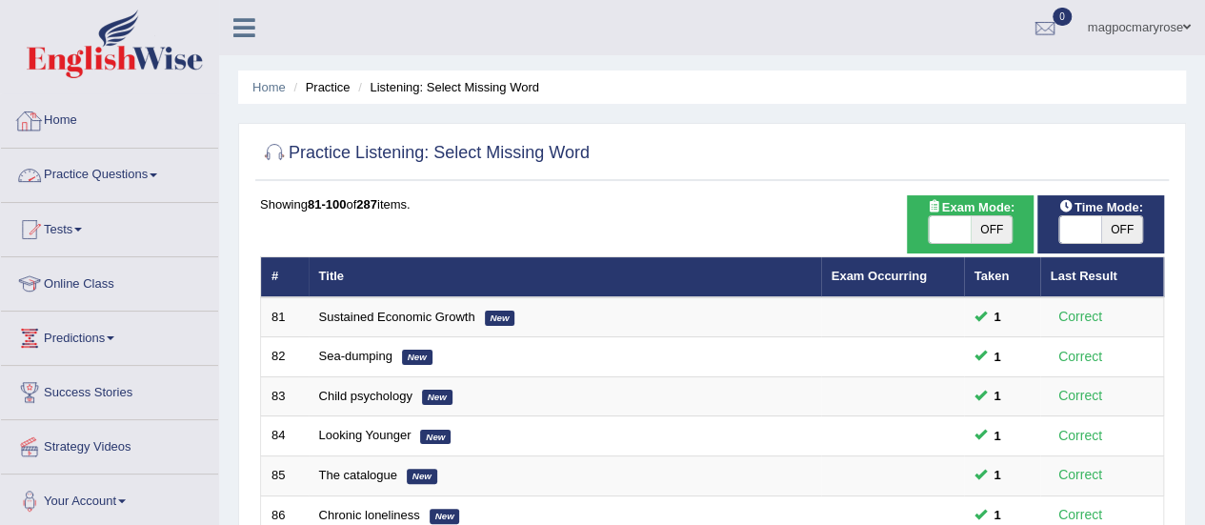
click at [139, 175] on link "Practice Questions" at bounding box center [109, 173] width 217 height 48
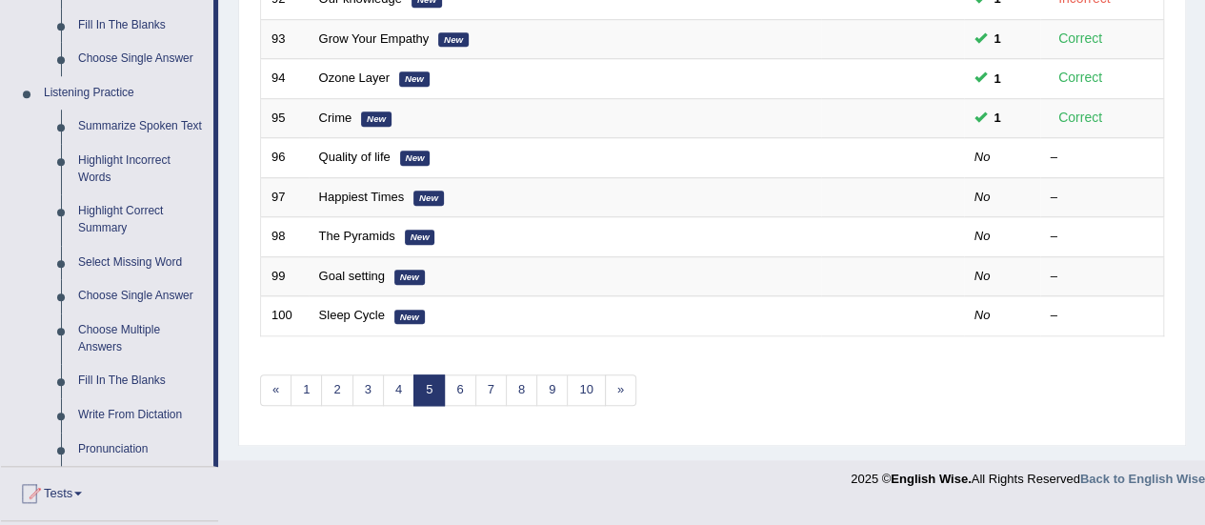
scroll to position [760, 0]
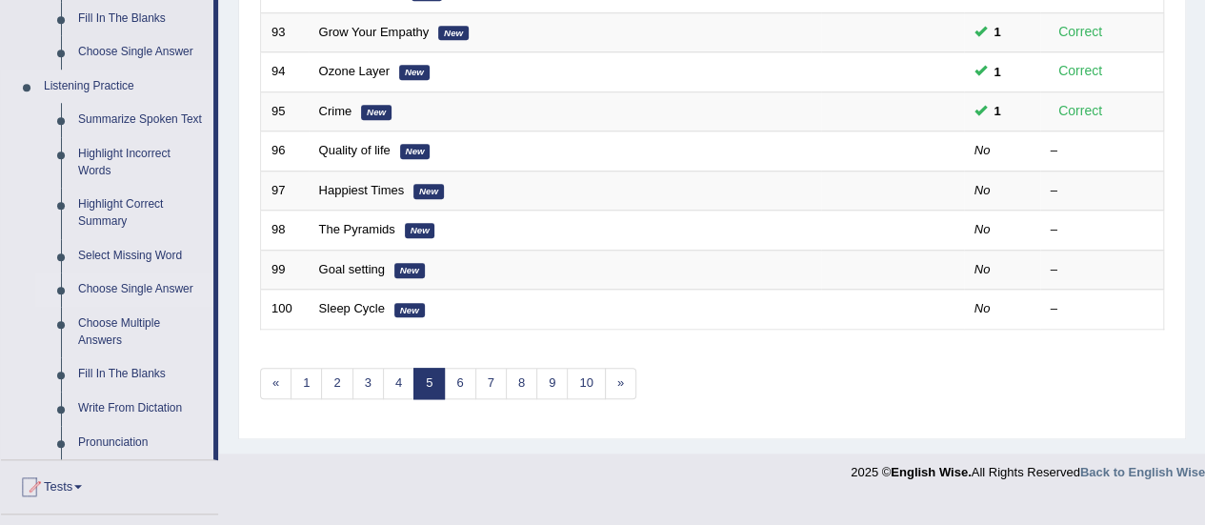
click at [169, 292] on link "Choose Single Answer" at bounding box center [142, 289] width 144 height 34
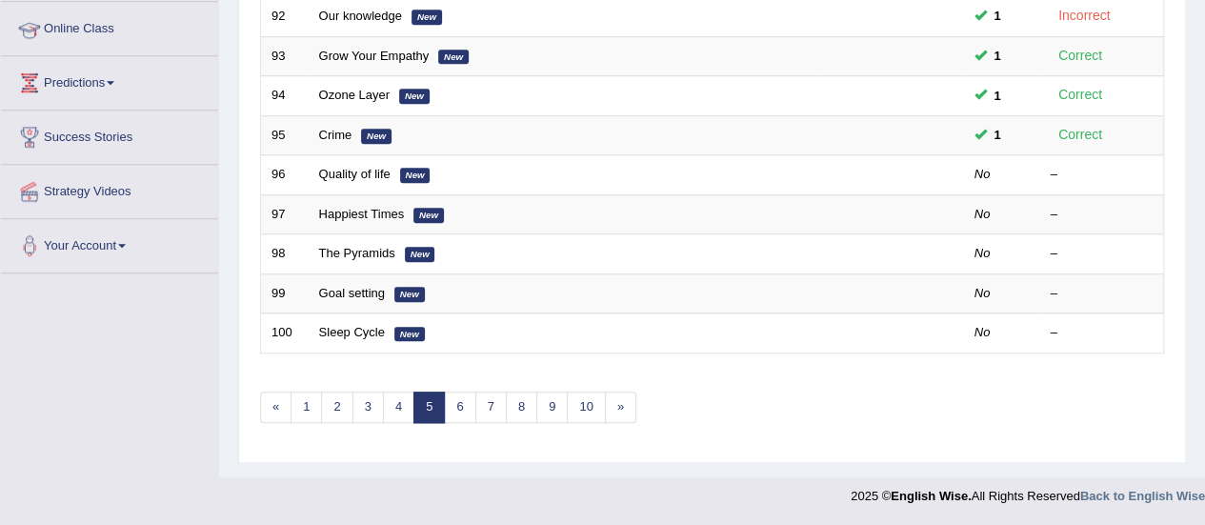
scroll to position [264, 0]
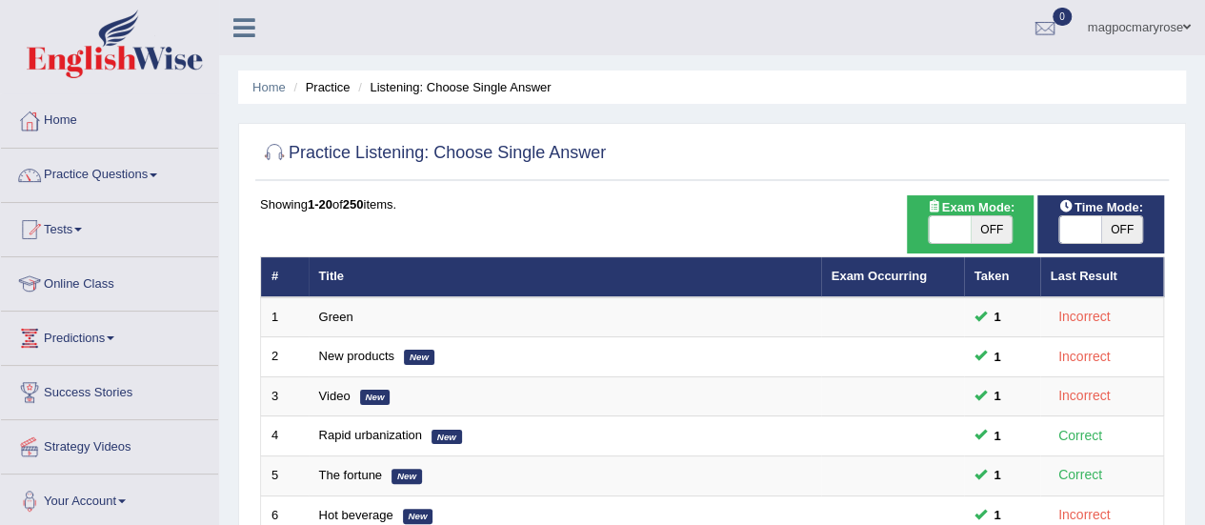
scroll to position [727, 0]
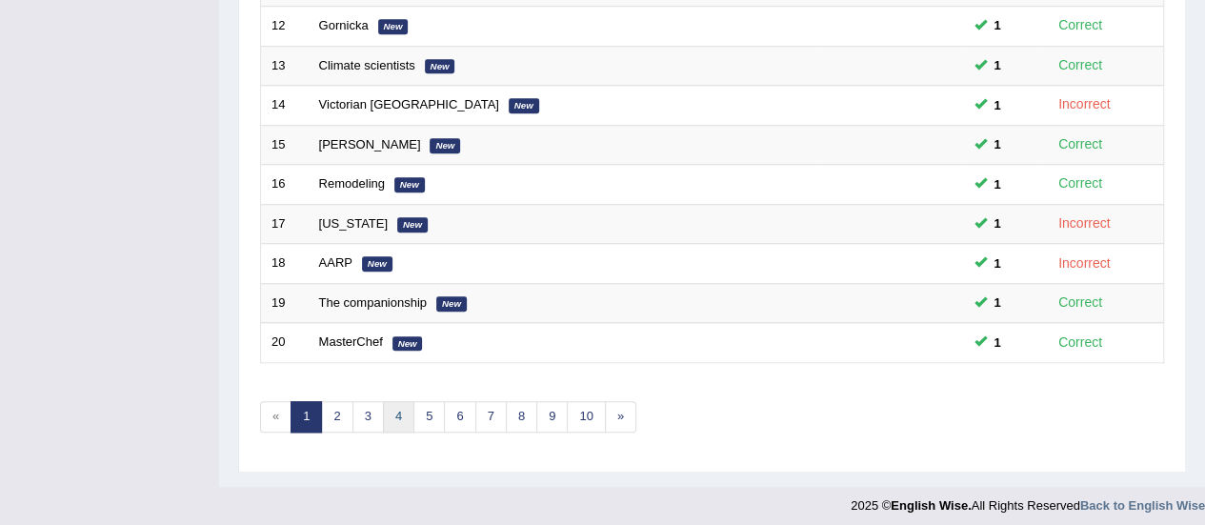
click at [387, 414] on link "4" at bounding box center [398, 416] width 31 height 31
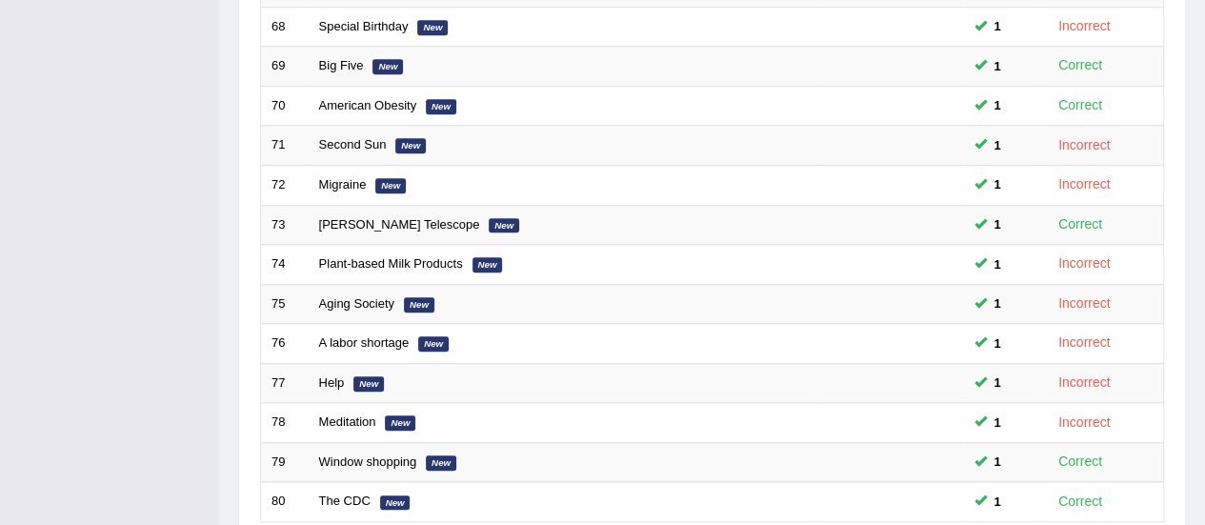
scroll to position [693, 0]
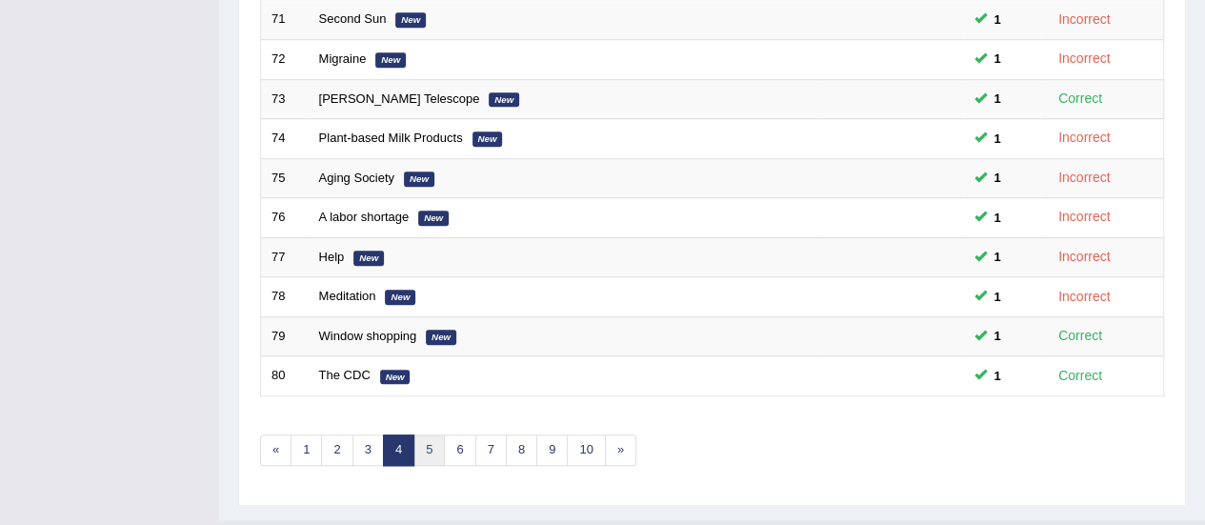
click at [428, 438] on link "5" at bounding box center [428, 449] width 31 height 31
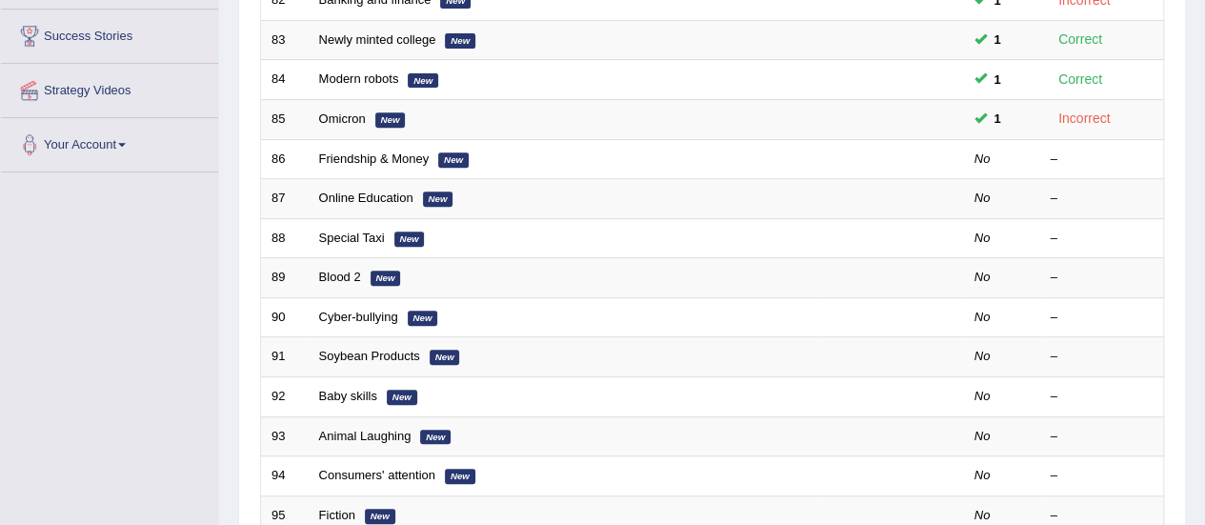
scroll to position [353, 0]
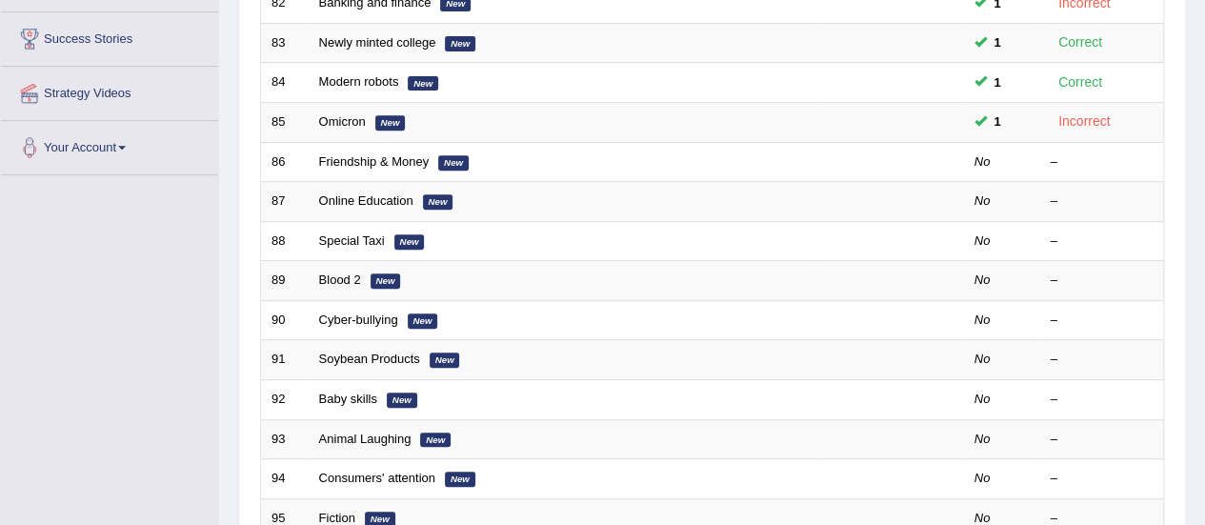
drag, startPoint x: 0, startPoint y: 0, endPoint x: 1192, endPoint y: 329, distance: 1236.7
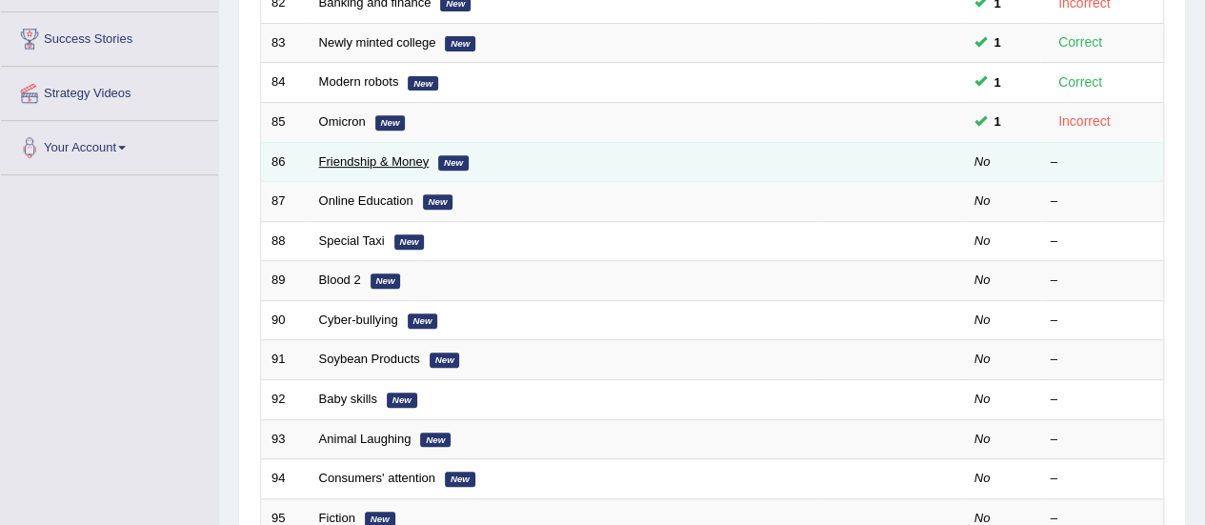
click at [400, 157] on link "Friendship & Money" at bounding box center [374, 161] width 110 height 14
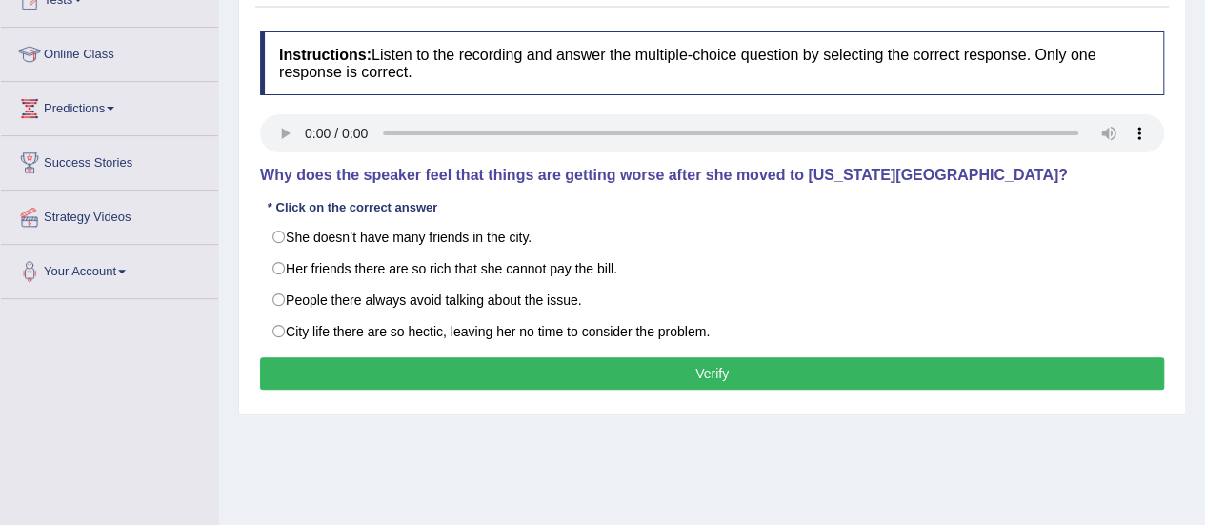
scroll to position [248, 0]
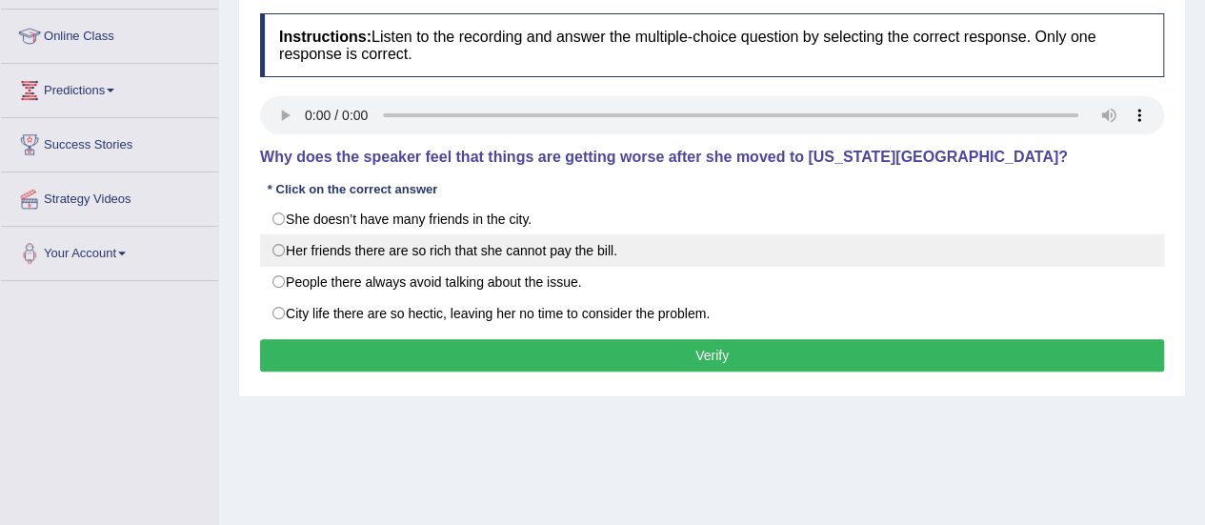
click at [268, 235] on label "Her friends there are so rich that she cannot pay the bill." at bounding box center [712, 250] width 904 height 32
radio input "true"
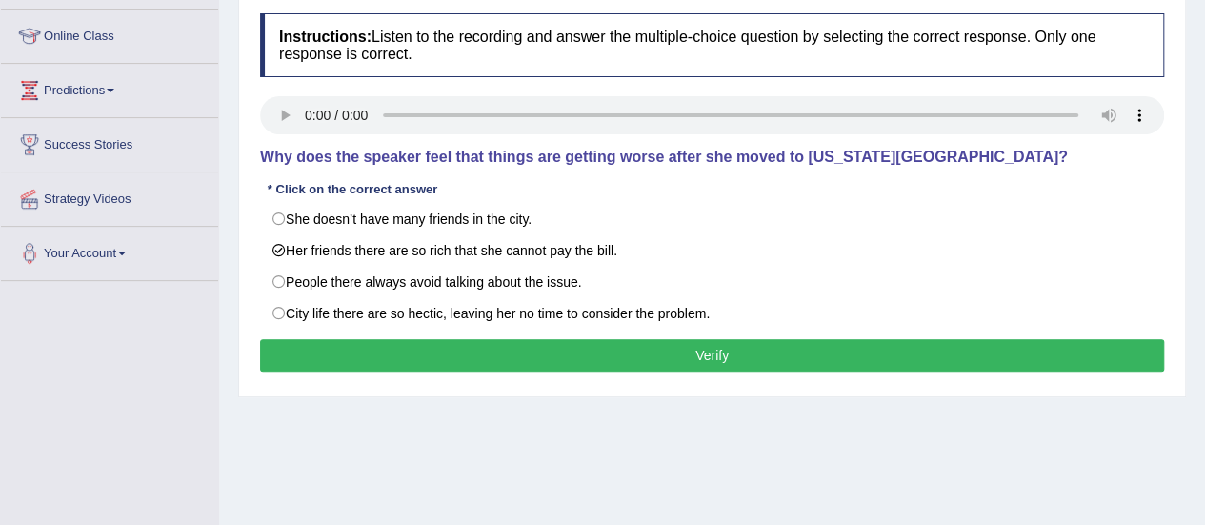
click at [317, 340] on button "Verify" at bounding box center [712, 355] width 904 height 32
